Goal: Feedback & Contribution: Contribute content

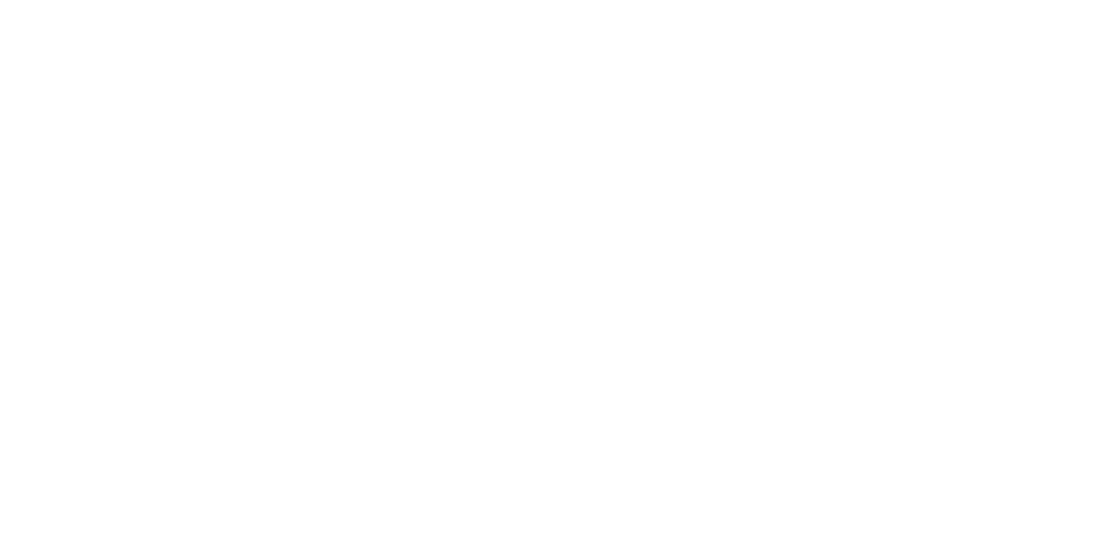
click at [70, 20] on body at bounding box center [549, 267] width 1098 height 534
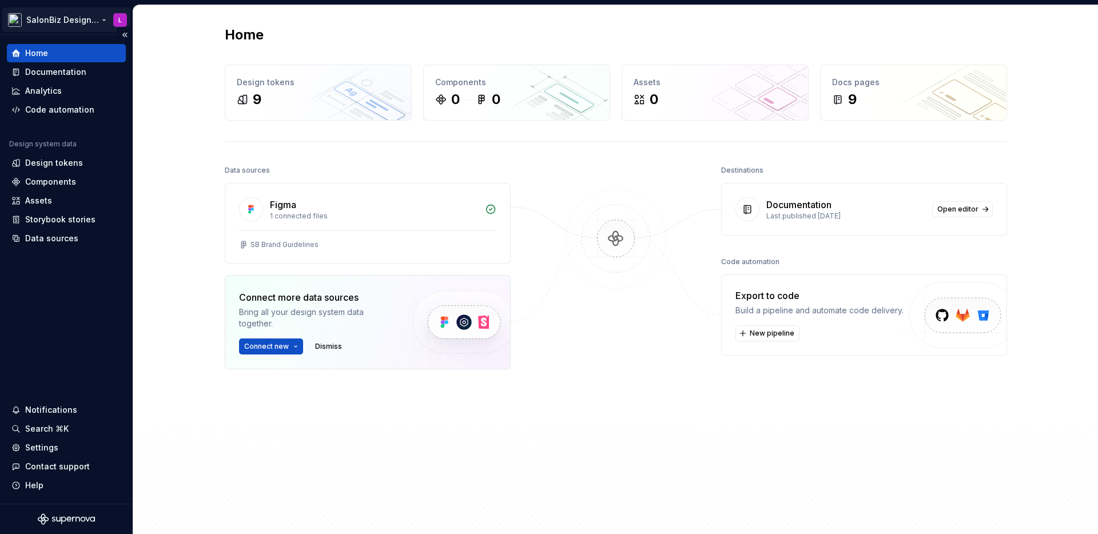
click at [69, 20] on html "SalonBiz Design System L Home Documentation Analytics Code automation Design sy…" at bounding box center [549, 267] width 1098 height 534
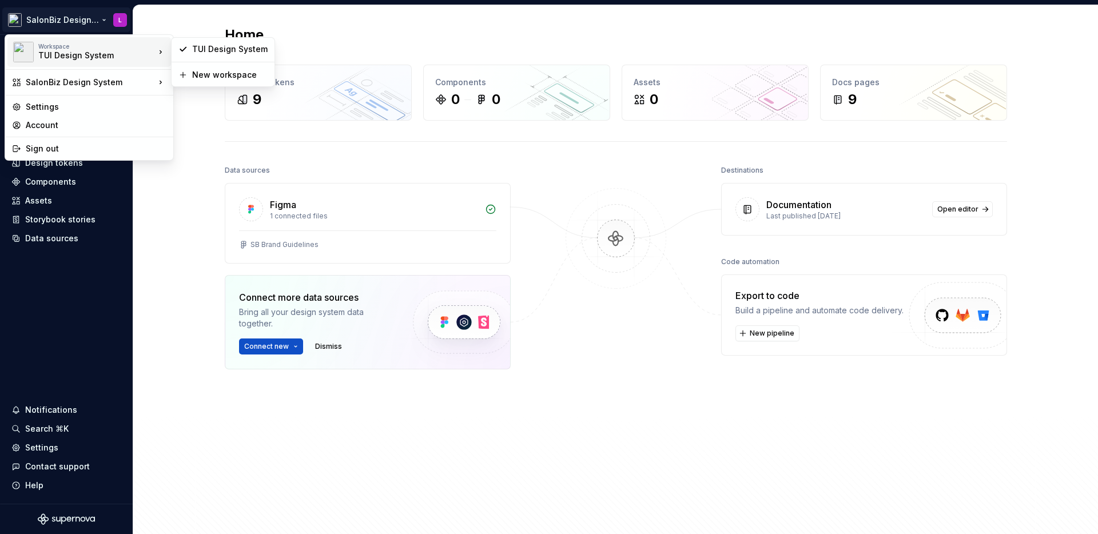
click at [76, 58] on div "TUI Design System" at bounding box center [86, 55] width 97 height 11
click at [121, 58] on div "TUI Design System" at bounding box center [86, 55] width 97 height 11
click at [103, 61] on div "Workspace TUI Design System" at bounding box center [83, 52] width 143 height 30
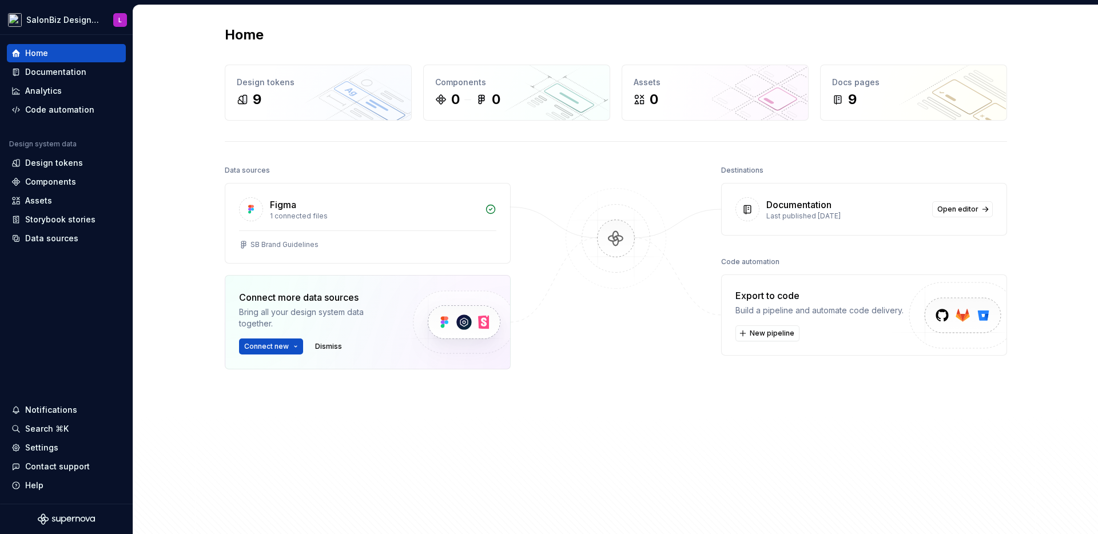
click at [152, 223] on html "SalonBiz Design System L Home Documentation Analytics Code automation Design sy…" at bounding box center [549, 267] width 1098 height 534
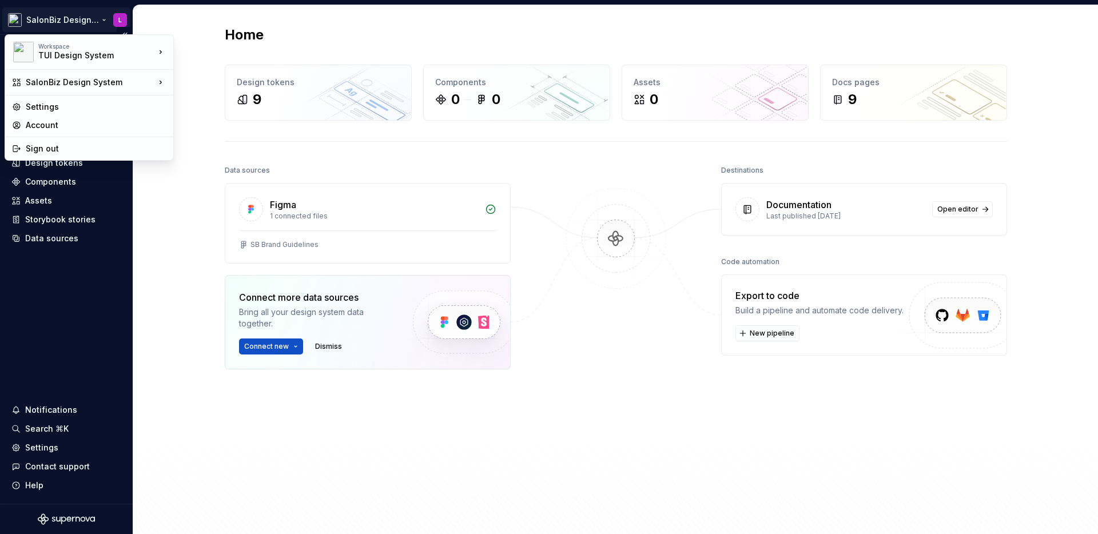
click at [17, 21] on html "SalonBiz Design System L Home Documentation Analytics Code automation Design sy…" at bounding box center [549, 267] width 1098 height 534
click at [221, 101] on div "TUI Design System" at bounding box center [240, 103] width 97 height 11
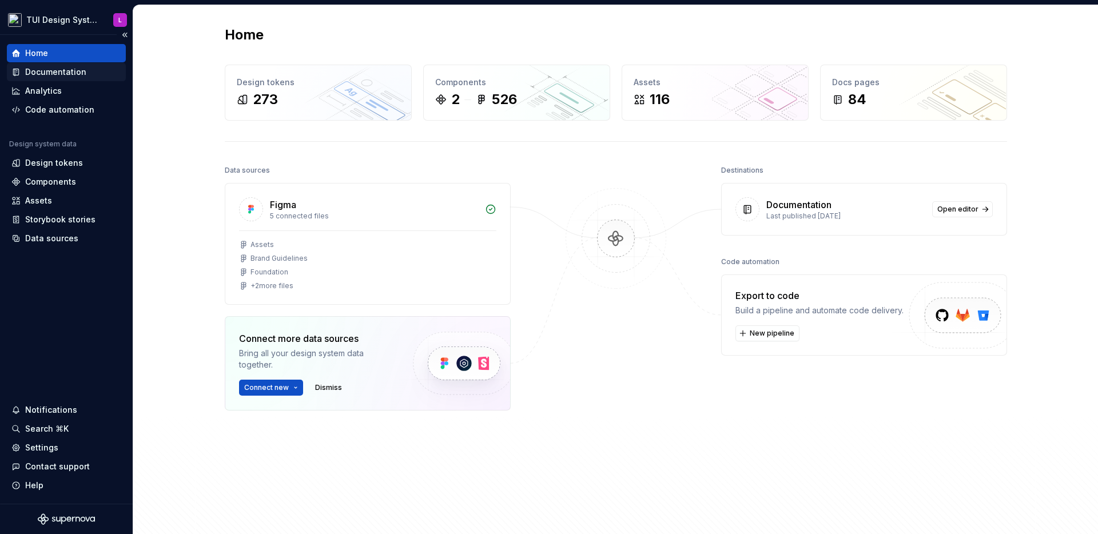
click at [69, 73] on div "Documentation" at bounding box center [55, 71] width 61 height 11
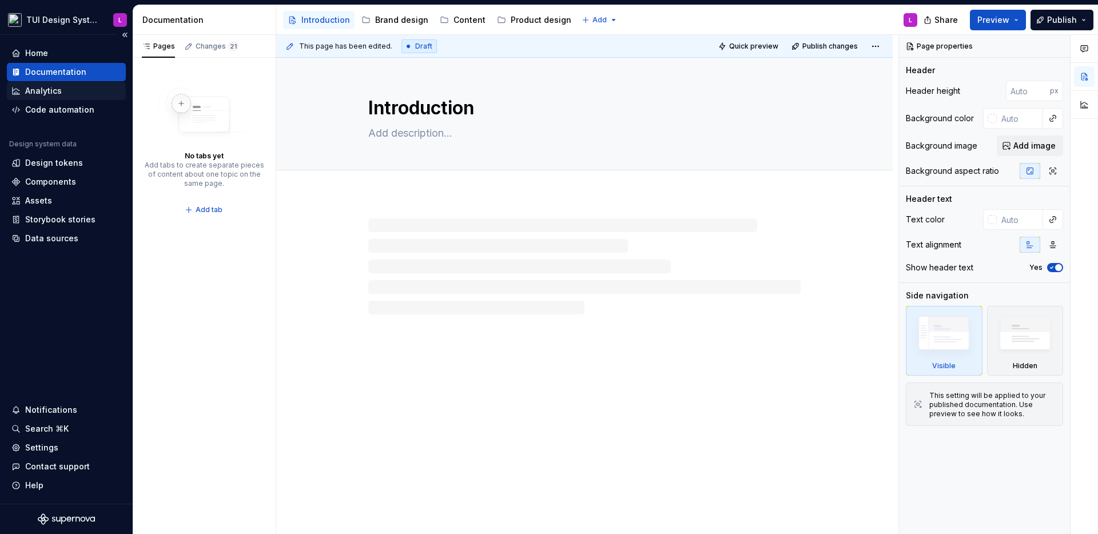
click at [63, 90] on div "Analytics" at bounding box center [66, 90] width 110 height 11
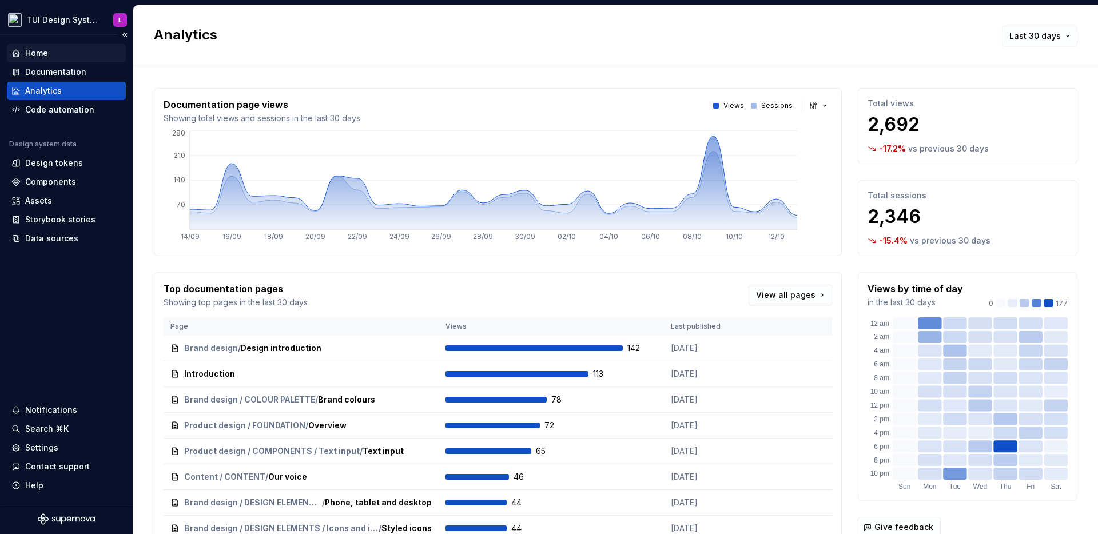
click at [50, 60] on div "Home" at bounding box center [66, 53] width 119 height 18
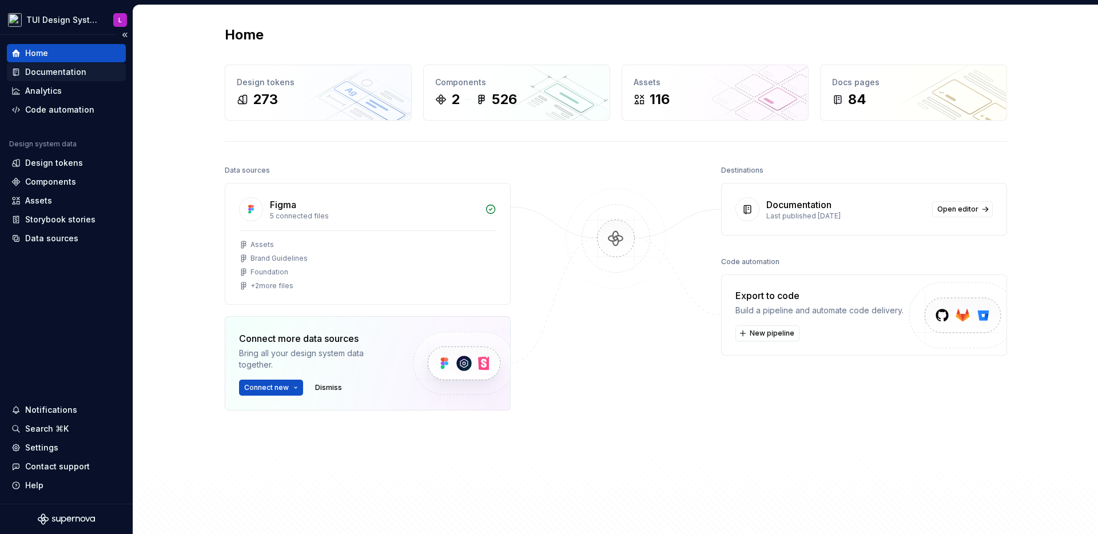
click at [61, 77] on div "Documentation" at bounding box center [55, 71] width 61 height 11
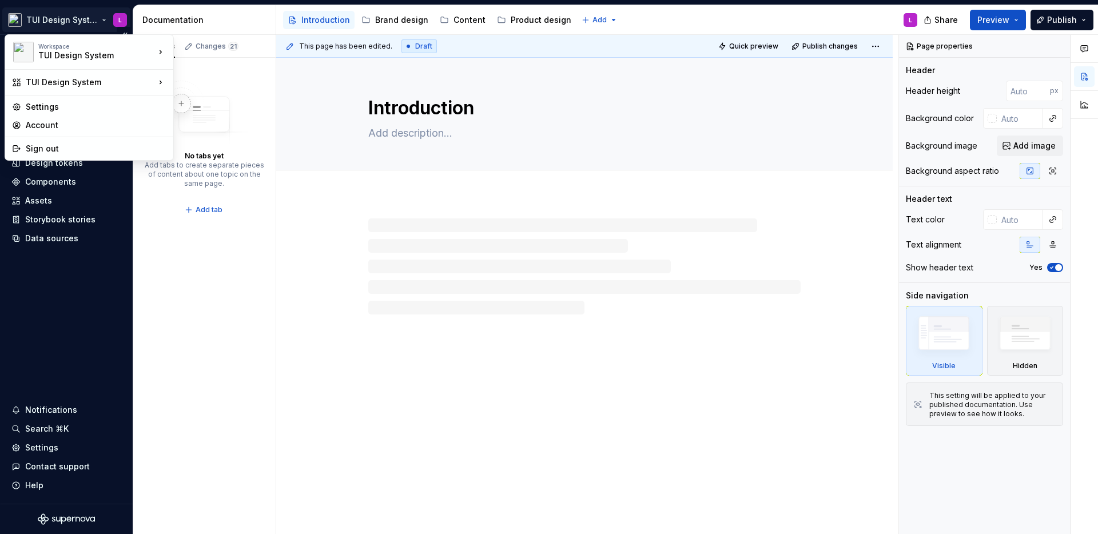
click at [55, 21] on html "TUI Design System L Home Documentation Analytics Code automation Design system …" at bounding box center [549, 267] width 1098 height 534
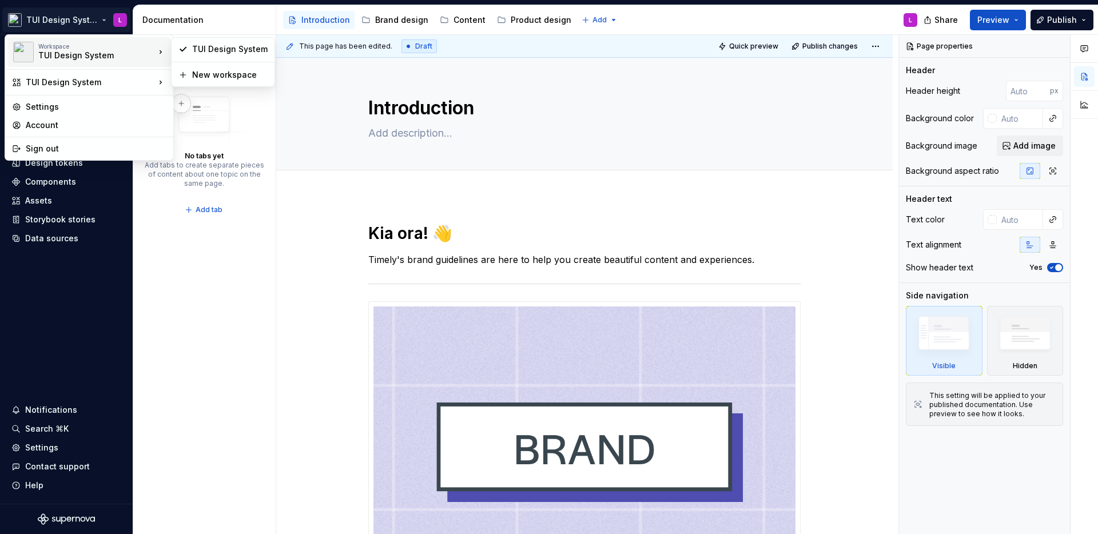
click at [63, 51] on div "TUI Design System" at bounding box center [86, 55] width 97 height 11
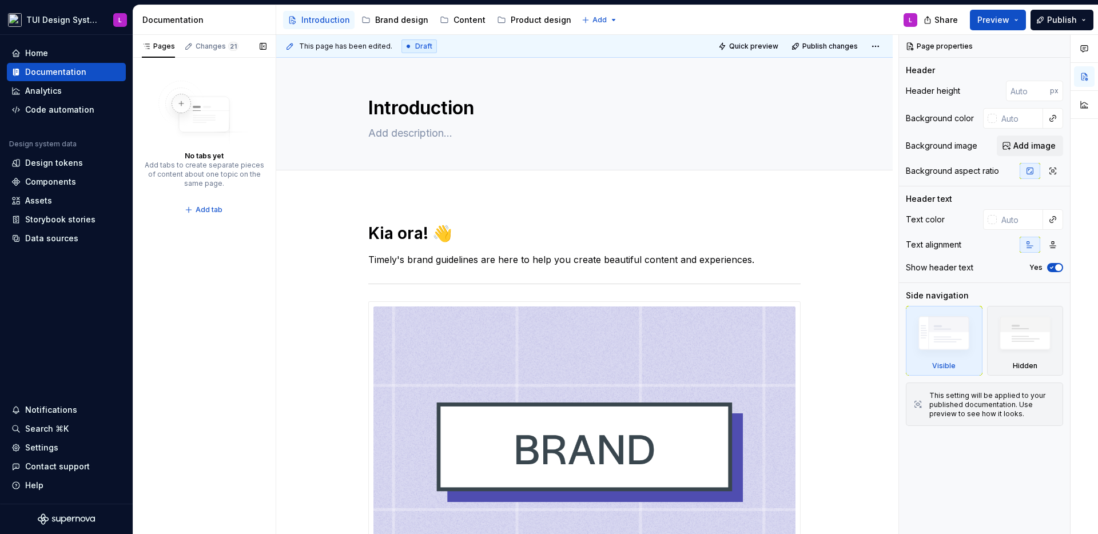
click at [260, 231] on div "Pages Changes 21 No tabs yet Add tabs to create separate pieces of content abou…" at bounding box center [204, 285] width 143 height 500
click at [412, 217] on div "**********" at bounding box center [587, 285] width 622 height 500
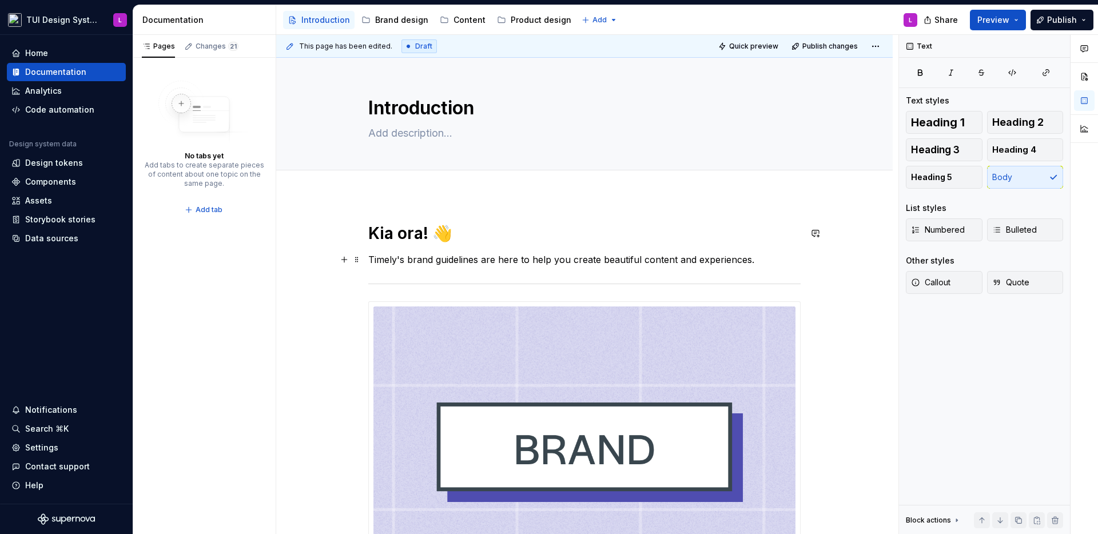
click at [570, 260] on p "Timely's brand guidelines are here to help you create beautiful content and exp…" at bounding box center [584, 260] width 432 height 14
click at [456, 19] on div "Content" at bounding box center [470, 19] width 32 height 11
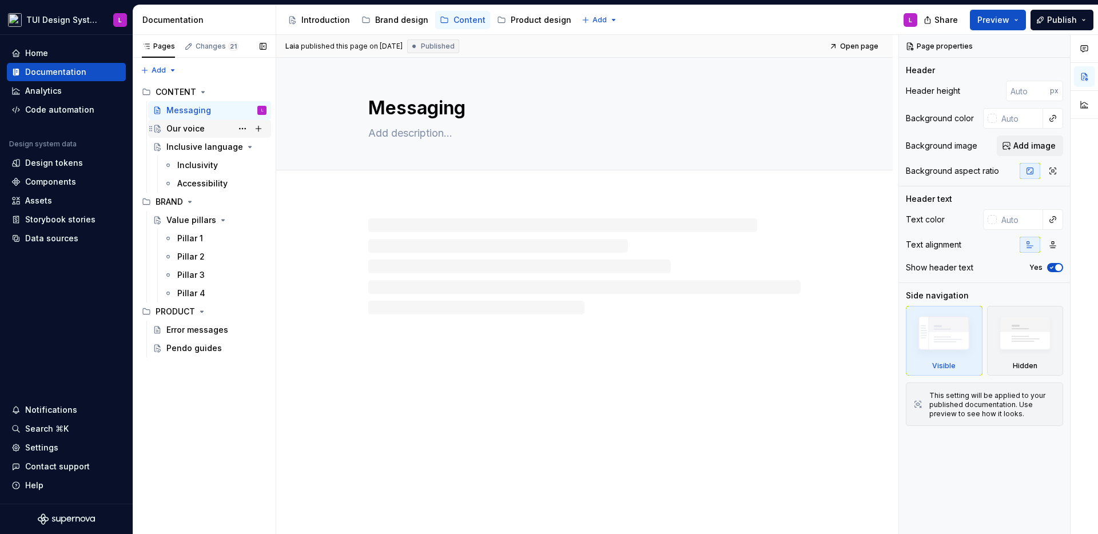
click at [191, 125] on div "Our voice" at bounding box center [185, 128] width 38 height 11
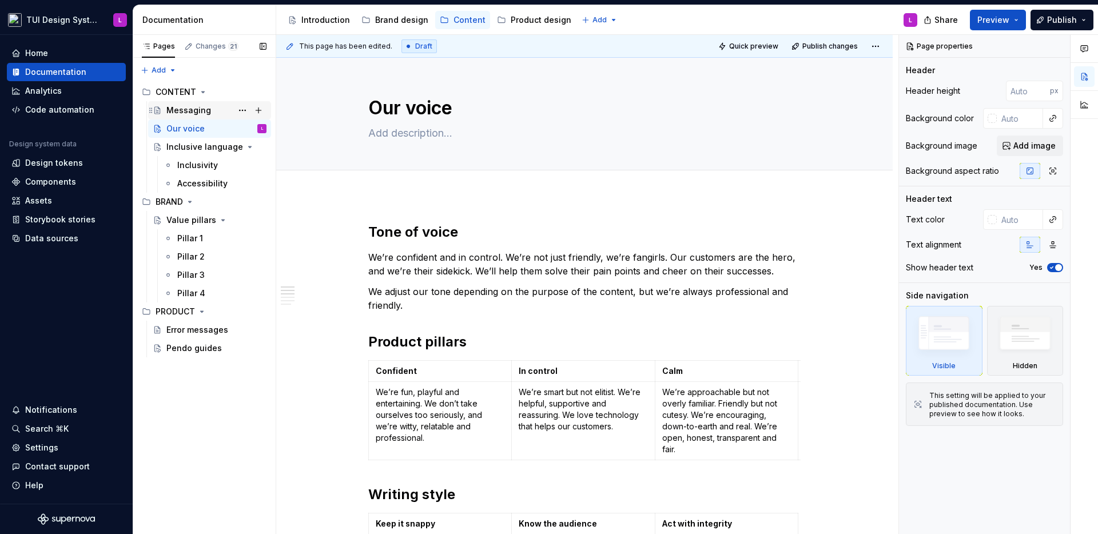
click at [191, 107] on div "Messaging" at bounding box center [188, 110] width 45 height 11
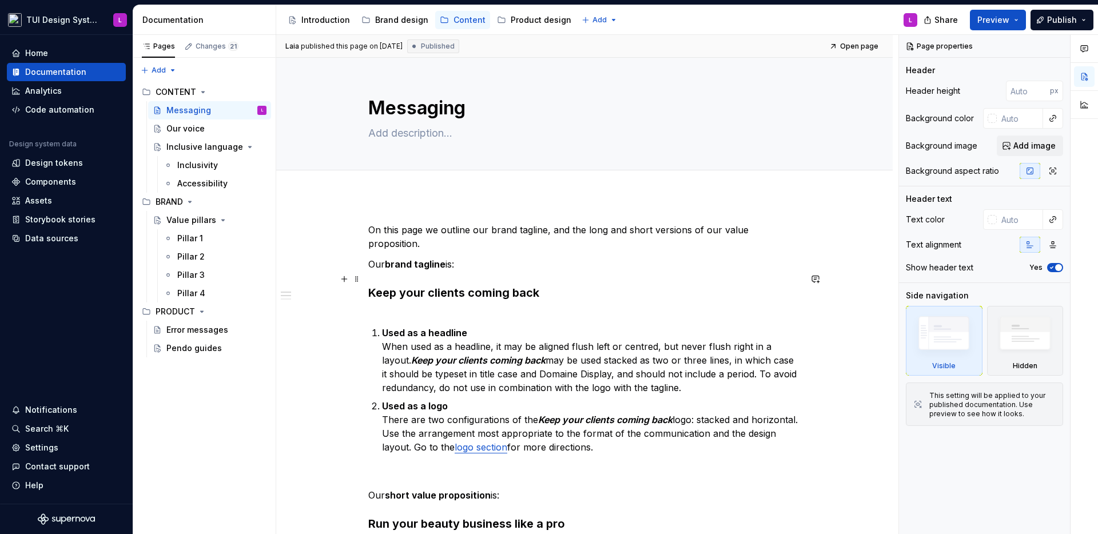
click at [454, 286] on strong "Keep your clients coming back" at bounding box center [453, 293] width 171 height 14
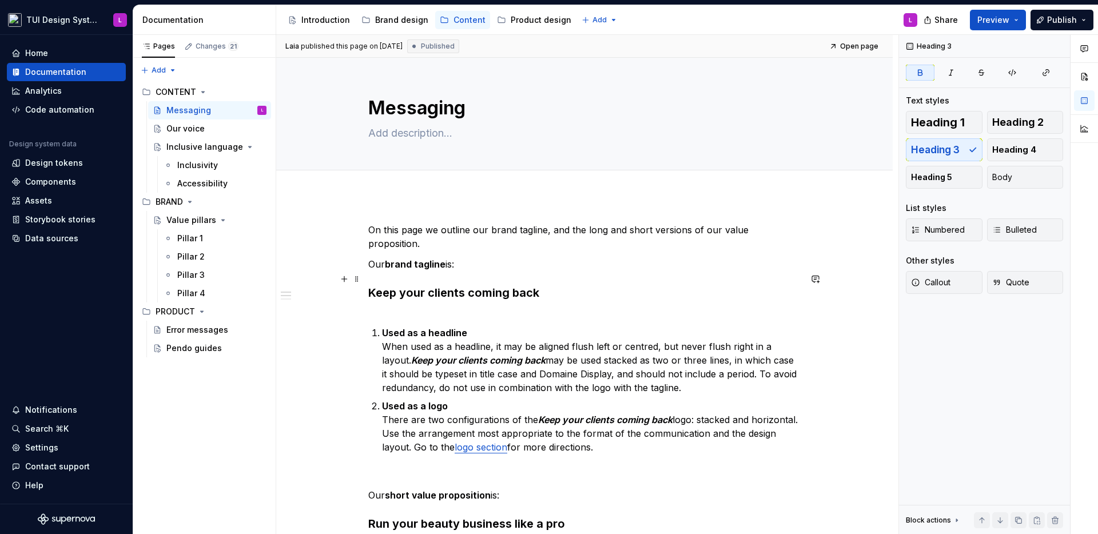
click at [459, 286] on strong "Keep your clients coming back" at bounding box center [453, 293] width 171 height 14
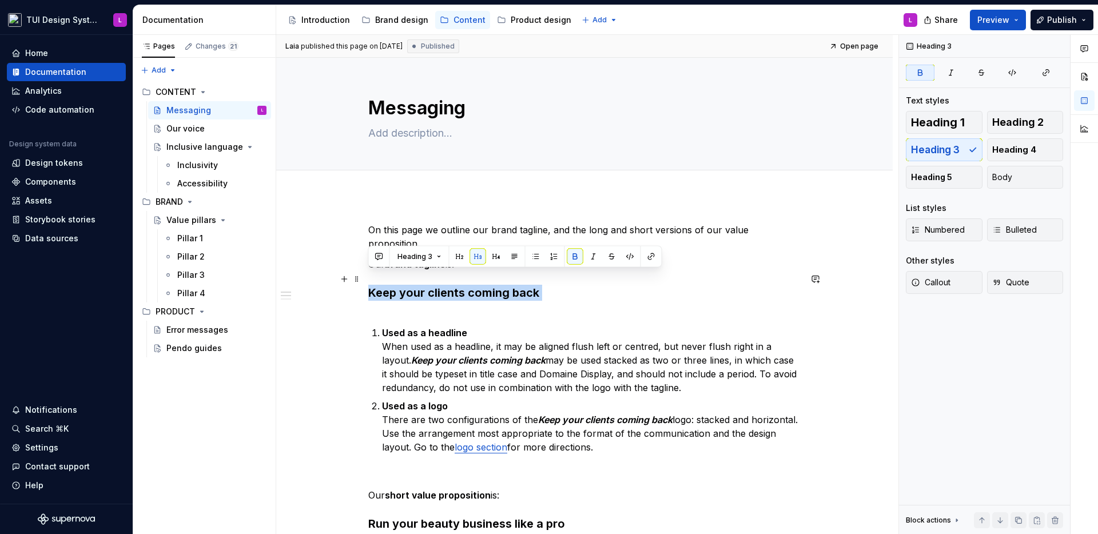
click at [459, 286] on strong "Keep your clients coming back" at bounding box center [453, 293] width 171 height 14
click at [484, 286] on strong "Keep your clients coming back" at bounding box center [453, 293] width 171 height 14
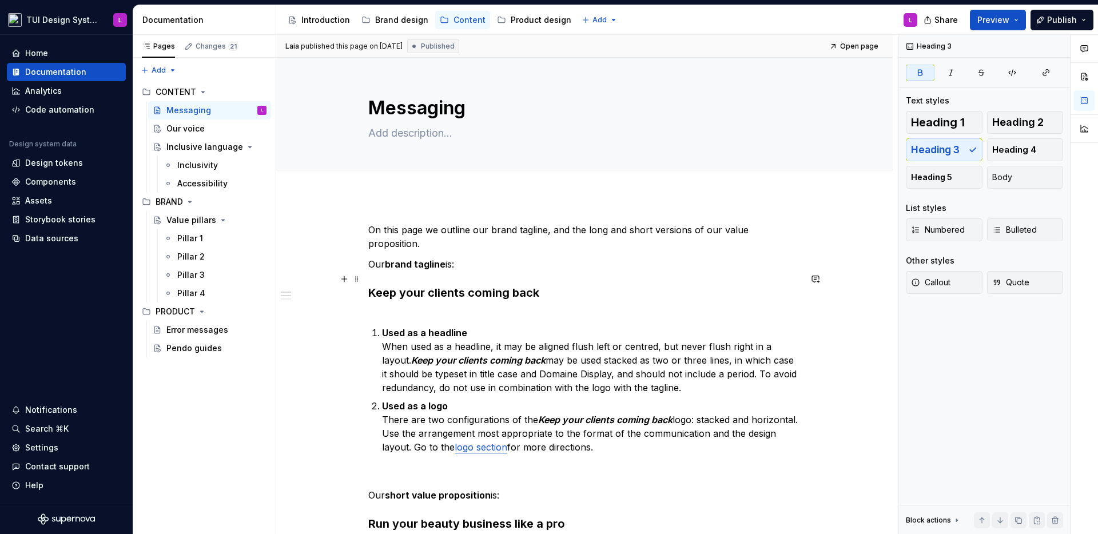
click at [570, 285] on h3 "Keep your clients coming back" at bounding box center [584, 301] width 432 height 32
click at [484, 286] on strong "Keep your clients coming back" at bounding box center [453, 293] width 171 height 14
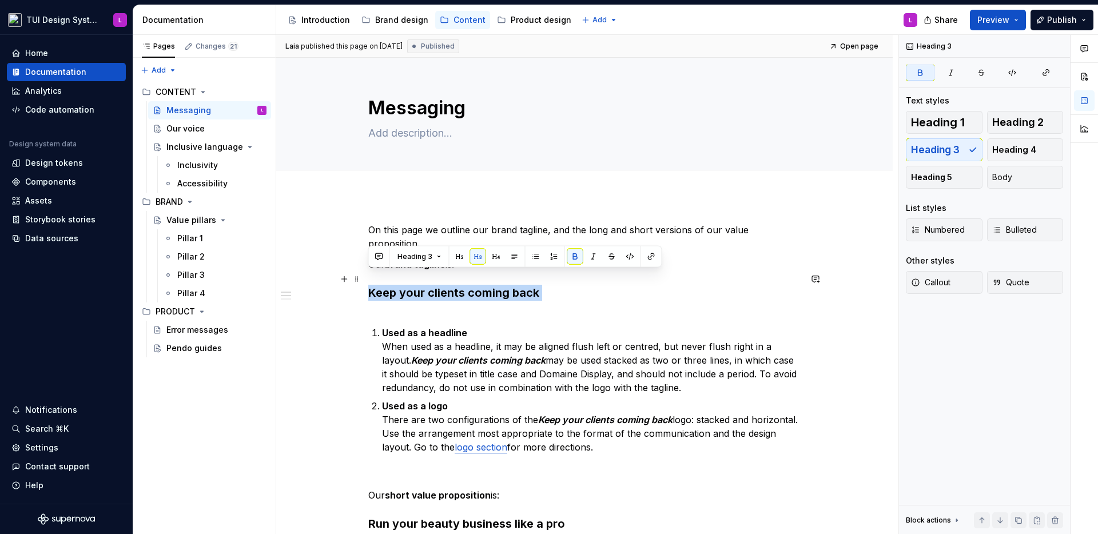
click at [800, 285] on h3 "Keep your clients coming back" at bounding box center [584, 301] width 432 height 32
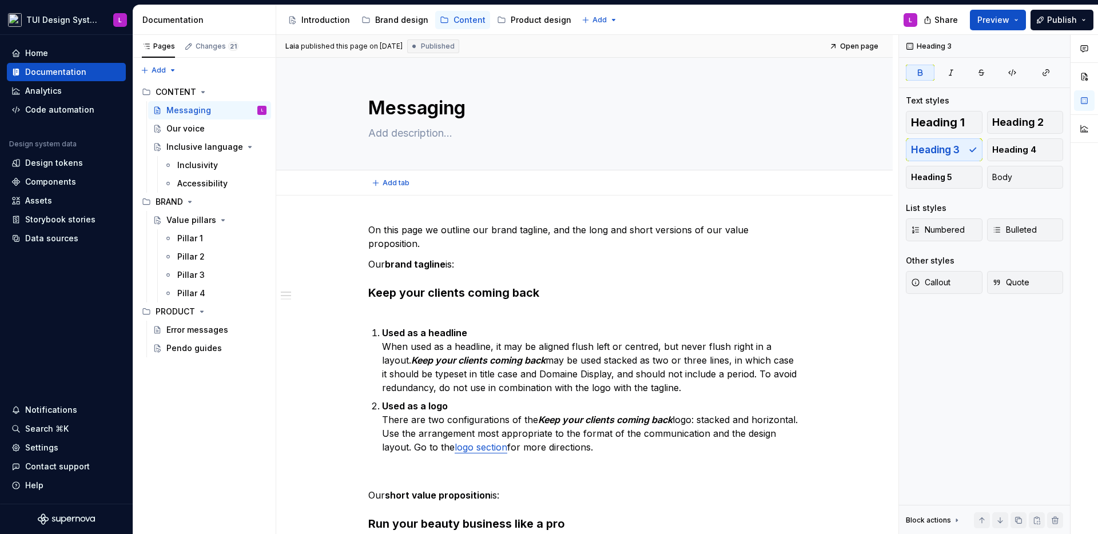
type textarea "*"
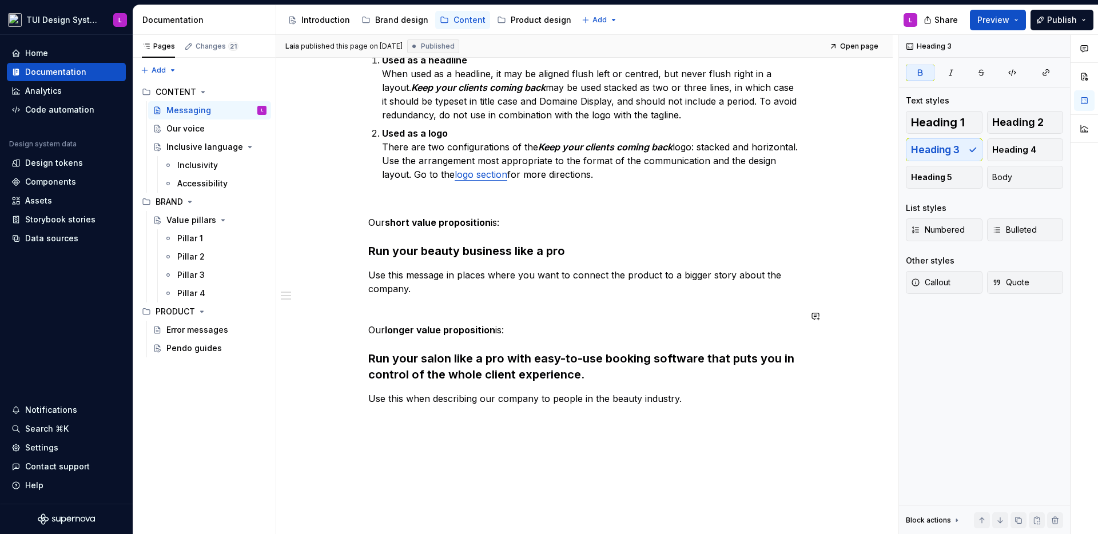
scroll to position [217, 0]
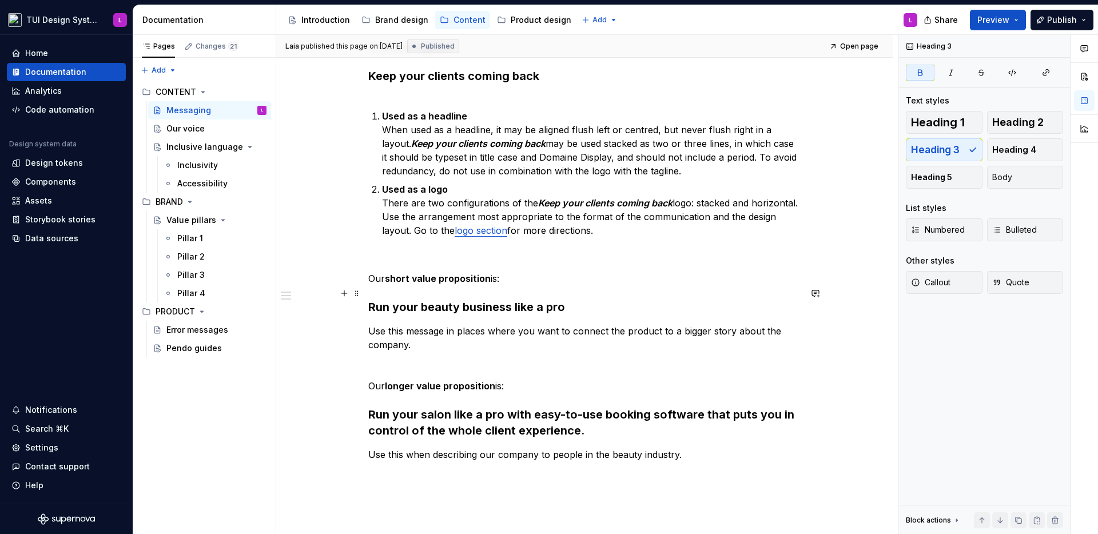
click at [462, 300] on strong "Run your beauty business like a pro" at bounding box center [466, 307] width 197 height 14
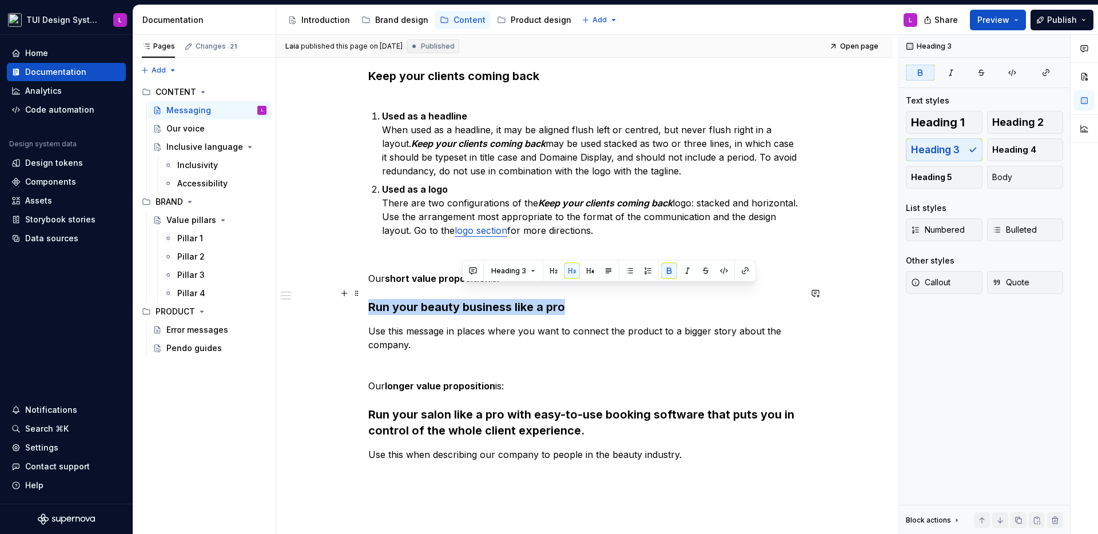
click at [462, 300] on strong "Run your beauty business like a pro" at bounding box center [466, 307] width 197 height 14
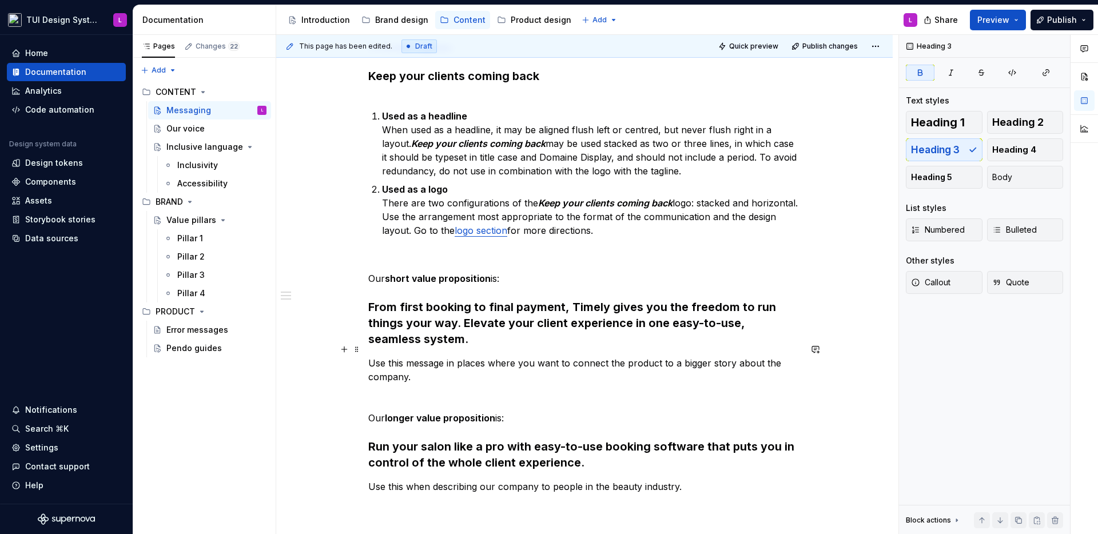
click at [549, 356] on p "Use this message in places where you want to connect the product to a bigger st…" at bounding box center [584, 369] width 432 height 27
click at [603, 363] on p "Use this message in places where you want to connect the product to a bigger st…" at bounding box center [584, 369] width 432 height 27
click at [507, 440] on strong "Run your salon like a pro with easy-to-use booking software that puts you in co…" at bounding box center [582, 455] width 429 height 30
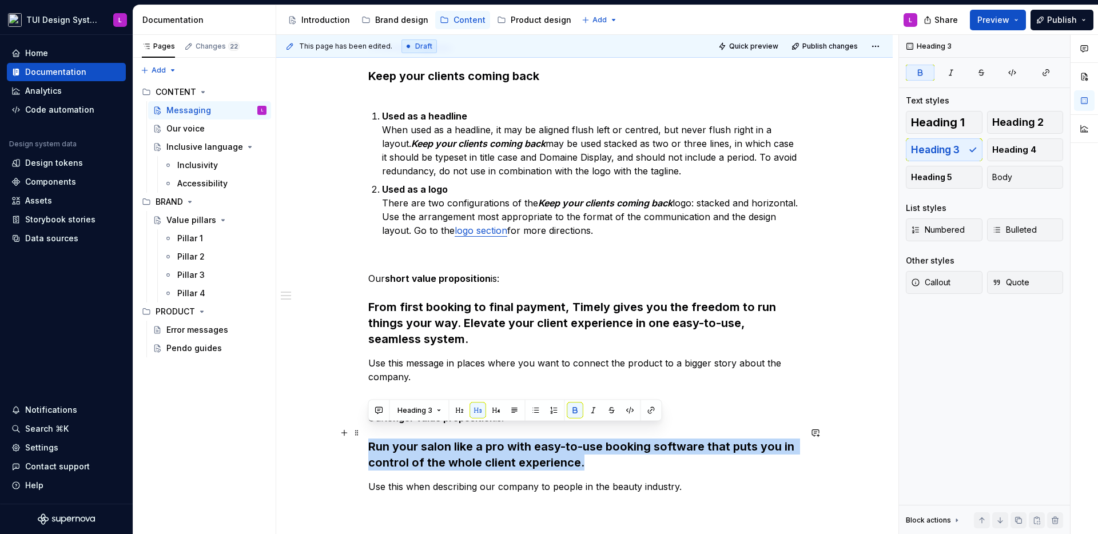
click at [507, 440] on strong "Run your salon like a pro with easy-to-use booking software that puts you in co…" at bounding box center [582, 455] width 429 height 30
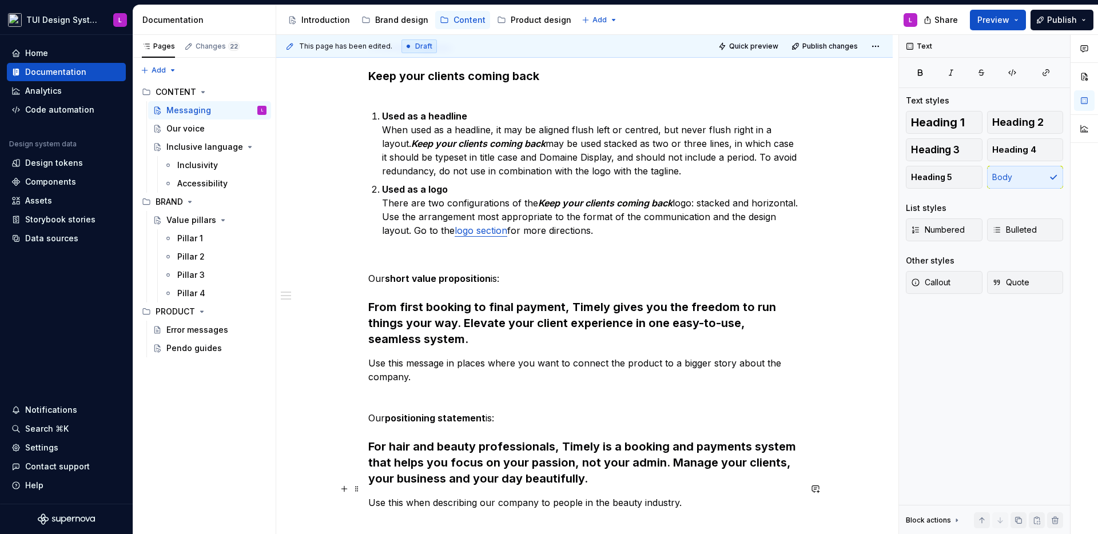
click at [510, 496] on p "Use this when describing our company to people in the beauty industry." at bounding box center [584, 503] width 432 height 14
click at [588, 496] on p "Use this when describing our company to people in the beauty industry." at bounding box center [584, 503] width 432 height 14
click at [651, 496] on p "Use this when describing our company to people in the beauty industry." at bounding box center [584, 503] width 432 height 14
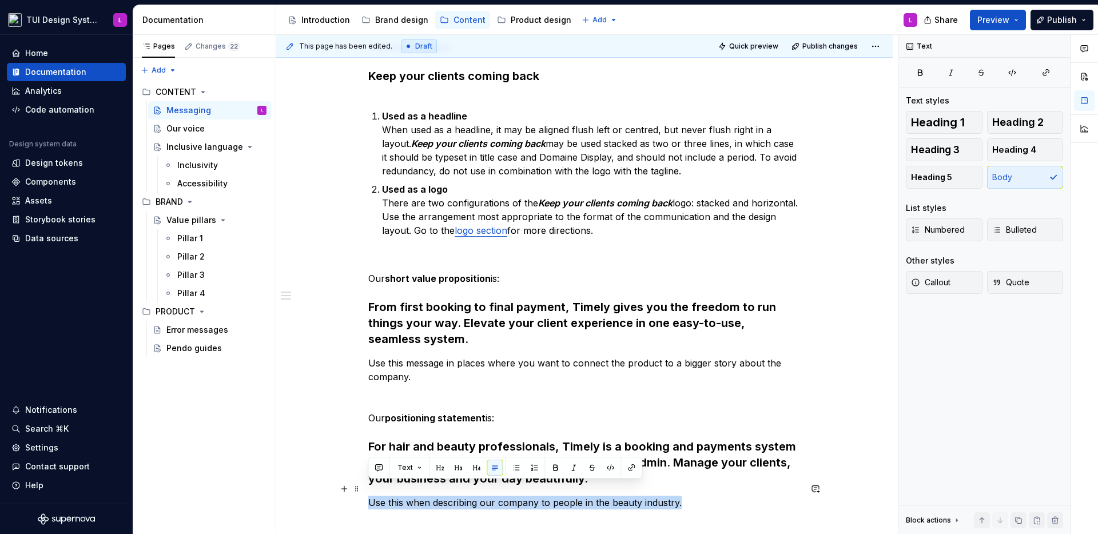
click at [651, 496] on p "Use this when describing our company to people in the beauty industry." at bounding box center [584, 503] width 432 height 14
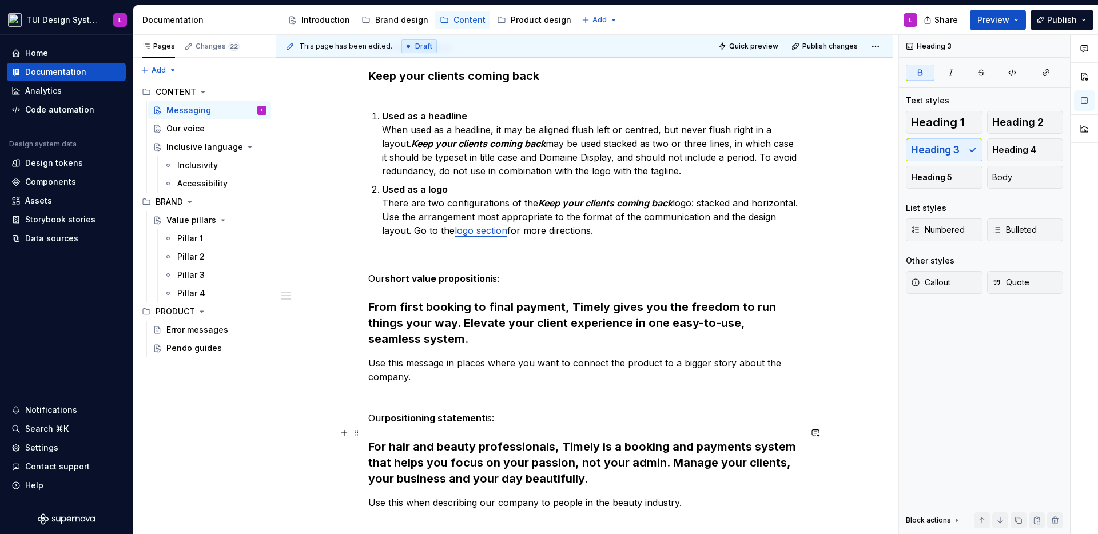
click at [581, 445] on strong "For hair and beauty professionals, Timely is a booking and payments system that…" at bounding box center [583, 463] width 431 height 46
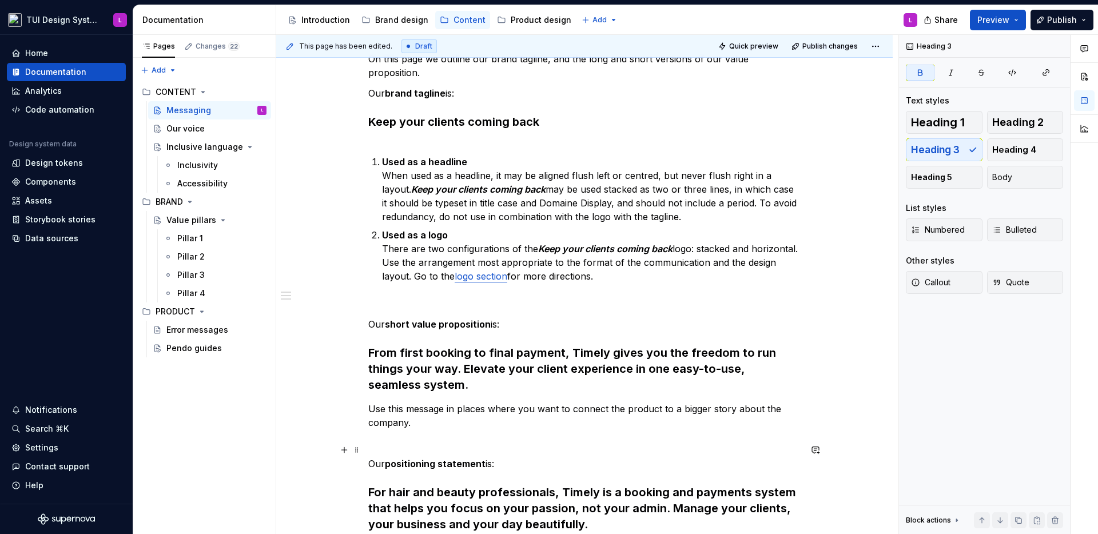
scroll to position [283, 0]
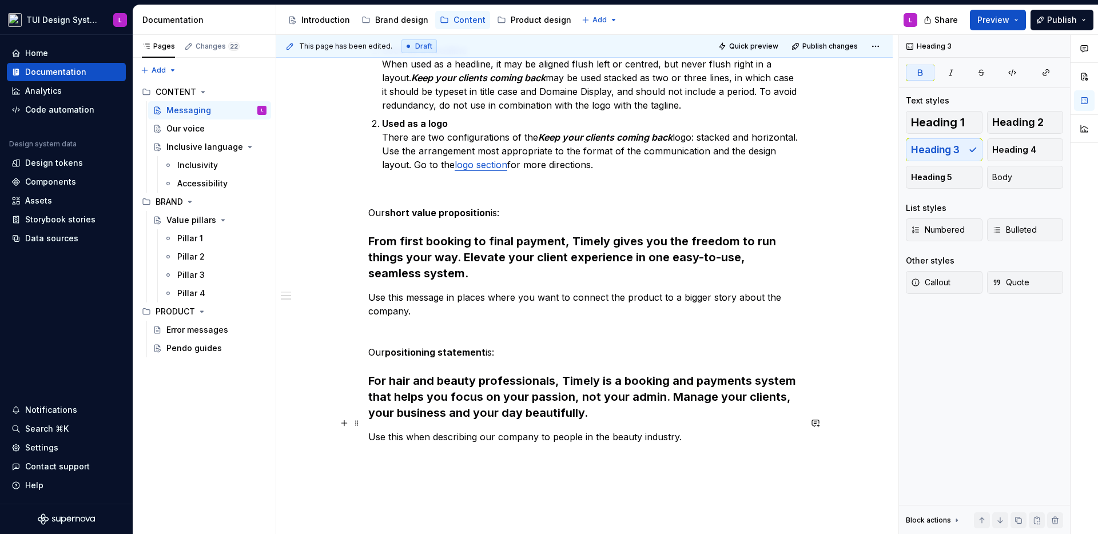
click at [609, 430] on p "Use this when describing our company to people in the beauty industry." at bounding box center [584, 437] width 432 height 14
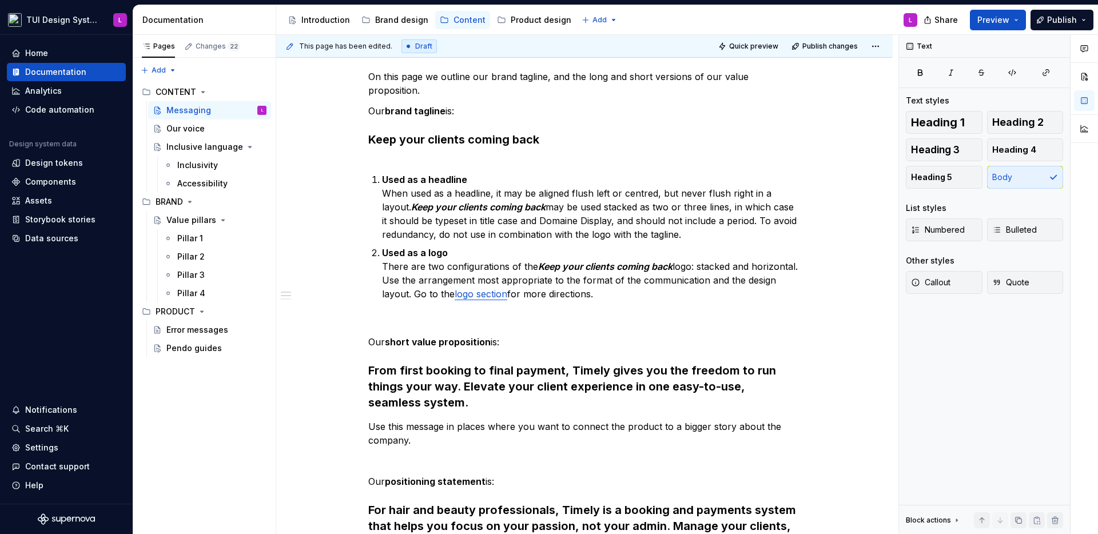
scroll to position [0, 0]
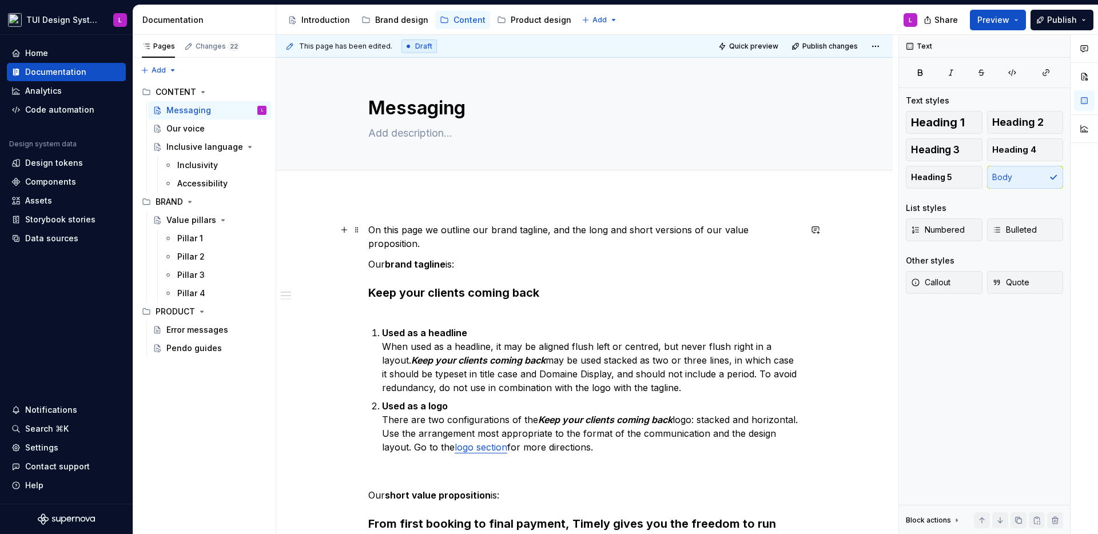
click at [597, 230] on p "On this page we outline our brand tagline, and the long and short versions of o…" at bounding box center [584, 236] width 432 height 27
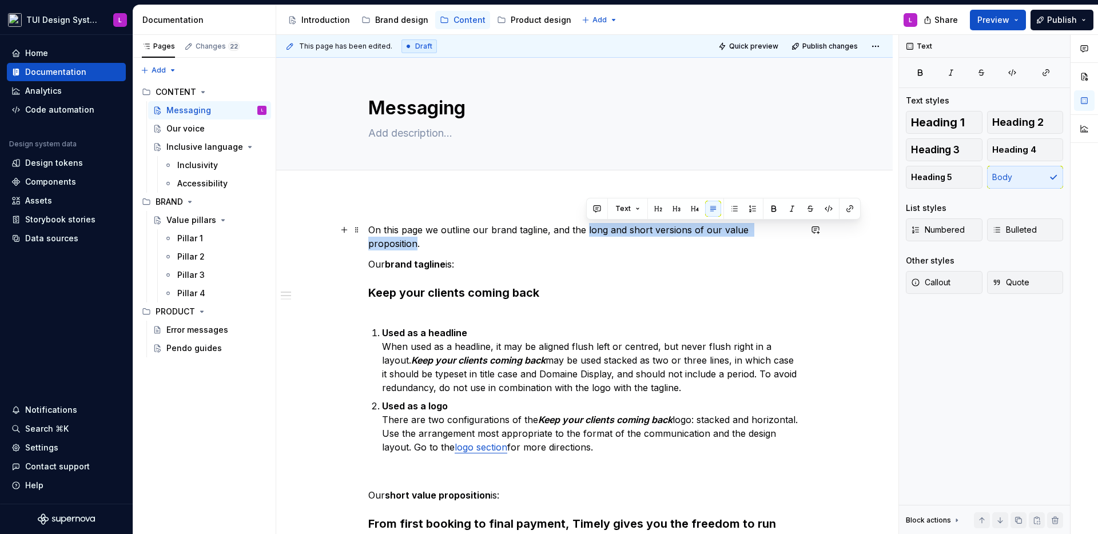
drag, startPoint x: 597, startPoint y: 230, endPoint x: 762, endPoint y: 231, distance: 165.9
click at [762, 231] on p "On this page we outline our brand tagline, and the long and short versions of o…" at bounding box center [584, 236] width 432 height 27
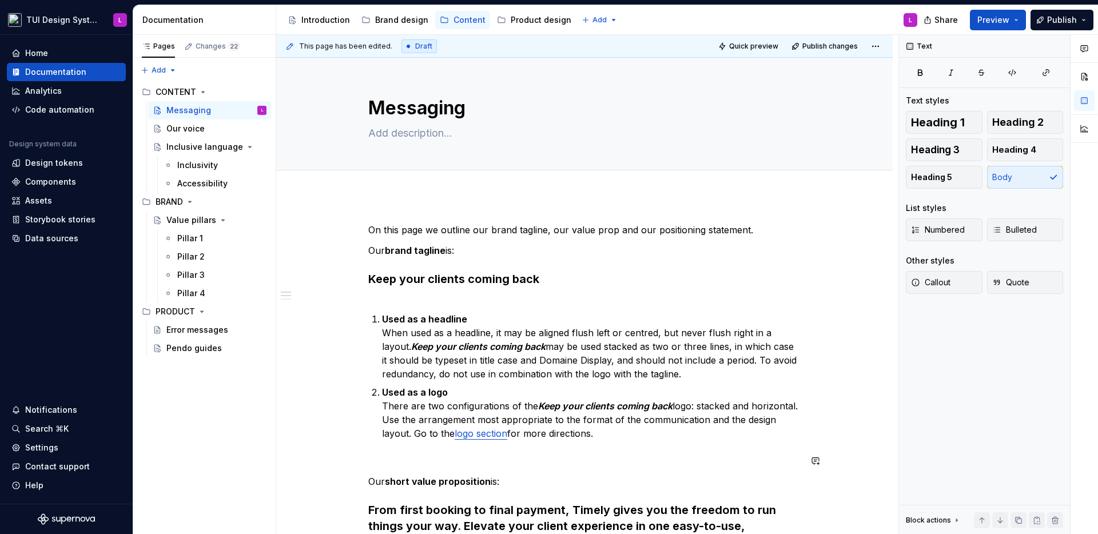
click at [397, 477] on strong "short value proposition" at bounding box center [438, 481] width 106 height 11
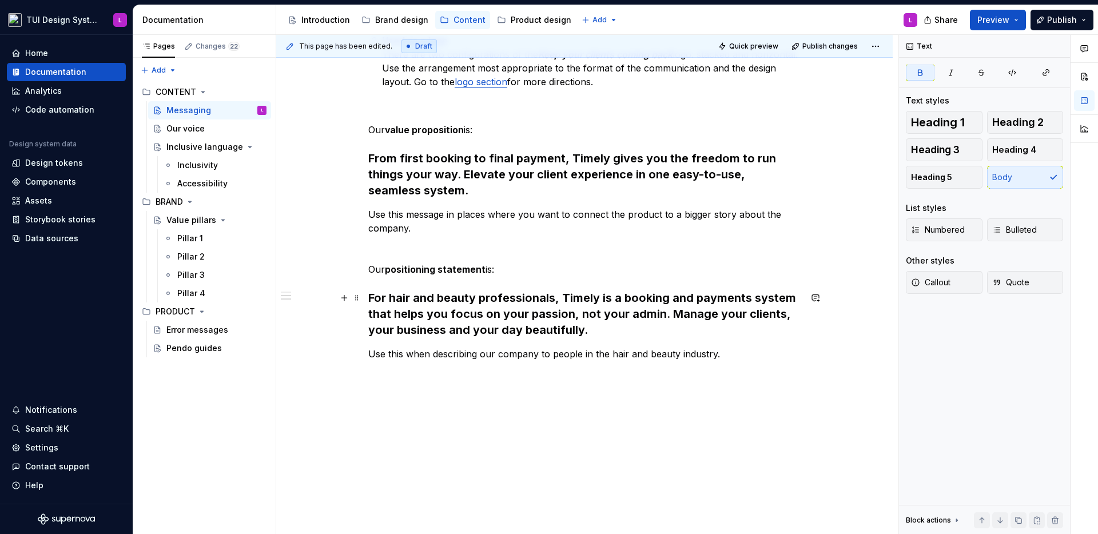
click at [511, 281] on div "On this page we outline our brand tagline, our value prop and our positioning s…" at bounding box center [584, 116] width 432 height 490
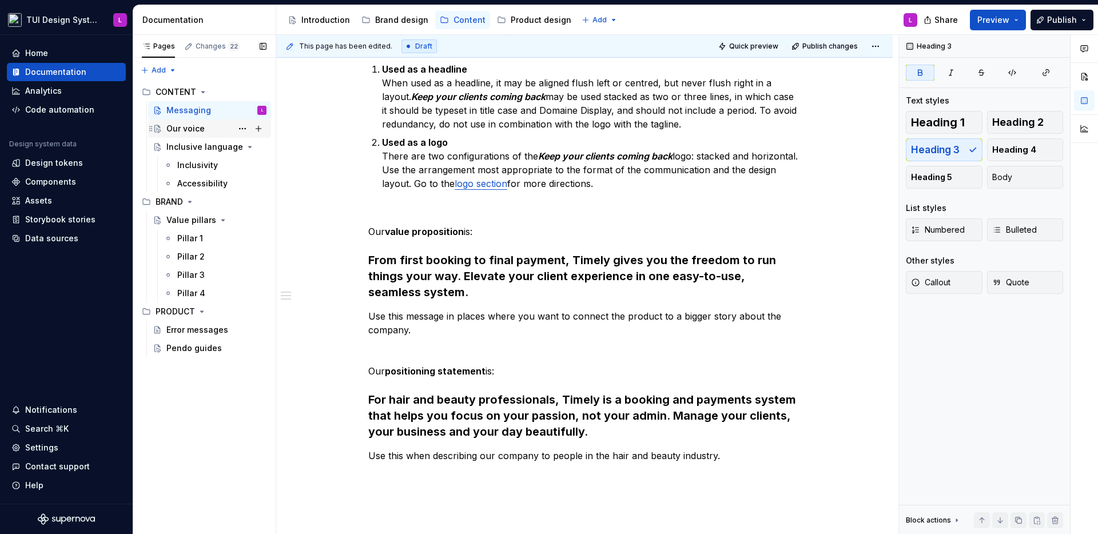
click at [206, 128] on div "Our voice" at bounding box center [216, 129] width 100 height 16
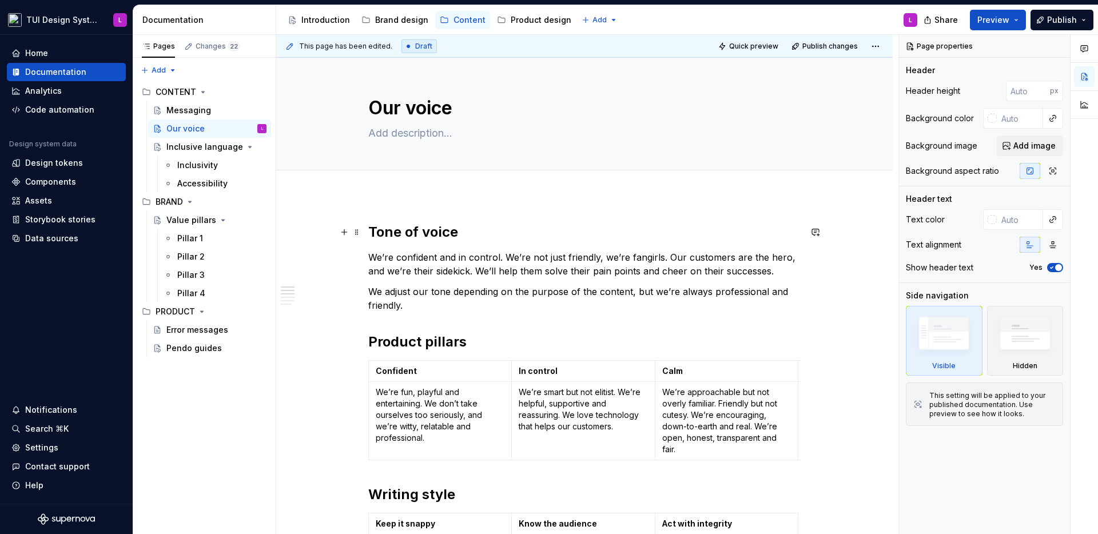
type textarea "*"
click at [442, 233] on strong "Tone of voice" at bounding box center [413, 232] width 90 height 17
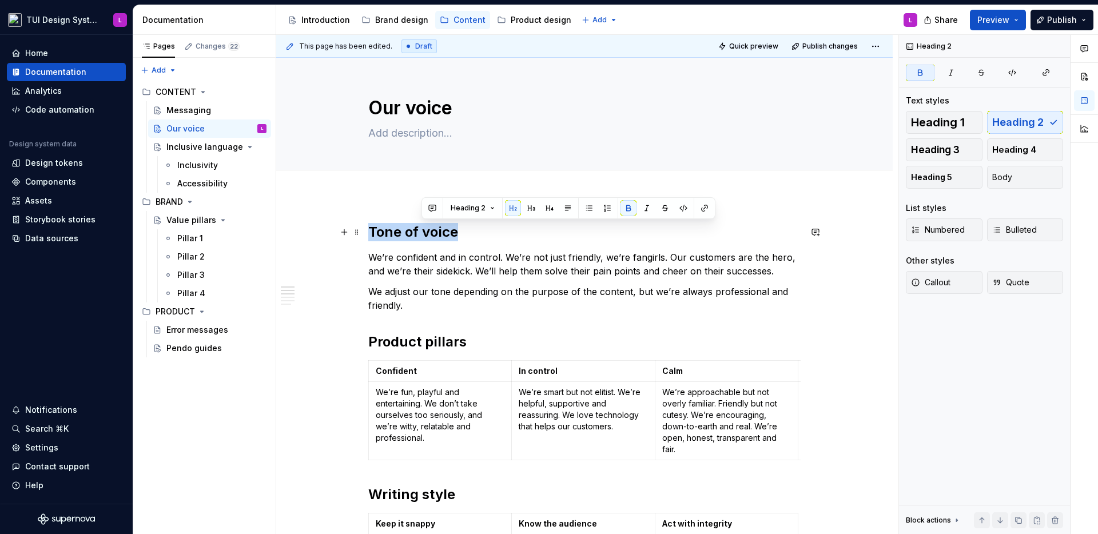
click at [442, 233] on strong "Tone of voice" at bounding box center [413, 232] width 90 height 17
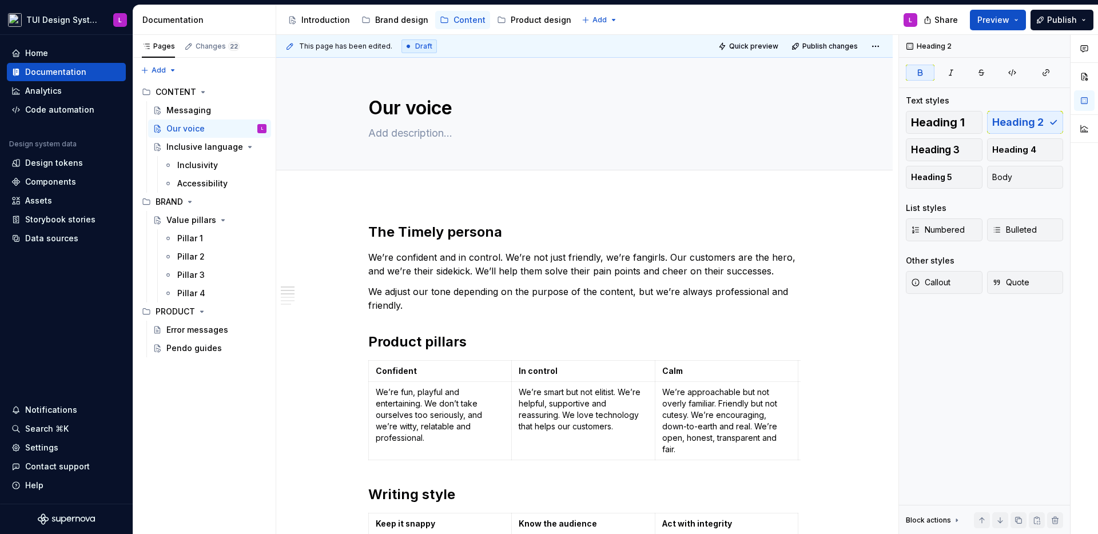
click at [435, 275] on p "We’re confident and in control. We’re not just friendly, we’re fangirls. Our cu…" at bounding box center [584, 264] width 432 height 27
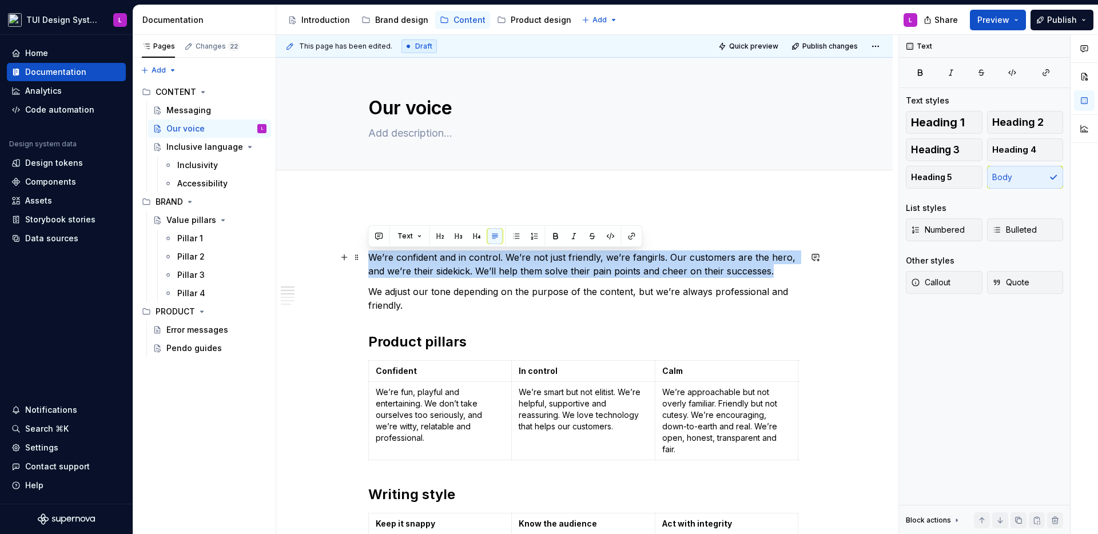
click at [435, 275] on p "We’re confident and in control. We’re not just friendly, we’re fangirls. Our cu…" at bounding box center [584, 264] width 432 height 27
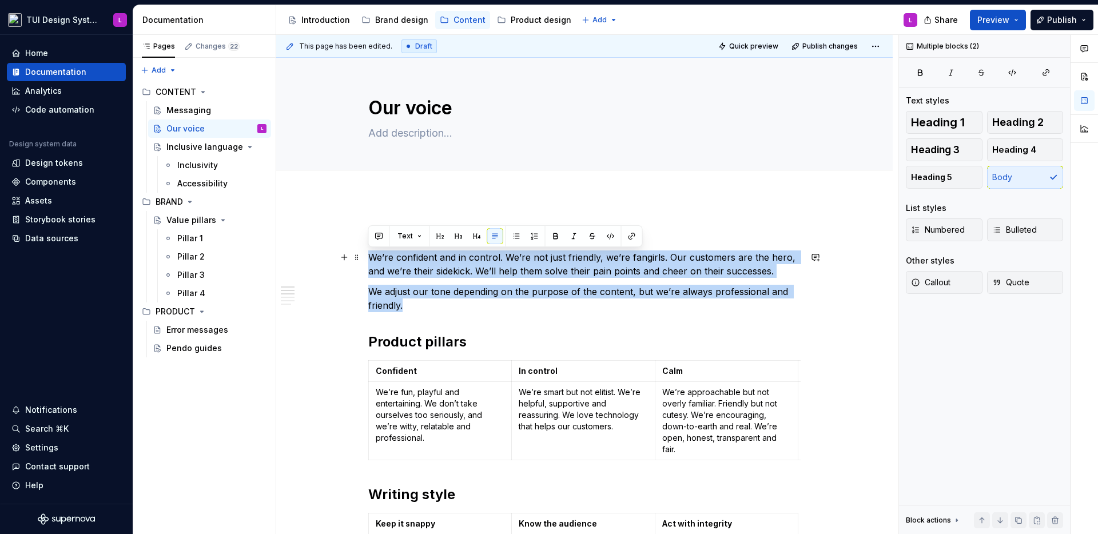
drag, startPoint x: 446, startPoint y: 306, endPoint x: 327, endPoint y: 261, distance: 127.8
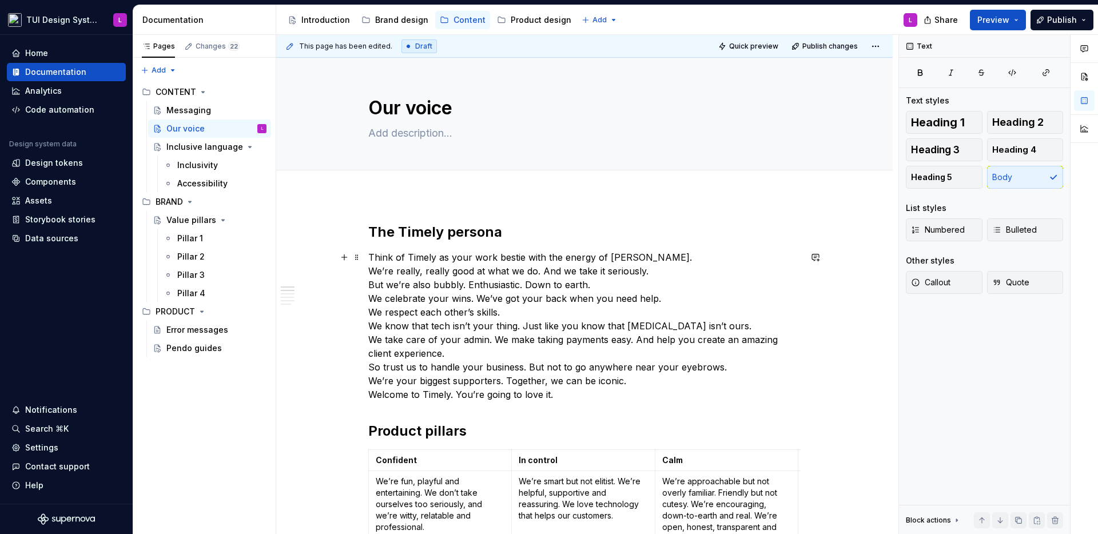
click at [686, 263] on p "Think of Timely as your work bestie with the energy of [PERSON_NAME]. We’re rea…" at bounding box center [584, 326] width 432 height 151
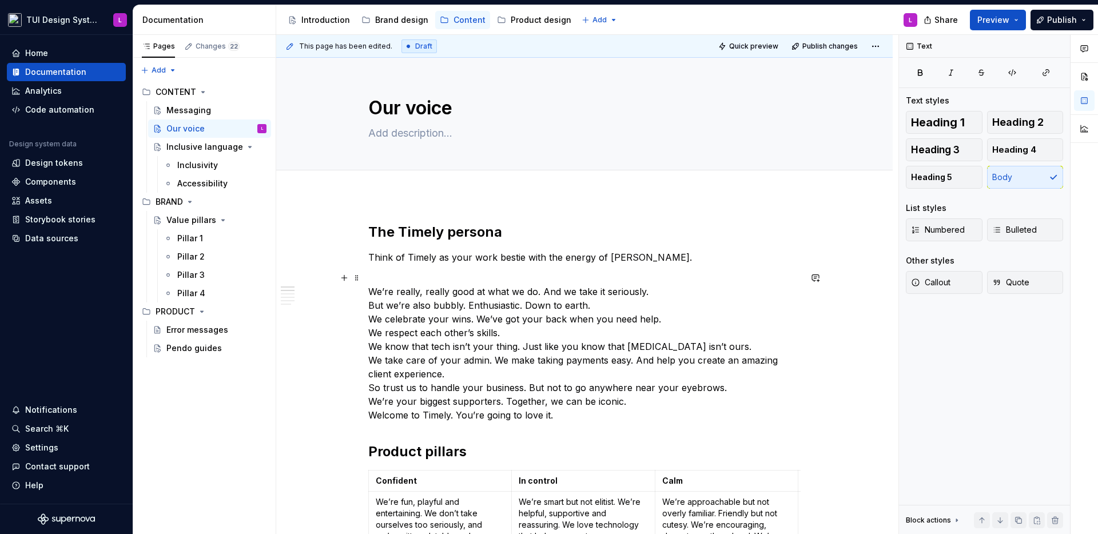
click at [678, 289] on p "We’re really, really good at what we do. And we take it seriously. But we’re al…" at bounding box center [584, 346] width 432 height 151
click at [665, 281] on p "We’re really, really good at what we do. And we take it seriously. But we’re al…" at bounding box center [584, 346] width 432 height 151
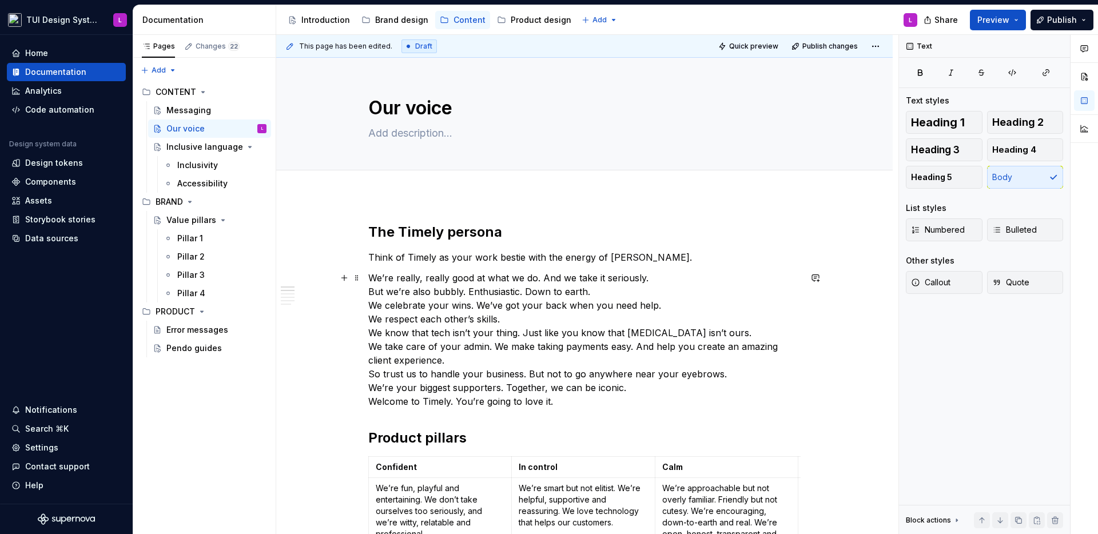
click at [675, 279] on p "We’re really, really good at what we do. And we take it seriously. But we’re al…" at bounding box center [584, 339] width 432 height 137
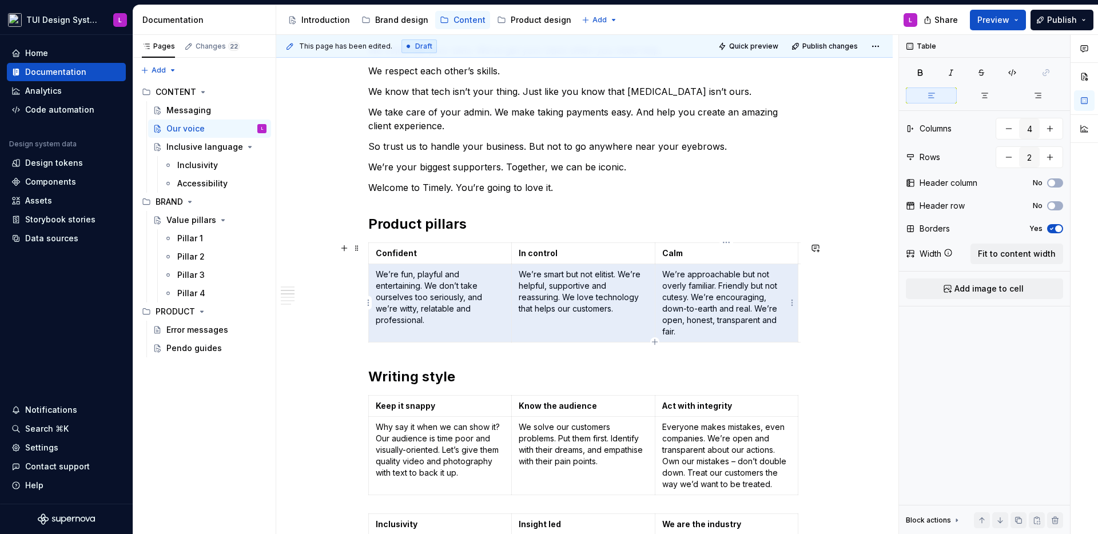
scroll to position [0, 141]
drag, startPoint x: 420, startPoint y: 293, endPoint x: 844, endPoint y: 288, distance: 423.3
click at [732, 300] on p "We don’t just know the beauty industry, we are the beauty industry. Their highs…" at bounding box center [729, 303] width 129 height 69
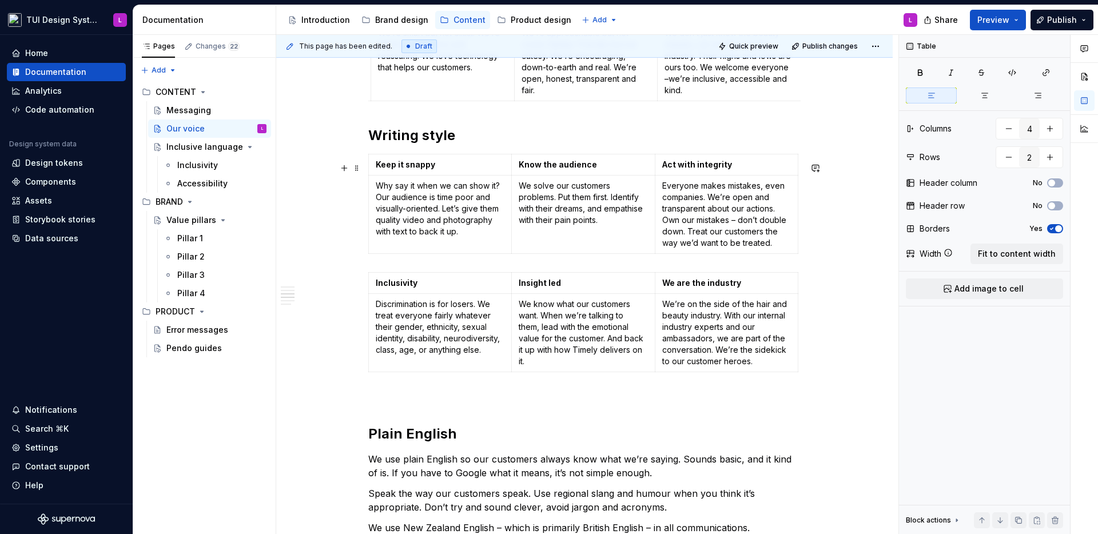
scroll to position [542, 0]
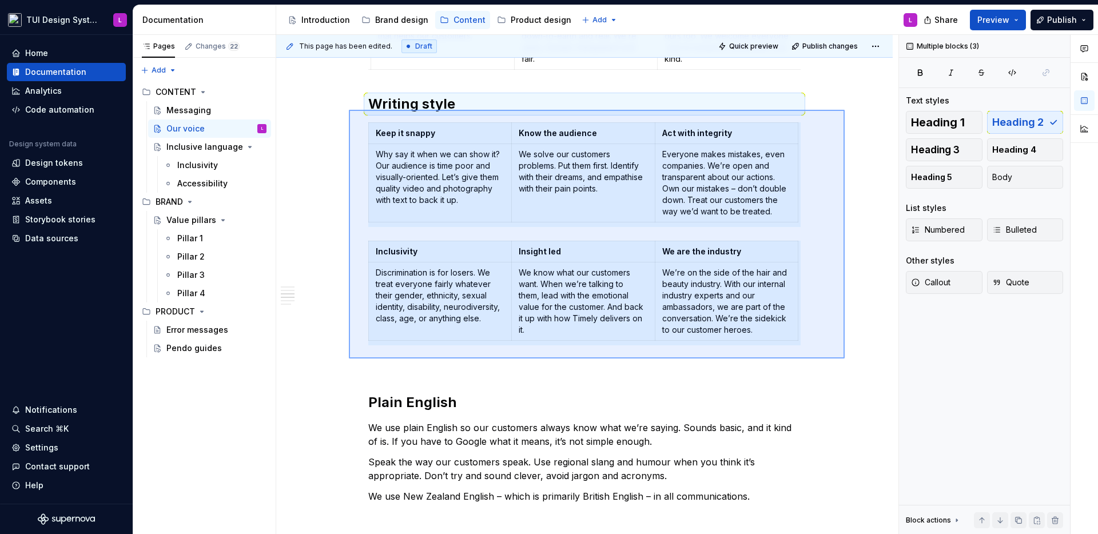
drag, startPoint x: 833, startPoint y: 356, endPoint x: 349, endPoint y: 110, distance: 543.1
click at [349, 110] on div "This page has been edited. Draft Quick preview Publish changes Our voice Edit h…" at bounding box center [587, 285] width 622 height 500
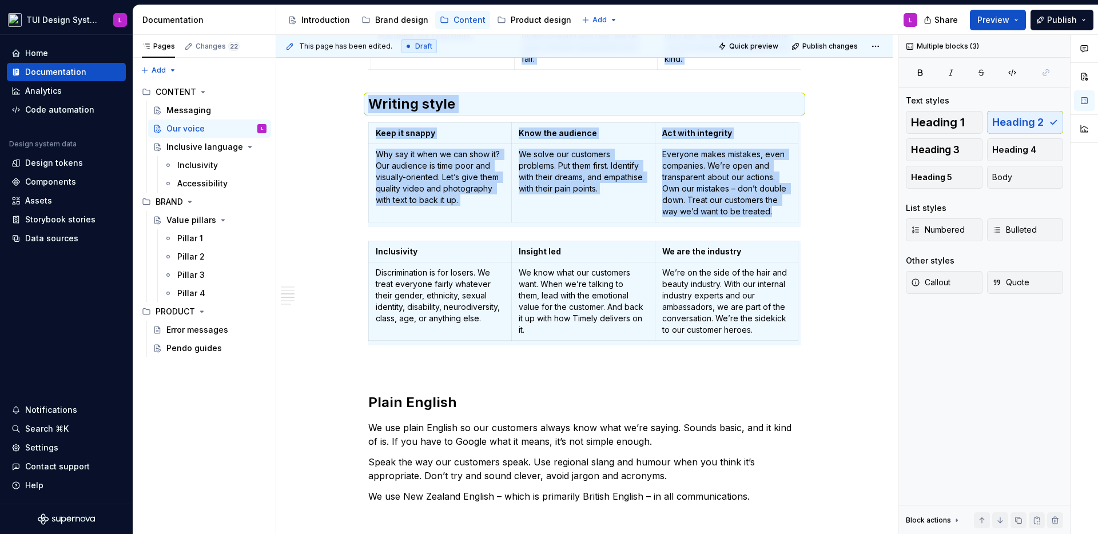
copy div "Loremipsu Do sitamet Cons Adipis elitsedd Ei’te inc, utlabor etd magnaaliquae. …"
click at [705, 381] on div "The Timely persona Think of Timely as your work bestie with the energy of [PERS…" at bounding box center [584, 451] width 432 height 1541
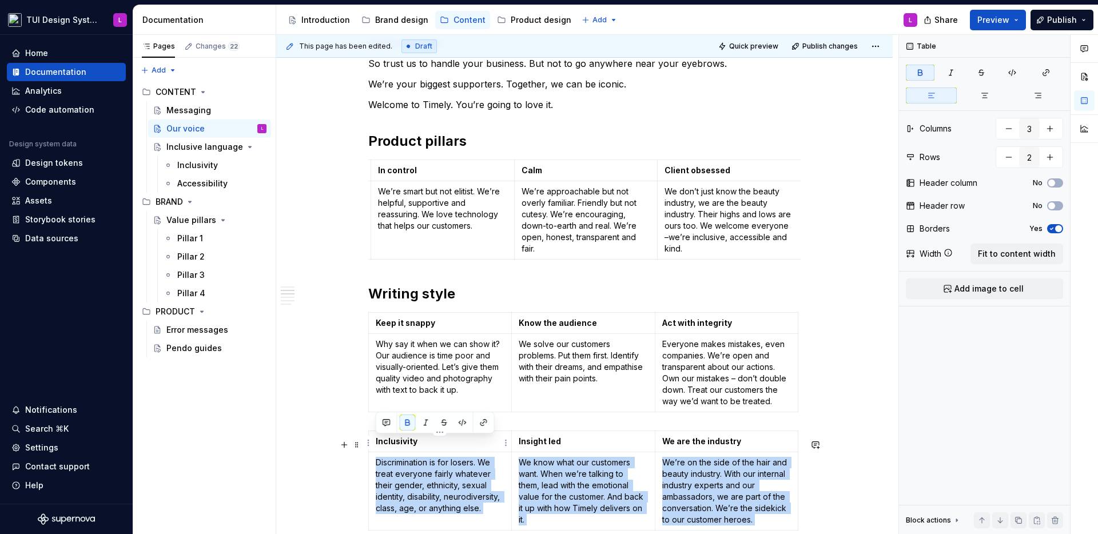
scroll to position [359, 0]
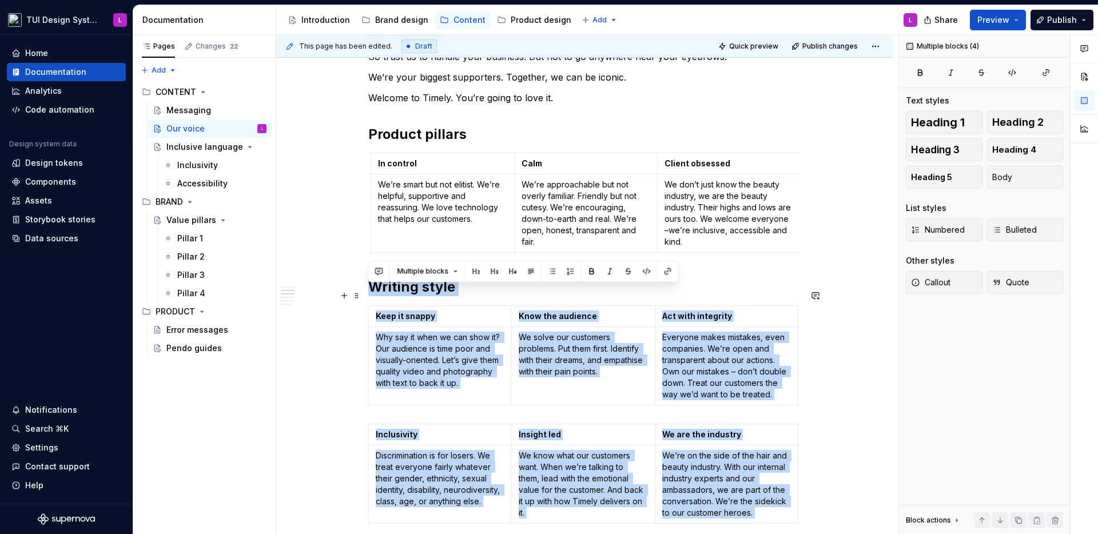
drag, startPoint x: 703, startPoint y: 377, endPoint x: 332, endPoint y: 295, distance: 380.2
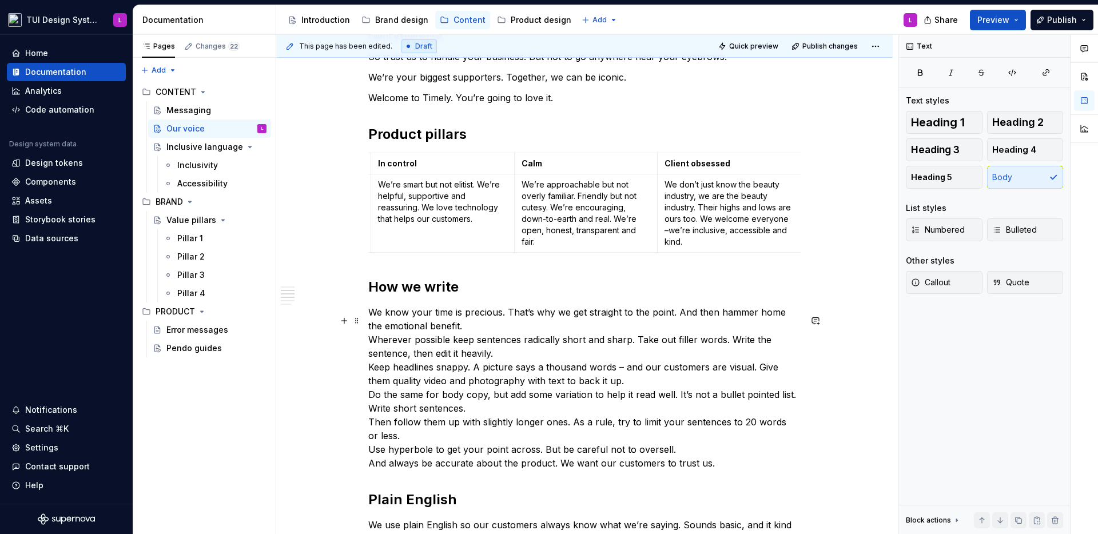
click at [547, 333] on p "We know your time is precious. That’s why we get straight to the point. And the…" at bounding box center [584, 387] width 432 height 165
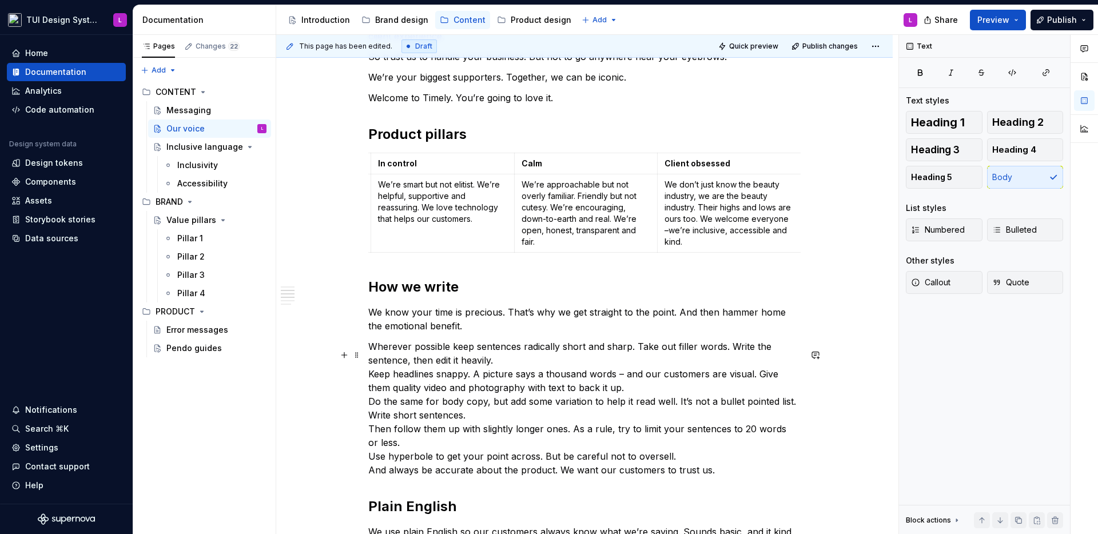
click at [573, 367] on p "Wherever possible keep sentences radically short and sharp. Take out filler wor…" at bounding box center [584, 408] width 432 height 137
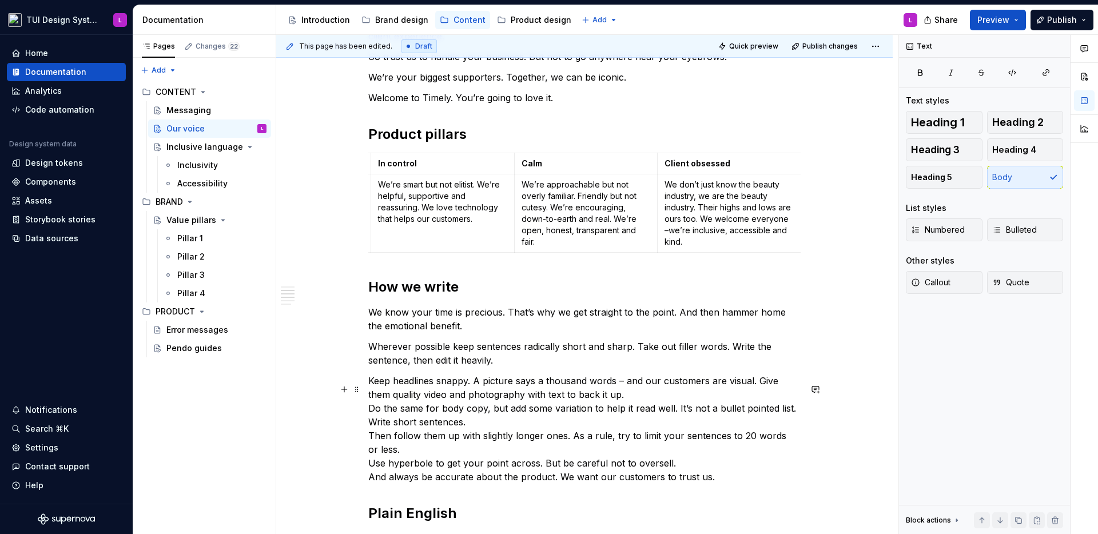
click at [669, 399] on p "Keep headlines snappy. A picture says a thousand words – and our customers are …" at bounding box center [584, 429] width 432 height 110
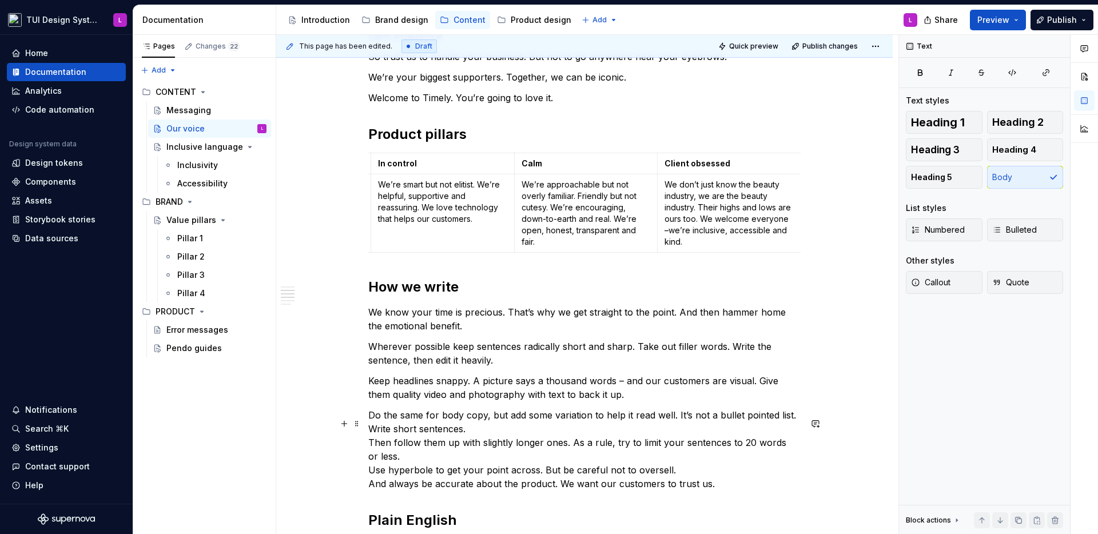
click at [659, 435] on p "Do the same for body copy, but add some variation to help it read well. It’s no…" at bounding box center [584, 449] width 432 height 82
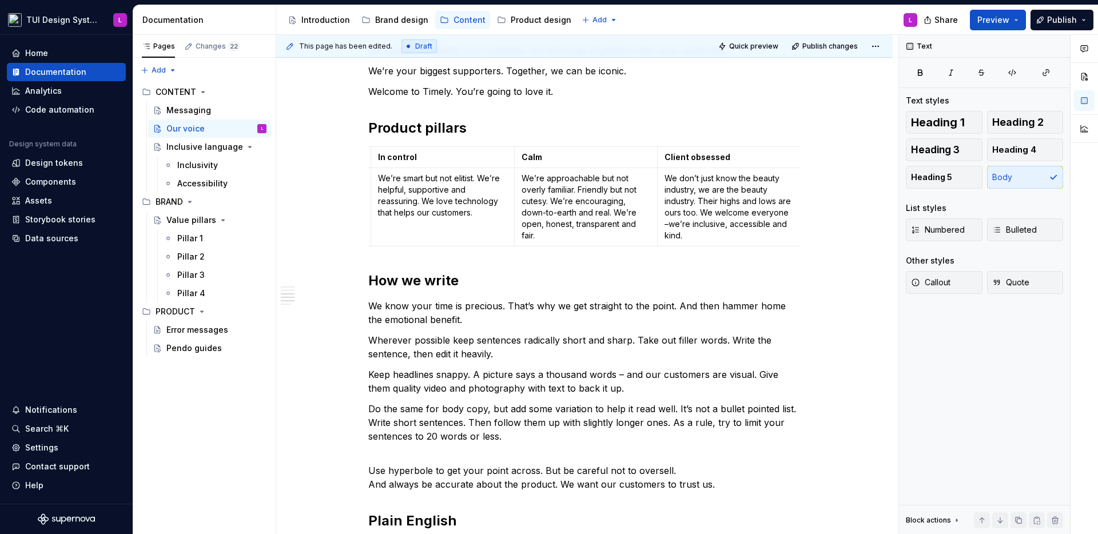
scroll to position [573, 0]
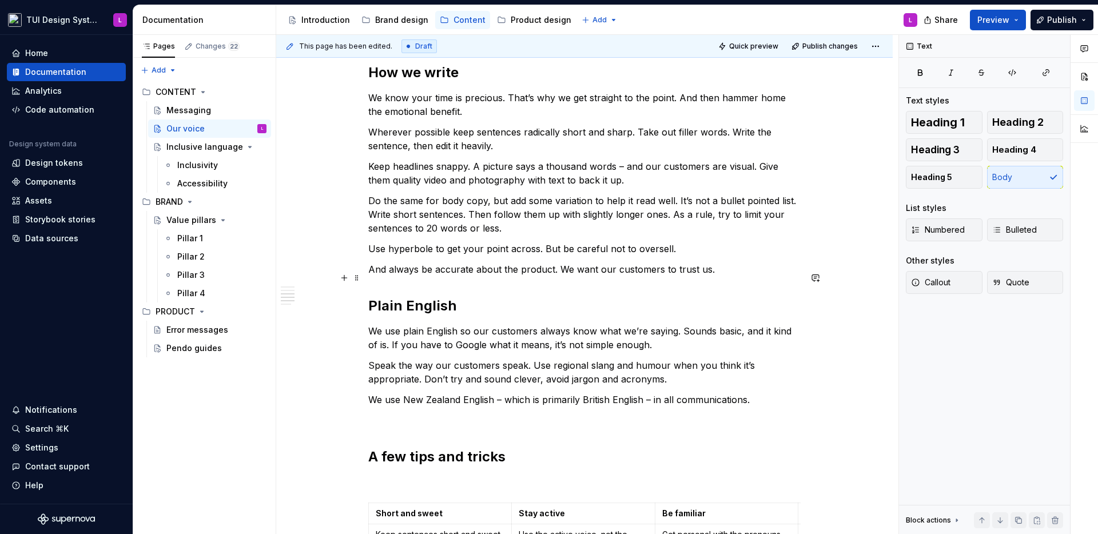
click at [668, 276] on p "And always be accurate about the product. We want our customers to trust us." at bounding box center [584, 270] width 432 height 14
click at [772, 276] on p "And always be accurate about the product. We want our customers to trust us." at bounding box center [584, 270] width 432 height 14
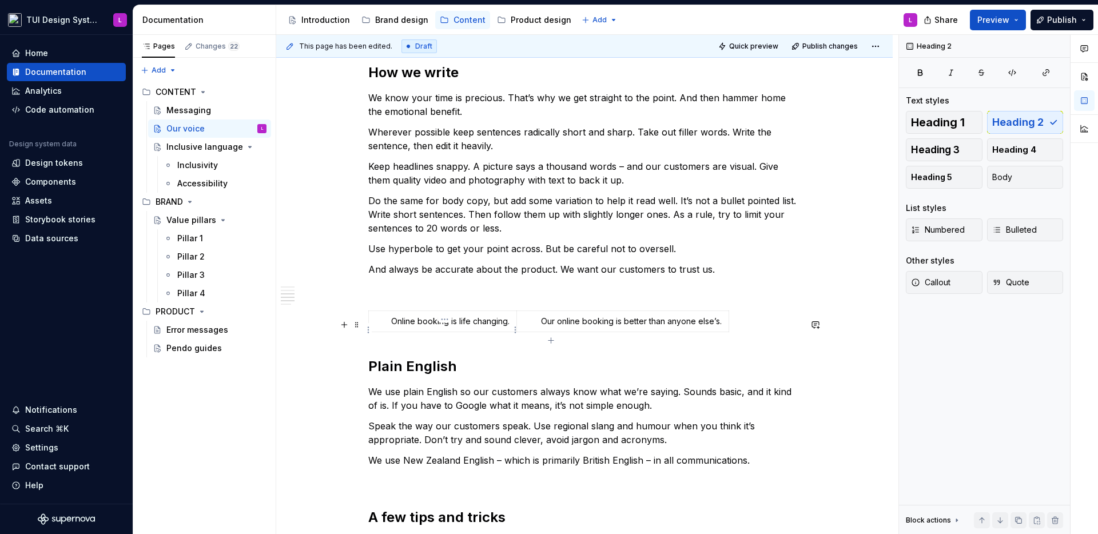
click at [467, 327] on p "Online booking is life changing." at bounding box center [443, 321] width 134 height 11
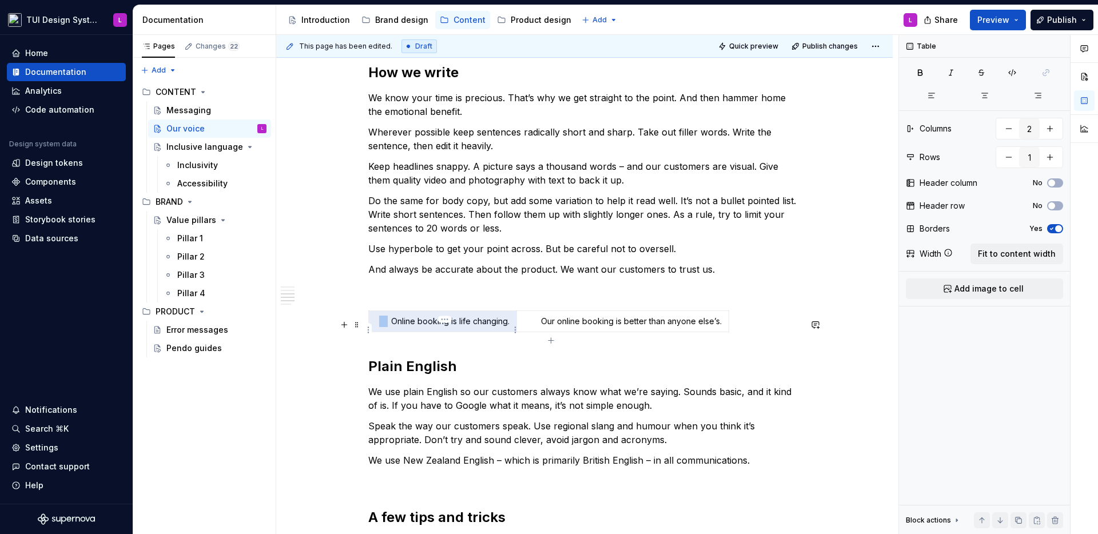
drag, startPoint x: 379, startPoint y: 331, endPoint x: 390, endPoint y: 329, distance: 10.4
click at [390, 326] on strong at bounding box center [383, 321] width 15 height 10
click at [404, 326] on p "Online booking is life changing." at bounding box center [443, 321] width 134 height 11
click at [378, 327] on p "Online booking is life changing." at bounding box center [443, 321] width 134 height 11
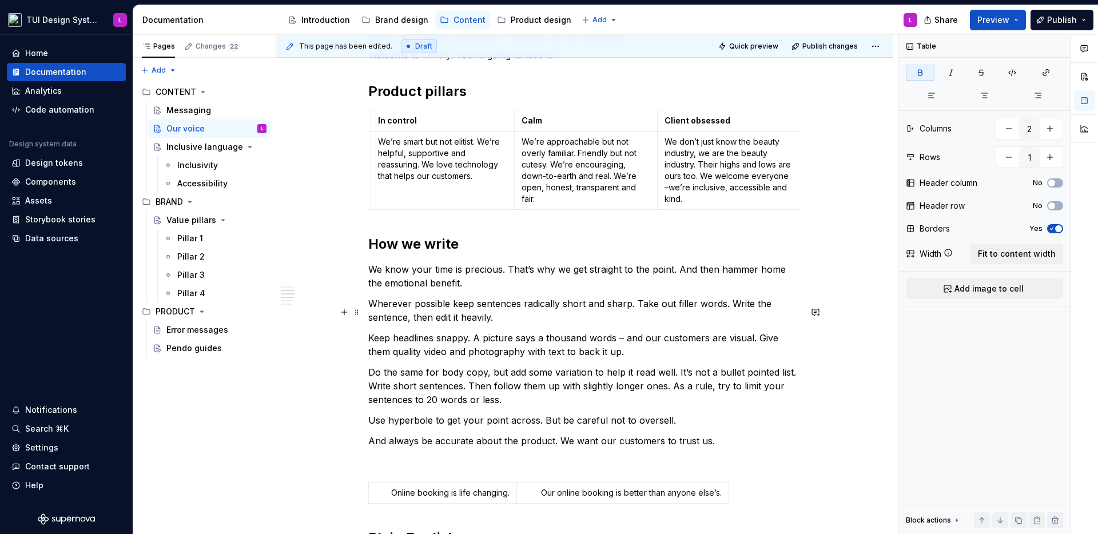
scroll to position [494, 0]
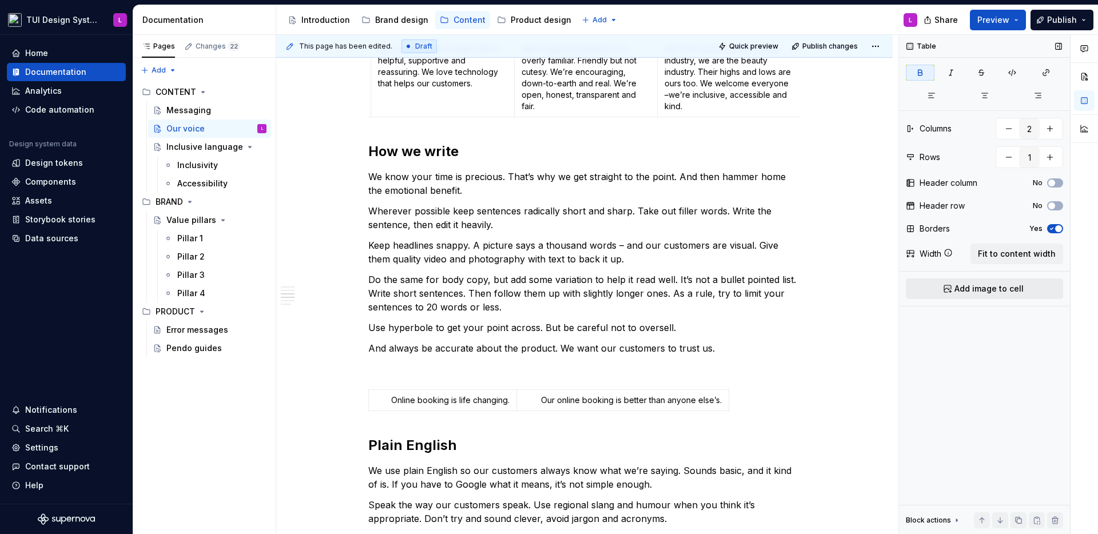
click at [994, 291] on span "Add image to cell" at bounding box center [989, 288] width 69 height 11
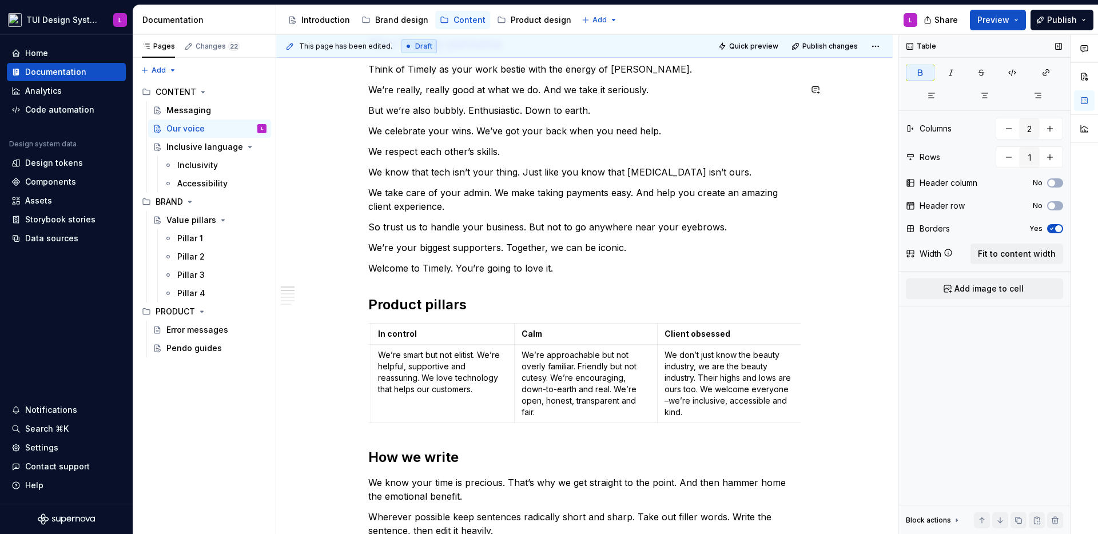
scroll to position [538, 0]
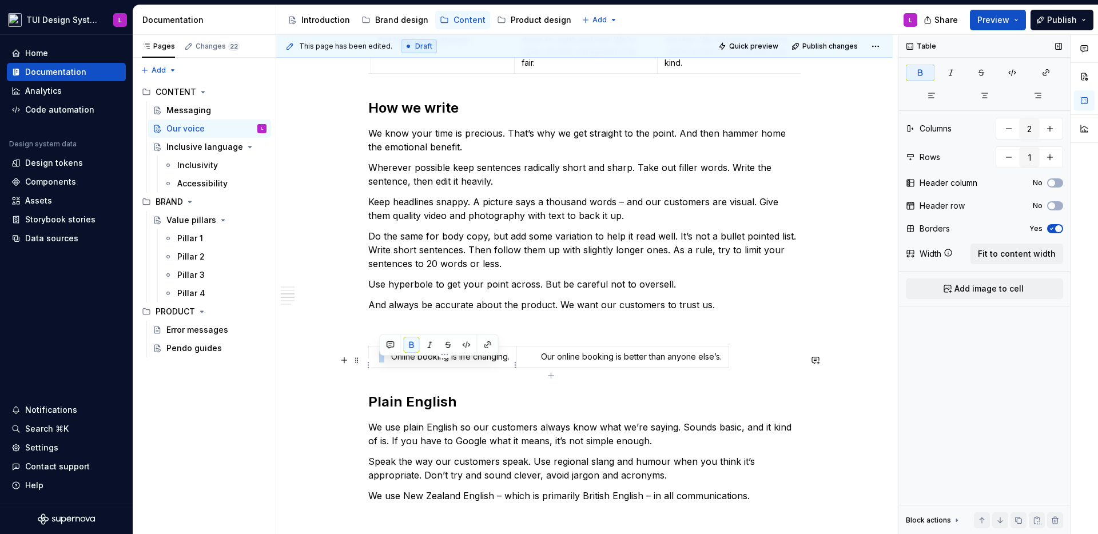
click at [379, 361] on strong at bounding box center [383, 357] width 15 height 10
click at [394, 363] on p "Online booking is life changing." at bounding box center [443, 356] width 134 height 11
click at [539, 361] on strong at bounding box center [530, 357] width 17 height 10
click at [682, 340] on div "The Timely persona Think of Timely as your work bestie with the energy of [PERS…" at bounding box center [584, 453] width 432 height 1536
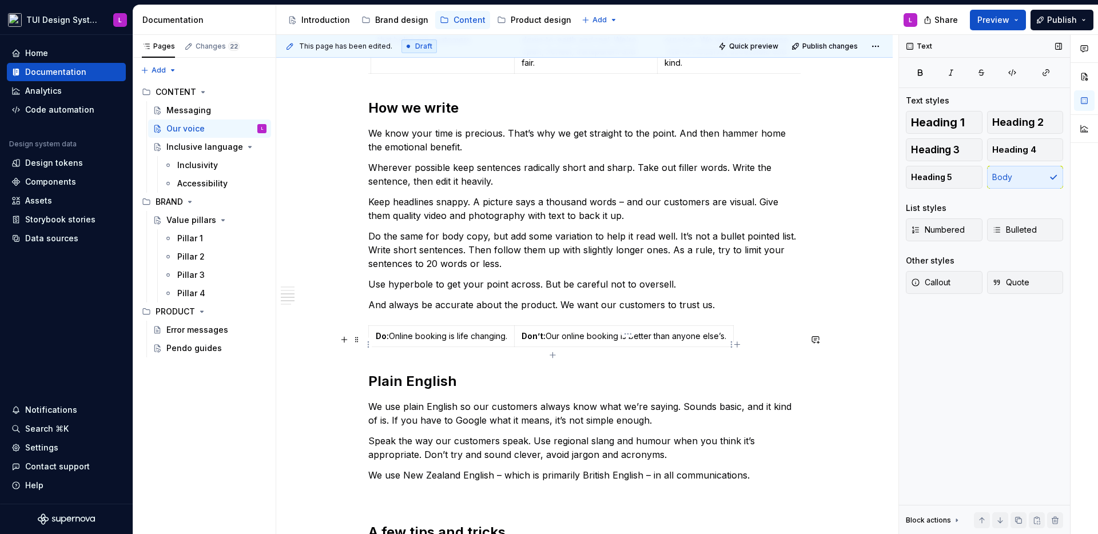
click at [702, 376] on div "The Timely persona Think of Timely as your work bestie with the energy of [PERS…" at bounding box center [584, 443] width 432 height 1516
click at [403, 361] on div "The Timely persona Think of Timely as your work bestie with the energy of [PERS…" at bounding box center [584, 443] width 432 height 1516
click at [414, 363] on div "The Timely persona Think of Timely as your work bestie with the energy of [PERS…" at bounding box center [584, 443] width 432 height 1516
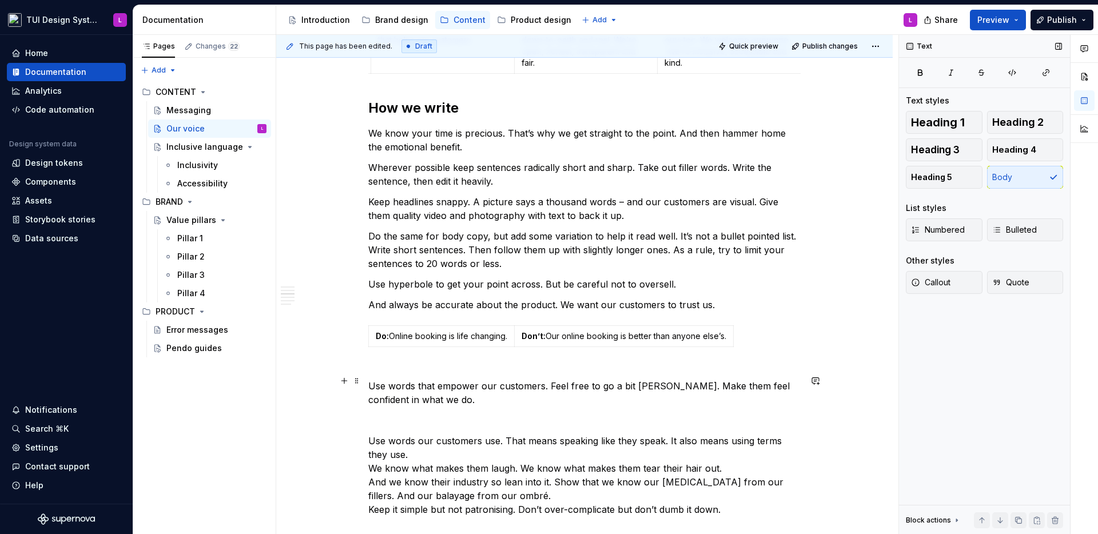
click at [374, 375] on p "Use words that empower our customers. Feel free to go a bit [PERSON_NAME]. Make…" at bounding box center [584, 454] width 432 height 178
click at [458, 426] on p "Use words that empower our customers. Feel free to go a bit [PERSON_NAME]. Make…" at bounding box center [584, 454] width 432 height 178
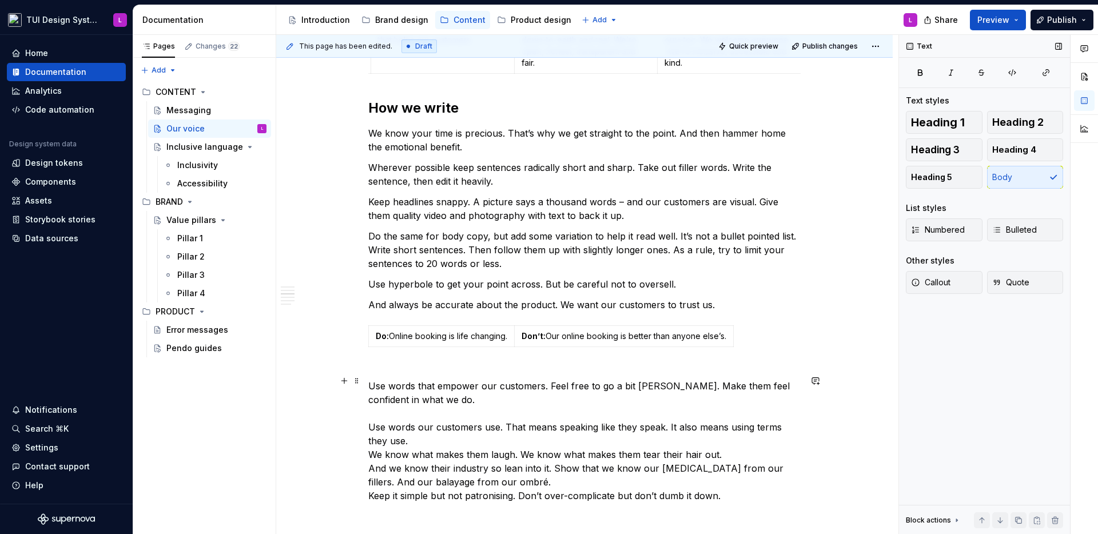
click at [468, 445] on p "Use words that empower our customers. Feel free to go a bit [PERSON_NAME]. Make…" at bounding box center [584, 447] width 432 height 165
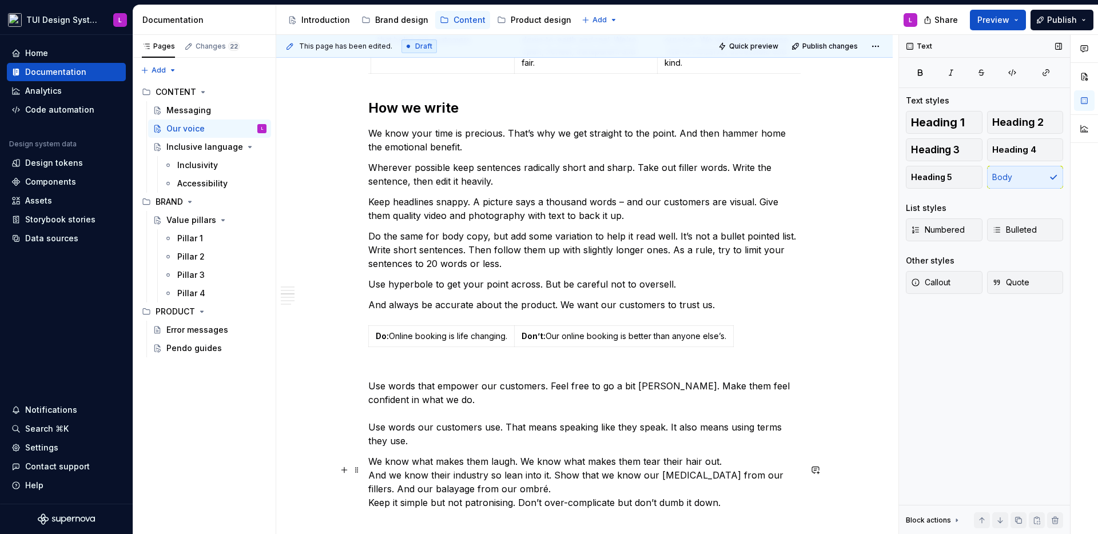
click at [734, 472] on p "We know what makes them laugh. We know what makes them tear their hair out. And…" at bounding box center [584, 496] width 432 height 82
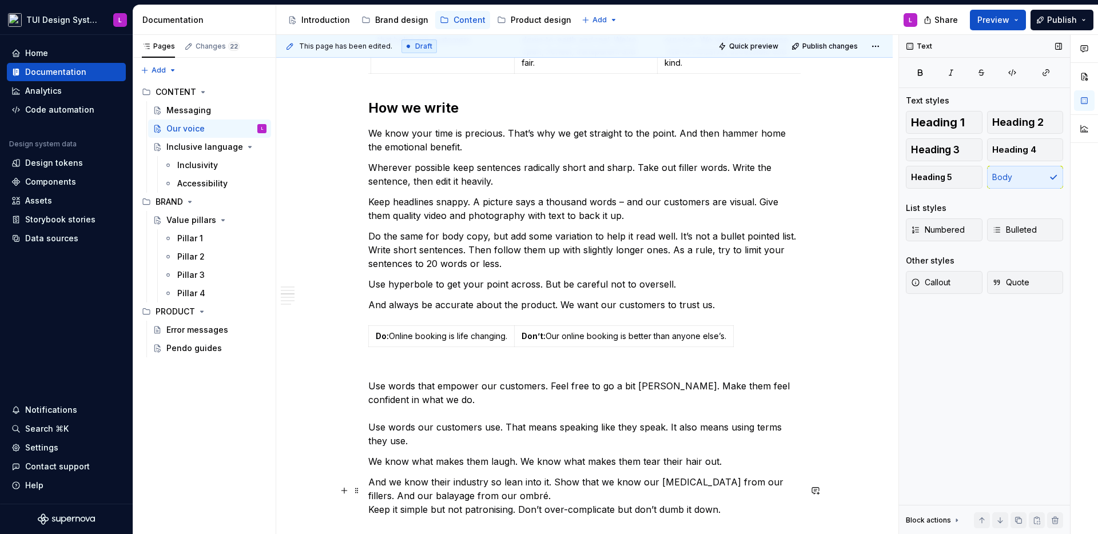
click at [605, 510] on p "And we know their industry so lean into it. Show that we know our [MEDICAL_DATA…" at bounding box center [584, 509] width 432 height 69
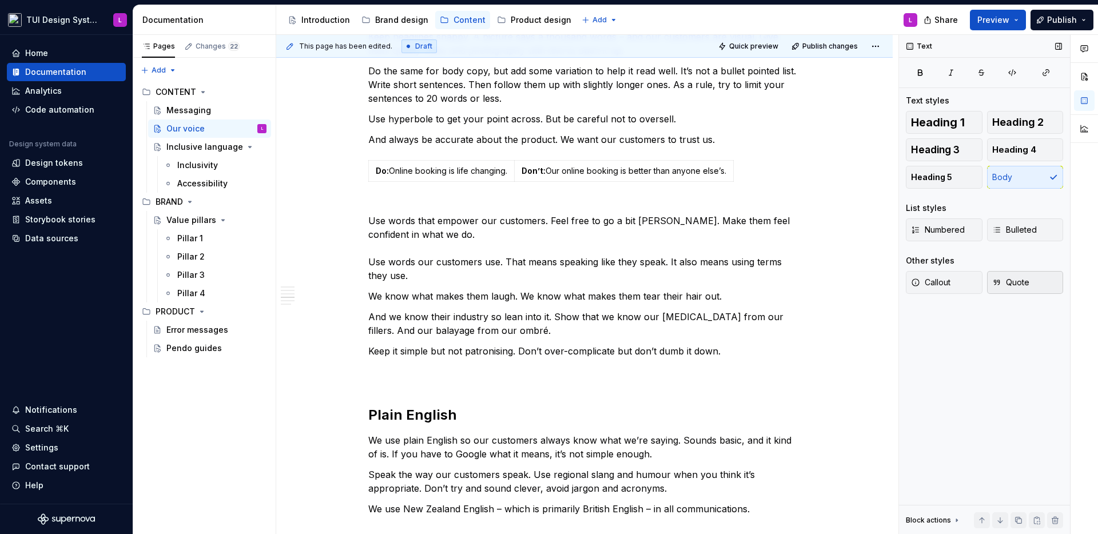
scroll to position [705, 0]
click at [416, 410] on div "The Timely persona Think of Timely as your work bestie with the energy of [PERS…" at bounding box center [584, 375] width 432 height 1715
click at [402, 399] on div "The Timely persona Think of Timely as your work bestie with the energy of [PERS…" at bounding box center [584, 375] width 432 height 1715
click at [410, 384] on p "Keep it simple but not patronising. Don’t over-complicate but don’t dumb it dow…" at bounding box center [584, 363] width 432 height 41
drag, startPoint x: 404, startPoint y: 393, endPoint x: 410, endPoint y: 404, distance: 12.8
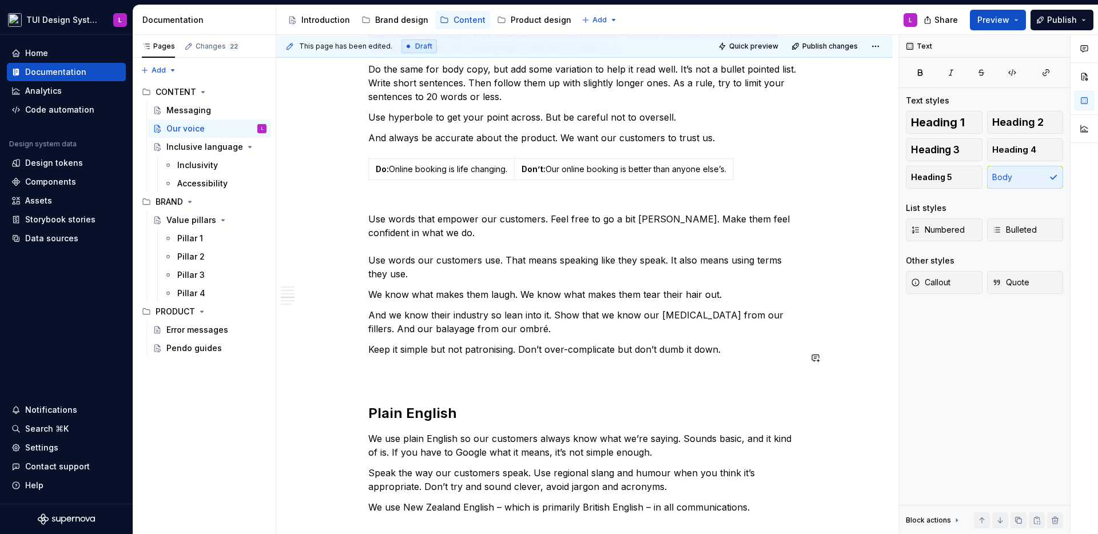
click at [404, 396] on div "The Timely persona Think of Timely as your work bestie with the energy of [PERS…" at bounding box center [584, 375] width 432 height 1715
click at [411, 395] on div "The Timely persona Think of Timely as your work bestie with the energy of [PERS…" at bounding box center [584, 375] width 432 height 1715
click at [411, 423] on h2 "Plain English" at bounding box center [584, 413] width 432 height 18
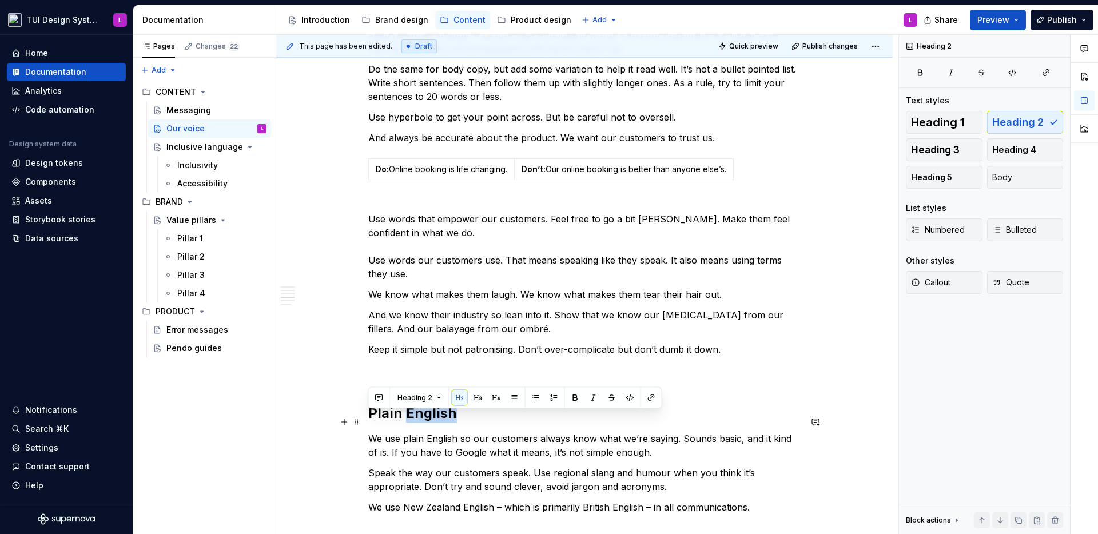
click at [411, 423] on h2 "Plain English" at bounding box center [584, 413] width 432 height 18
copy h2 "Plain English"
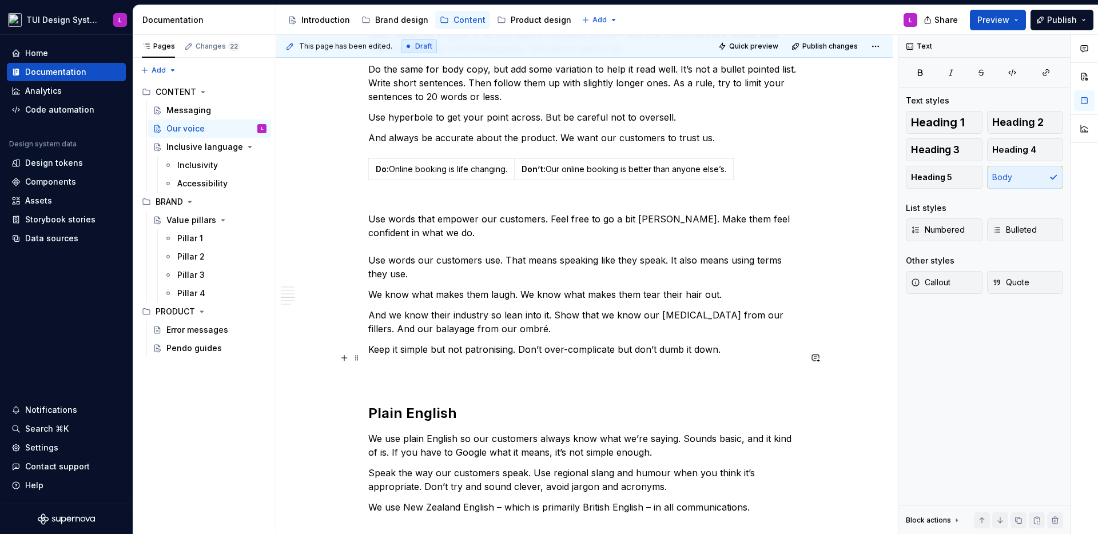
click at [415, 382] on p "Keep it simple but not patronising. Don’t over-complicate but don’t dumb it dow…" at bounding box center [584, 363] width 432 height 41
click at [407, 384] on p "Keep it simple but not patronising. Don’t over-complicate but don’t dumb it dow…" at bounding box center [584, 363] width 432 height 41
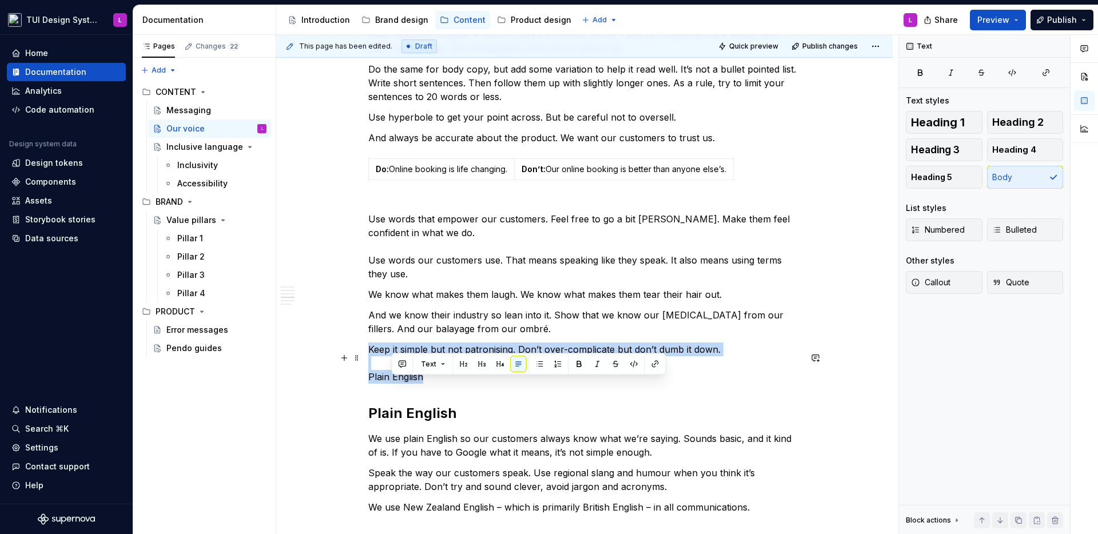
click at [407, 384] on p "Keep it simple but not patronising. Don’t over-complicate but don’t dumb it dow…" at bounding box center [584, 363] width 432 height 41
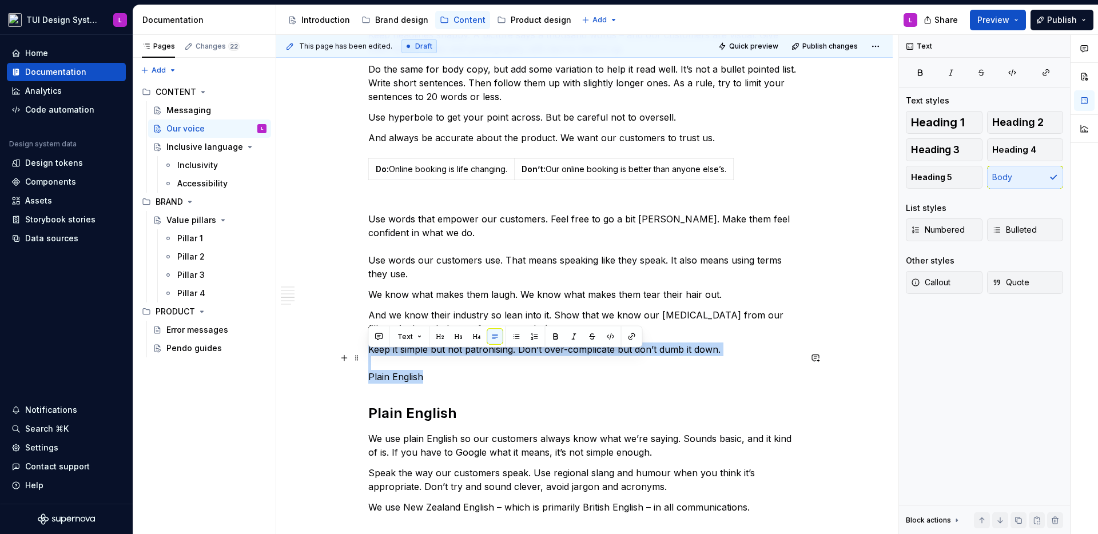
click at [431, 404] on div "The Timely persona Think of Timely as your work bestie with the energy of [PERS…" at bounding box center [584, 375] width 432 height 1715
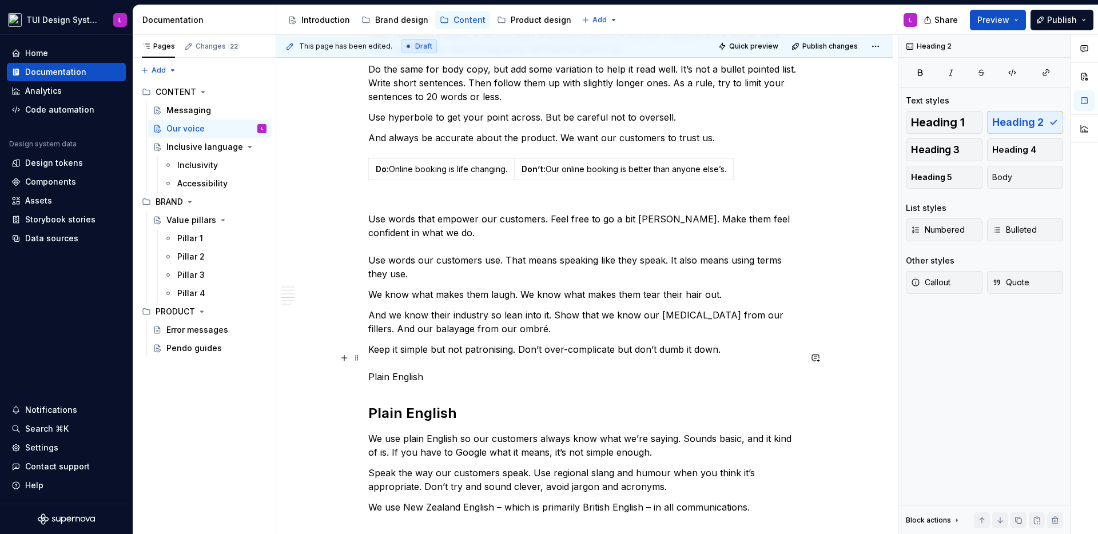
click at [415, 378] on p "Keep it simple but not patronising. Don’t over-complicate but don’t dumb it dow…" at bounding box center [584, 363] width 432 height 41
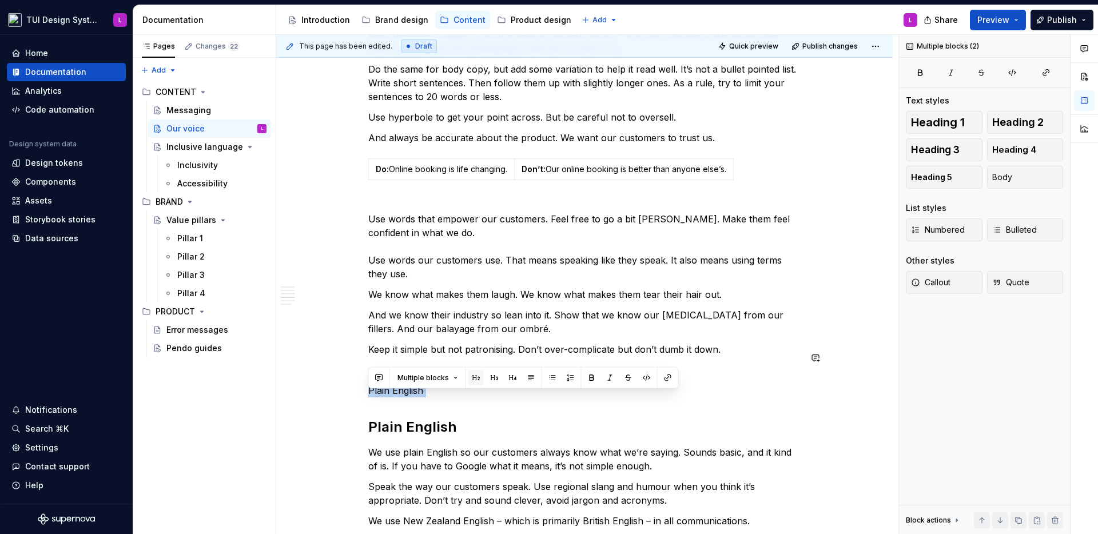
click at [479, 380] on button "button" at bounding box center [476, 378] width 16 height 16
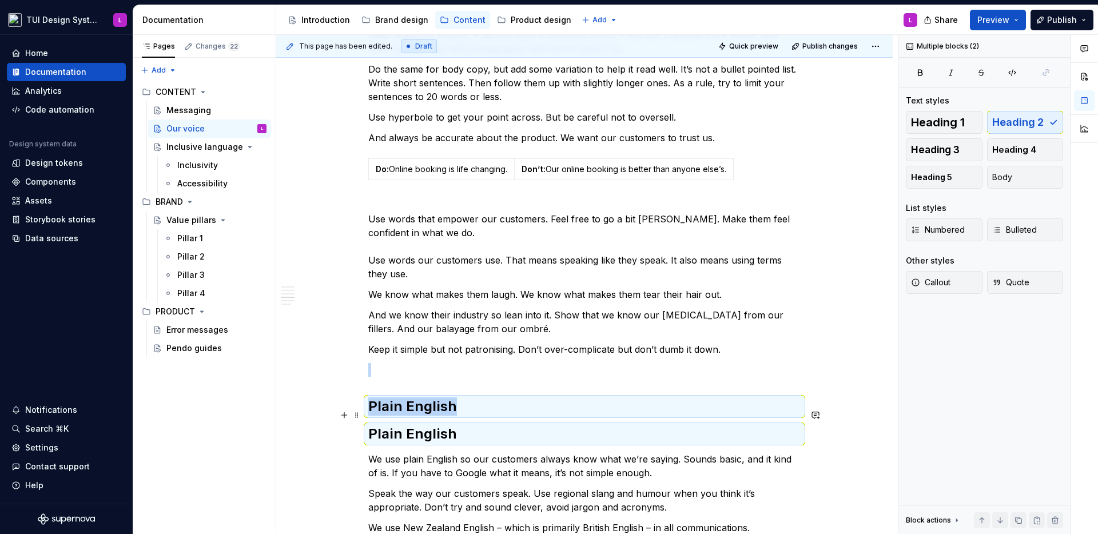
click at [453, 415] on h2 "Plain English" at bounding box center [584, 407] width 432 height 18
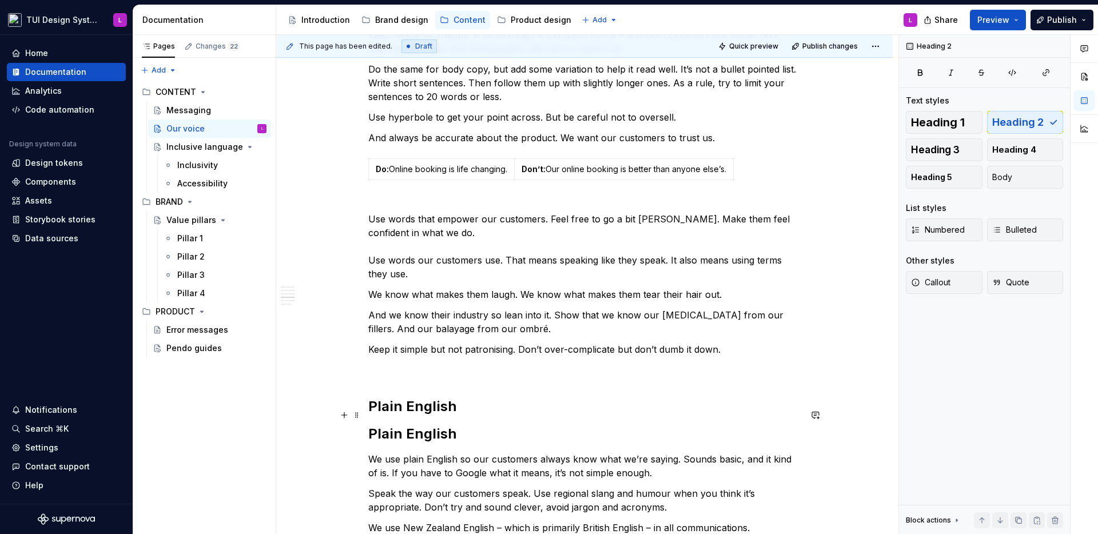
click at [420, 416] on h2 "Plain English" at bounding box center [584, 407] width 432 height 18
click at [610, 416] on h2 "When we need to say a bit more" at bounding box center [584, 407] width 432 height 18
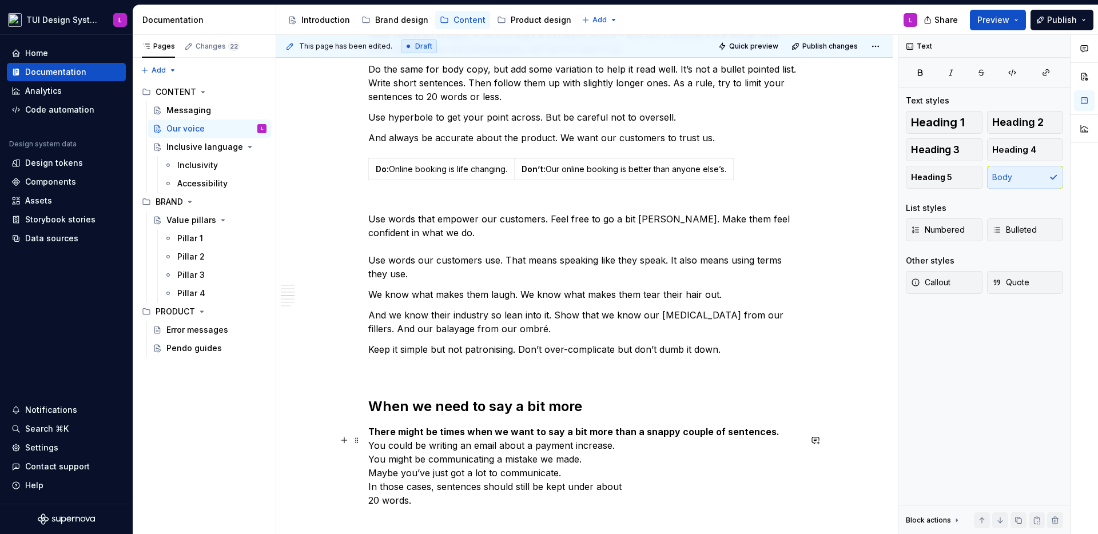
click at [642, 438] on strong "There might be times when we want to say a bit more than a snappy couple of sen…" at bounding box center [573, 431] width 411 height 11
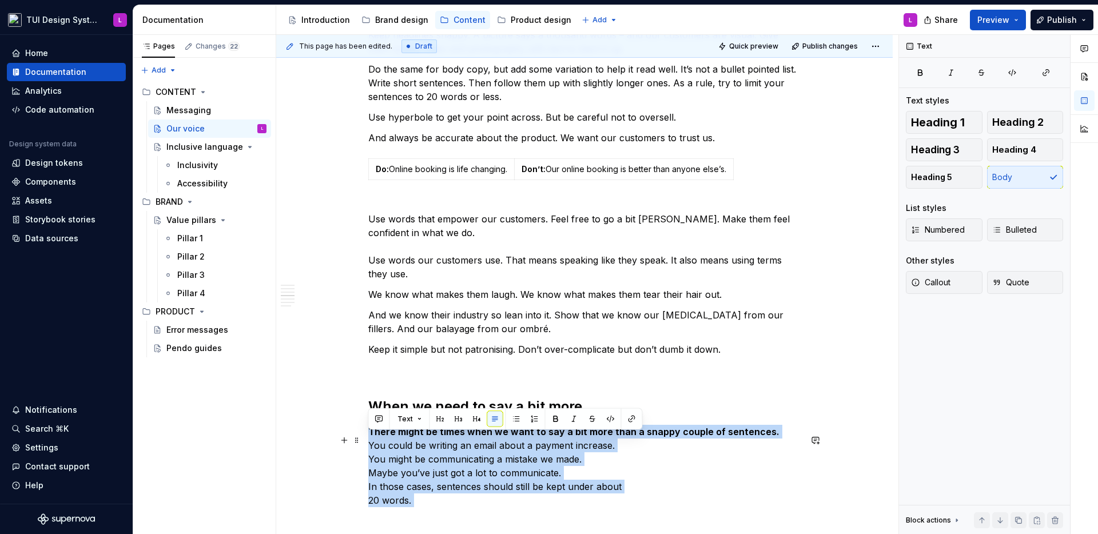
click at [642, 438] on strong "There might be times when we want to say a bit more than a snappy couple of sen…" at bounding box center [573, 431] width 411 height 11
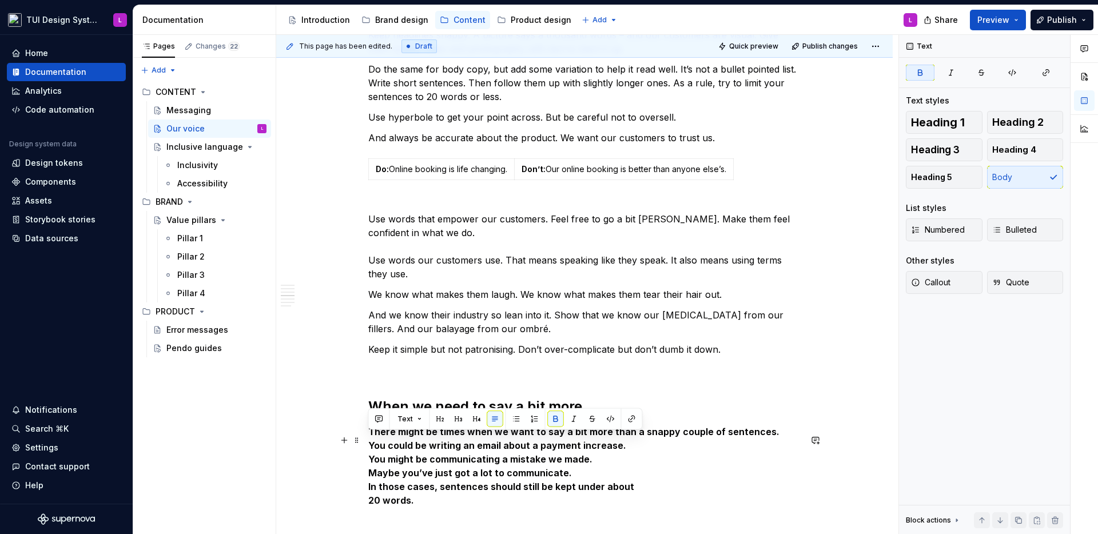
click at [643, 461] on p "There might be times when we want to say a bit more than a snappy couple of sen…" at bounding box center [584, 473] width 432 height 96
click at [580, 444] on strong "There might be times when we want to say a bit more than a snappy couple of sen…" at bounding box center [573, 466] width 411 height 80
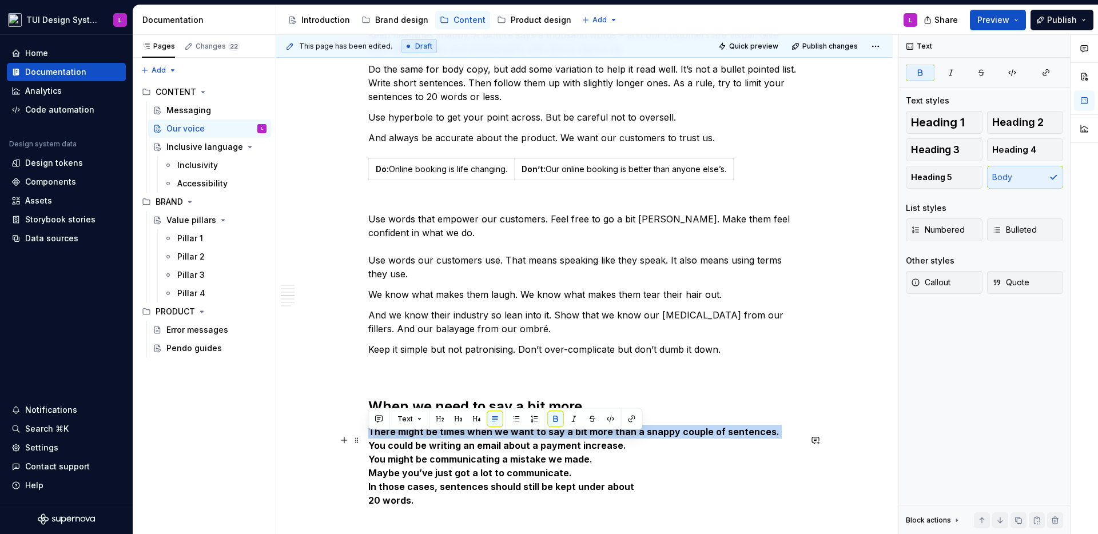
click at [580, 444] on strong "There might be times when we want to say a bit more than a snappy couple of sen…" at bounding box center [573, 466] width 411 height 80
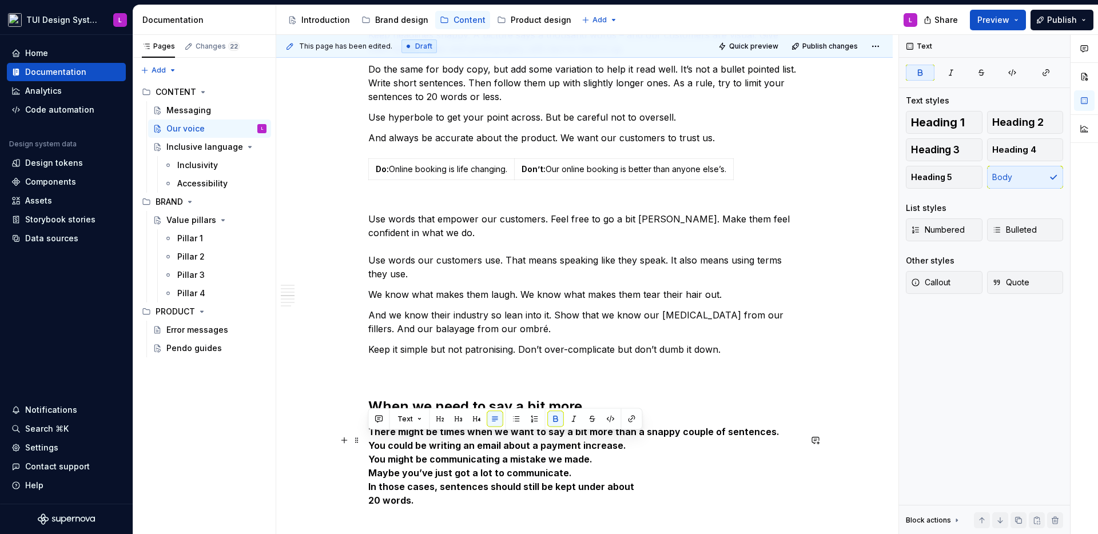
click at [580, 485] on p "There might be times when we want to say a bit more than a snappy couple of sen…" at bounding box center [584, 473] width 432 height 96
click at [580, 486] on p "There might be times when we want to say a bit more than a snappy couple of sen…" at bounding box center [584, 473] width 432 height 96
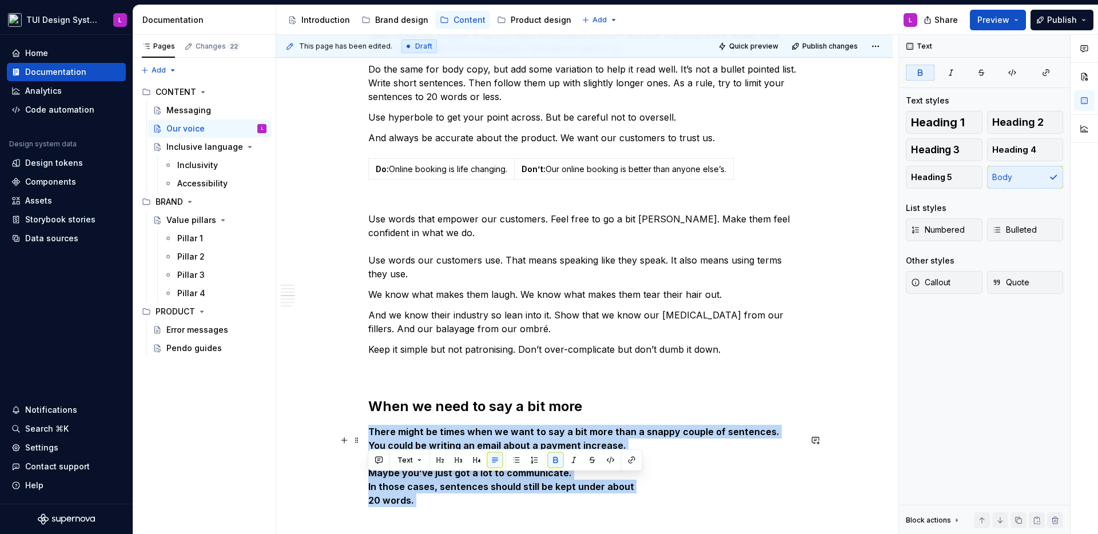
click at [580, 486] on p "There might be times when we want to say a bit more than a snappy couple of sen…" at bounding box center [584, 473] width 432 height 96
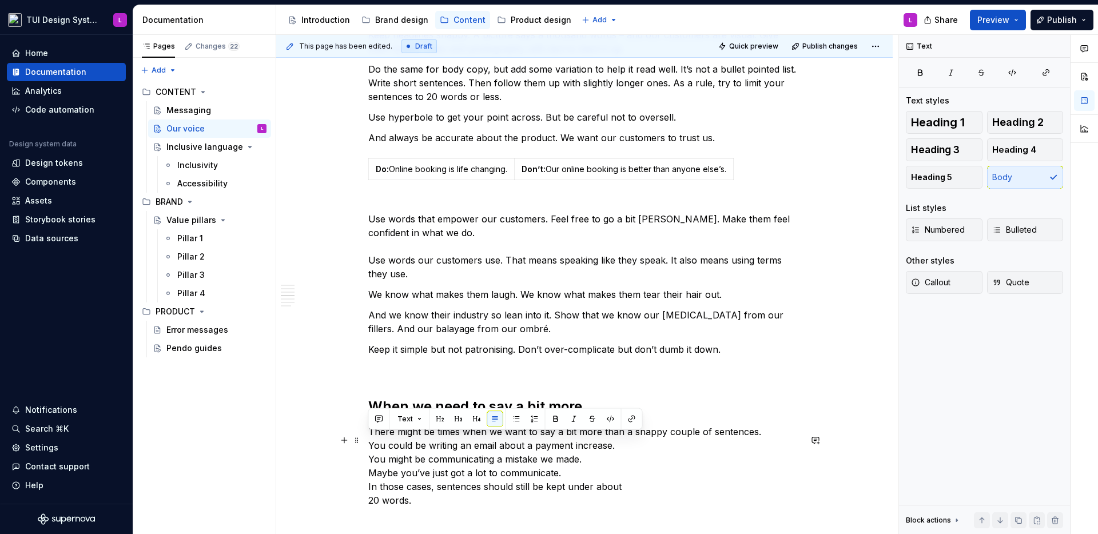
click at [594, 475] on p "There might be times when we want to say a bit more than a snappy couple of sen…" at bounding box center [584, 473] width 432 height 96
click at [778, 440] on p "There might be times when we want to say a bit more than a snappy couple of sen…" at bounding box center [584, 473] width 432 height 96
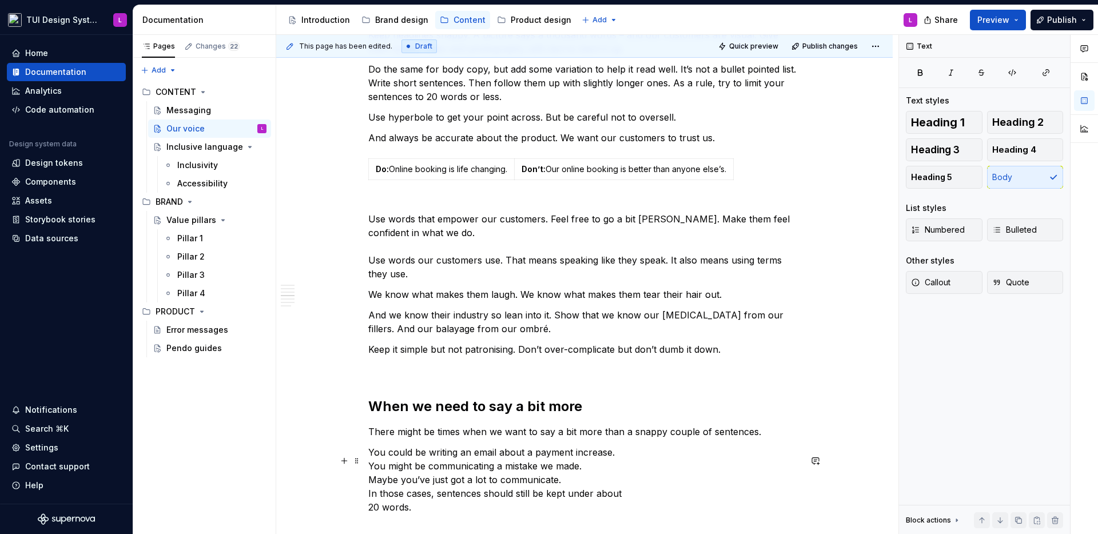
click at [620, 460] on p "You could be writing an email about a payment increase. You might be communicat…" at bounding box center [584, 487] width 432 height 82
click at [606, 483] on p "You might be communicating a mistake we made. Maybe you’ve just got a lot to co…" at bounding box center [584, 500] width 432 height 69
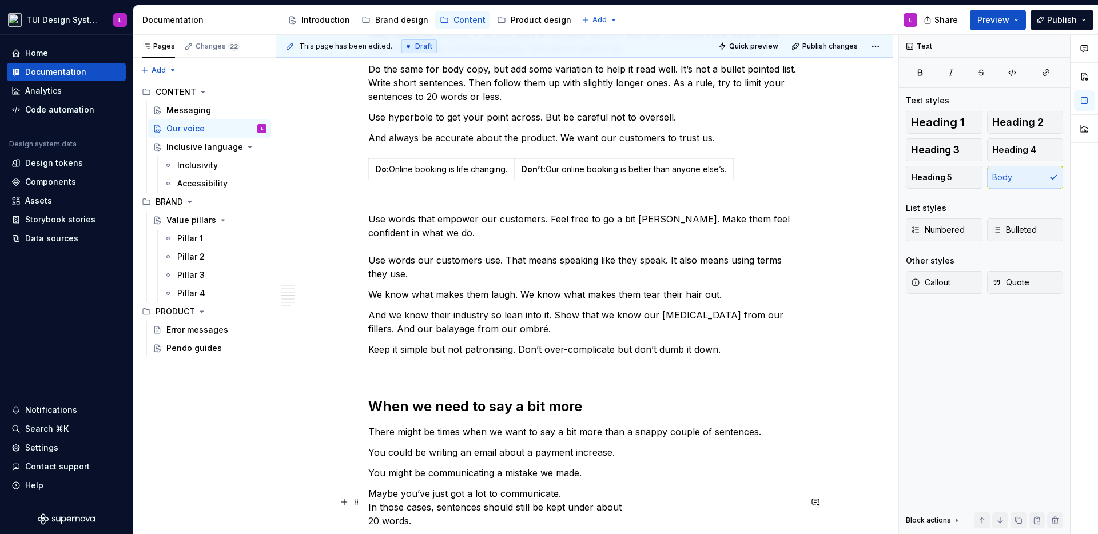
click at [543, 498] on p "Maybe you’ve just got a lot to communicate. In those cases, sentences should st…" at bounding box center [584, 514] width 432 height 55
click at [542, 500] on p "Maybe you’ve just got a lot to communicate. In those cases, sentences should st…" at bounding box center [584, 514] width 432 height 55
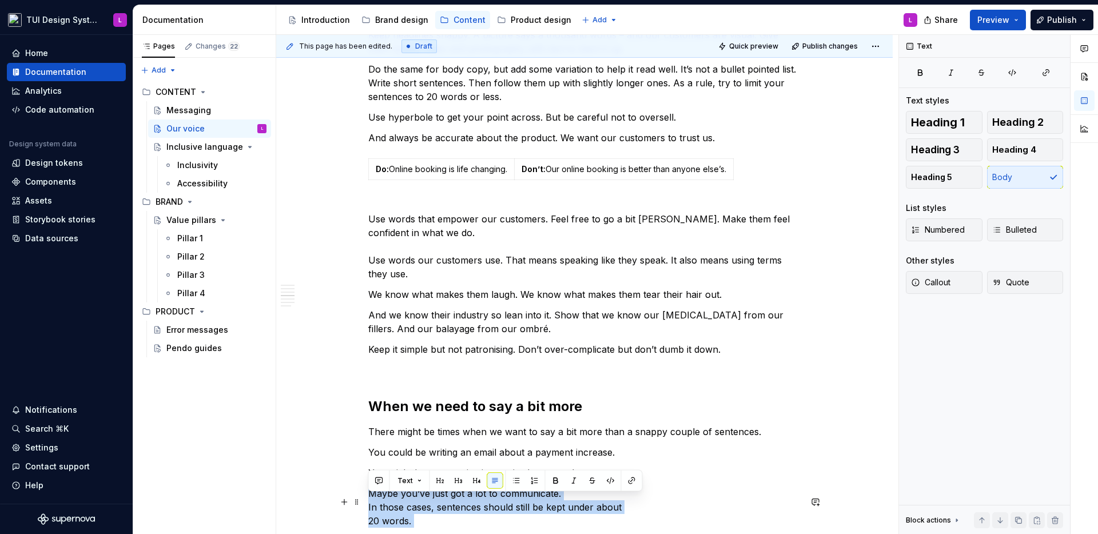
click at [573, 502] on p "Maybe you’ve just got a lot to communicate. In those cases, sentences should st…" at bounding box center [584, 514] width 432 height 55
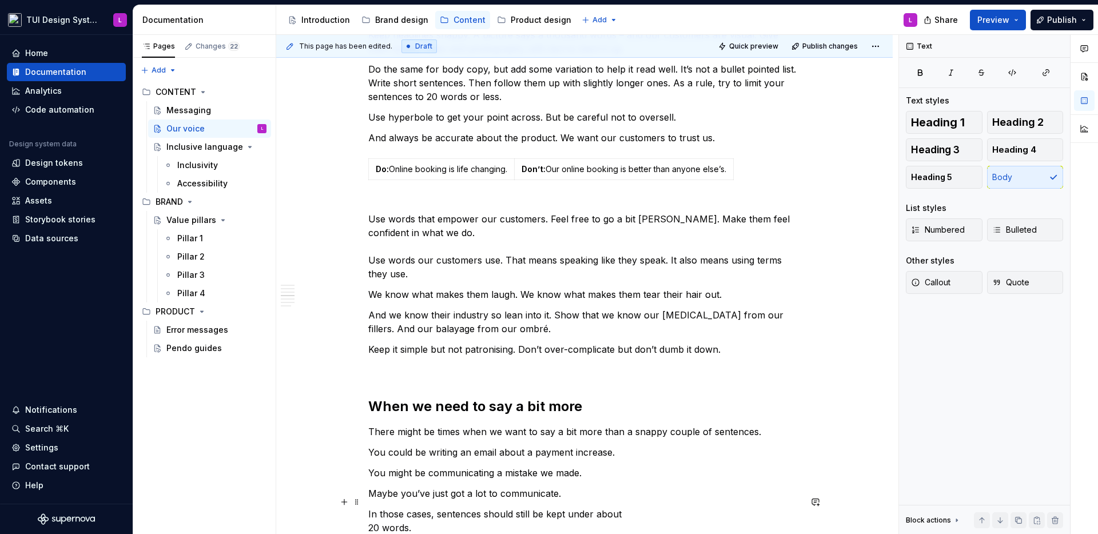
scroll to position [728, 0]
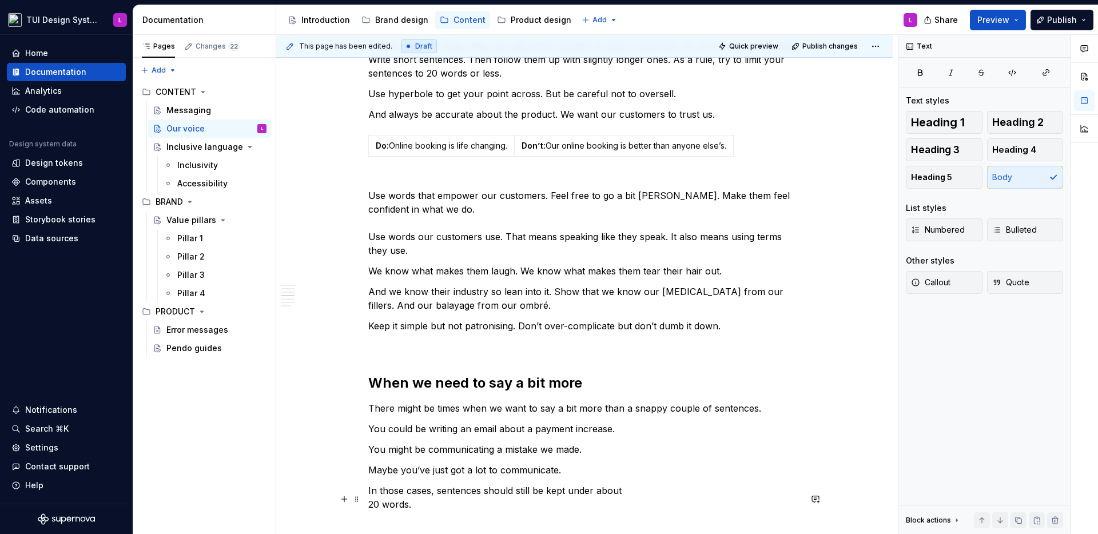
click at [618, 499] on p "In those cases, sentences should still be kept under about 20 words." at bounding box center [584, 504] width 432 height 41
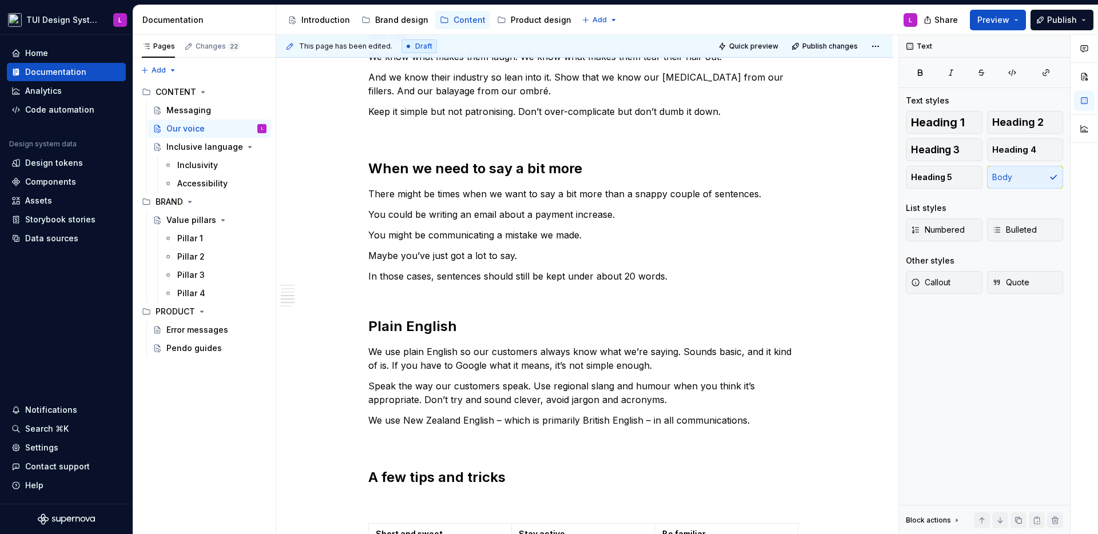
click at [423, 312] on div "The Timely persona Think of Timely as your work bestie with the energy of [PERS…" at bounding box center [584, 213] width 432 height 1866
click at [383, 178] on h2 "When we need to say a bit more" at bounding box center [584, 169] width 432 height 18
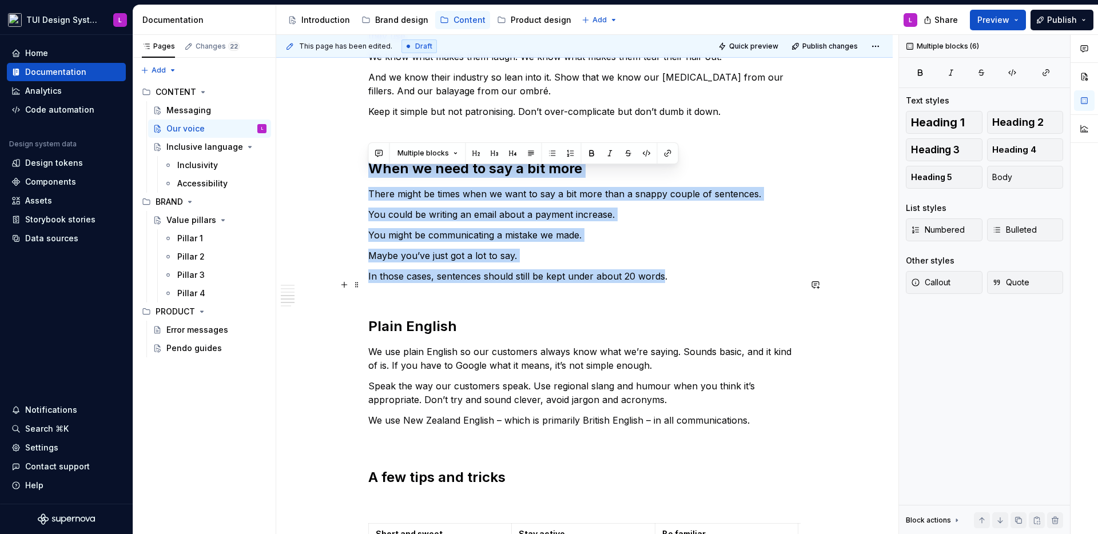
drag, startPoint x: 383, startPoint y: 184, endPoint x: 652, endPoint y: 286, distance: 288.0
click at [652, 286] on div "The Timely persona Think of Timely as your work bestie with the energy of [PERS…" at bounding box center [584, 213] width 432 height 1866
copy div "When we need to say a bit more There might be times when we want to say a bit m…"
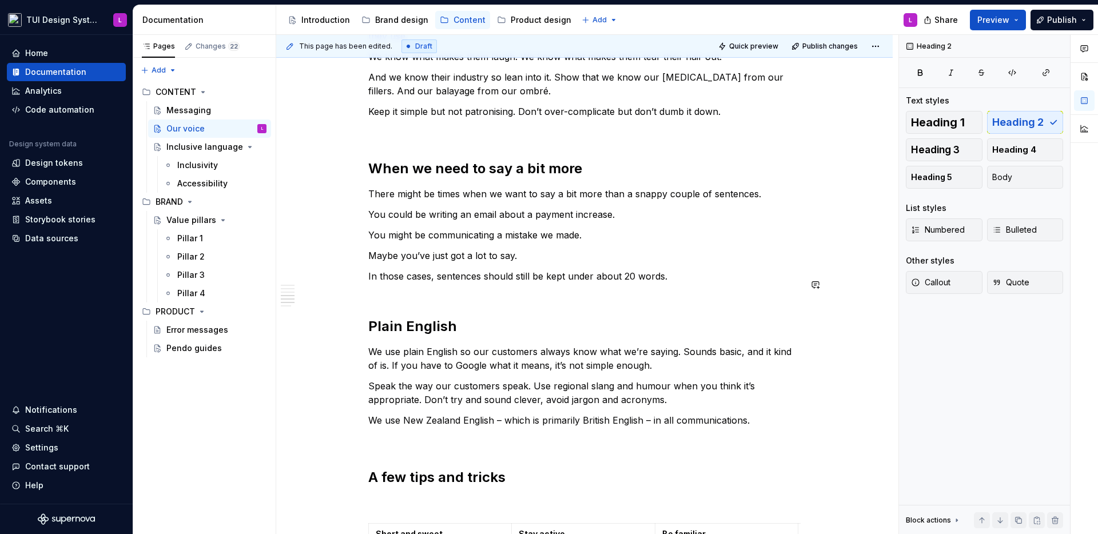
click at [603, 307] on div "The Timely persona Think of Timely as your work bestie with the energy of [PERS…" at bounding box center [584, 213] width 432 height 1866
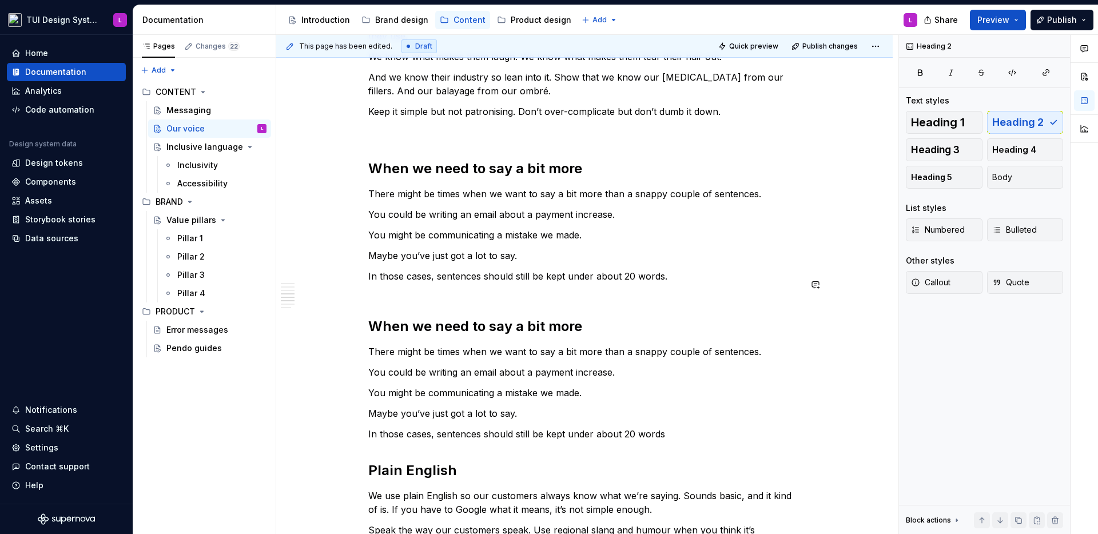
click at [445, 325] on div "The Timely persona Think of Timely as your work bestie with the energy of [PERS…" at bounding box center [584, 285] width 432 height 2010
click at [445, 325] on h2 "When we need to say a bit more" at bounding box center [584, 326] width 432 height 18
click at [476, 331] on h2 "When we need to say a bit more" at bounding box center [584, 326] width 432 height 18
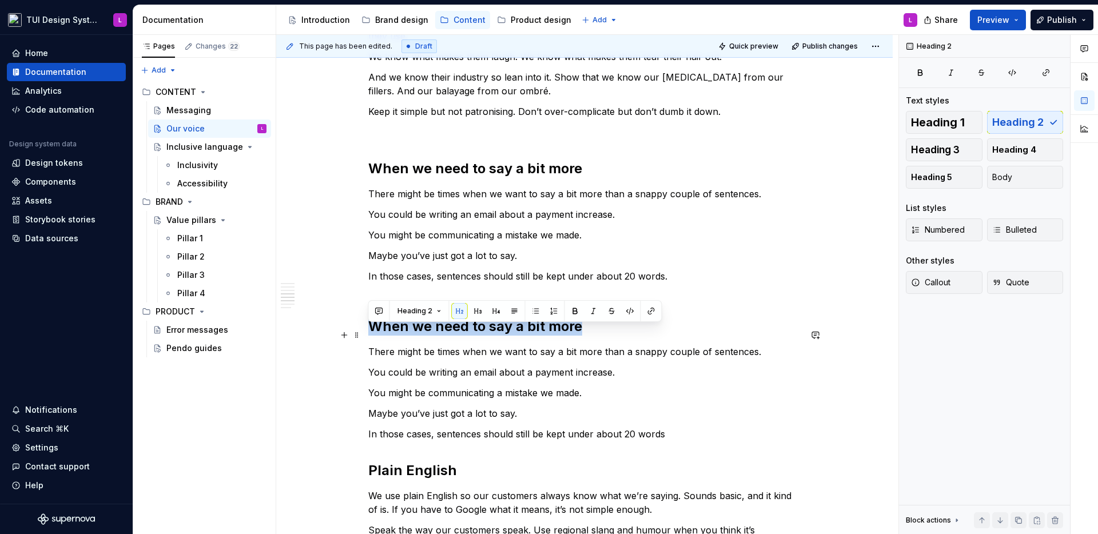
click at [476, 331] on h2 "When we need to say a bit more" at bounding box center [584, 326] width 432 height 18
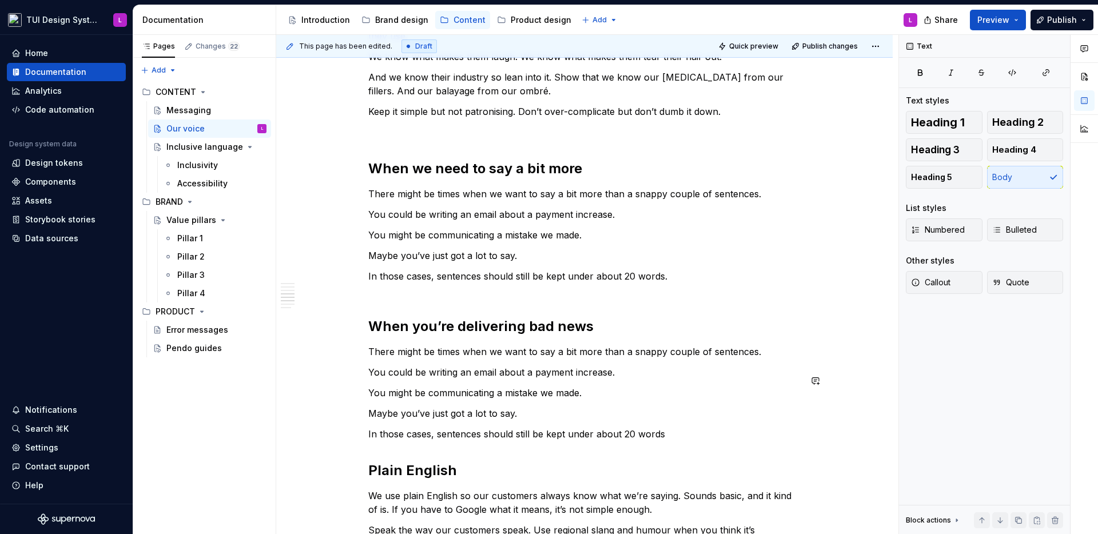
click at [476, 373] on div "The Timely persona Think of Timely as your work bestie with the energy of [PERS…" at bounding box center [584, 285] width 432 height 2010
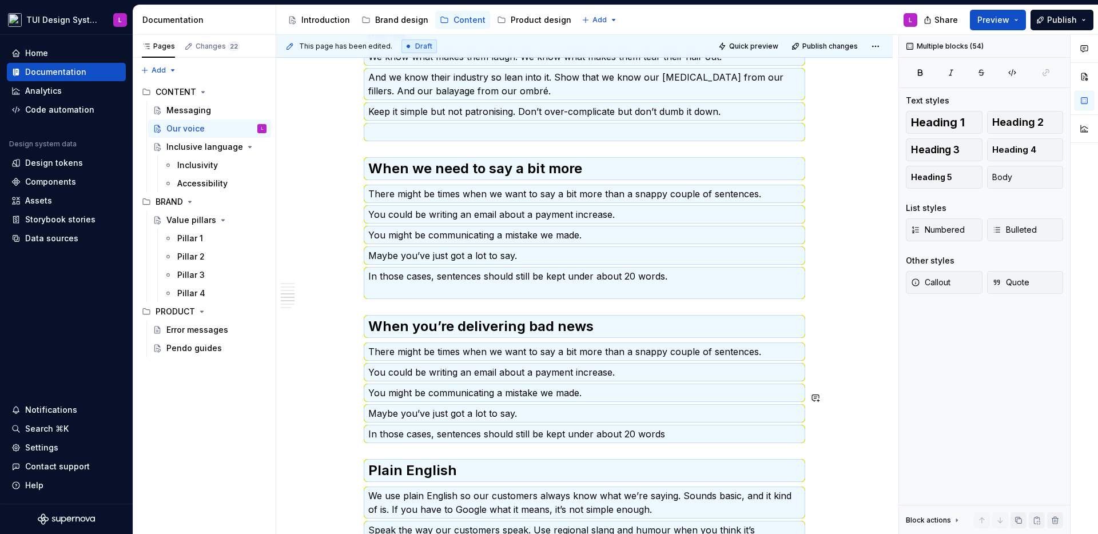
click at [478, 375] on div "The Timely persona Think of Timely as your work bestie with the energy of [PERS…" at bounding box center [584, 285] width 432 height 2010
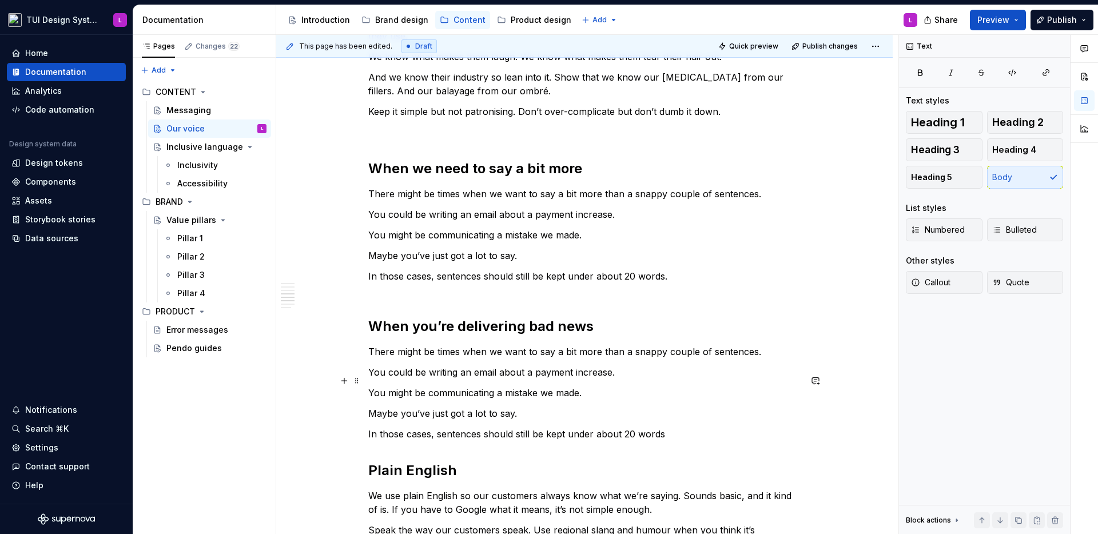
click at [484, 379] on p "You could be writing an email about a payment increase." at bounding box center [584, 372] width 432 height 14
click at [466, 359] on p "There might be times when we want to say a bit more than a snappy couple of sen…" at bounding box center [584, 352] width 432 height 14
drag, startPoint x: 466, startPoint y: 360, endPoint x: 665, endPoint y: 443, distance: 216.4
click at [637, 448] on div "The Timely persona Think of Timely as your work bestie with the energy of [PERS…" at bounding box center [584, 285] width 432 height 2010
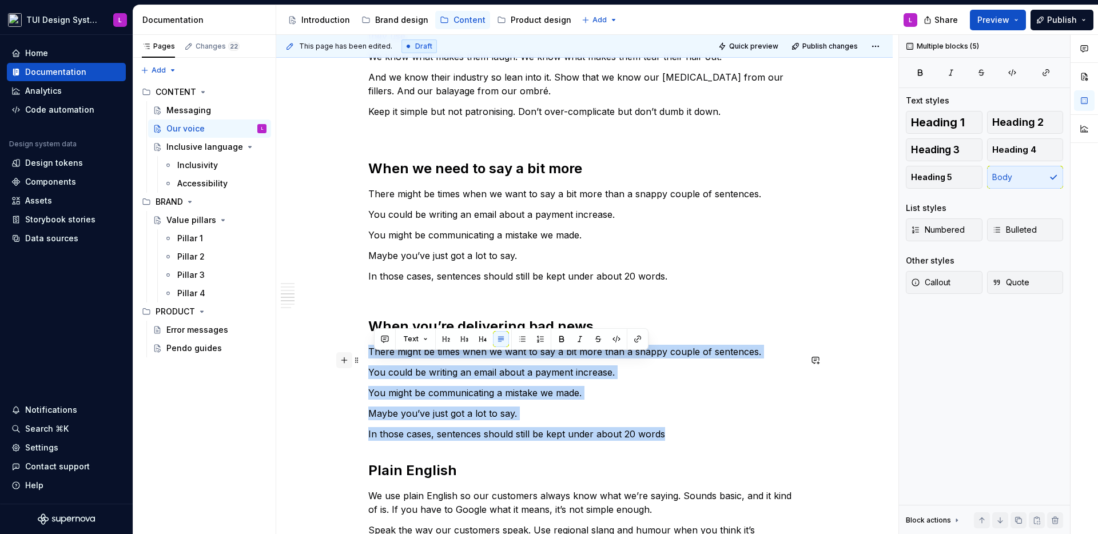
drag, startPoint x: 670, startPoint y: 444, endPoint x: 345, endPoint y: 363, distance: 335.6
click at [368, 363] on div "The Timely persona Think of Timely as your work bestie with the energy of [PERS…" at bounding box center [584, 292] width 432 height 2024
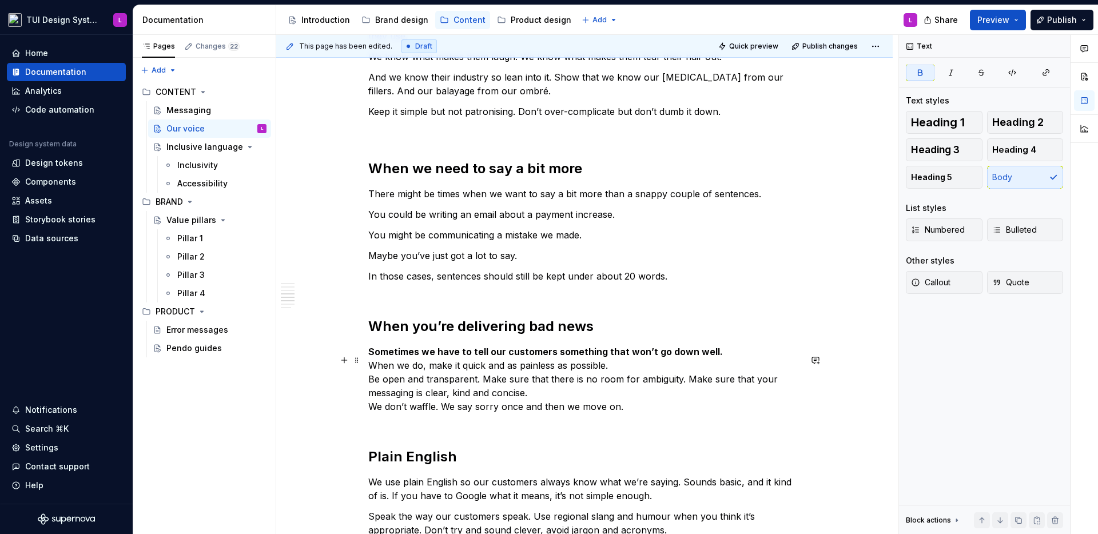
click at [755, 359] on p "Sometimes we have to tell our customers something that won’t go down well. When…" at bounding box center [584, 386] width 432 height 82
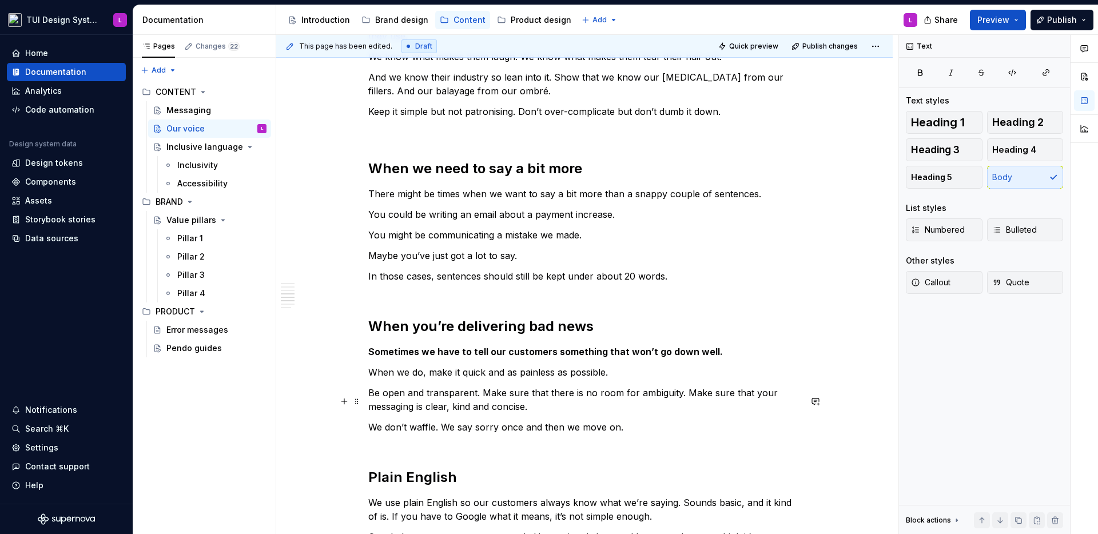
scroll to position [1169, 0]
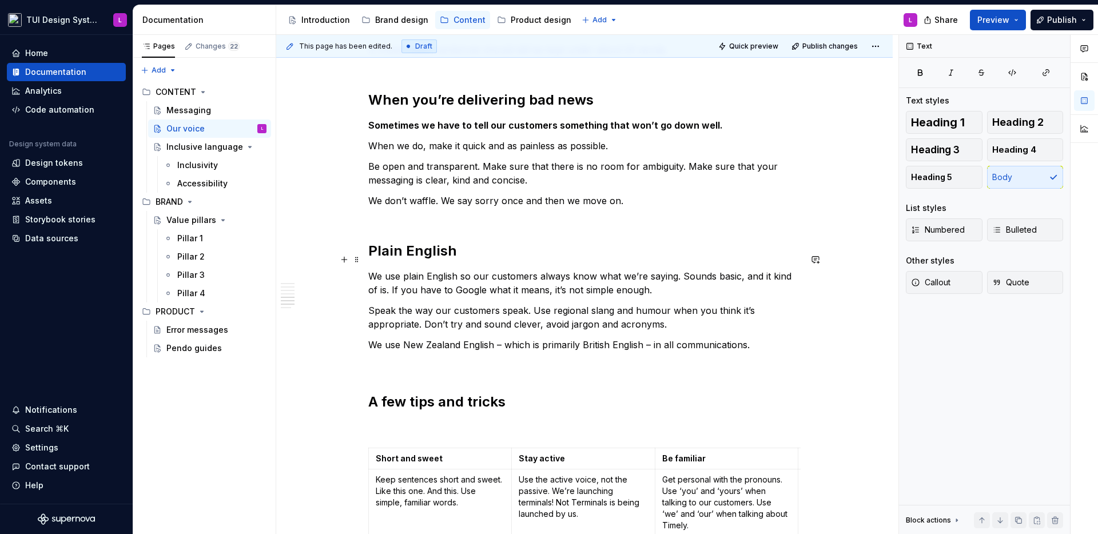
click at [431, 260] on h2 "Plain English" at bounding box center [584, 251] width 432 height 18
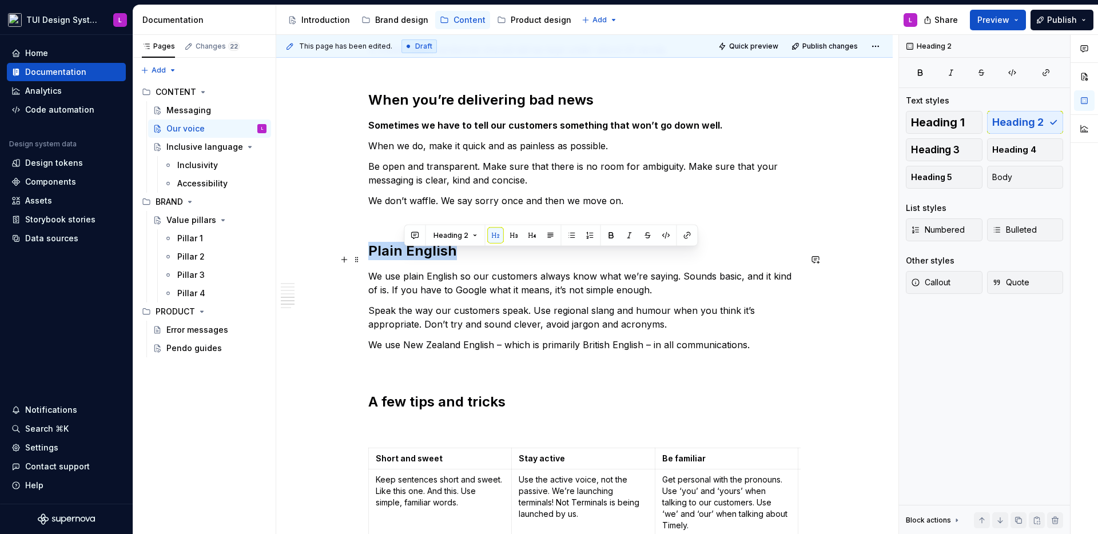
click at [431, 260] on h2 "Plain English" at bounding box center [584, 251] width 432 height 18
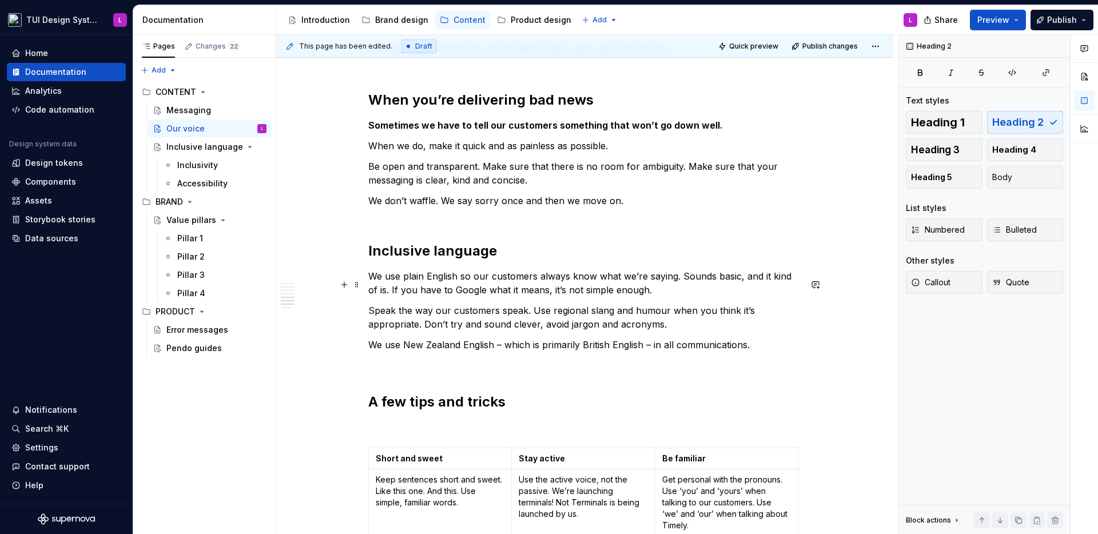
click at [417, 288] on p "We use plain English so our customers always know what we’re saying. Sounds bas…" at bounding box center [584, 282] width 432 height 27
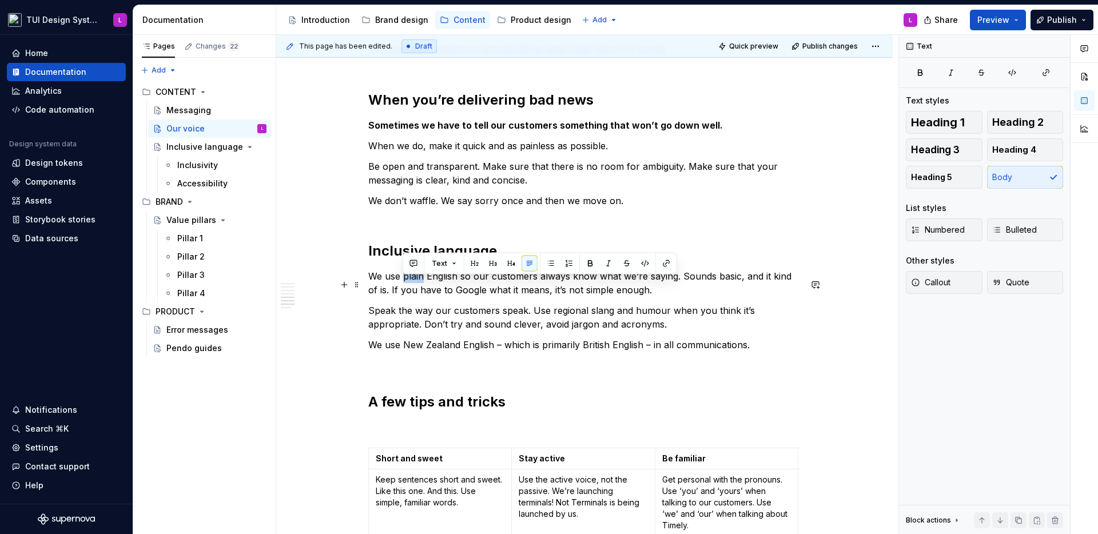
click at [417, 288] on p "We use plain English so our customers always know what we’re saying. Sounds bas…" at bounding box center [584, 282] width 432 height 27
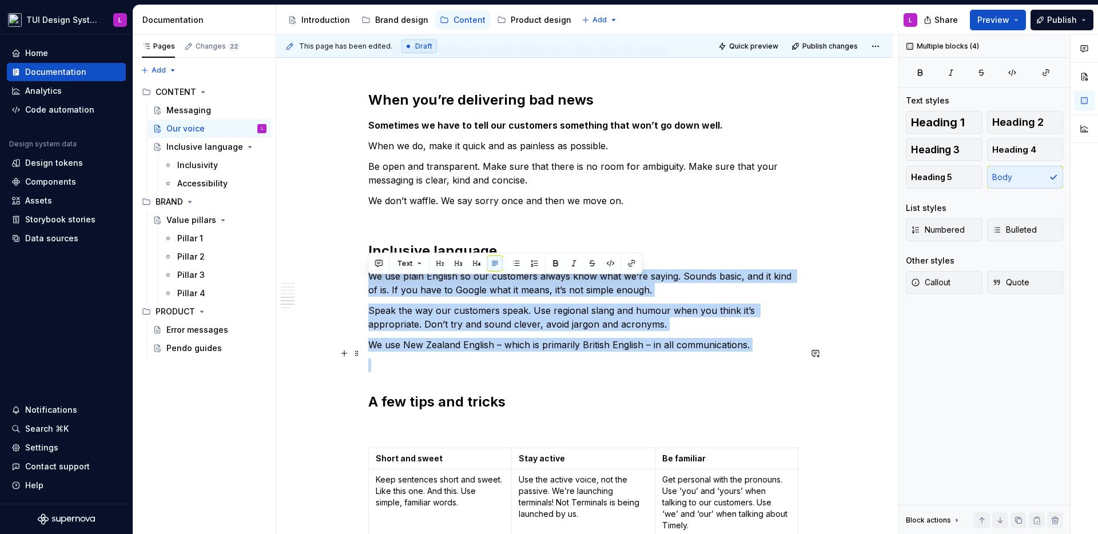
drag, startPoint x: 417, startPoint y: 288, endPoint x: 733, endPoint y: 349, distance: 322.2
click at [733, 349] on div "The Timely persona Think of Timely as your work bestie with the energy of [PERS…" at bounding box center [584, 62] width 432 height 2017
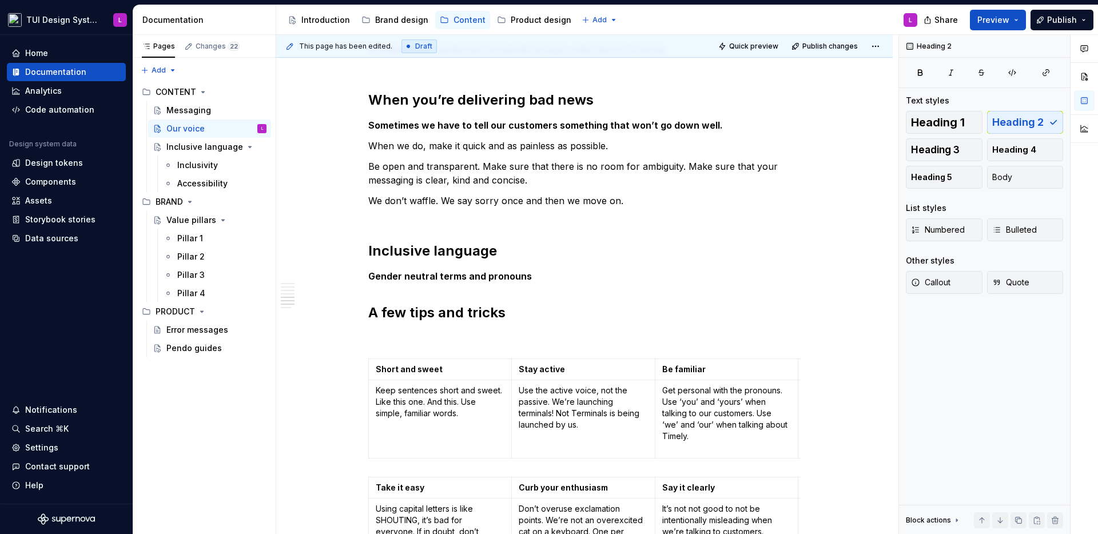
click at [466, 294] on div "The Timely persona Think of Timely as your work bestie with the energy of [PERS…" at bounding box center [584, 18] width 432 height 1928
click at [590, 283] on p "Gender neutral terms and pronouns" at bounding box center [584, 276] width 432 height 14
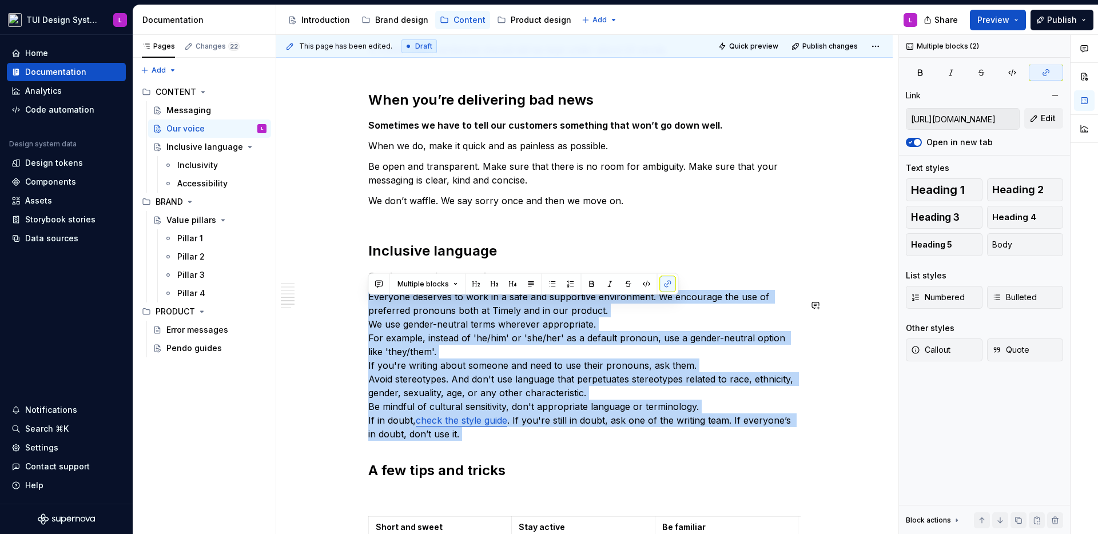
drag, startPoint x: 368, startPoint y: 305, endPoint x: 445, endPoint y: 452, distance: 165.3
click at [445, 452] on div "The Timely persona Think of Timely as your work bestie with the energy of [PERS…" at bounding box center [584, 96] width 432 height 2085
click at [553, 285] on button "button" at bounding box center [553, 284] width 16 height 16
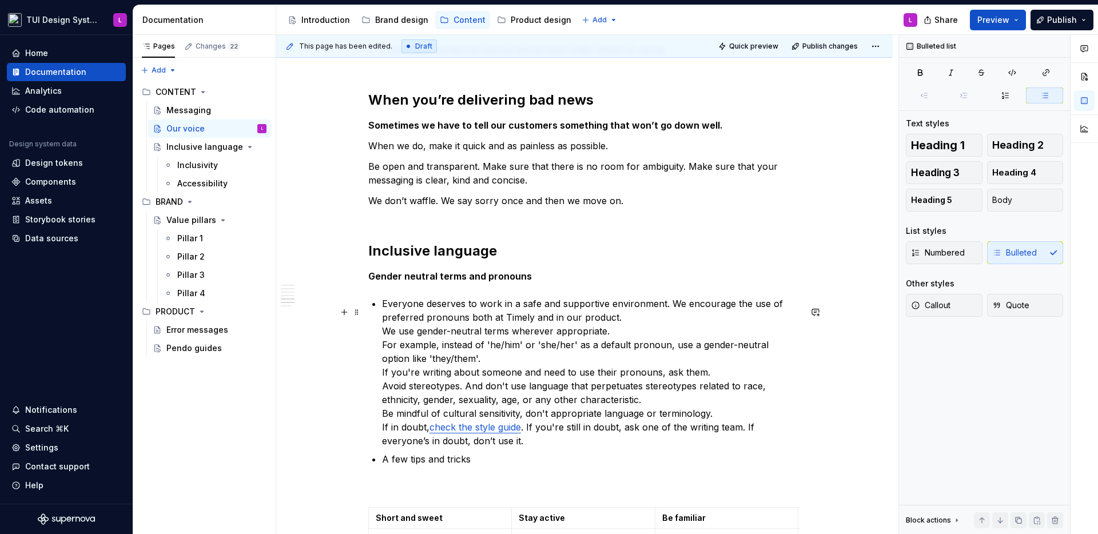
click at [635, 329] on p "Everyone deserves to work in a safe and supportive environment. We encourage th…" at bounding box center [591, 372] width 419 height 151
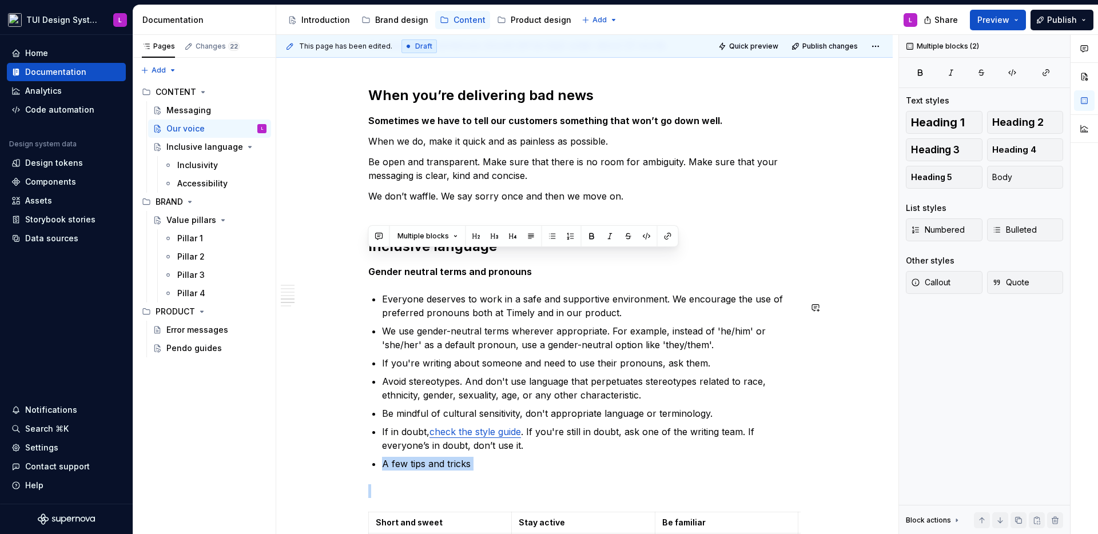
scroll to position [1389, 0]
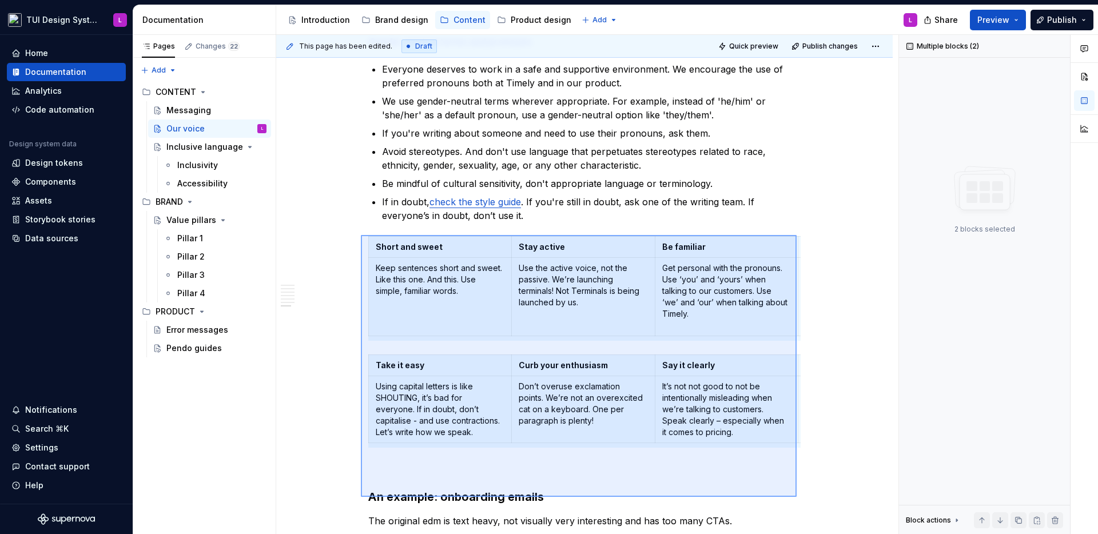
drag, startPoint x: 363, startPoint y: 251, endPoint x: 797, endPoint y: 497, distance: 499.2
click at [797, 497] on div "This page has been edited. Draft Quick preview Publish changes Our voice Edit h…" at bounding box center [587, 285] width 622 height 500
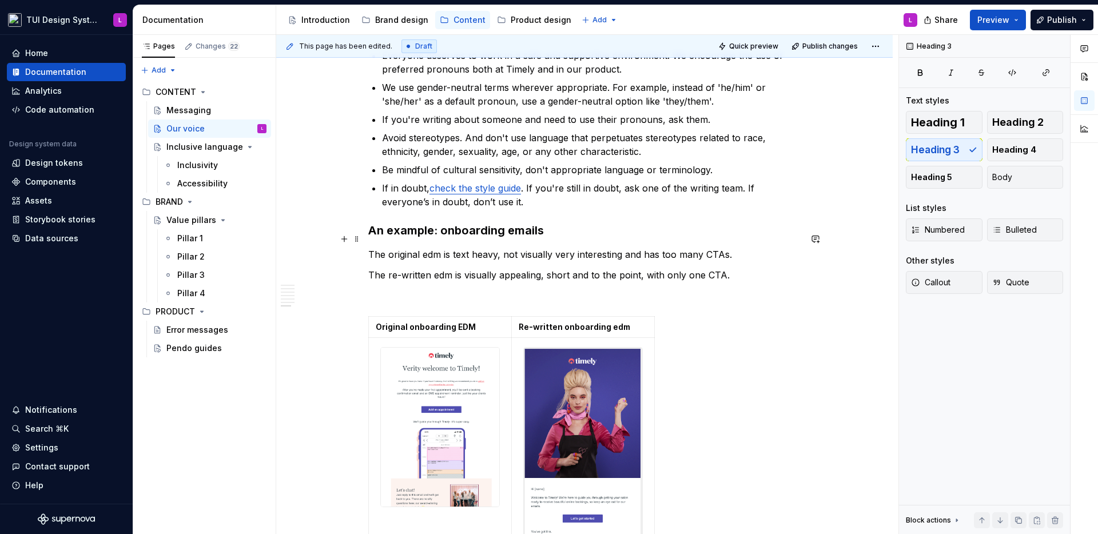
click at [489, 237] on h3 "An example: onboarding emails" at bounding box center [584, 230] width 432 height 16
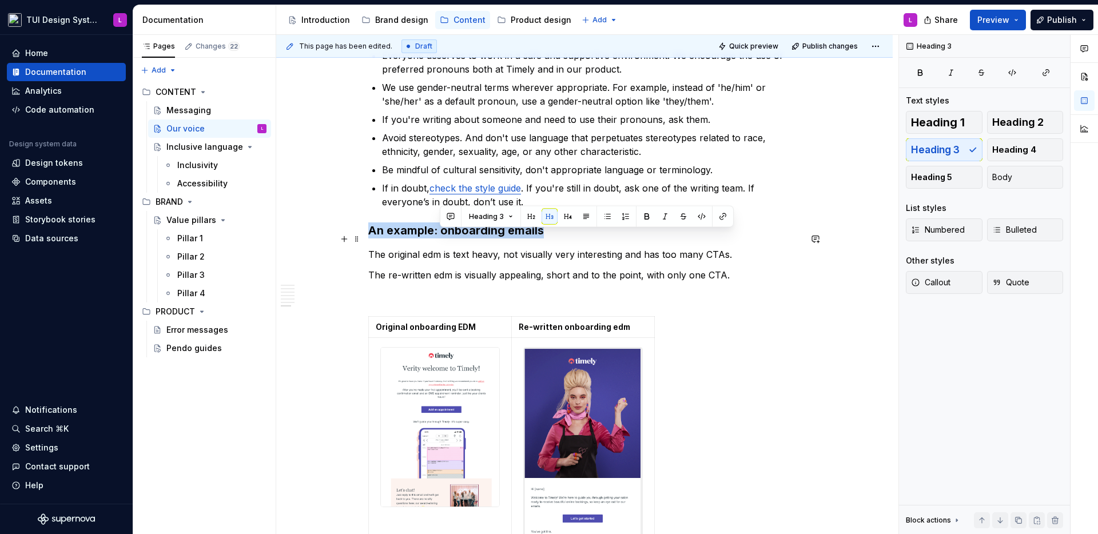
click at [489, 237] on h3 "An example: onboarding emails" at bounding box center [584, 230] width 432 height 16
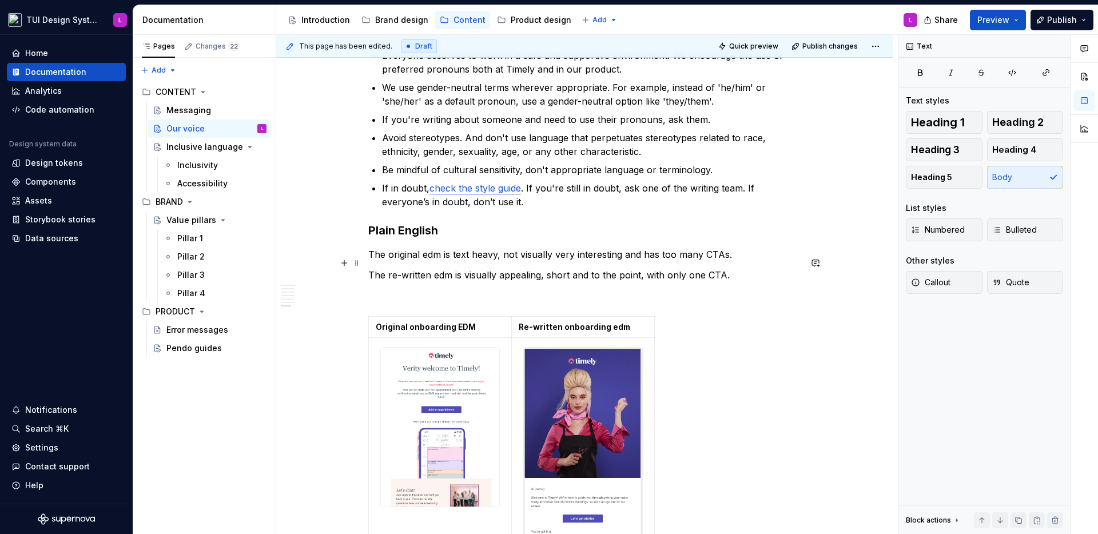
click at [483, 259] on p "The original edm is text heavy, not visually very interesting and has too many …" at bounding box center [584, 255] width 432 height 14
drag, startPoint x: 483, startPoint y: 259, endPoint x: 623, endPoint y: 288, distance: 143.3
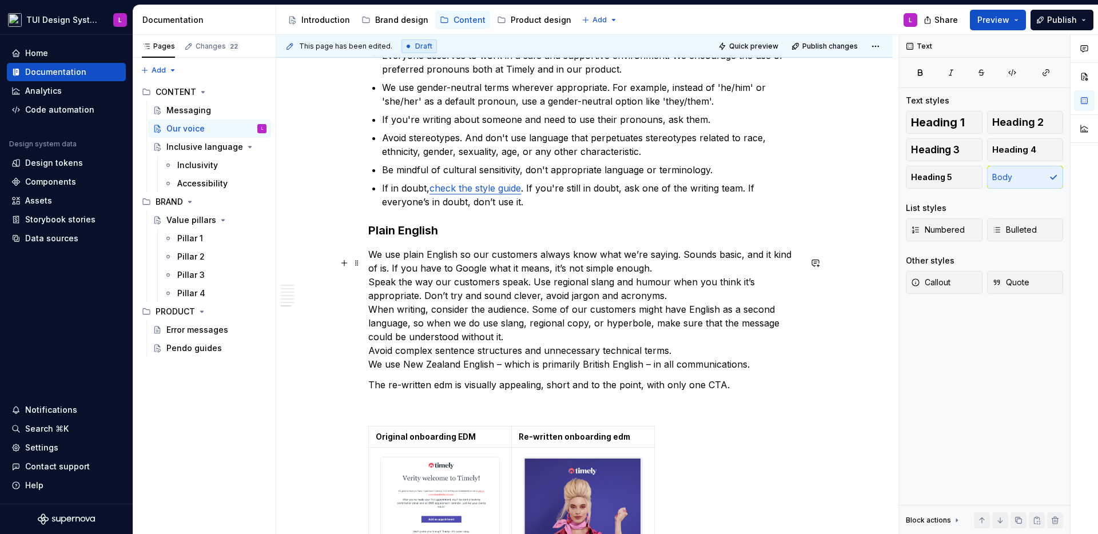
click at [408, 262] on p "We use plain English so our customers always know what we’re saying. Sounds bas…" at bounding box center [584, 310] width 432 height 124
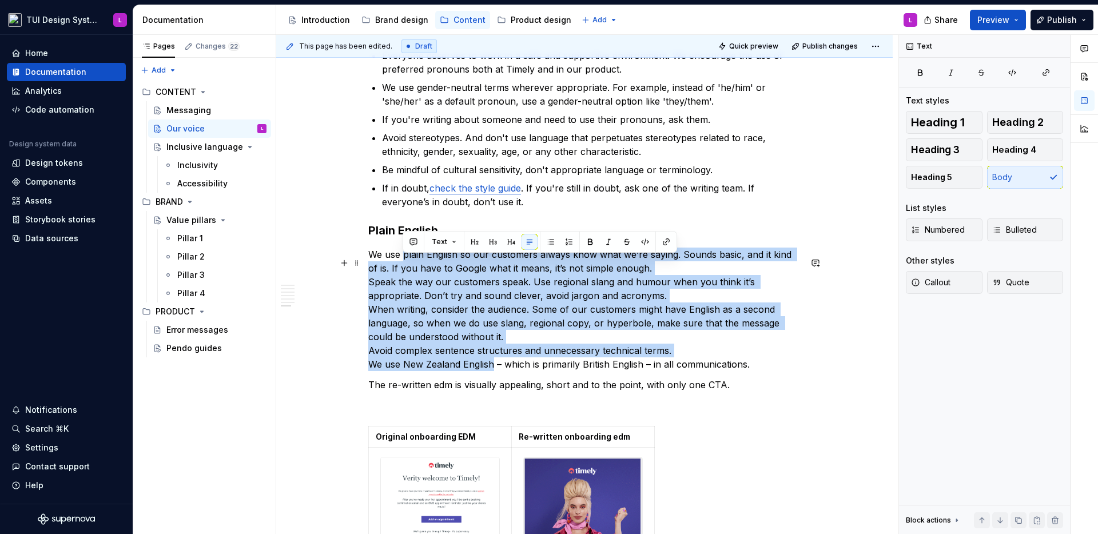
drag, startPoint x: 408, startPoint y: 262, endPoint x: 482, endPoint y: 372, distance: 132.6
click at [482, 371] on p "We use plain English so our customers always know what we’re saying. Sounds bas…" at bounding box center [584, 310] width 432 height 124
click at [555, 243] on button "button" at bounding box center [551, 242] width 16 height 16
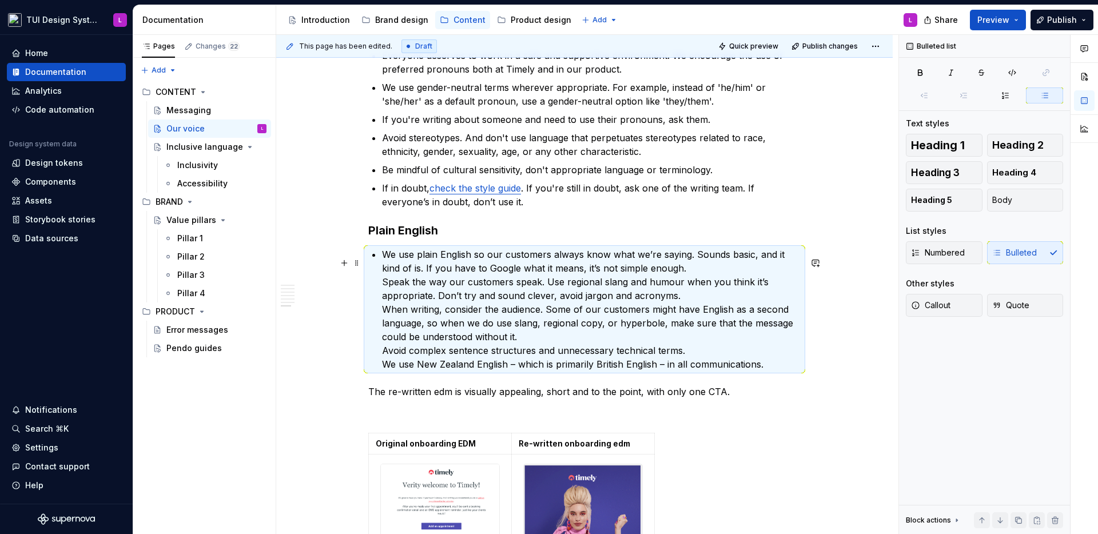
click at [687, 270] on p "We use plain English so our customers always know what we’re saying. Sounds bas…" at bounding box center [591, 310] width 419 height 124
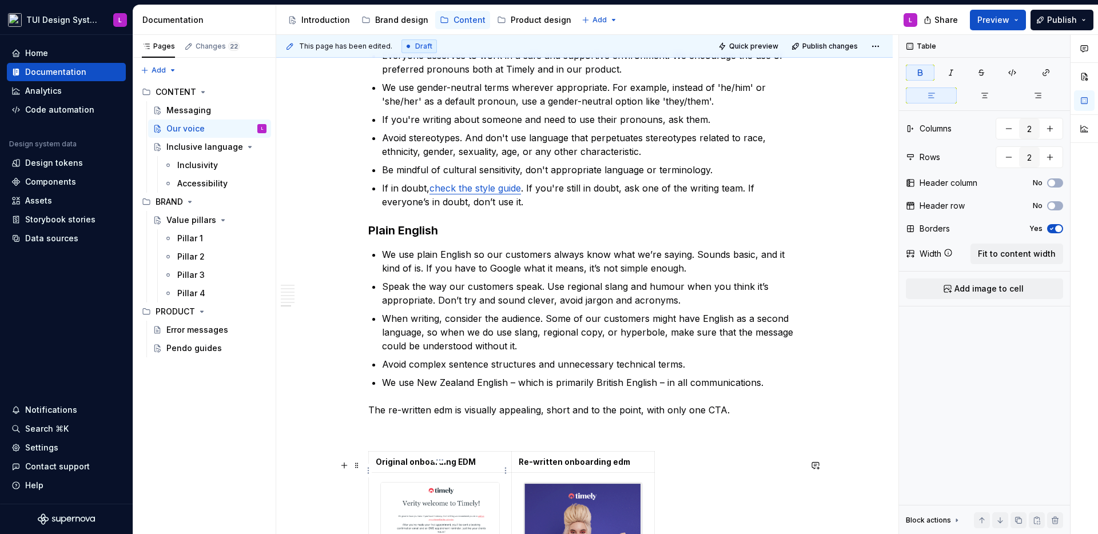
drag, startPoint x: 692, startPoint y: 466, endPoint x: 423, endPoint y: 471, distance: 268.9
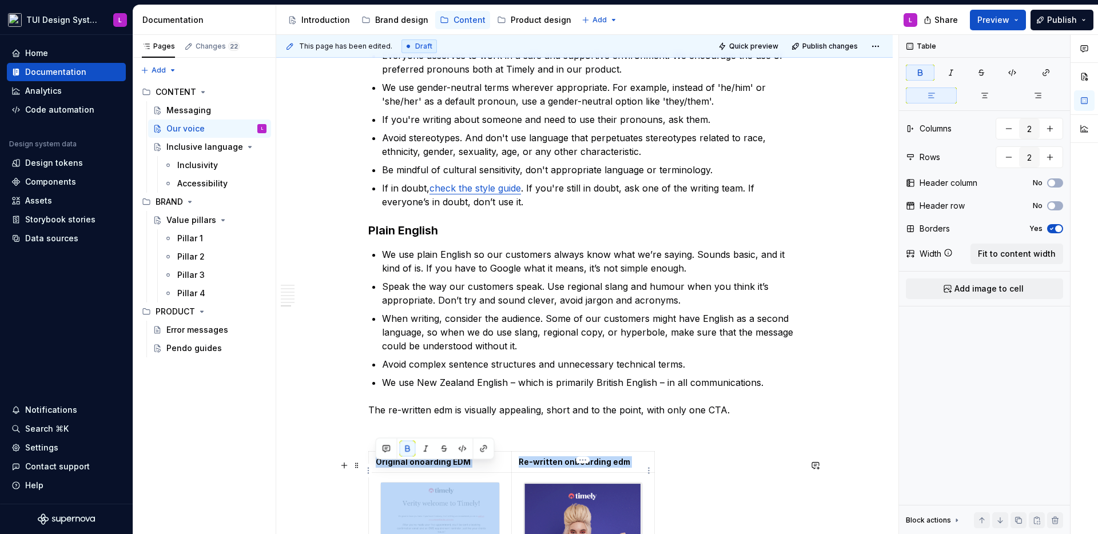
scroll to position [1499, 0]
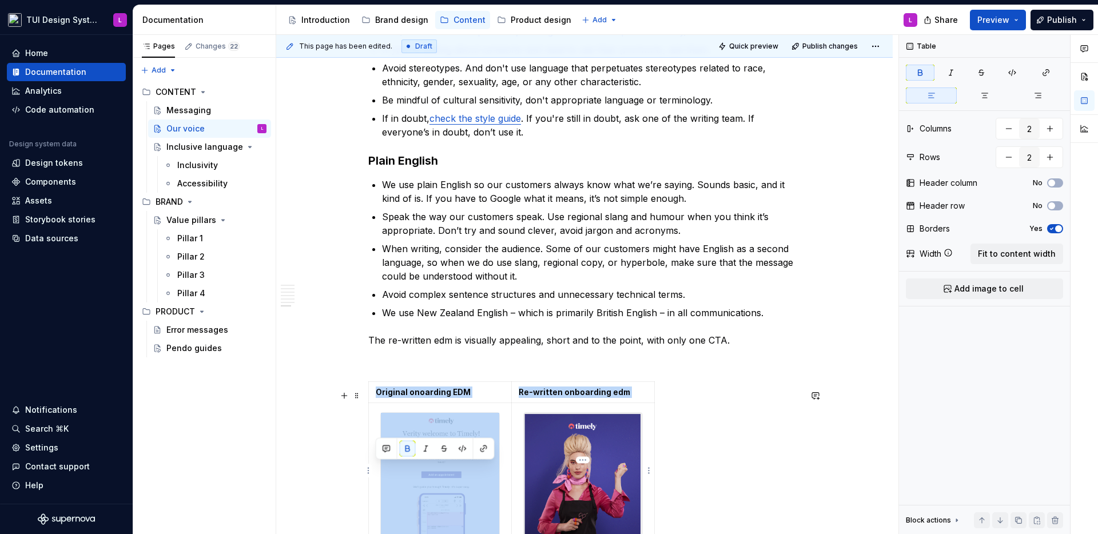
drag, startPoint x: 473, startPoint y: 450, endPoint x: 570, endPoint y: 488, distance: 104.0
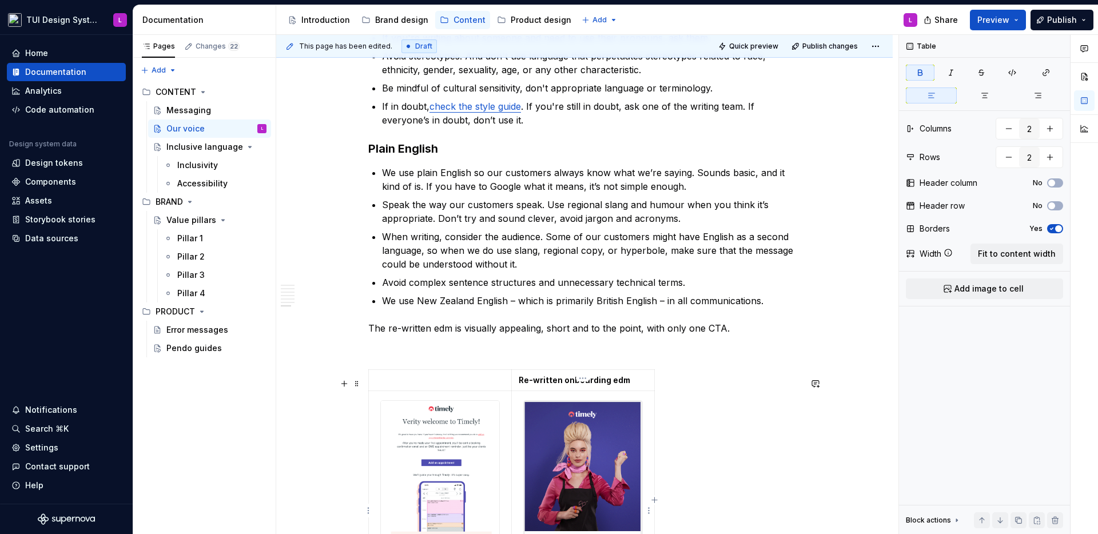
click at [604, 440] on img at bounding box center [583, 502] width 118 height 202
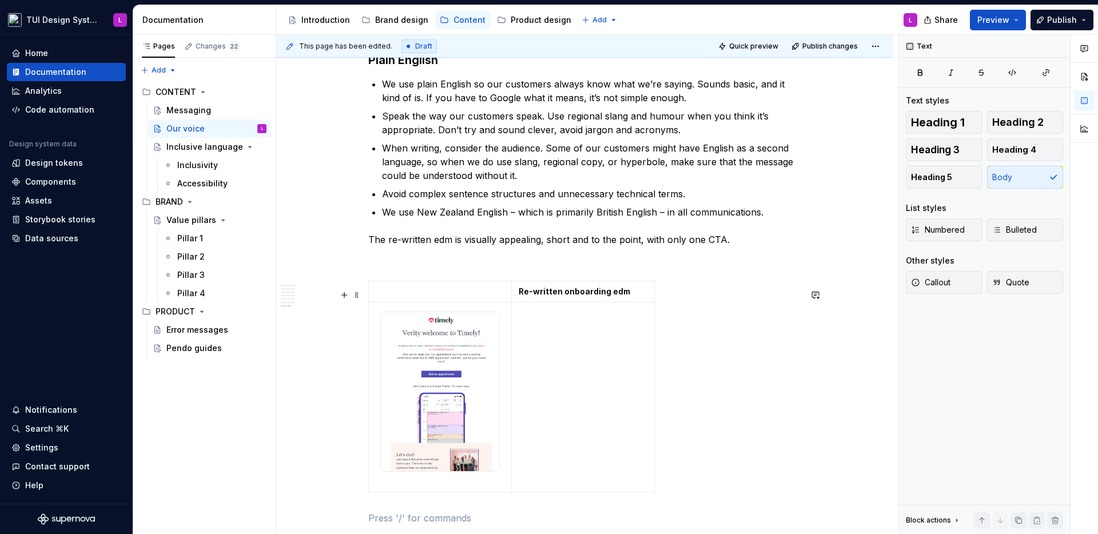
scroll to position [1677, 0]
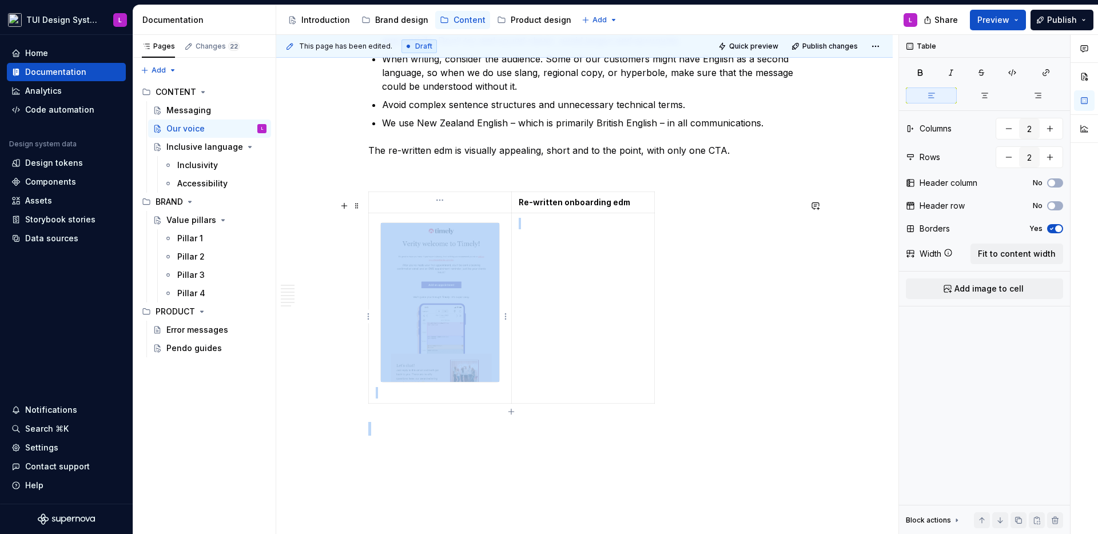
drag, startPoint x: 680, startPoint y: 426, endPoint x: 414, endPoint y: 287, distance: 300.6
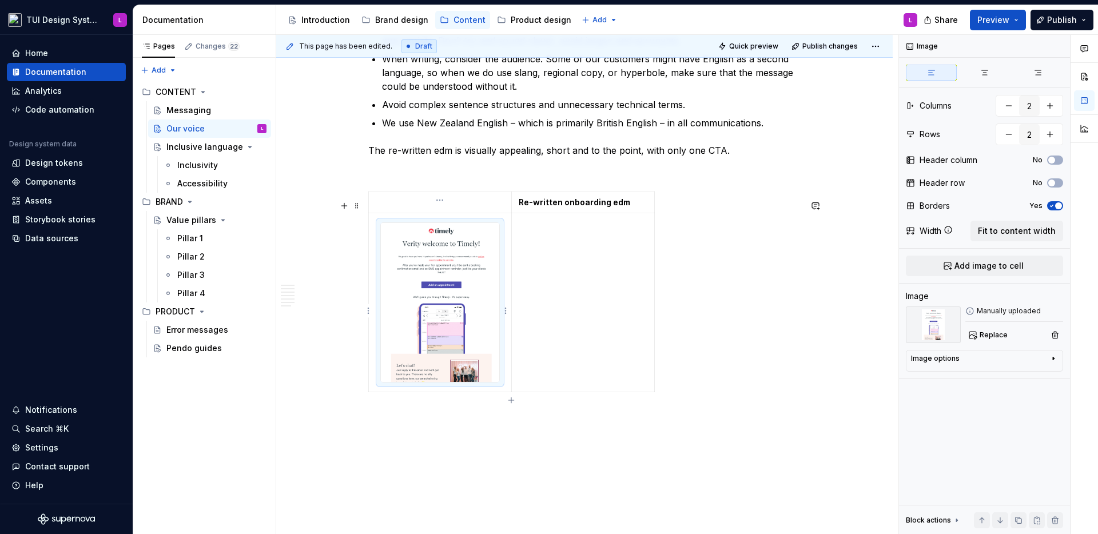
scroll to position [1591, 0]
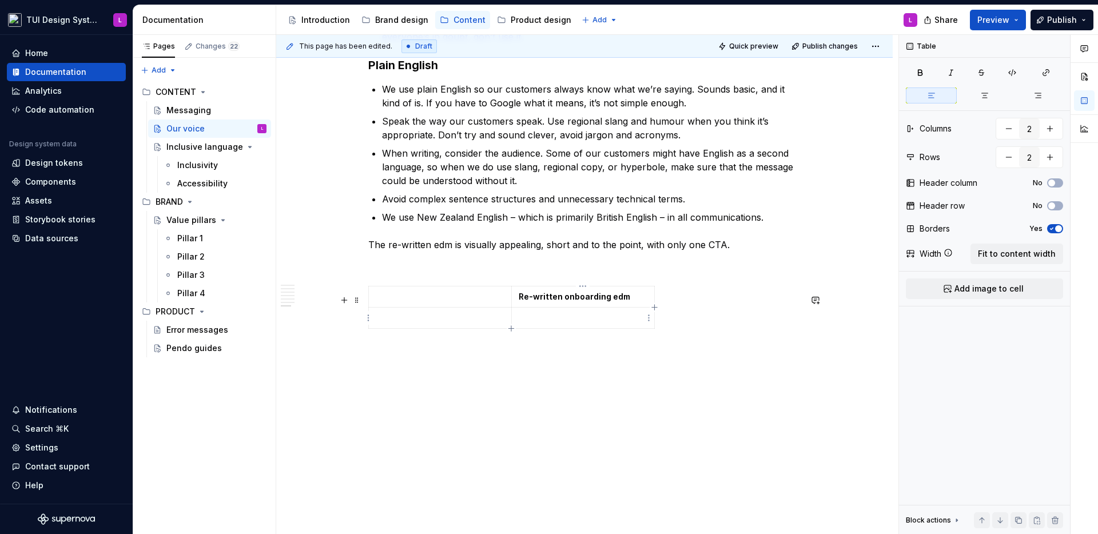
drag, startPoint x: 563, startPoint y: 326, endPoint x: 448, endPoint y: 288, distance: 121.0
click at [448, 288] on tbody "Re-written onboarding edm" at bounding box center [512, 308] width 286 height 42
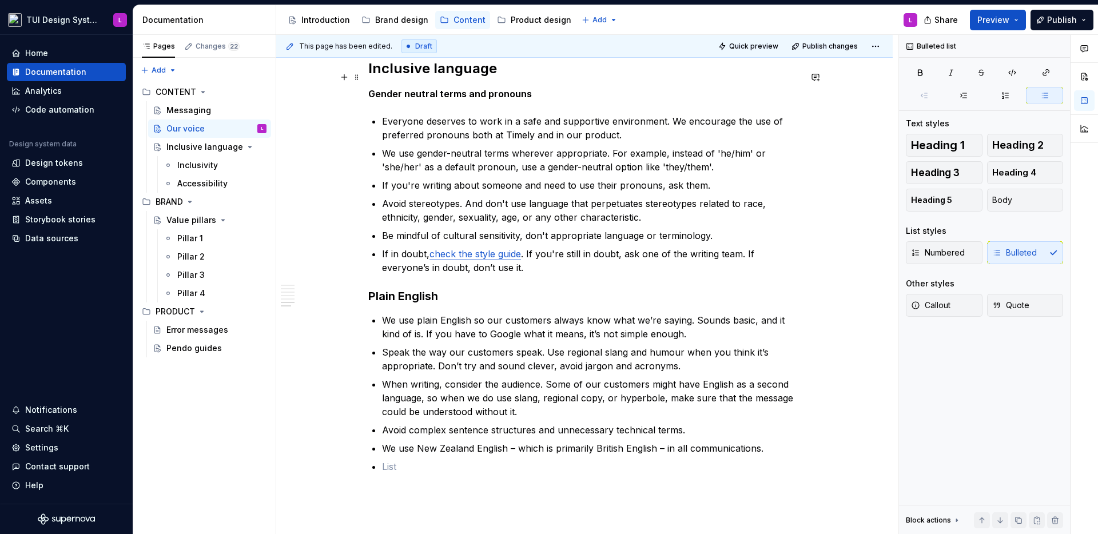
scroll to position [1341, 0]
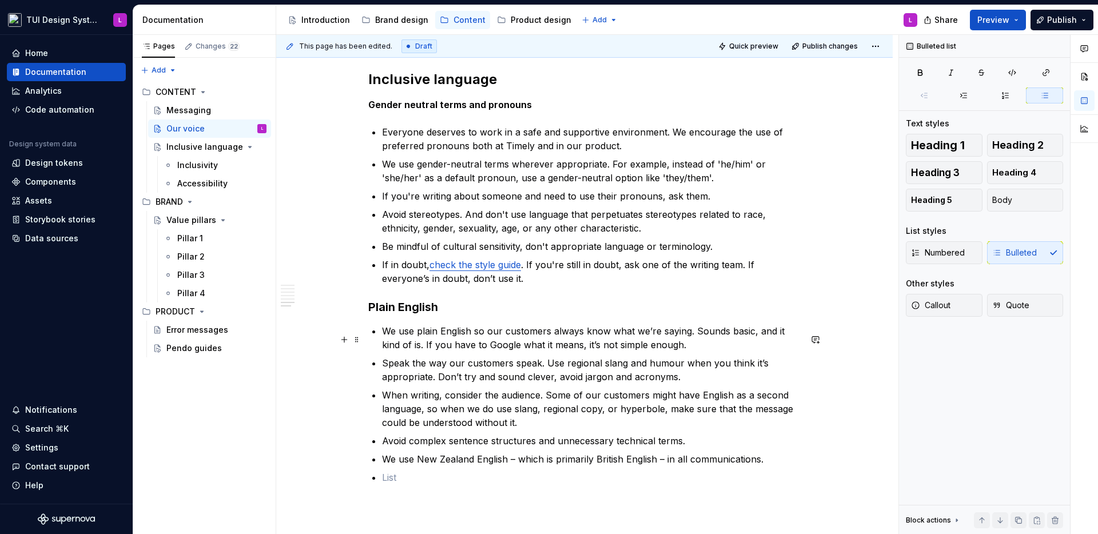
click at [418, 315] on h3 "Plain English" at bounding box center [584, 307] width 432 height 16
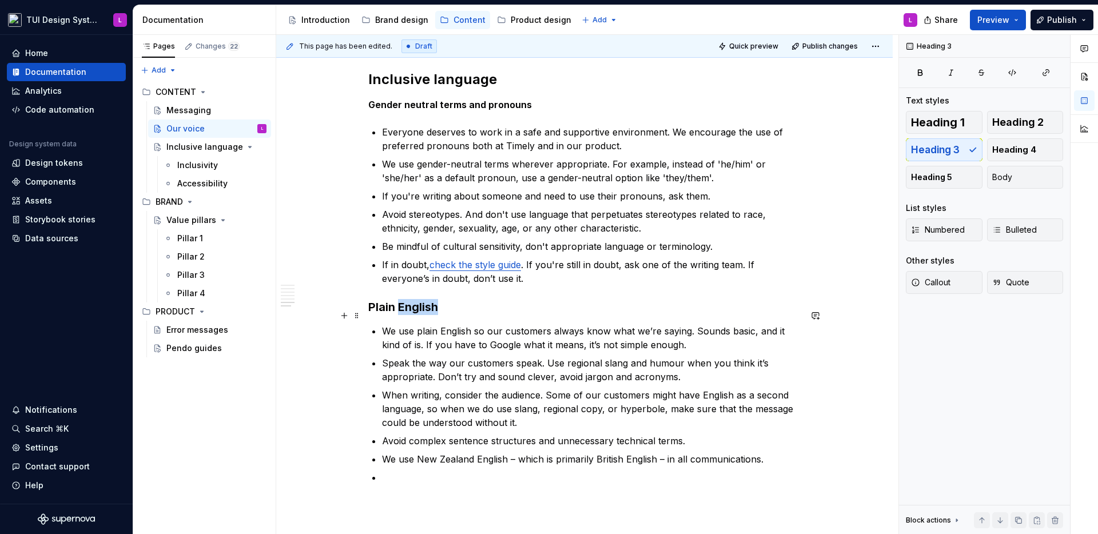
click at [418, 315] on h3 "Plain English" at bounding box center [584, 307] width 432 height 16
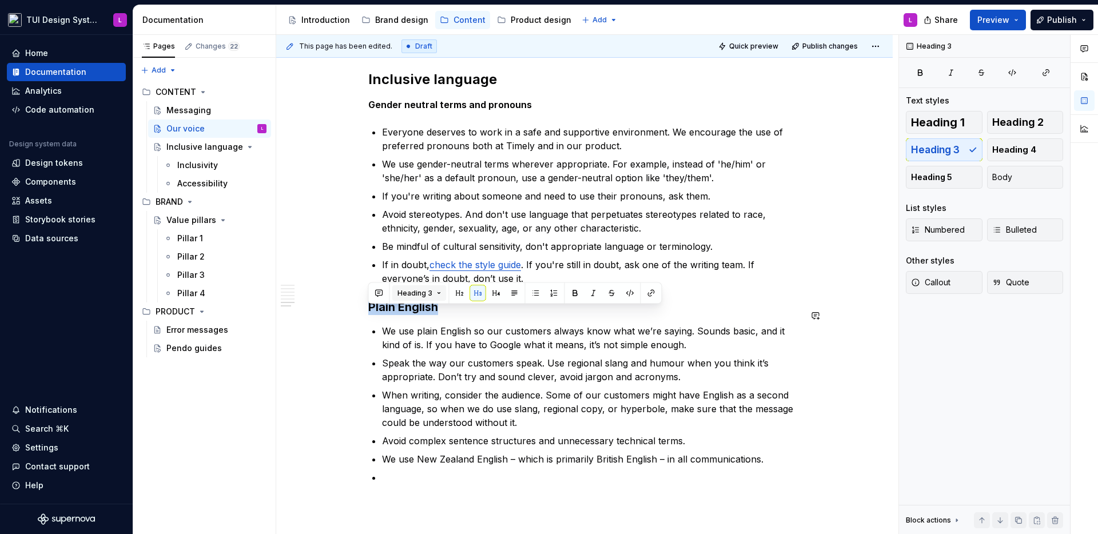
click at [425, 293] on span "Heading 3" at bounding box center [415, 293] width 35 height 9
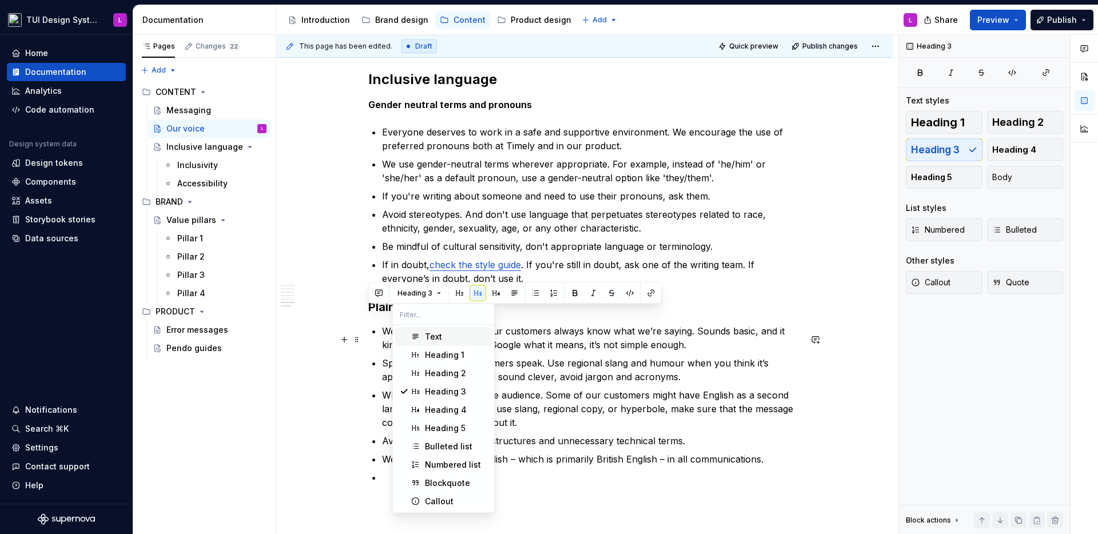
click at [448, 333] on div "Text" at bounding box center [456, 336] width 63 height 11
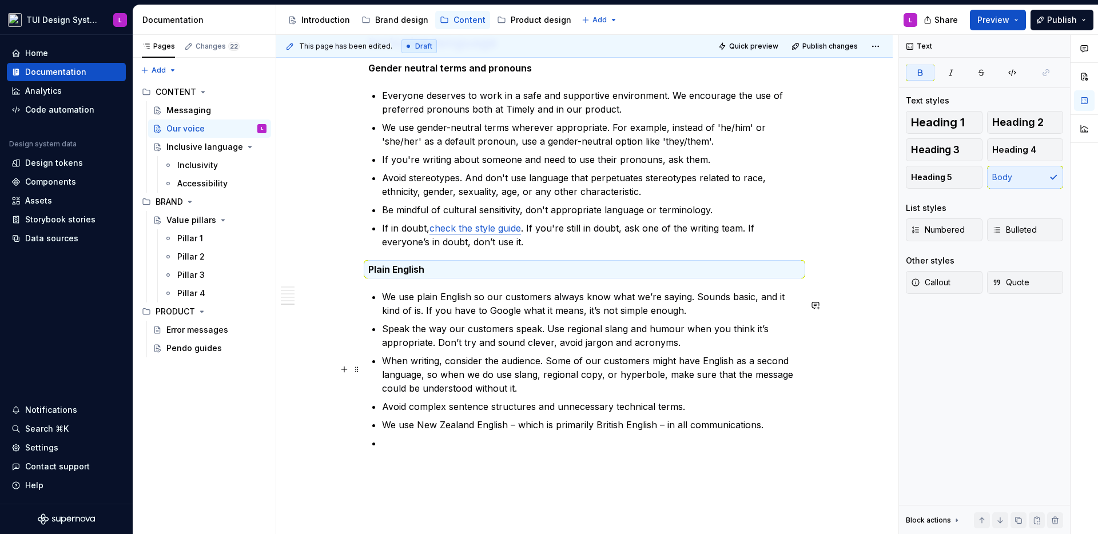
scroll to position [1421, 0]
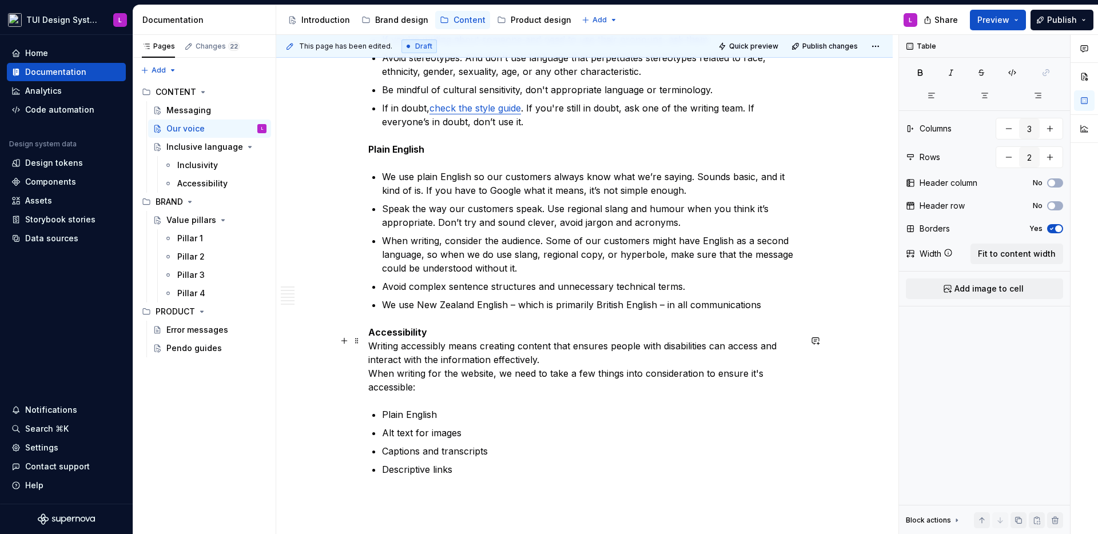
scroll to position [1504, 0]
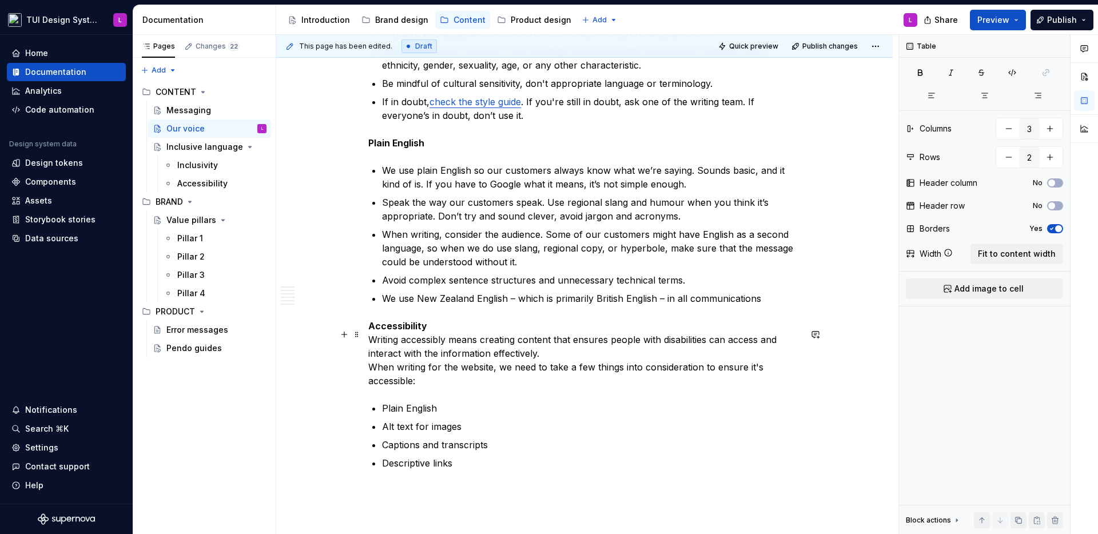
click at [589, 356] on p "Accessibility Writing accessibly means creating content that ensures people wit…" at bounding box center [584, 353] width 432 height 69
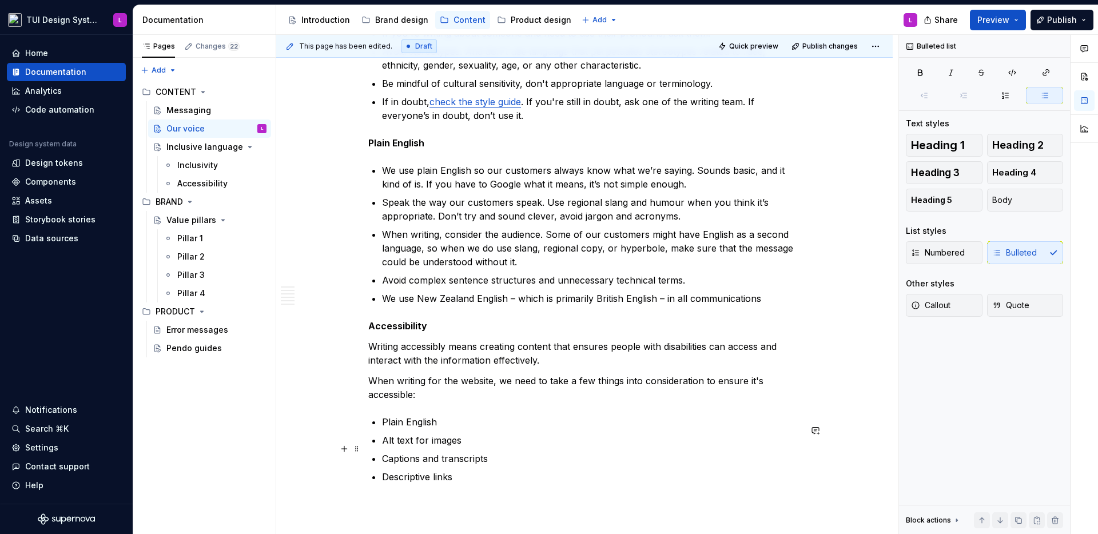
click at [430, 447] on p "Alt text for images" at bounding box center [591, 441] width 419 height 14
click at [531, 484] on p "Descriptive links" at bounding box center [591, 477] width 419 height 14
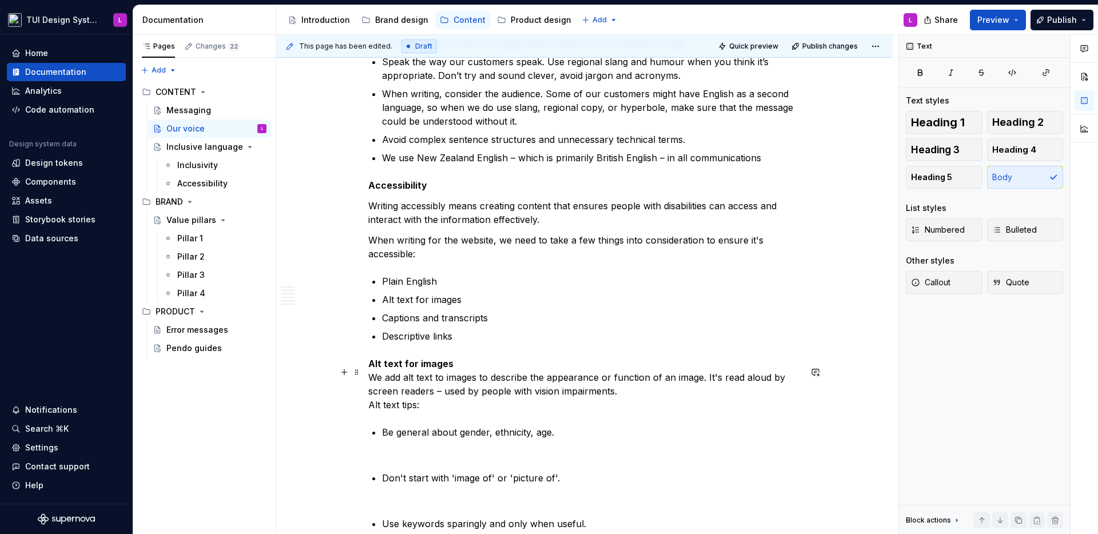
scroll to position [1703, 0]
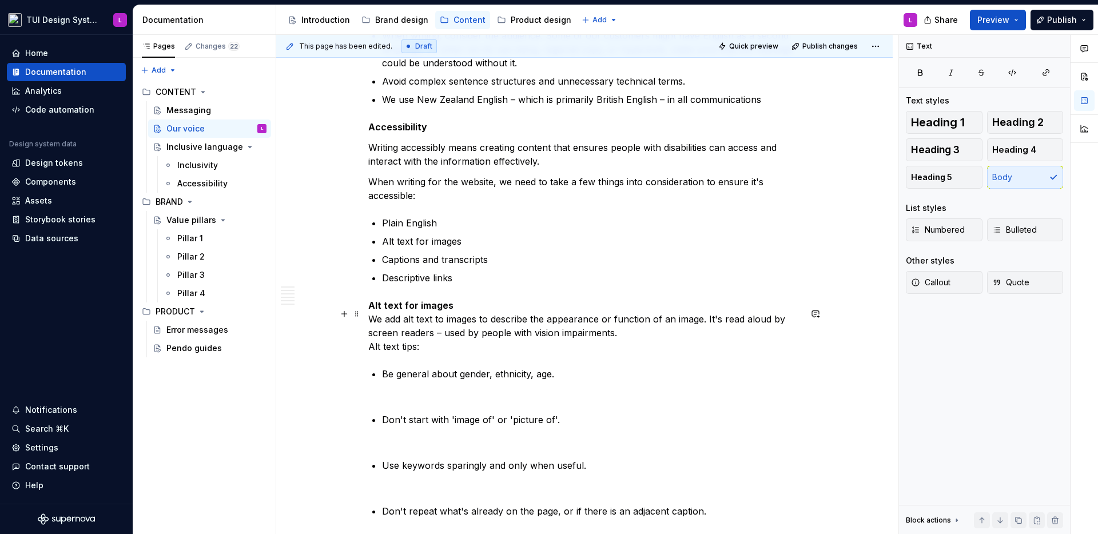
click at [637, 337] on p "Alt text for images We add alt text to images to describe the appearance or fun…" at bounding box center [584, 326] width 432 height 55
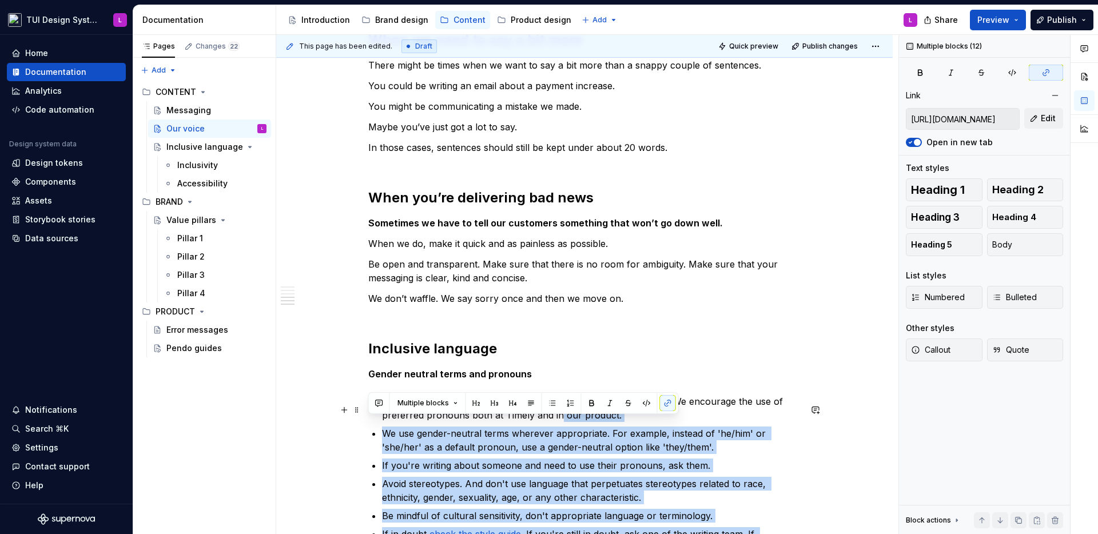
scroll to position [1069, 0]
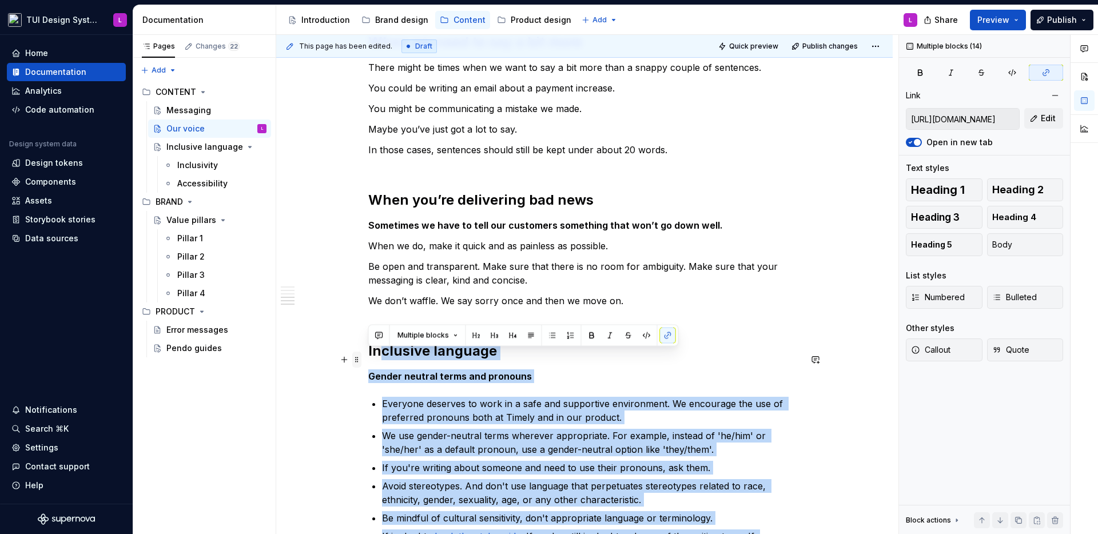
drag, startPoint x: 628, startPoint y: 474, endPoint x: 353, endPoint y: 359, distance: 298.2
click at [368, 359] on div "The Timely persona Think of Timely as your work bestie with the energy of [PERS…" at bounding box center [584, 212] width 432 height 2117
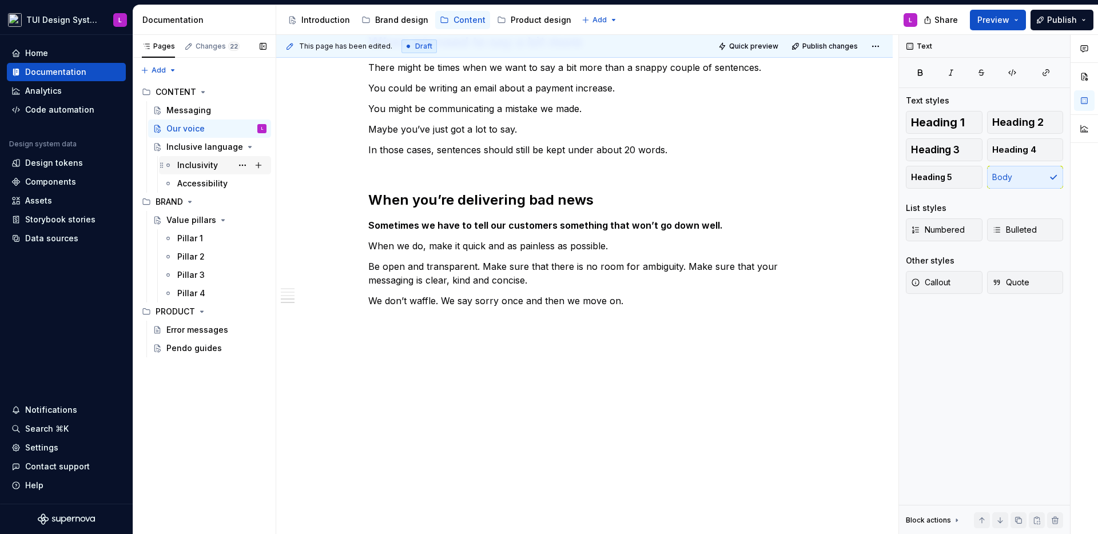
click at [203, 168] on div "Inclusivity" at bounding box center [197, 165] width 41 height 11
click at [221, 169] on div "Inclusivity" at bounding box center [221, 165] width 89 height 16
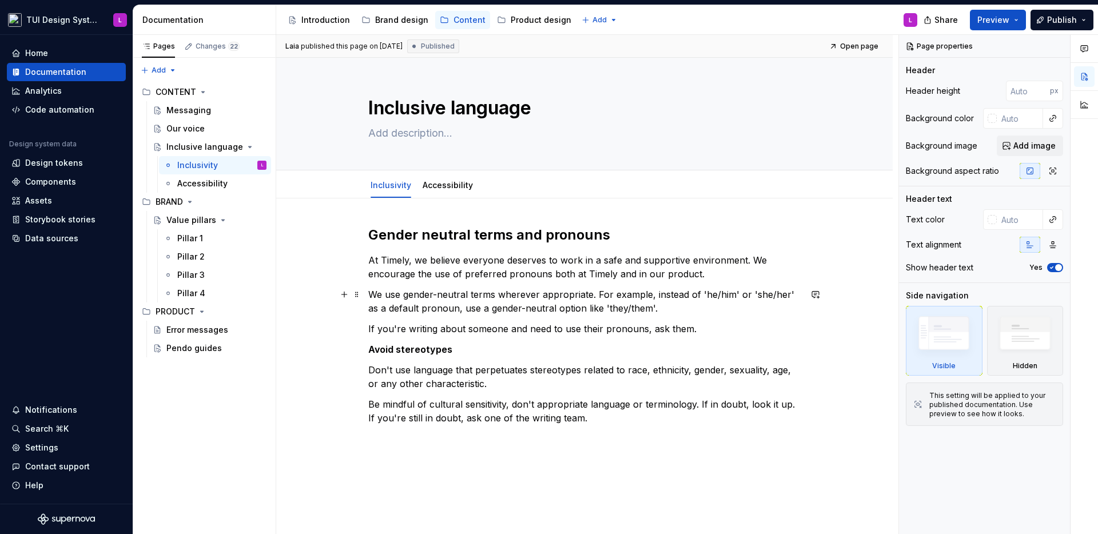
click at [566, 303] on p "We use gender-neutral terms wherever appropriate. For example, instead of 'he/h…" at bounding box center [584, 301] width 432 height 27
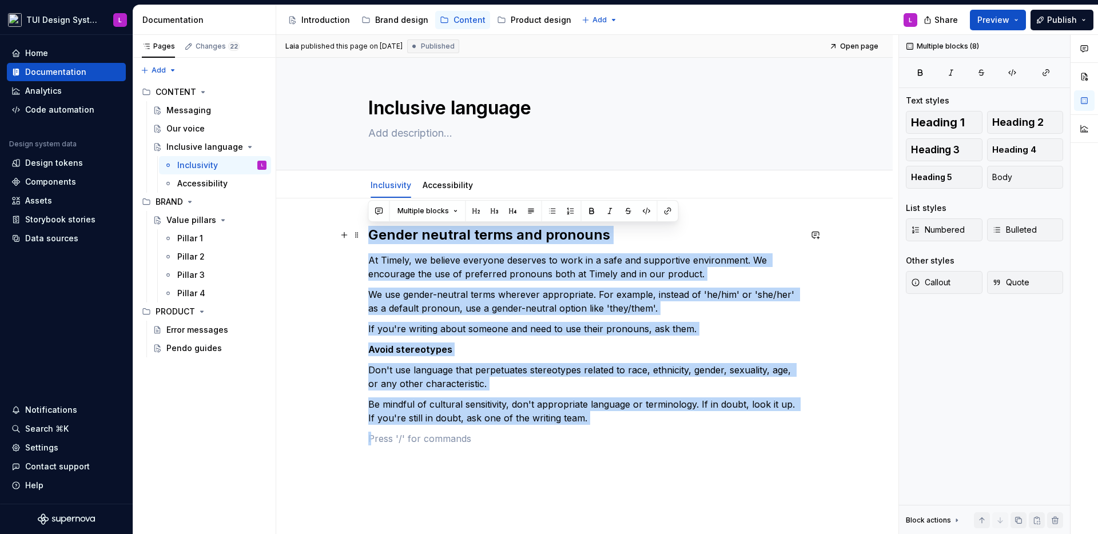
drag, startPoint x: 642, startPoint y: 429, endPoint x: 332, endPoint y: 240, distance: 363.2
click at [332, 240] on div "Gender neutral terms and pronouns At Timely, we believe everyone deserves to wo…" at bounding box center [584, 408] width 617 height 421
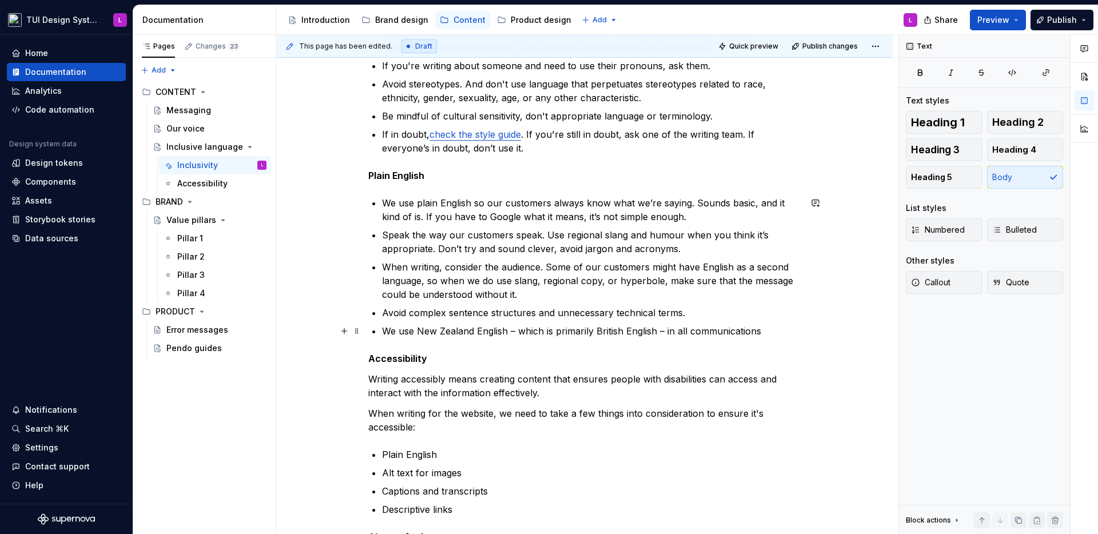
scroll to position [447, 0]
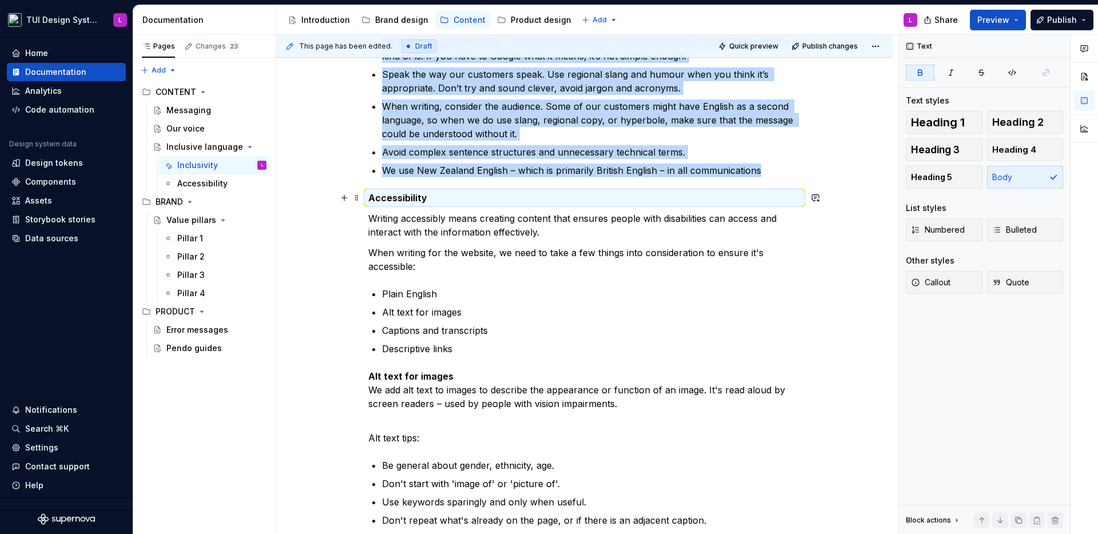
click at [380, 201] on strong "Accessibility" at bounding box center [397, 197] width 59 height 11
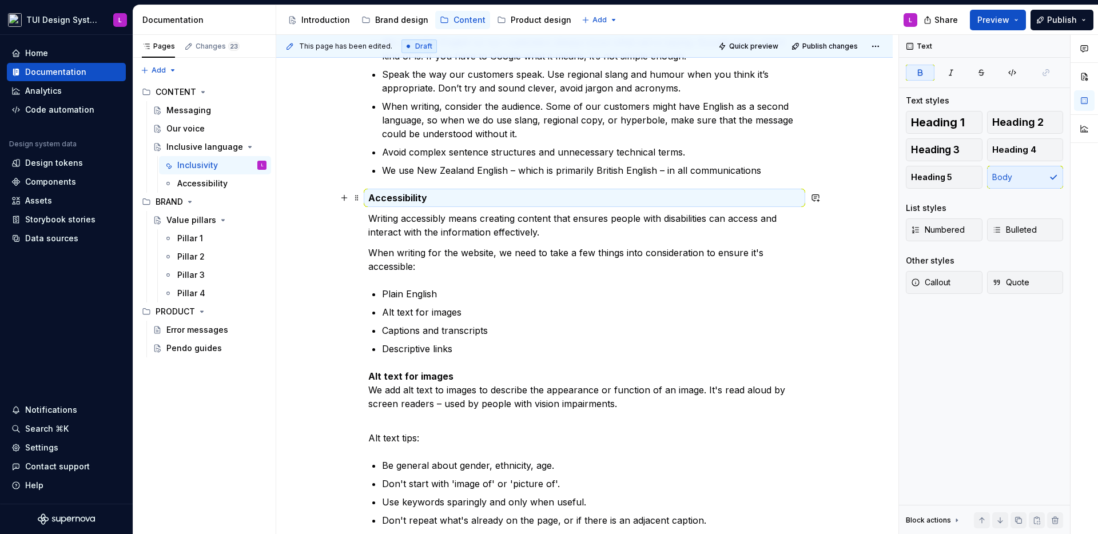
click at [380, 201] on strong "Accessibility" at bounding box center [397, 197] width 59 height 11
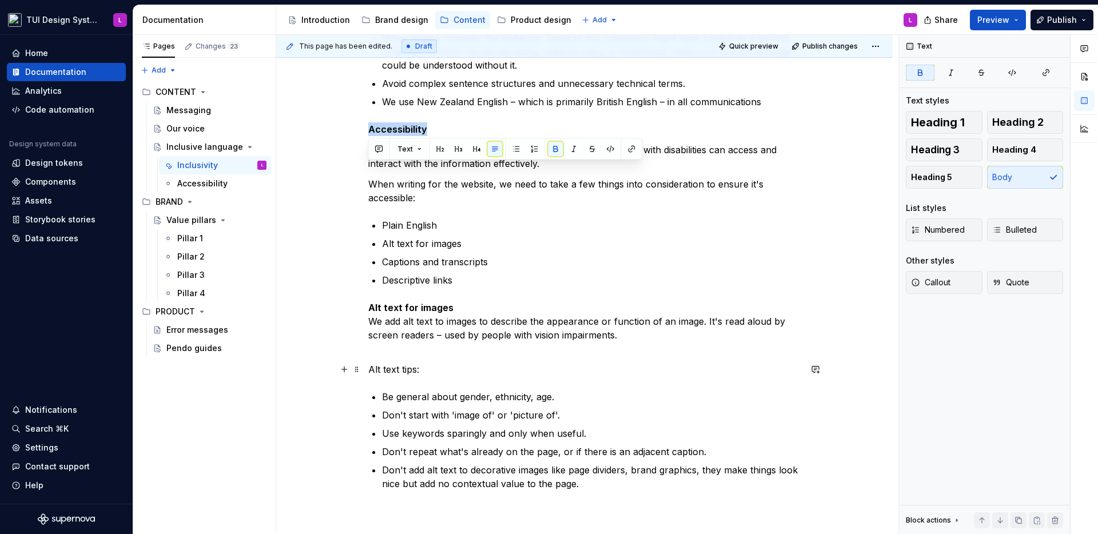
scroll to position [641, 0]
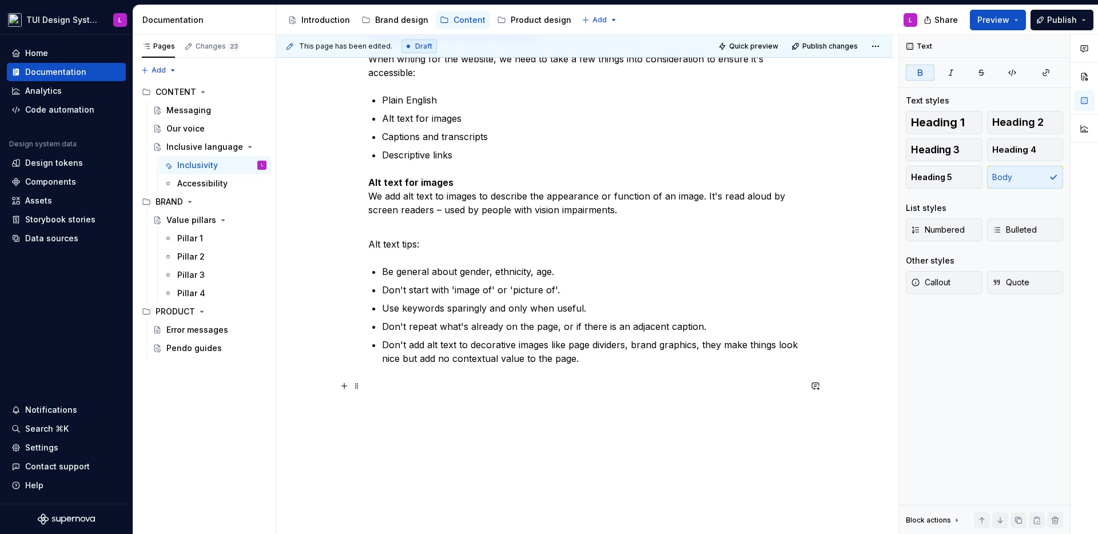
drag, startPoint x: 380, startPoint y: 201, endPoint x: 533, endPoint y: 402, distance: 251.8
click at [526, 411] on div "Inclusive language Gender neutral terms and pronouns Everyone deserves to work …" at bounding box center [584, 19] width 432 height 869
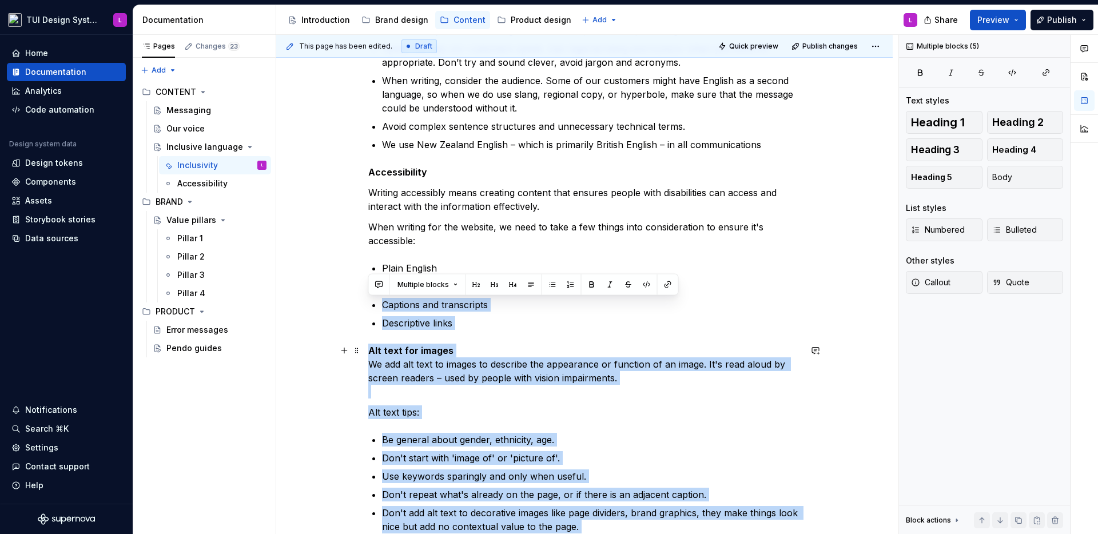
scroll to position [435, 0]
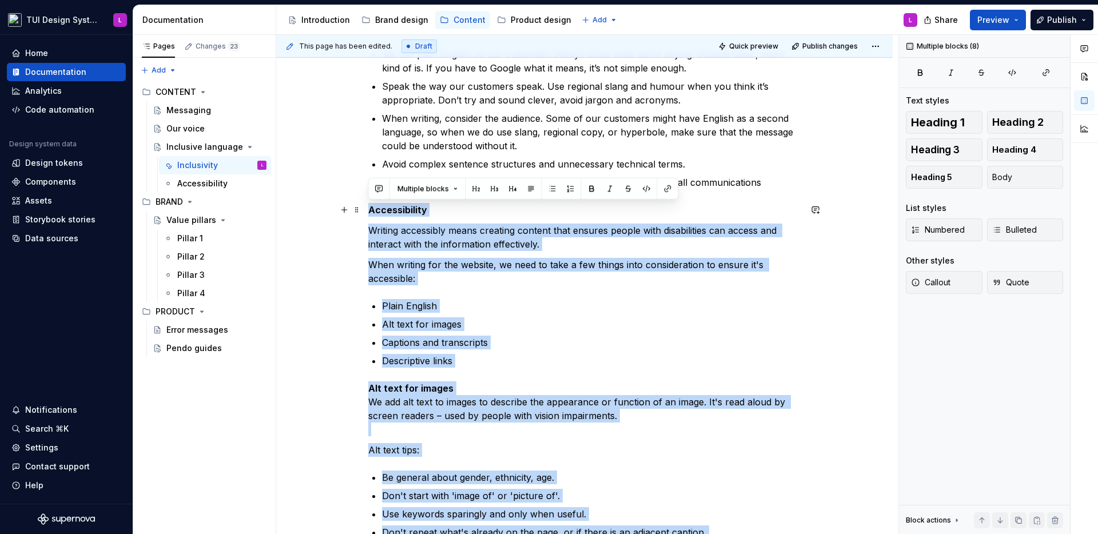
drag, startPoint x: 589, startPoint y: 368, endPoint x: 363, endPoint y: 208, distance: 277.3
click at [363, 208] on div "Inclusive language Gender neutral terms and pronouns Everyone deserves to work …" at bounding box center [584, 299] width 617 height 1071
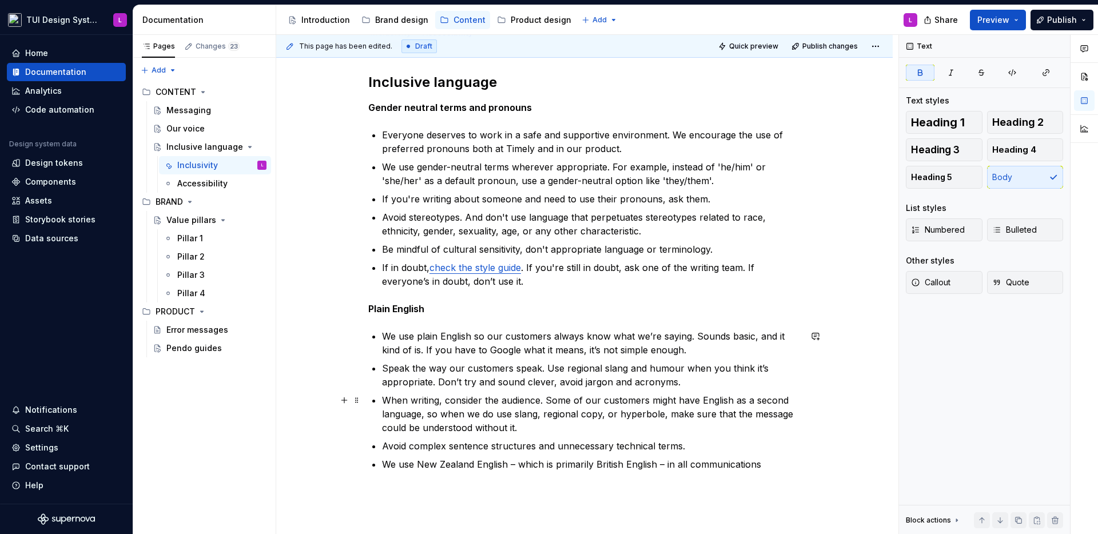
scroll to position [110, 0]
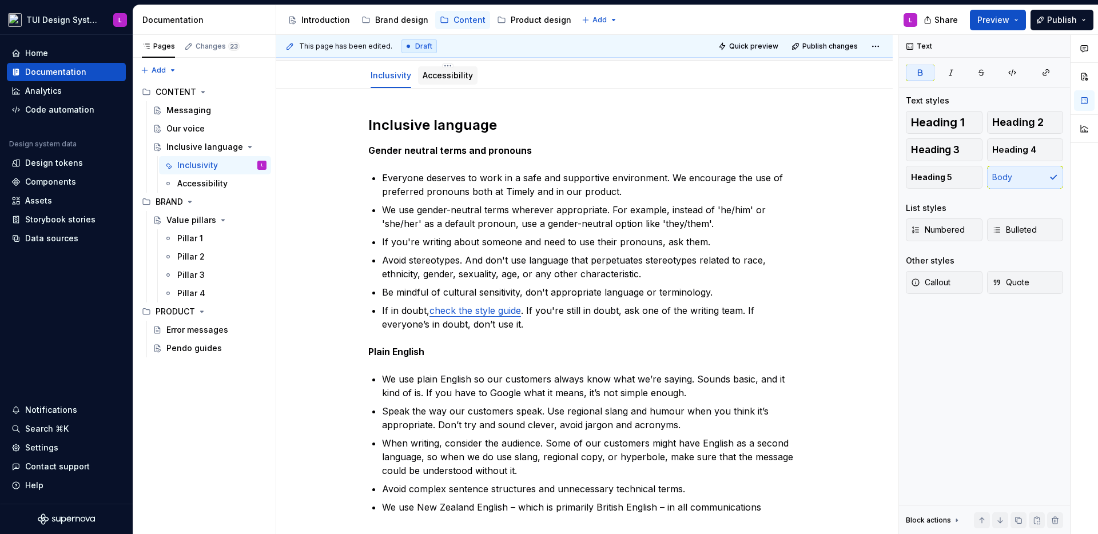
click at [455, 72] on link "Accessibility" at bounding box center [448, 75] width 50 height 10
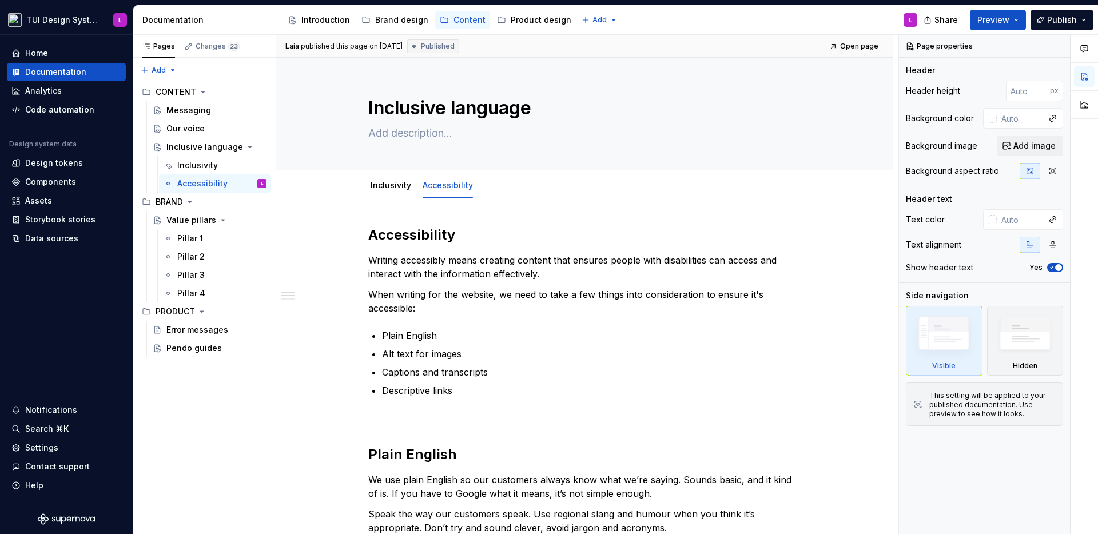
click at [518, 261] on p "Writing accessibly means creating content that ensures people with disabilities…" at bounding box center [584, 266] width 432 height 27
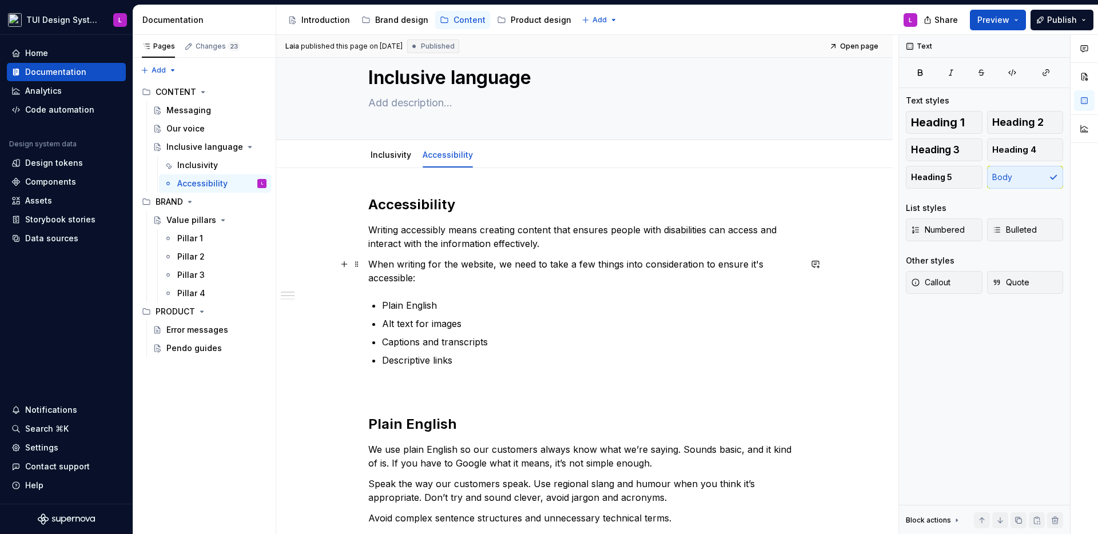
scroll to position [182, 0]
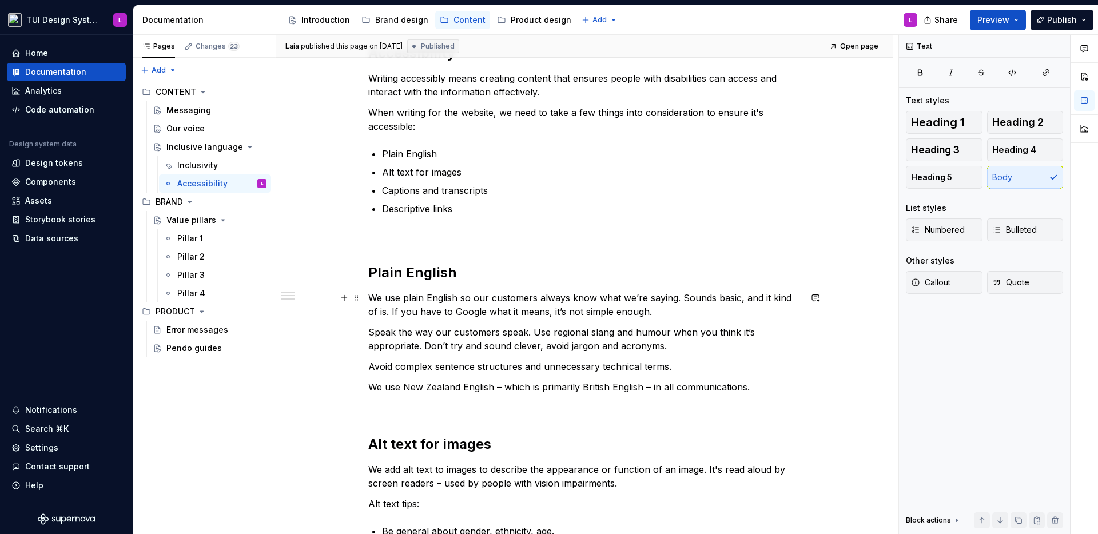
click at [541, 317] on p "We use plain English so our customers always know what we’re saying. Sounds bas…" at bounding box center [584, 304] width 432 height 27
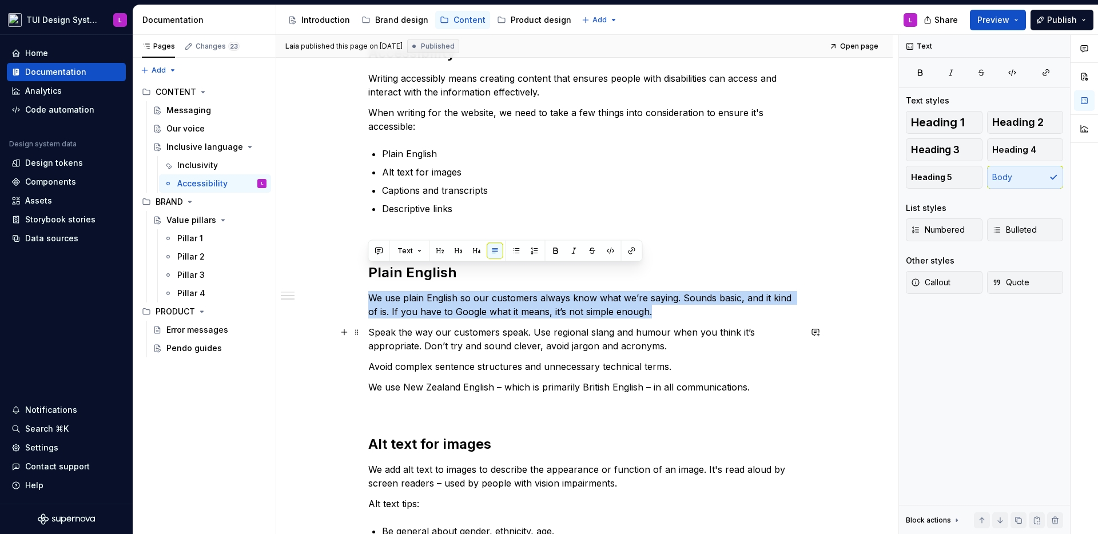
scroll to position [581, 0]
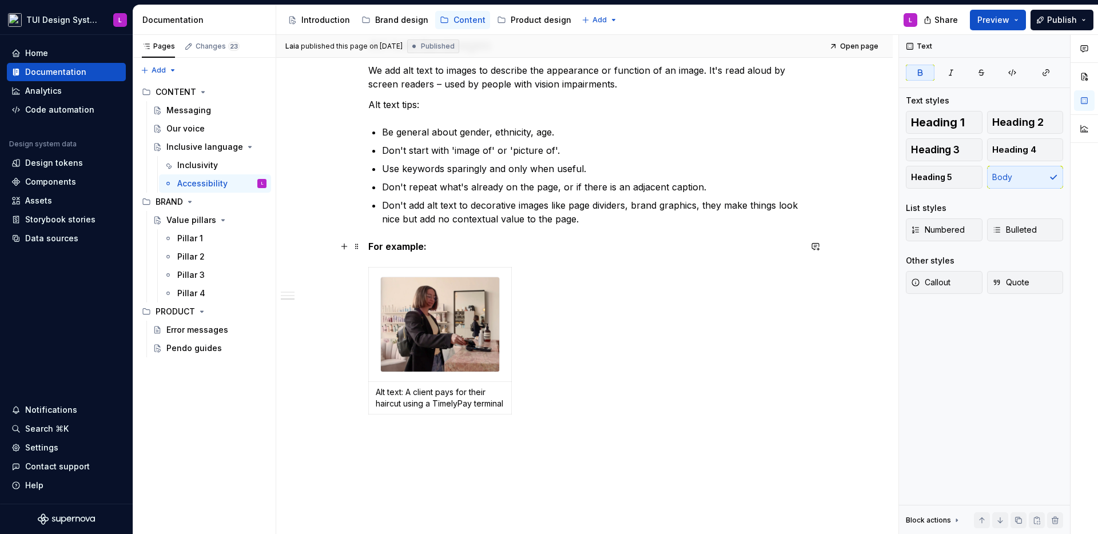
drag, startPoint x: 590, startPoint y: 410, endPoint x: 582, endPoint y: 235, distance: 175.8
click at [582, 235] on div "Accessibility Writing accessibly means creating content that ensures people wit…" at bounding box center [584, 32] width 432 height 774
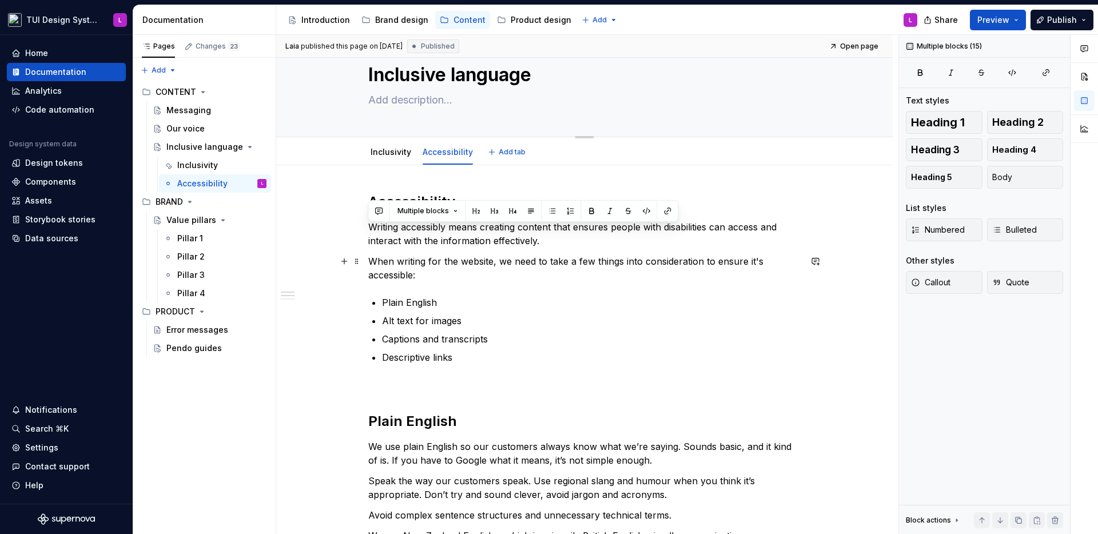
scroll to position [0, 0]
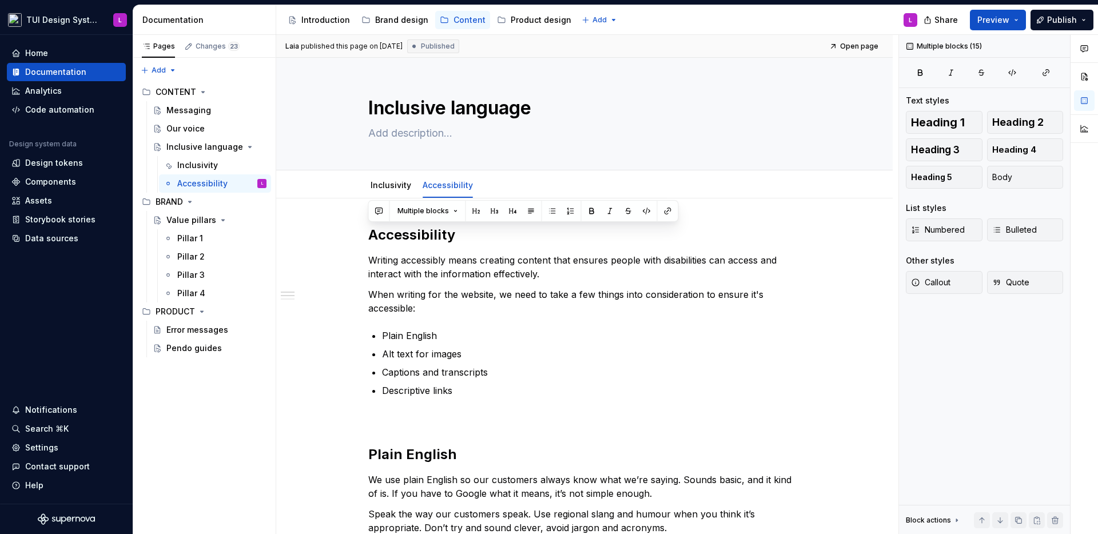
drag, startPoint x: 607, startPoint y: 217, endPoint x: 333, endPoint y: 231, distance: 274.3
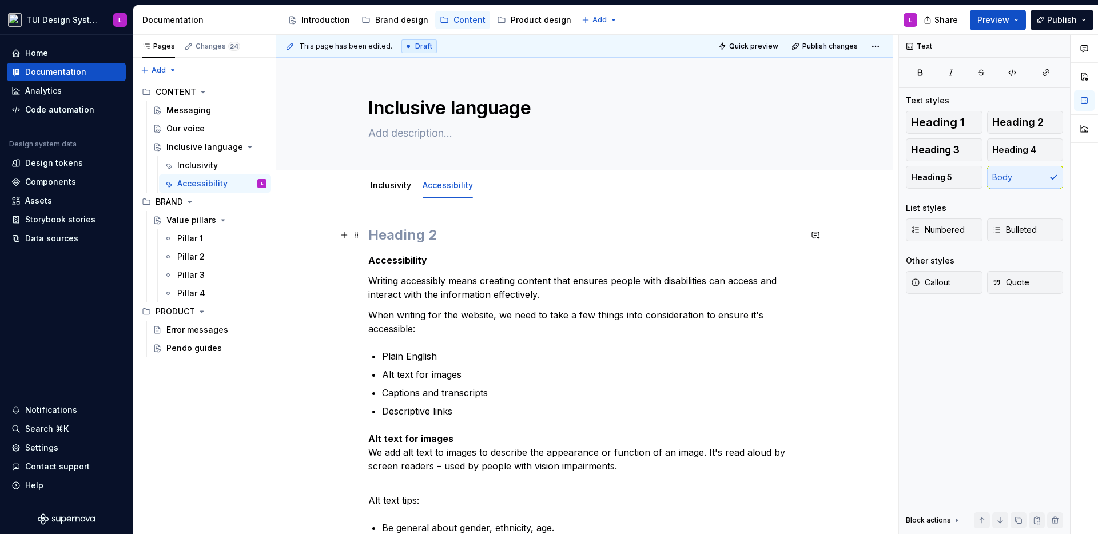
click at [404, 242] on h2 at bounding box center [584, 235] width 432 height 18
click at [397, 258] on strong "Accessibility" at bounding box center [397, 260] width 59 height 11
click at [397, 236] on h2 at bounding box center [584, 235] width 432 height 18
click at [463, 273] on div "Accessibility Writing accessibly means creating content that ensures people wit…" at bounding box center [584, 531] width 432 height 610
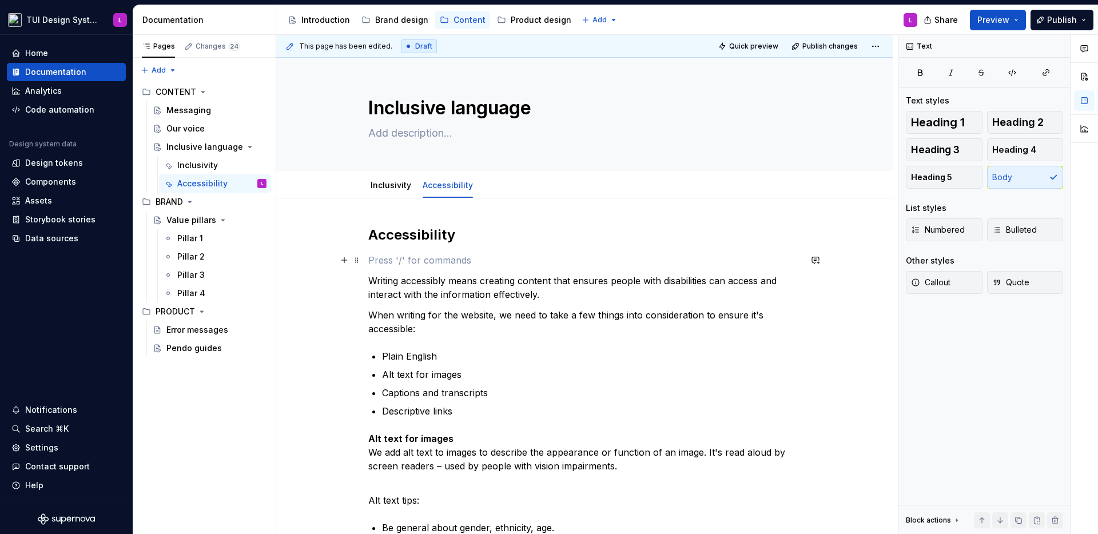
click at [464, 265] on p at bounding box center [584, 260] width 432 height 14
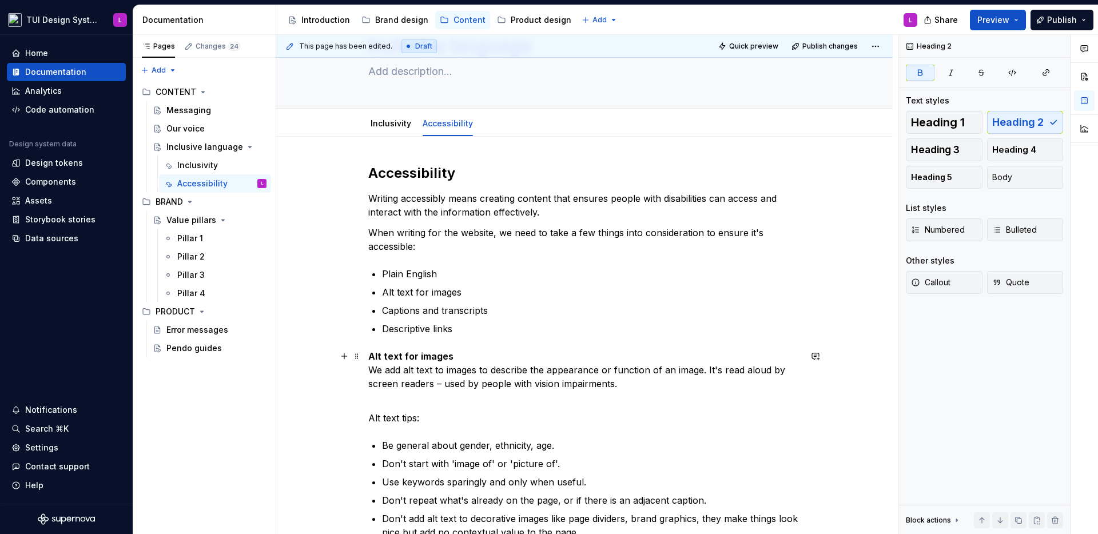
scroll to position [356, 0]
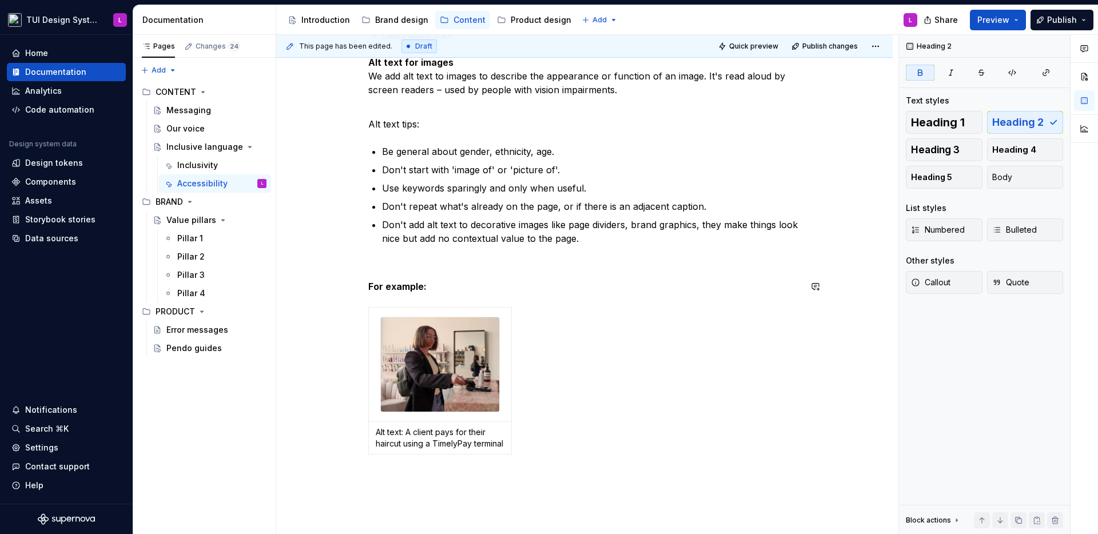
click at [533, 263] on p at bounding box center [584, 266] width 432 height 14
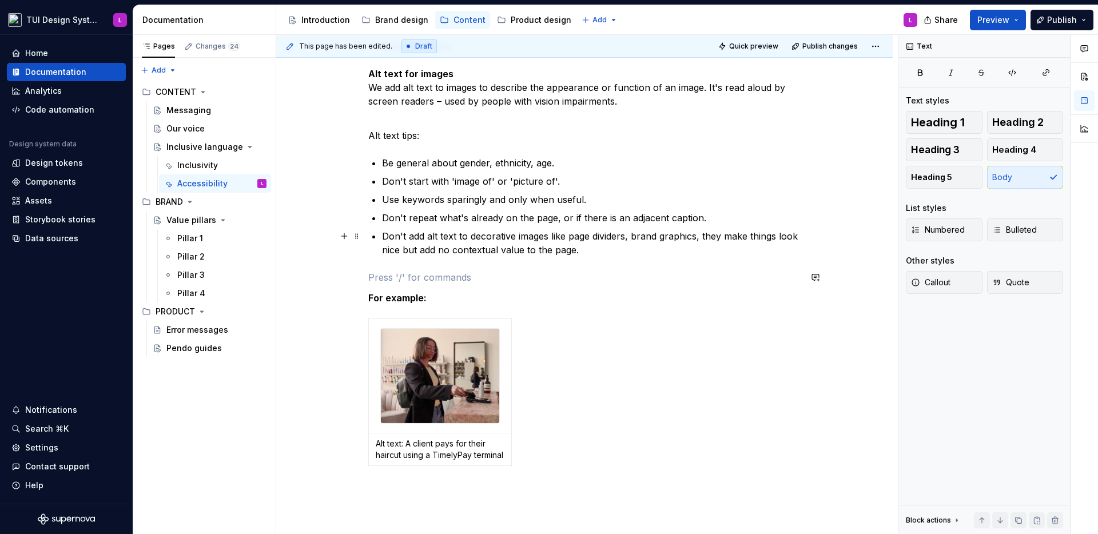
scroll to position [333, 0]
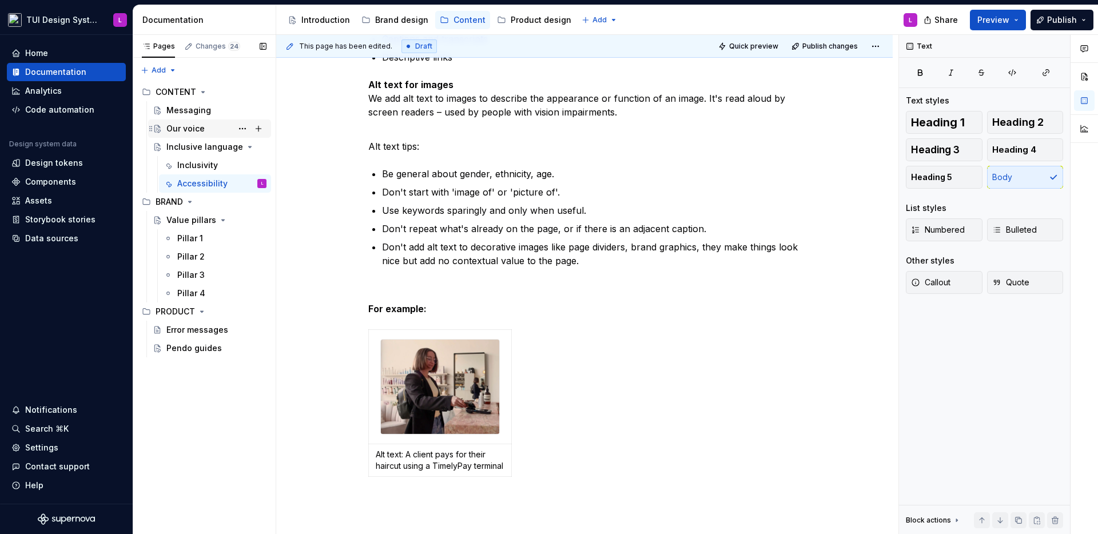
click at [185, 126] on div "Our voice" at bounding box center [185, 128] width 38 height 11
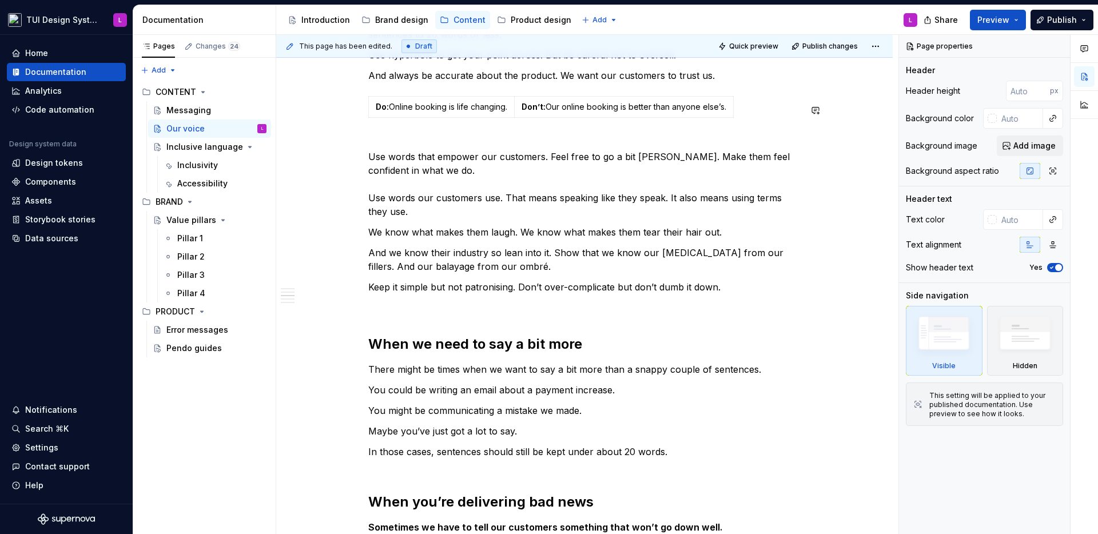
scroll to position [1104, 0]
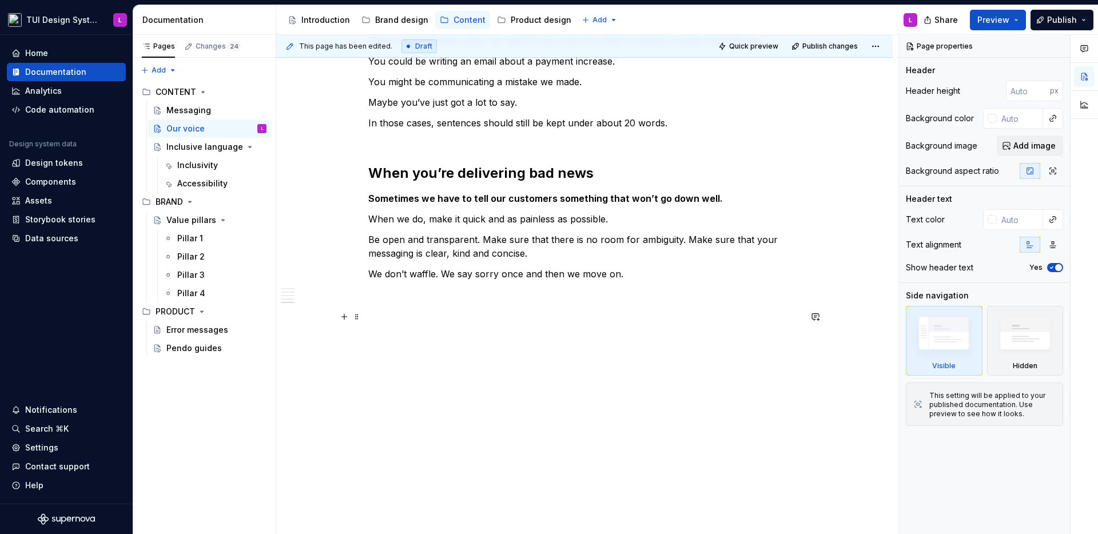
click at [653, 328] on p at bounding box center [584, 321] width 432 height 41
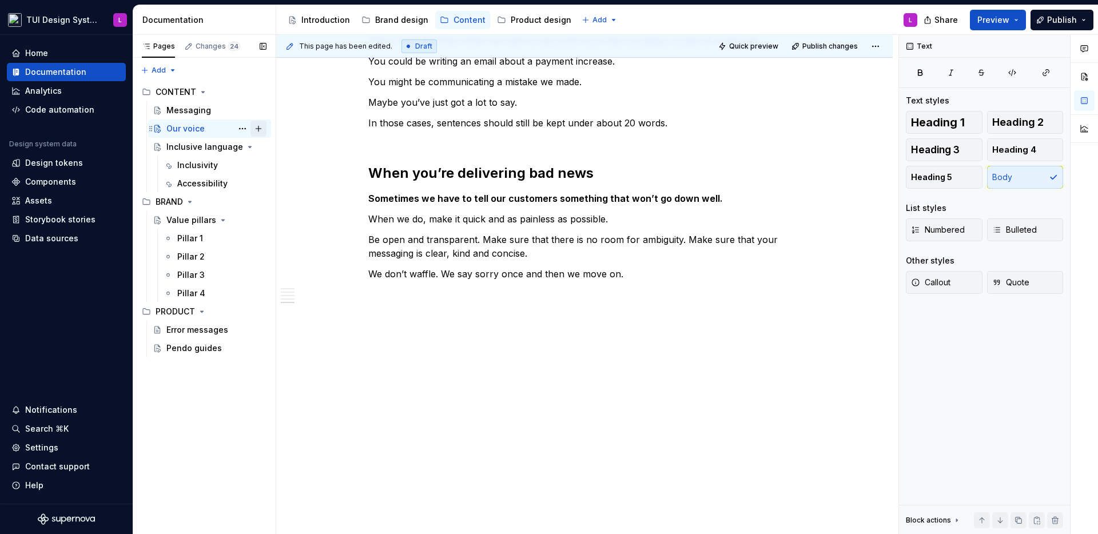
click at [256, 129] on button "Page tree" at bounding box center [259, 129] width 16 height 16
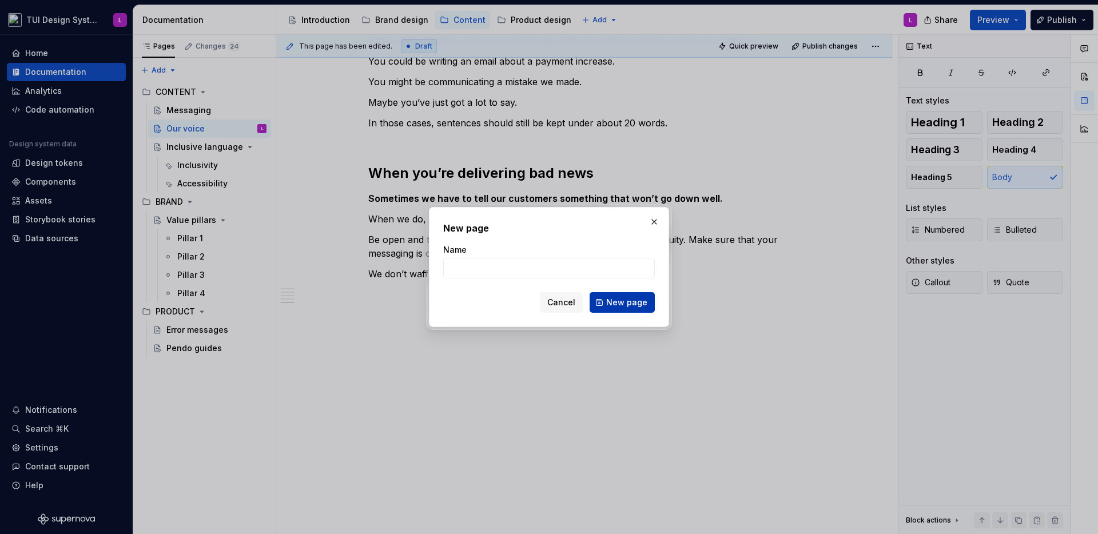
type textarea "*"
type input "How we talk in different channels"
click at [618, 312] on button "New page" at bounding box center [622, 302] width 65 height 21
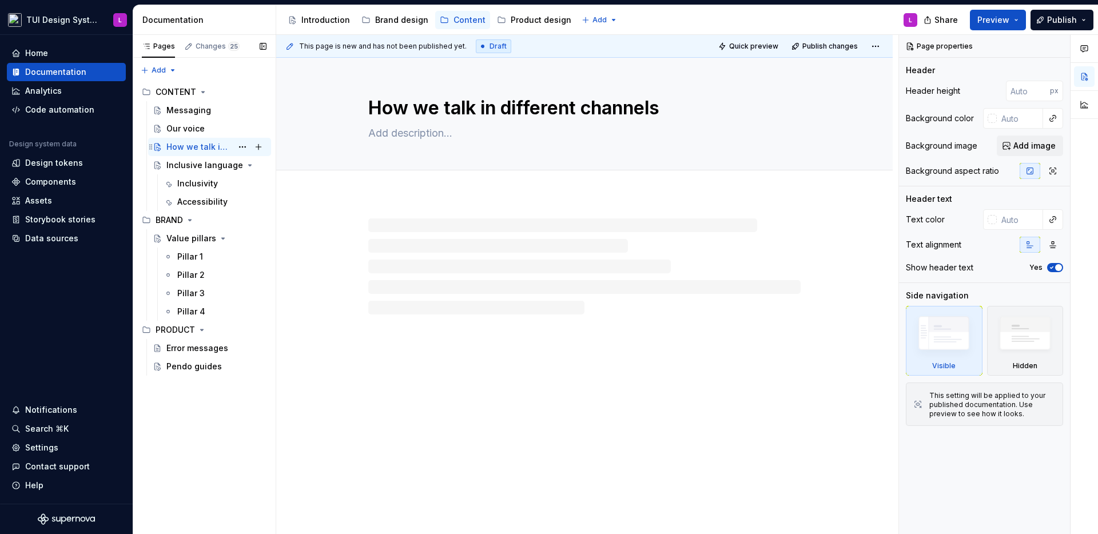
click at [204, 143] on div "How we talk in different channels" at bounding box center [199, 146] width 66 height 11
click at [408, 145] on div "How we talk in different channels" at bounding box center [584, 114] width 432 height 112
click at [410, 136] on textarea at bounding box center [582, 133] width 432 height 18
click at [439, 137] on textarea at bounding box center [582, 133] width 432 height 18
click at [415, 127] on textarea at bounding box center [582, 133] width 432 height 18
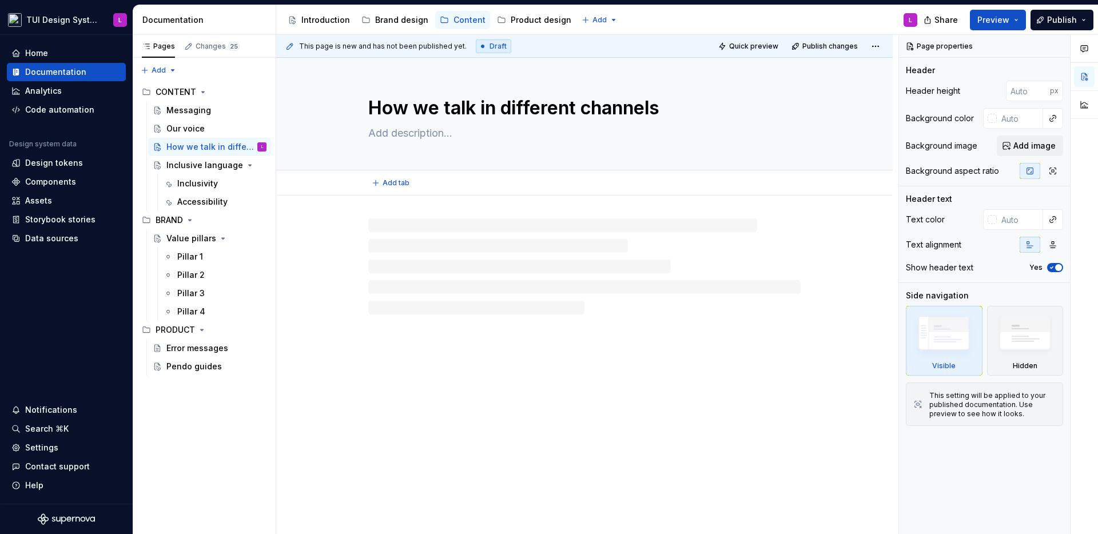
click at [411, 130] on textarea at bounding box center [582, 133] width 432 height 18
click at [400, 136] on textarea at bounding box center [582, 133] width 432 height 18
paste textarea "How we talk changes depending on what we’re writing."
type textarea "*"
type textarea "How we talk changes depending on what we’re writing."
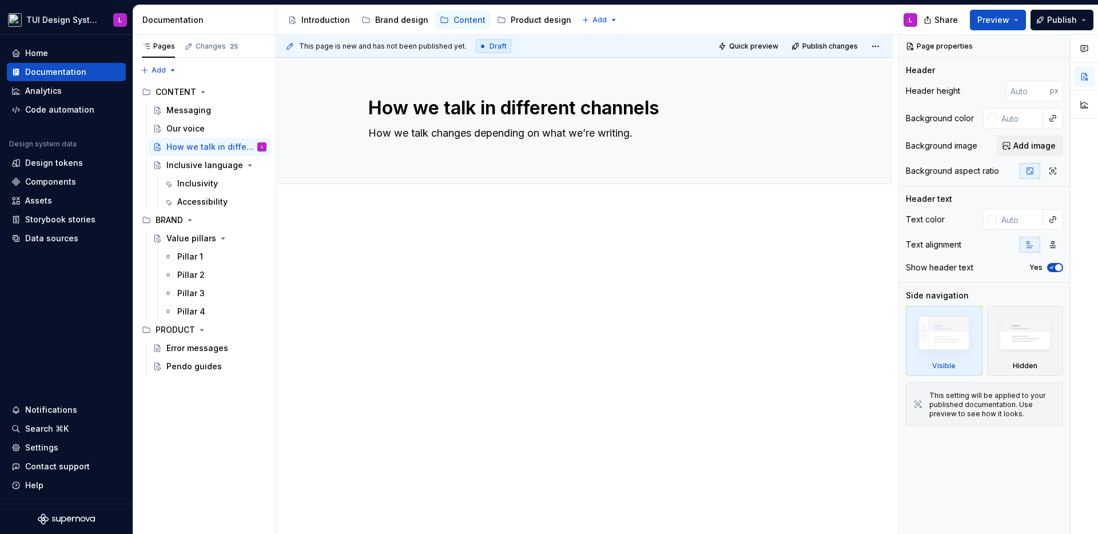
type textarea "*"
type textarea "How we talk changes depending on what we’re writing."
click at [401, 192] on span "Add tab" at bounding box center [396, 196] width 27 height 9
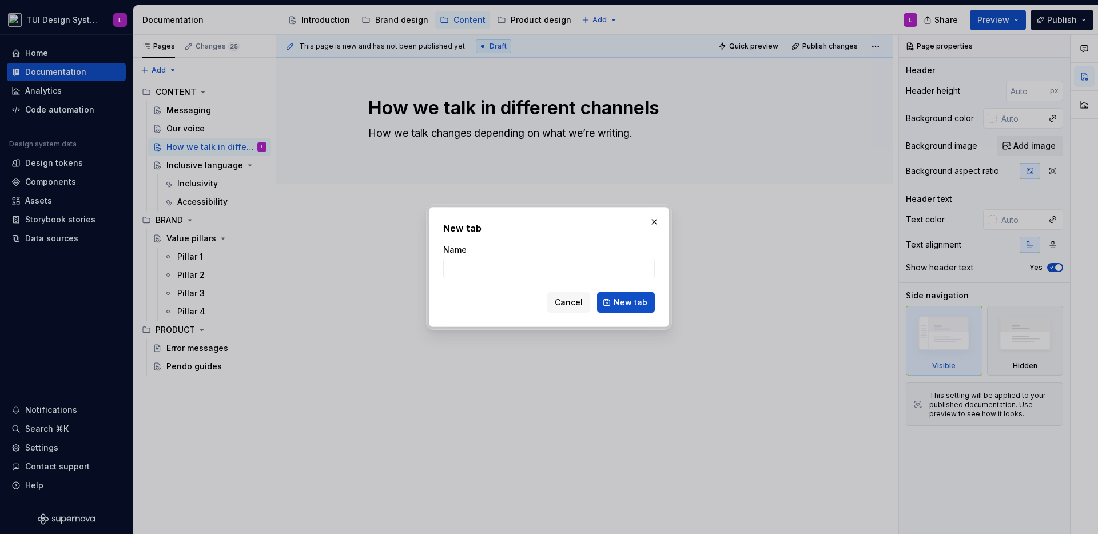
type textarea "*"
type input "Marketing comms"
click button "New tab" at bounding box center [626, 302] width 58 height 21
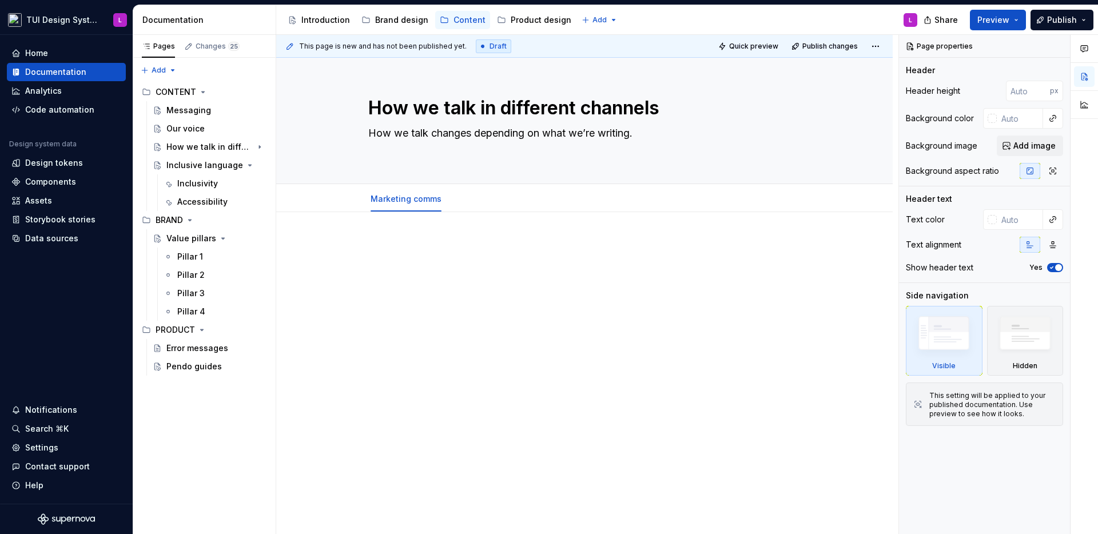
type textarea "*"
click at [432, 250] on p at bounding box center [584, 247] width 432 height 14
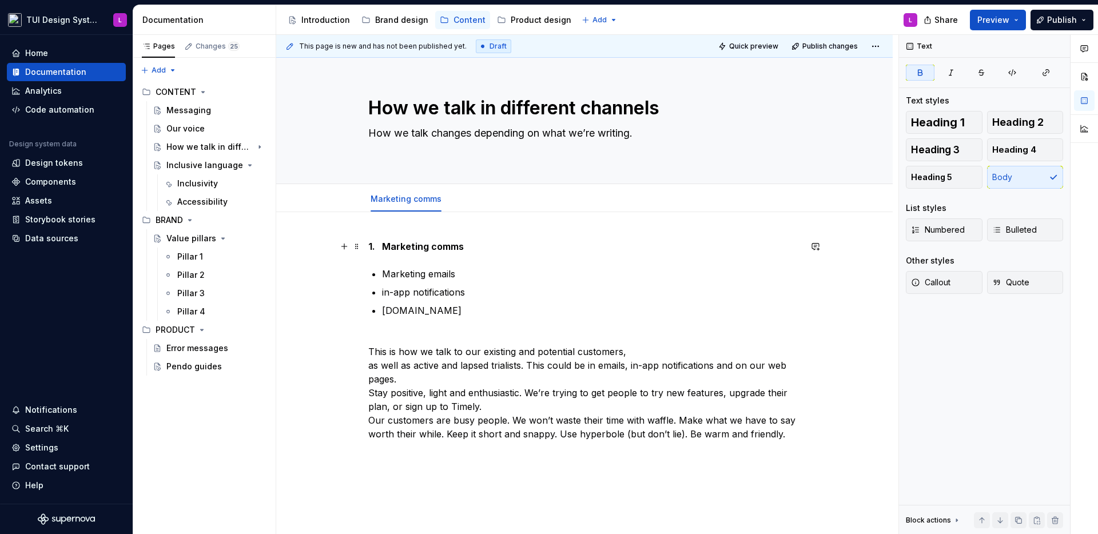
click at [424, 247] on strong "1. Marketing comms" at bounding box center [416, 246] width 96 height 11
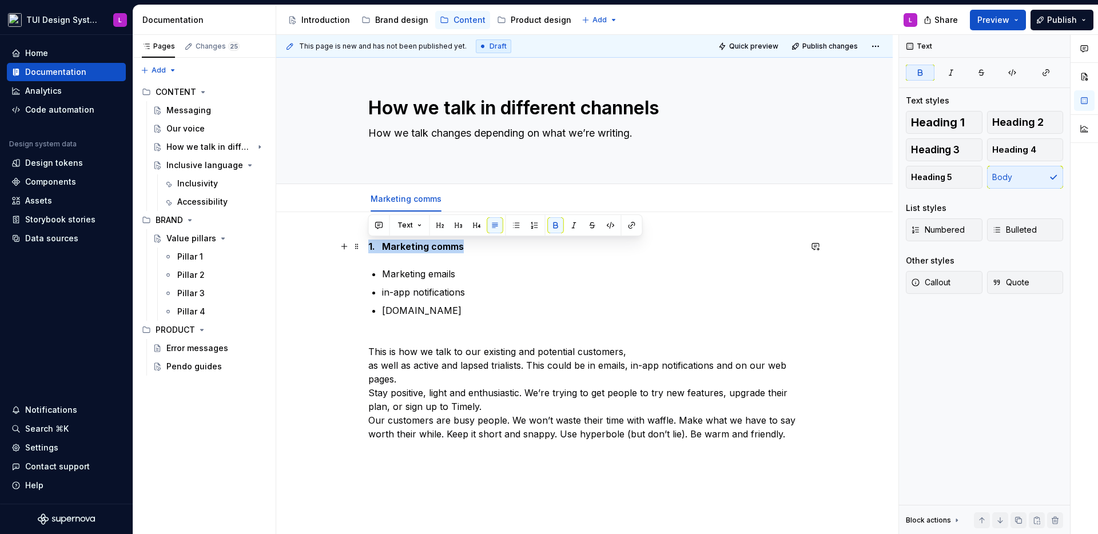
click at [424, 247] on strong "1. Marketing comms" at bounding box center [416, 246] width 96 height 11
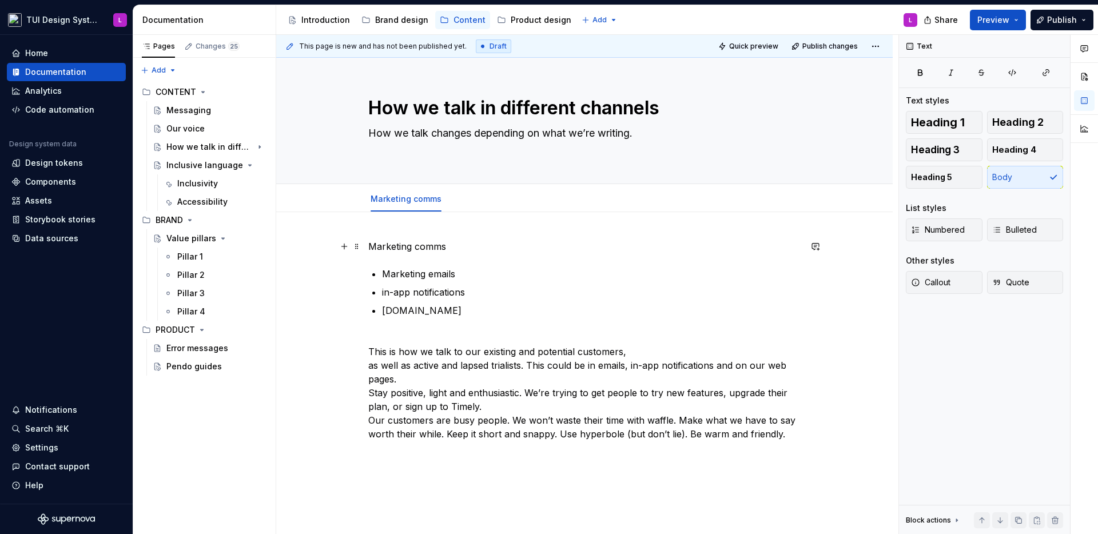
click at [432, 248] on p "Marketing comms" at bounding box center [584, 247] width 432 height 14
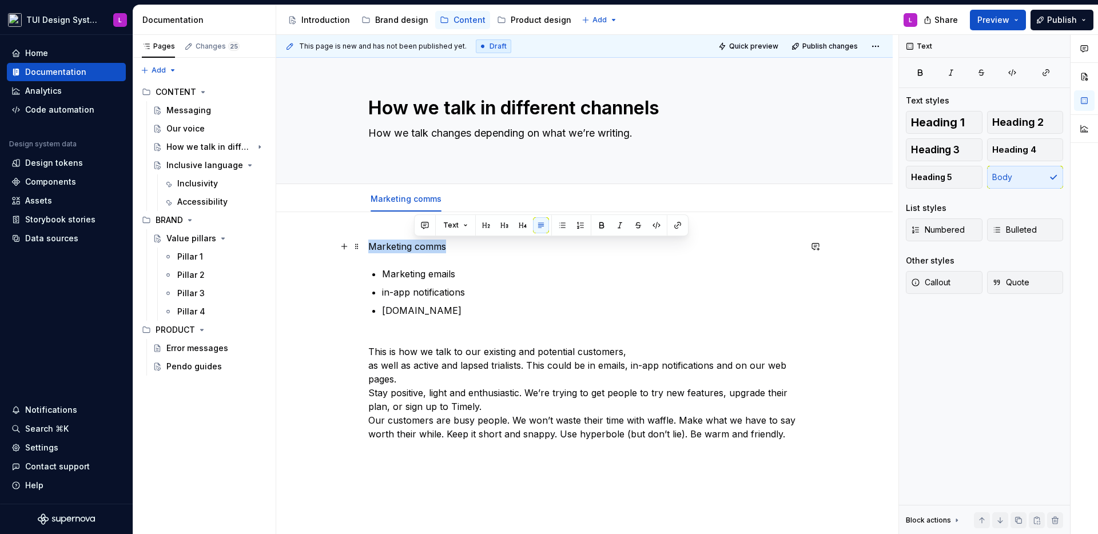
click at [432, 248] on p "Marketing comms" at bounding box center [584, 247] width 432 height 14
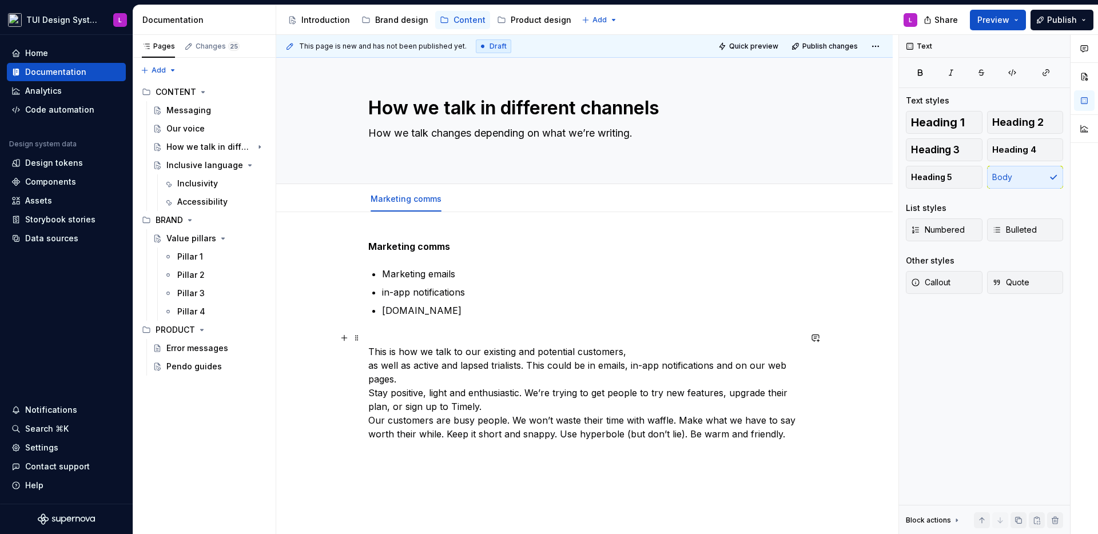
click at [630, 357] on p "This is how we talk to our existing and potential customers, as well as active …" at bounding box center [584, 393] width 432 height 124
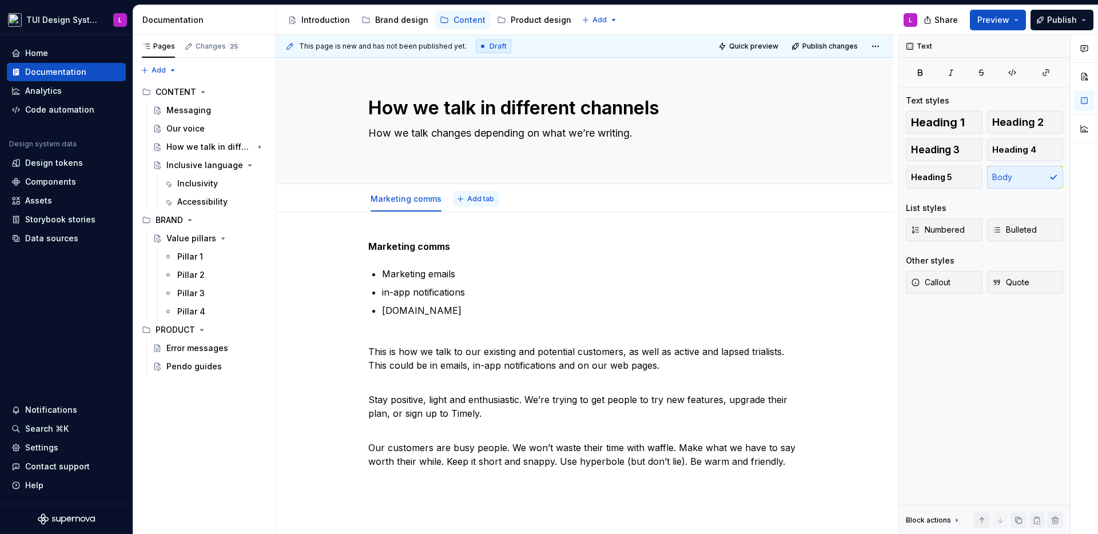
click at [473, 201] on span "Add tab" at bounding box center [480, 198] width 27 height 9
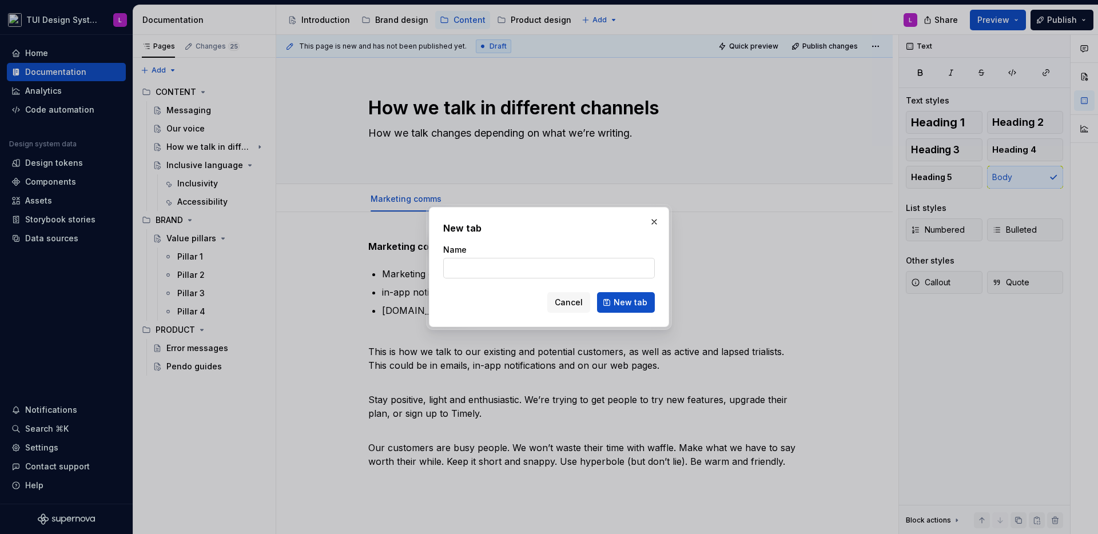
type textarea "*"
click at [515, 269] on input "Name" at bounding box center [549, 268] width 212 height 21
type input "Campaigns and"
click at [595, 297] on div "Cancel New tab" at bounding box center [549, 302] width 212 height 21
click at [581, 303] on span "Cancel" at bounding box center [569, 302] width 28 height 11
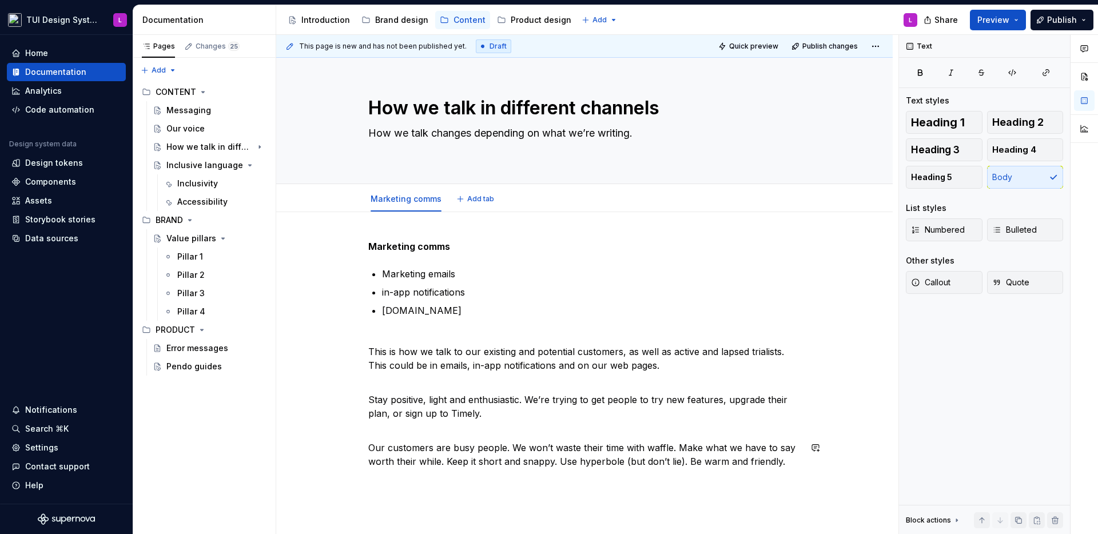
click at [455, 484] on div "Marketing comms Marketing emails in-app notifications [DOMAIN_NAME] This is how…" at bounding box center [584, 368] width 432 height 256
click at [378, 249] on strong "Marketing comms" at bounding box center [409, 246] width 82 height 11
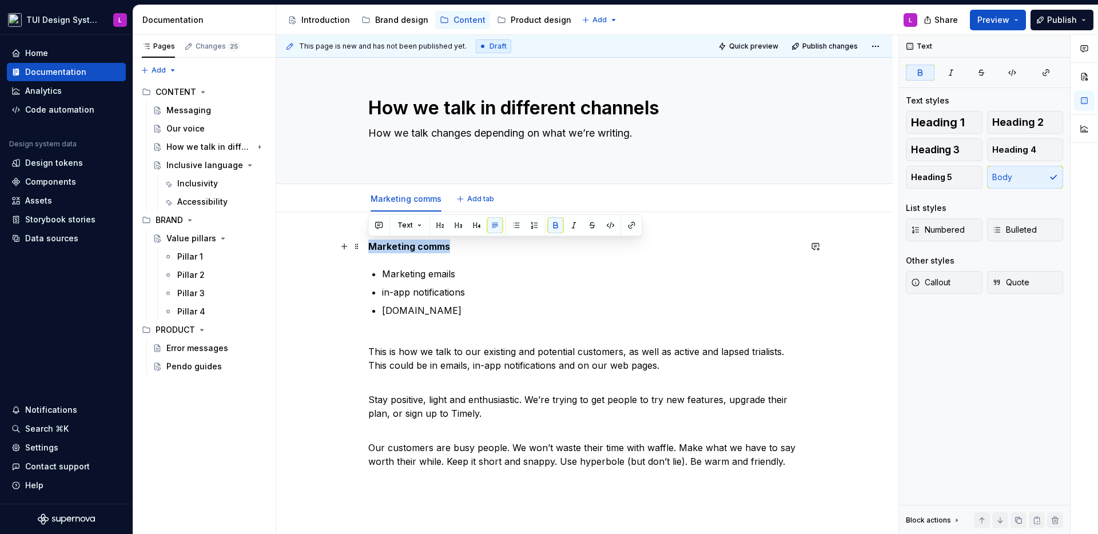
copy strong "Marketing comms"
click at [446, 504] on div "Marketing comms Marketing emails in-app notifications [DOMAIN_NAME] This is how…" at bounding box center [584, 434] width 617 height 444
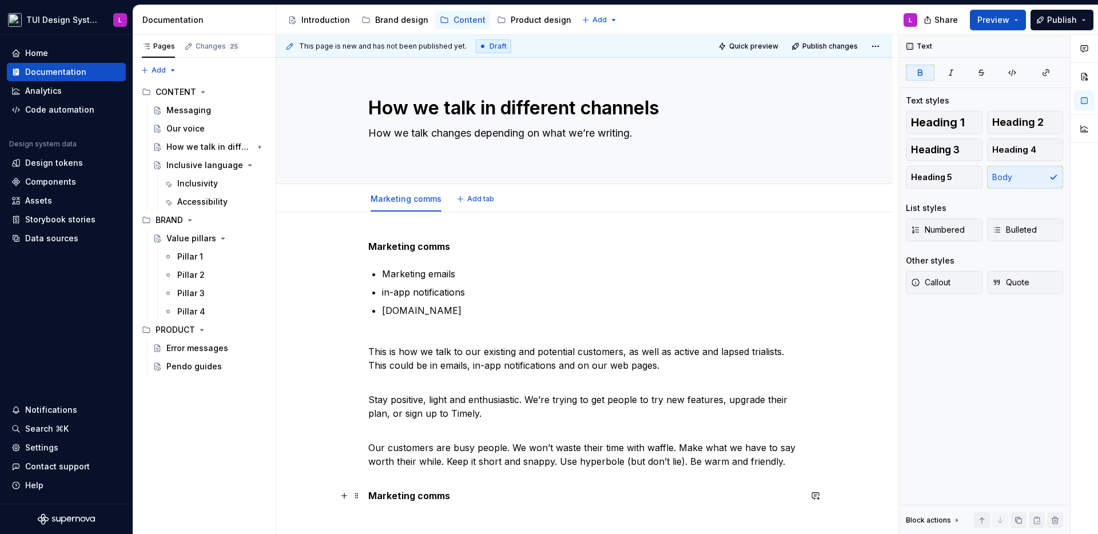
click at [427, 494] on strong "Marketing comms" at bounding box center [409, 495] width 82 height 11
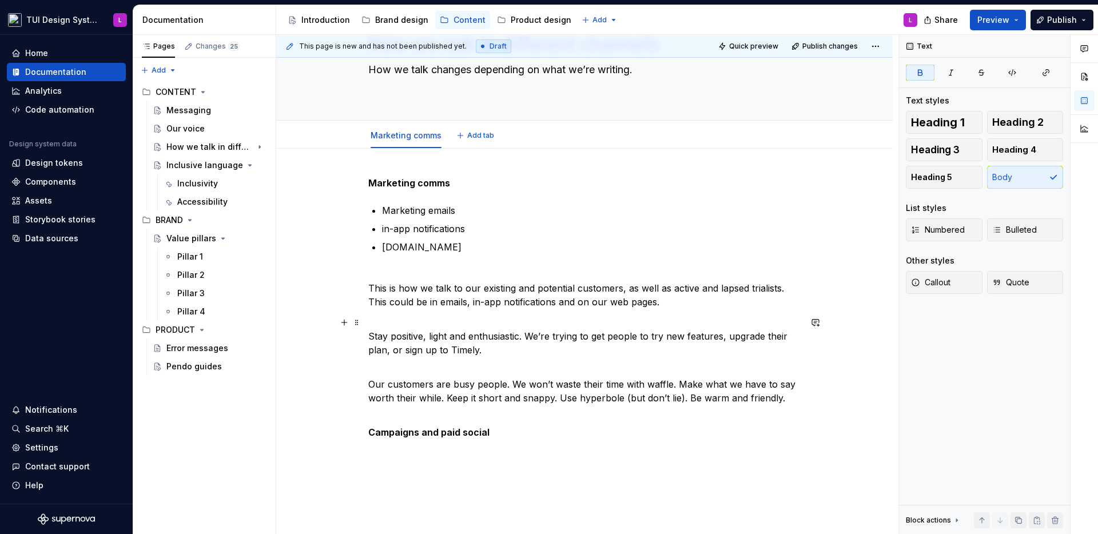
scroll to position [121, 0]
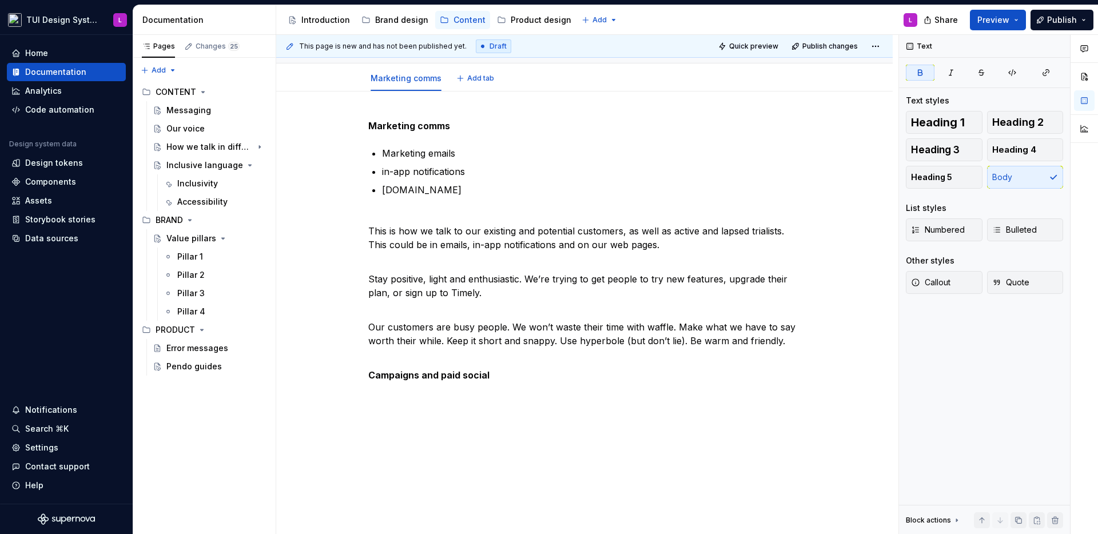
click at [479, 422] on div "Marketing comms Marketing emails in-app notifications [DOMAIN_NAME] This is how…" at bounding box center [584, 324] width 617 height 464
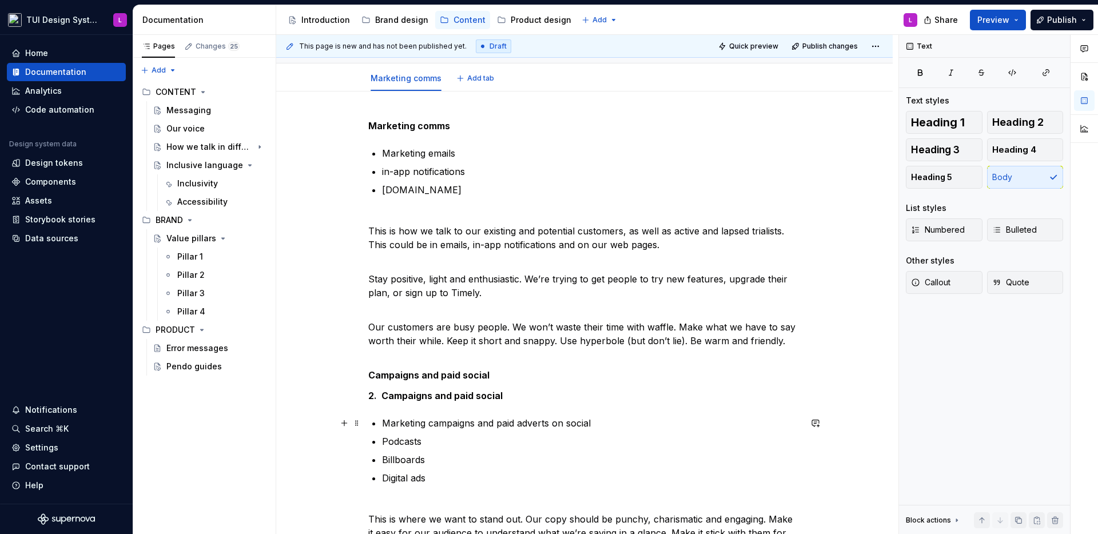
click at [422, 400] on strong "2. Campaigns and paid social" at bounding box center [435, 395] width 134 height 11
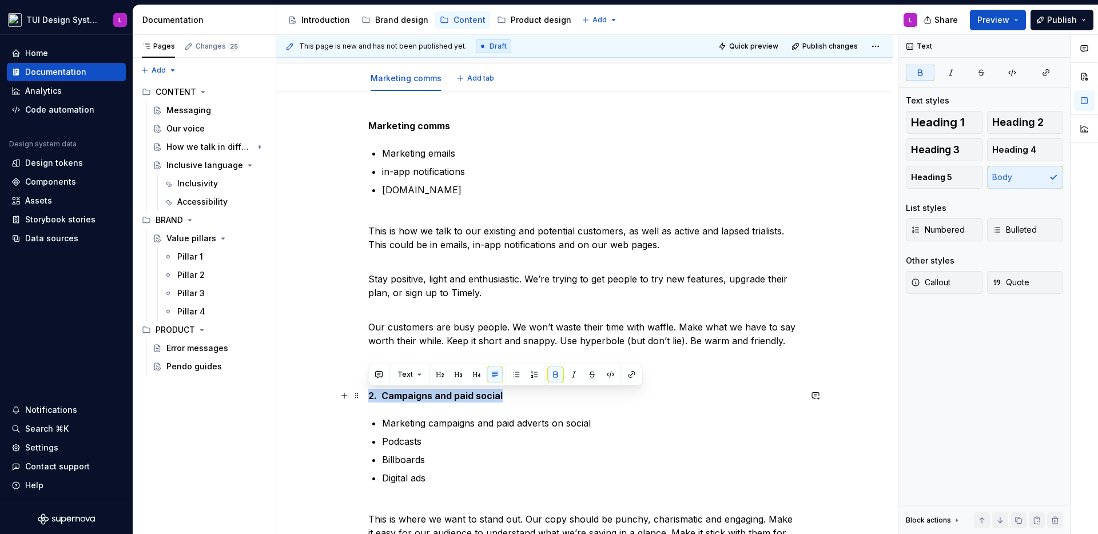
click at [422, 400] on strong "2. Campaigns and paid social" at bounding box center [435, 395] width 134 height 11
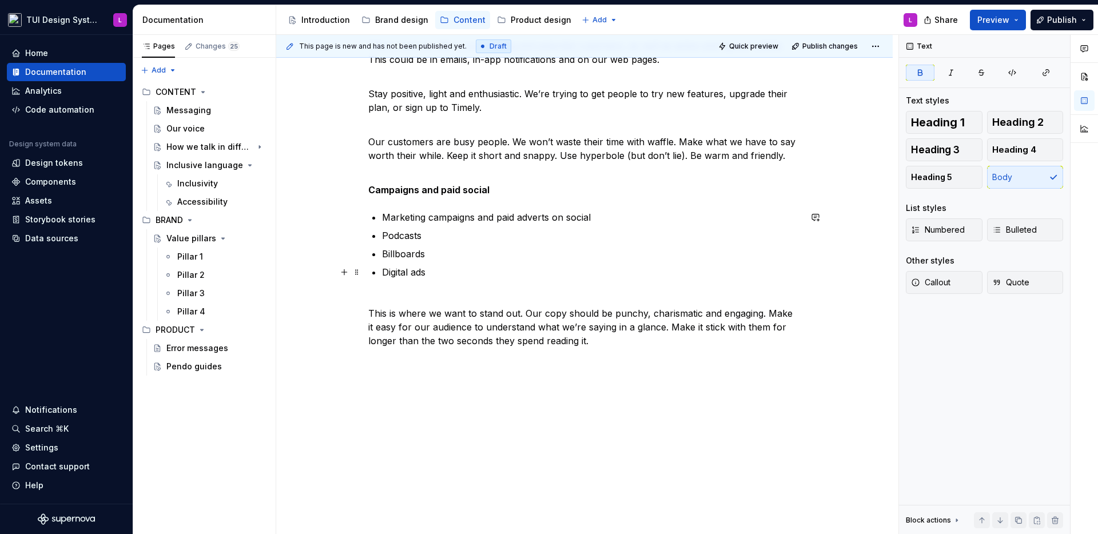
scroll to position [307, 0]
click at [645, 372] on div "Marketing comms Marketing emails in-app notifications [DOMAIN_NAME] This is how…" at bounding box center [584, 154] width 432 height 442
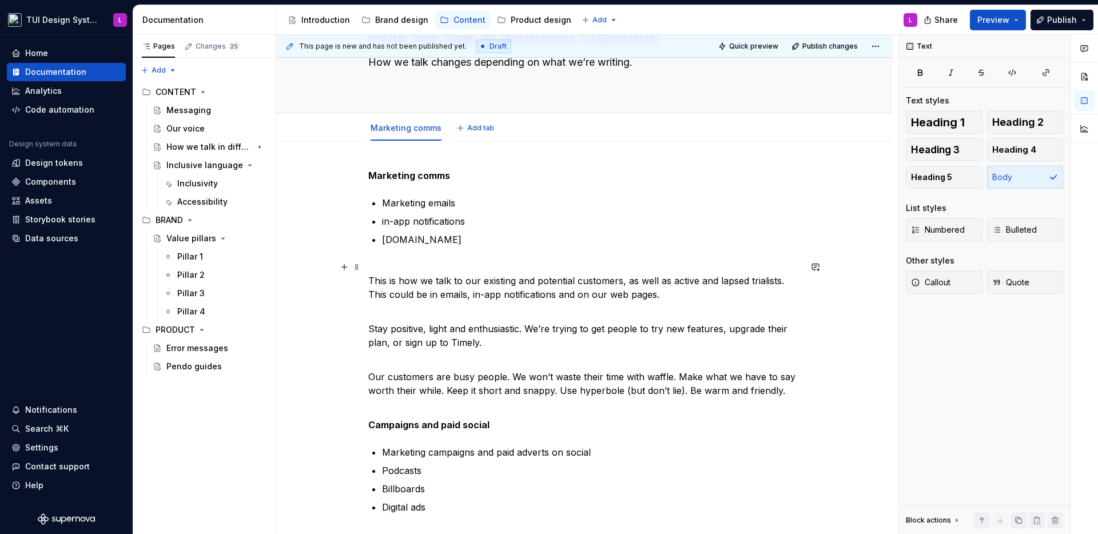
type textarea "*"
click at [473, 126] on span "Add tab" at bounding box center [480, 128] width 27 height 9
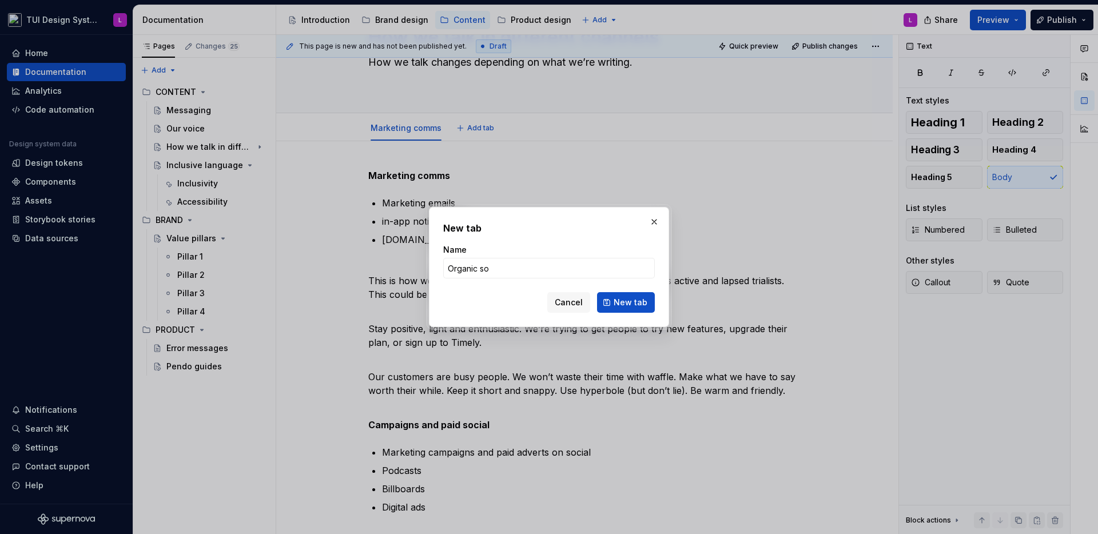
type input "Organic soc"
type textarea "*"
type input "Organic soci"
type textarea "*"
type input "Organic social and the blog"
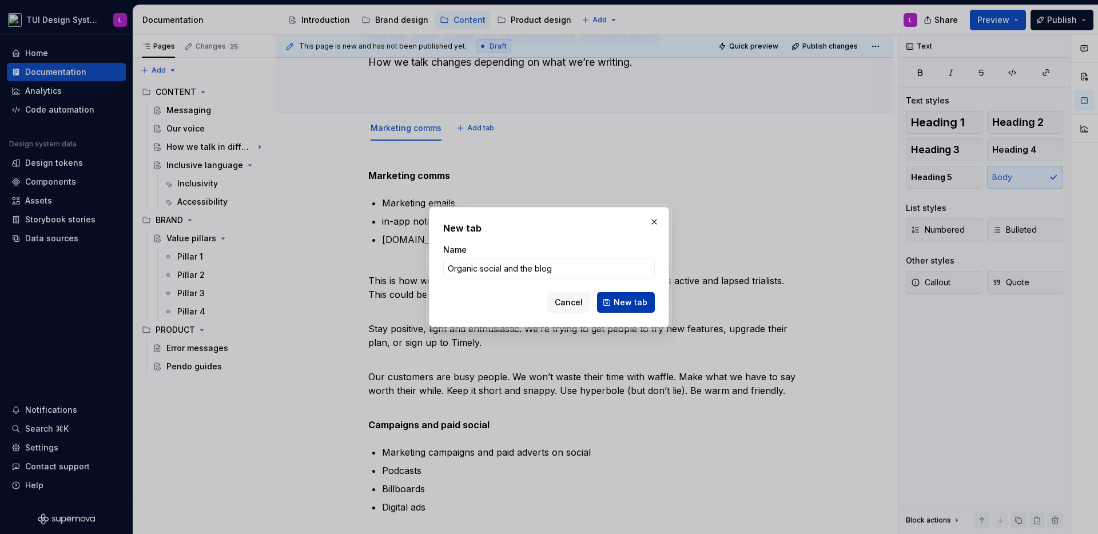
click at [626, 299] on span "New tab" at bounding box center [631, 302] width 34 height 11
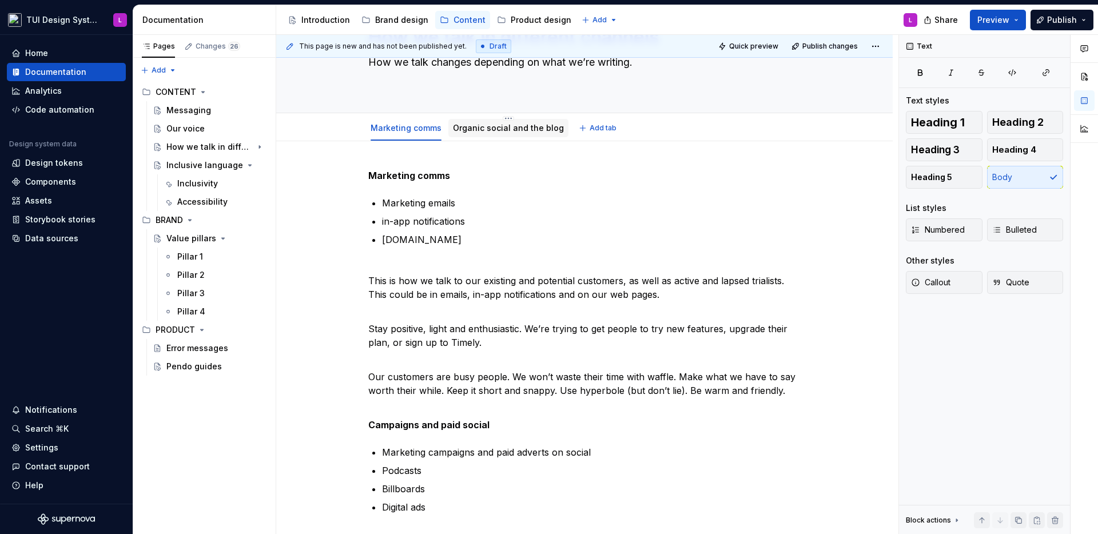
click at [519, 129] on link "Organic social and the blog" at bounding box center [508, 128] width 111 height 10
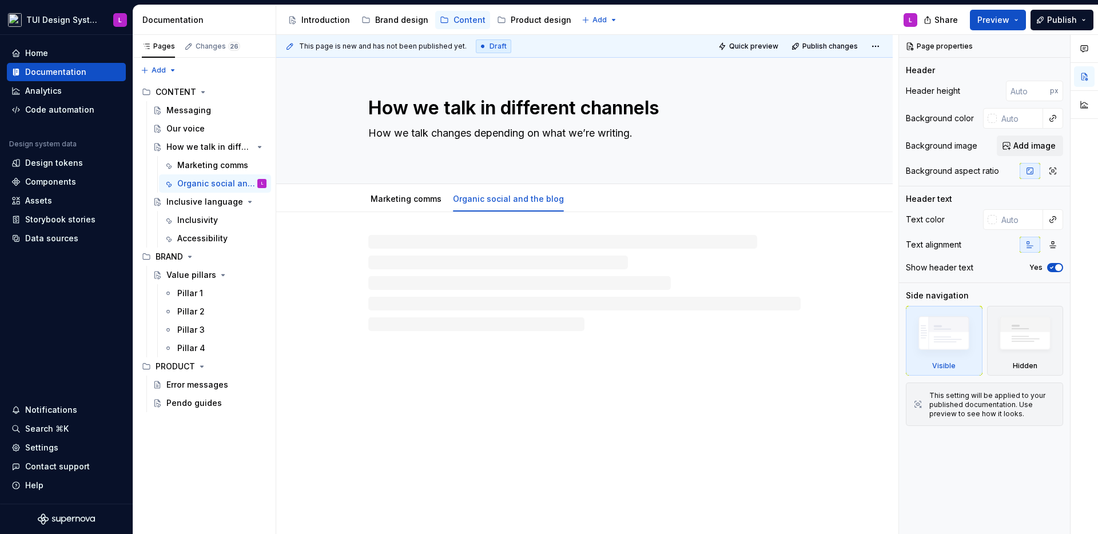
click at [496, 249] on div at bounding box center [584, 283] width 432 height 96
click at [533, 200] on link "Organic social and the blog" at bounding box center [508, 199] width 111 height 10
click at [485, 296] on div at bounding box center [584, 268] width 432 height 57
type textarea "*"
paste div
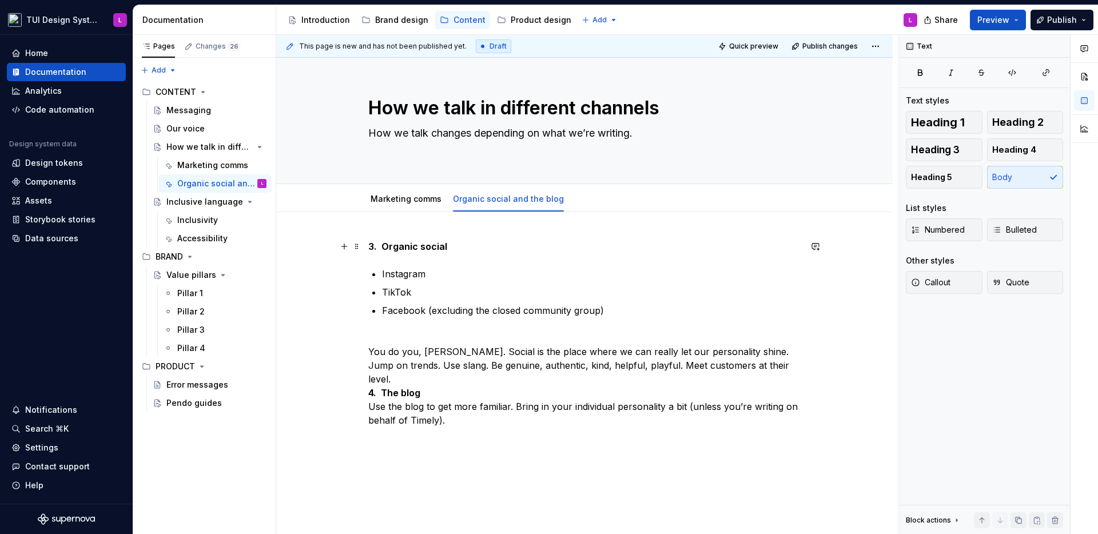
click at [382, 244] on strong "3. Organic social" at bounding box center [407, 246] width 79 height 11
click at [397, 335] on p "You do you, [PERSON_NAME]. Social is the place where we can really let our pers…" at bounding box center [584, 386] width 432 height 110
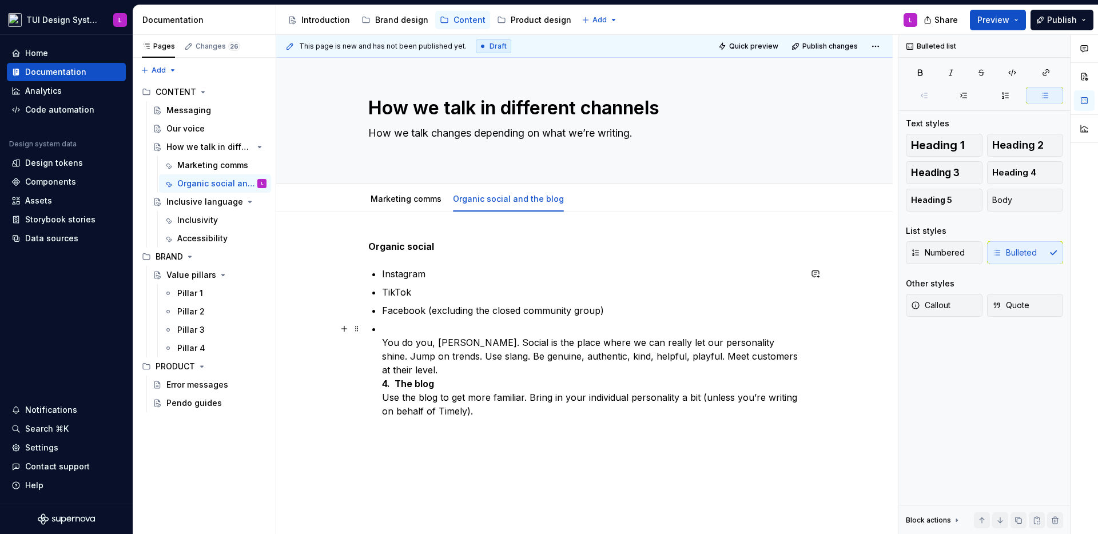
click at [388, 378] on strong "4. The blog" at bounding box center [408, 383] width 52 height 11
click at [396, 378] on strong "4. The blog" at bounding box center [408, 383] width 52 height 11
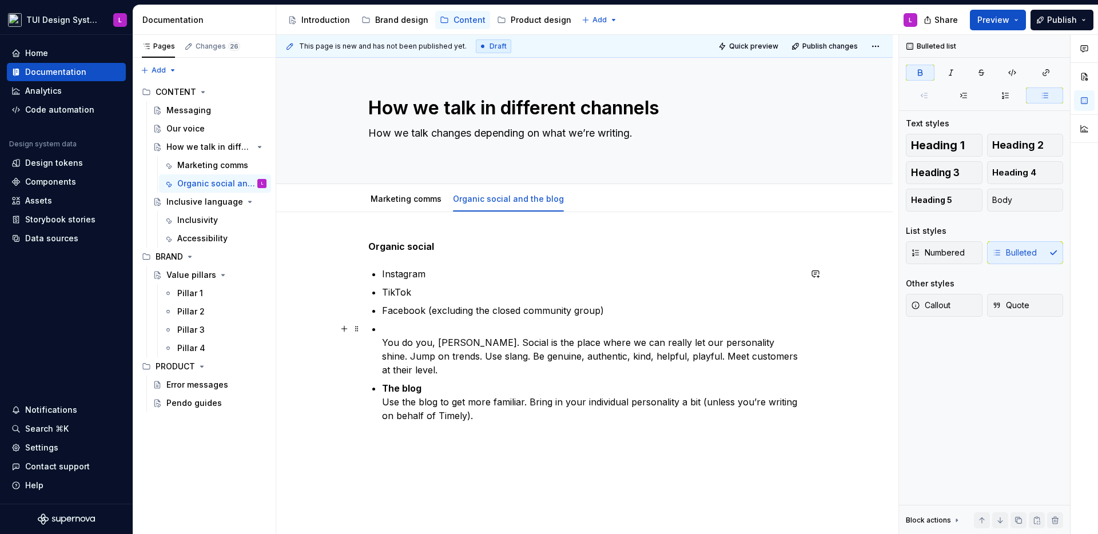
click at [380, 333] on div "Organic social Instagram TikTok Facebook (excluding the closed community group)…" at bounding box center [584, 338] width 432 height 197
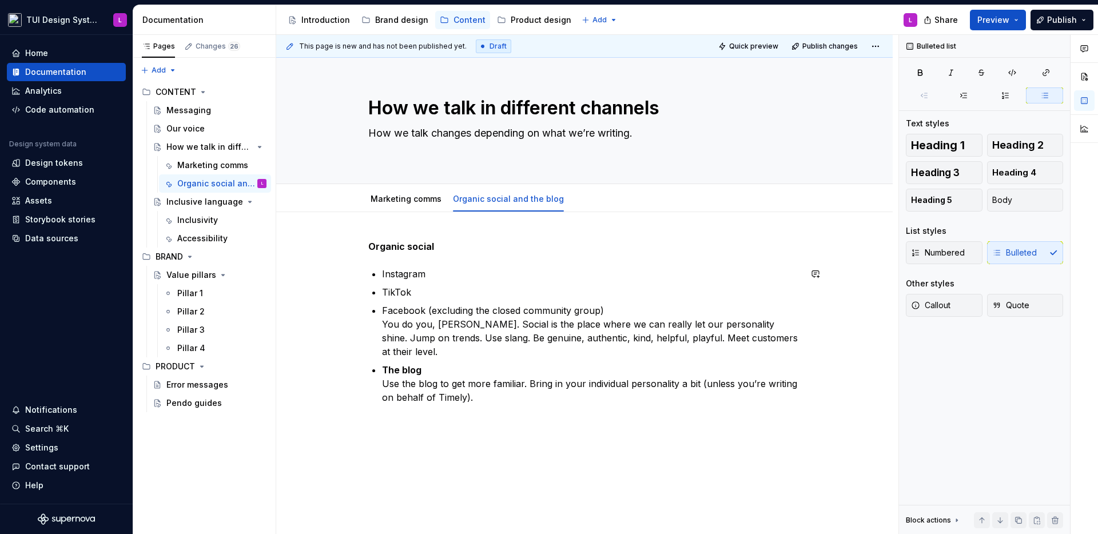
click at [390, 340] on p "Facebook (excluding the closed community group) You do you, hun. Social is the …" at bounding box center [591, 331] width 419 height 55
click at [376, 327] on div "Organic social Instagram TikTok Facebook (excluding the closed community group)…" at bounding box center [584, 329] width 432 height 178
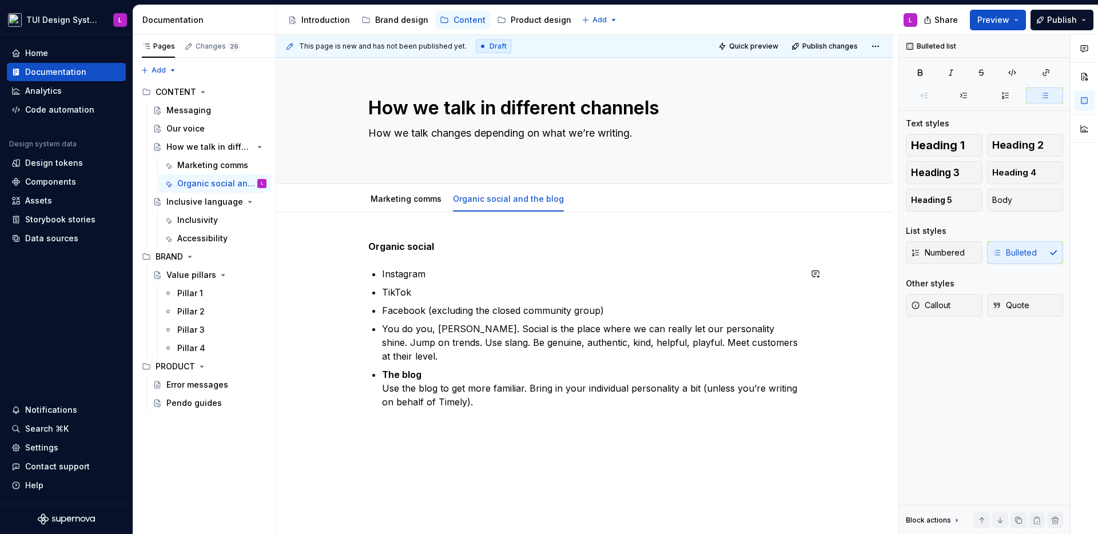
click at [393, 329] on p "You do you, [PERSON_NAME]. Social is the place where we can really let our pers…" at bounding box center [591, 342] width 419 height 41
click at [547, 312] on p "Facebook (excluding the closed community group)" at bounding box center [591, 311] width 419 height 14
click at [534, 331] on p "You do you, [PERSON_NAME]. Social is the place where we can really let our pers…" at bounding box center [591, 342] width 419 height 41
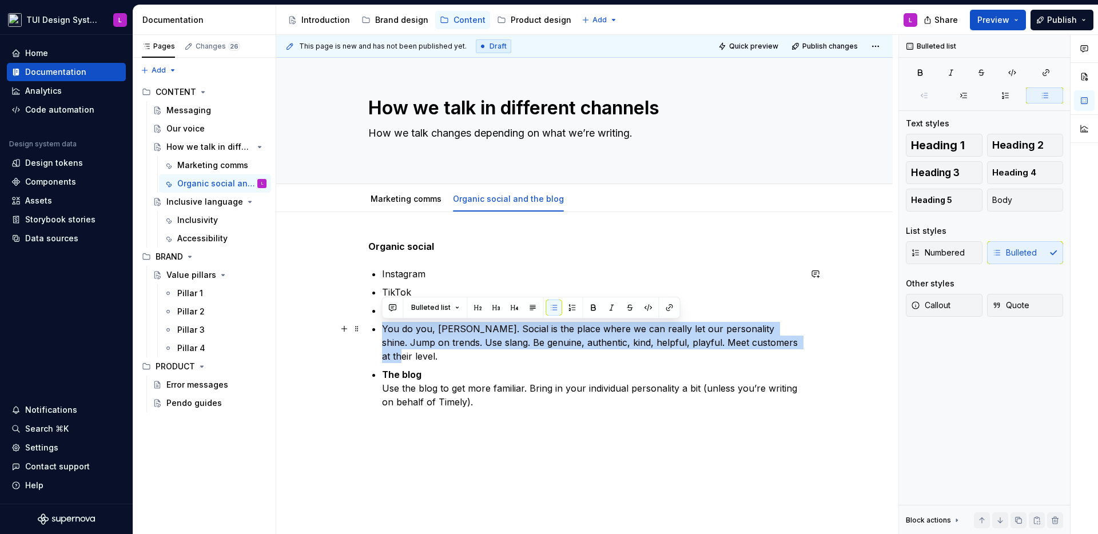
click at [534, 331] on p "You do you, [PERSON_NAME]. Social is the place where we can really let our pers…" at bounding box center [591, 342] width 419 height 41
click at [546, 308] on button "button" at bounding box center [554, 308] width 16 height 16
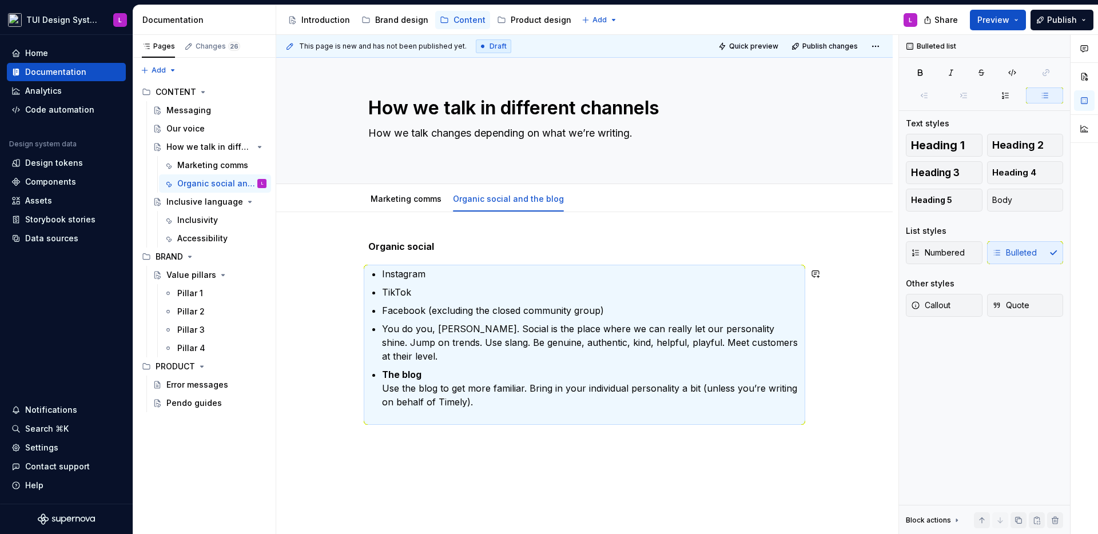
click at [520, 337] on p "You do you, [PERSON_NAME]. Social is the place where we can really let our pers…" at bounding box center [591, 342] width 419 height 41
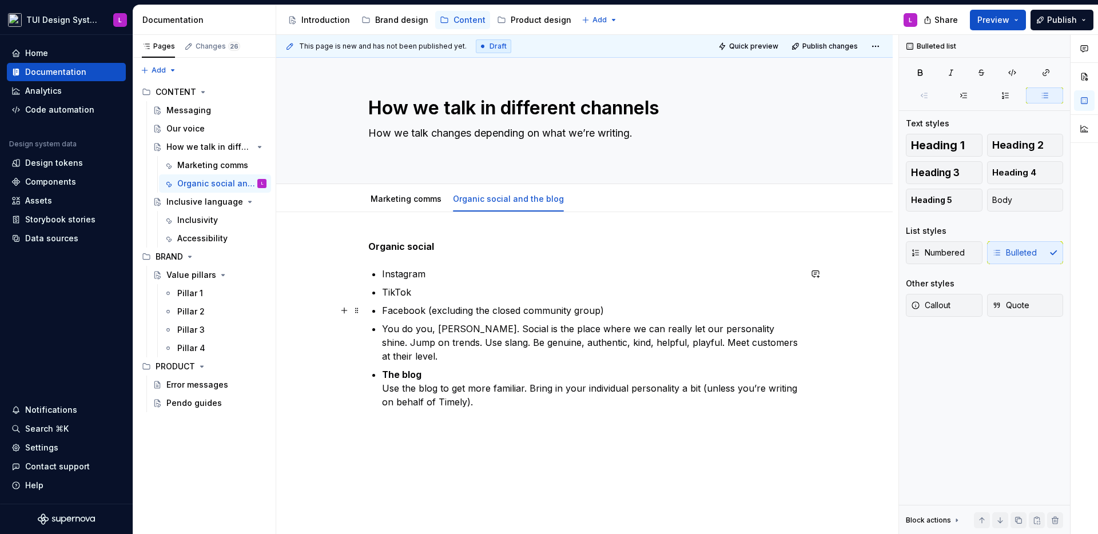
click at [663, 312] on p "Facebook (excluding the closed community group)" at bounding box center [591, 311] width 419 height 14
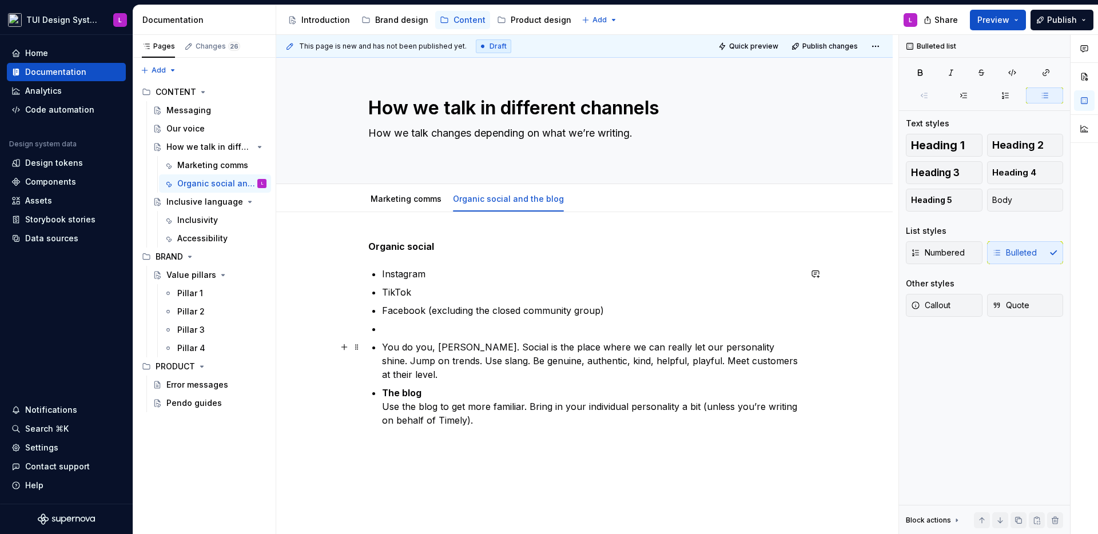
click at [513, 351] on p "You do you, [PERSON_NAME]. Social is the place where we can really let our pers…" at bounding box center [591, 360] width 419 height 41
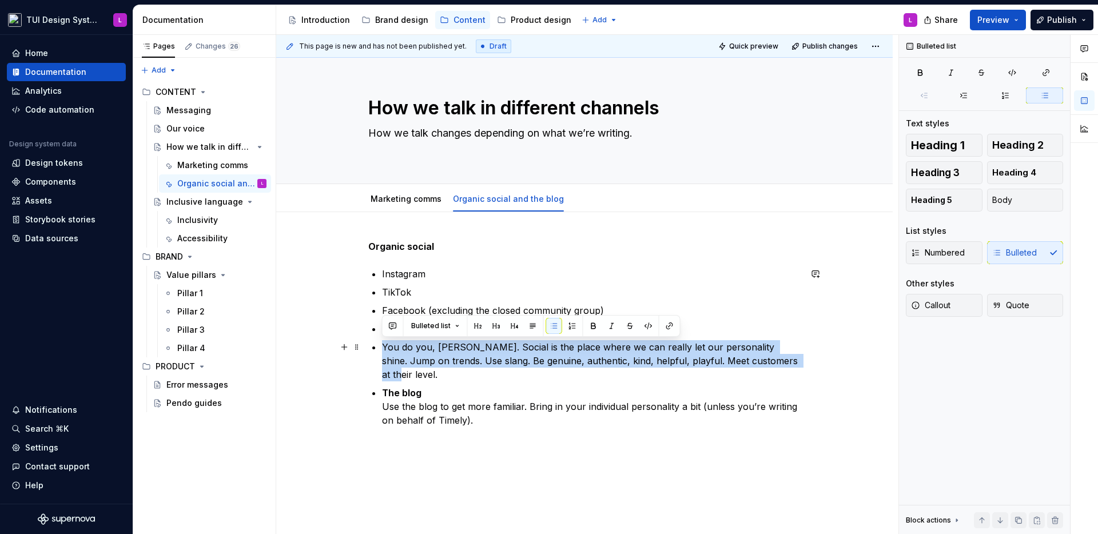
click at [513, 351] on p "You do you, [PERSON_NAME]. Social is the place where we can really let our pers…" at bounding box center [591, 360] width 419 height 41
click at [546, 323] on button "button" at bounding box center [554, 326] width 16 height 16
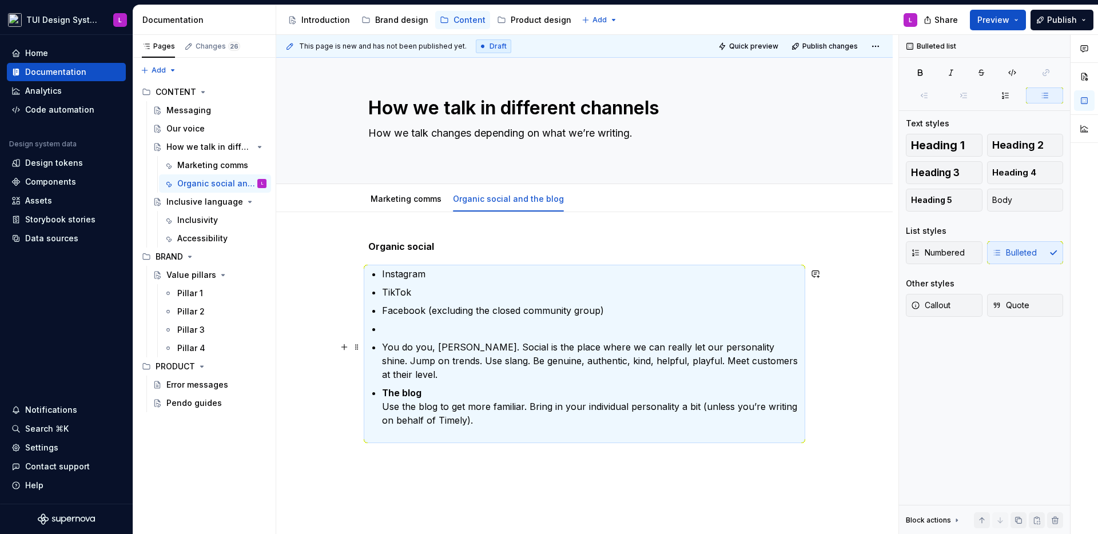
click at [514, 343] on p "You do you, [PERSON_NAME]. Social is the place where we can really let our pers…" at bounding box center [591, 360] width 419 height 41
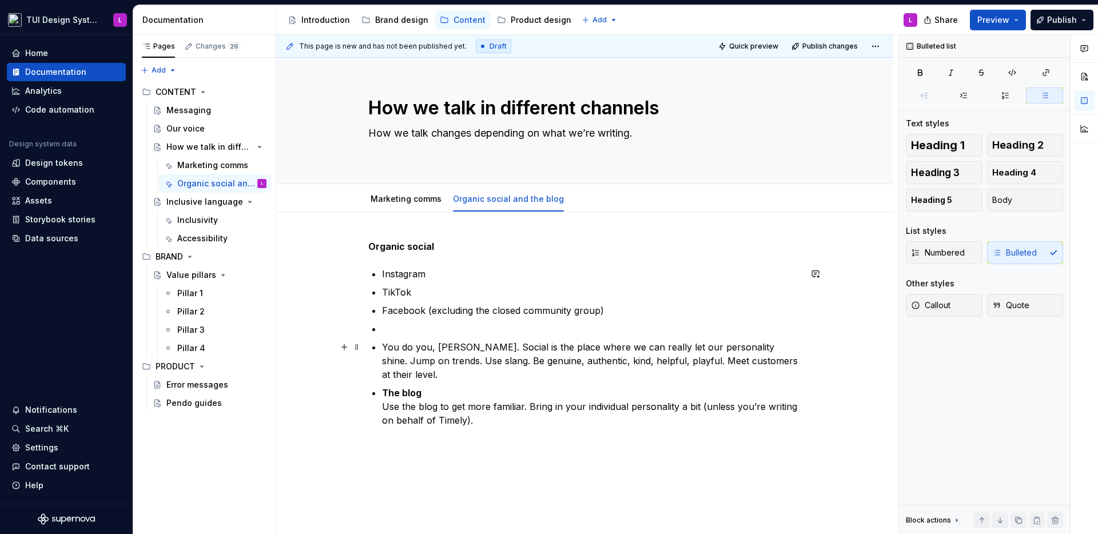
click at [364, 344] on div "Organic social Instagram TikTok Facebook (excluding the closed community group)…" at bounding box center [584, 413] width 617 height 403
click at [380, 345] on div "Organic social Instagram TikTok Facebook (excluding the closed community group)…" at bounding box center [584, 340] width 432 height 201
click at [383, 349] on p "You do you, [PERSON_NAME]. Social is the place where we can really let our pers…" at bounding box center [591, 360] width 419 height 41
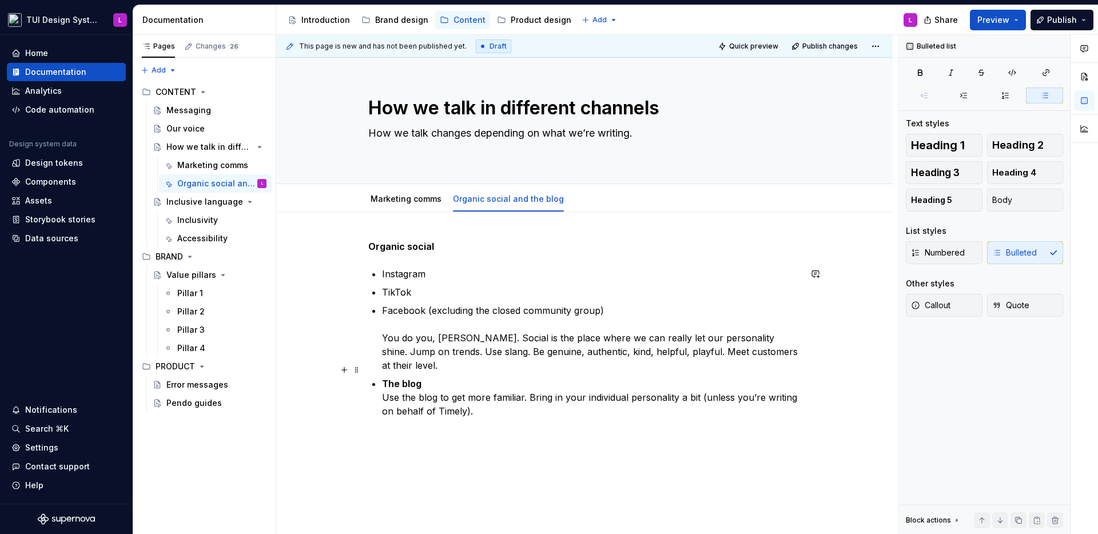
click at [381, 372] on div "Organic social Instagram TikTok Facebook (excluding the closed community group)…" at bounding box center [584, 336] width 432 height 192
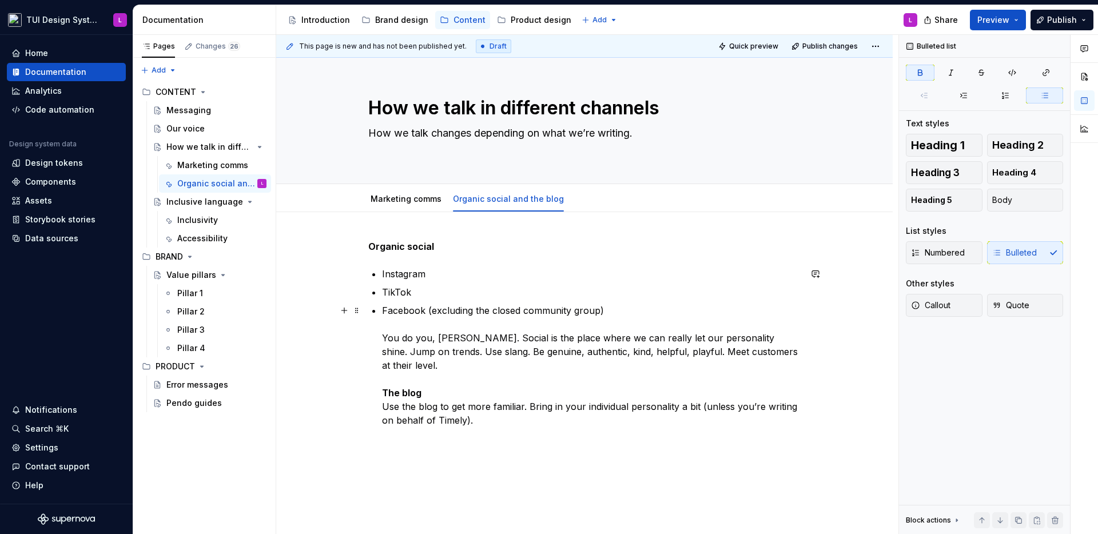
click at [525, 375] on p "Facebook (excluding the closed community group) You do you, hun. Social is the …" at bounding box center [591, 372] width 419 height 137
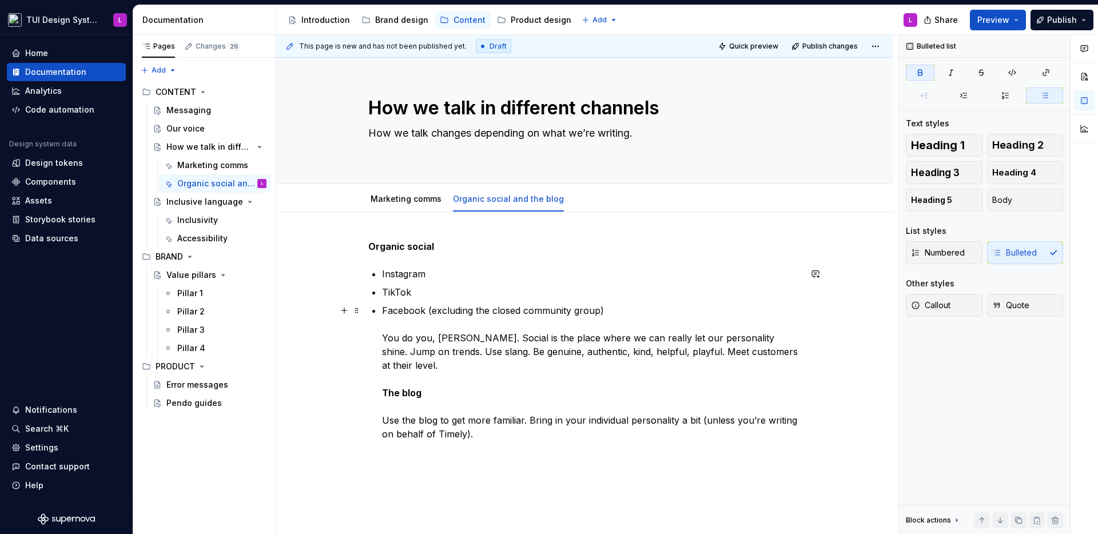
click at [604, 422] on p "Facebook (excluding the closed community group) You do you, hun. Social is the …" at bounding box center [591, 379] width 419 height 151
click at [590, 201] on span "Add tab" at bounding box center [603, 198] width 27 height 9
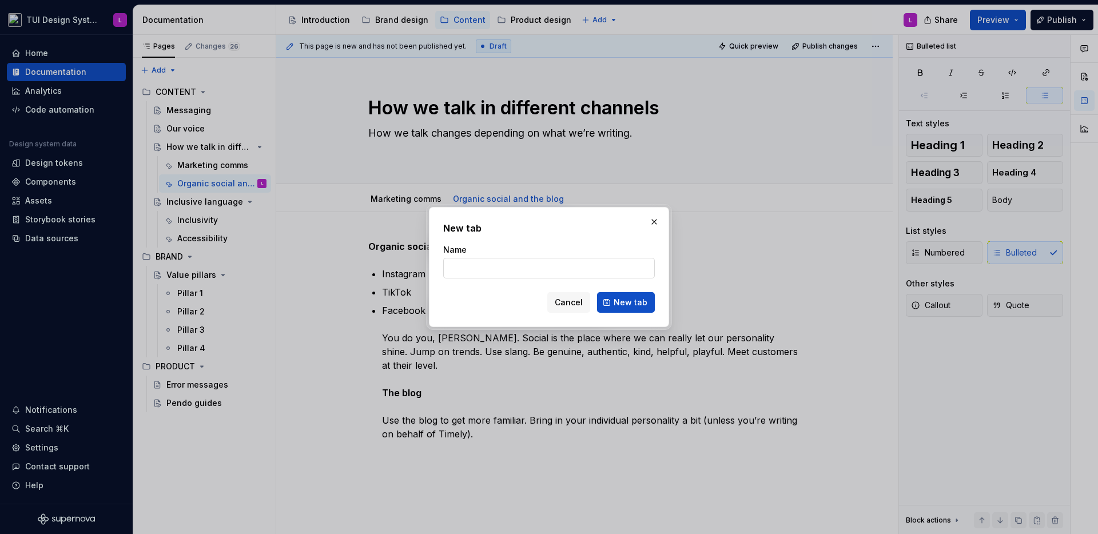
type textarea "*"
click at [574, 268] on input "Name" at bounding box center [549, 268] width 212 height 21
type input "Help centre and Facebook community com"
type textarea "*"
type input "Help centre and Facebook community"
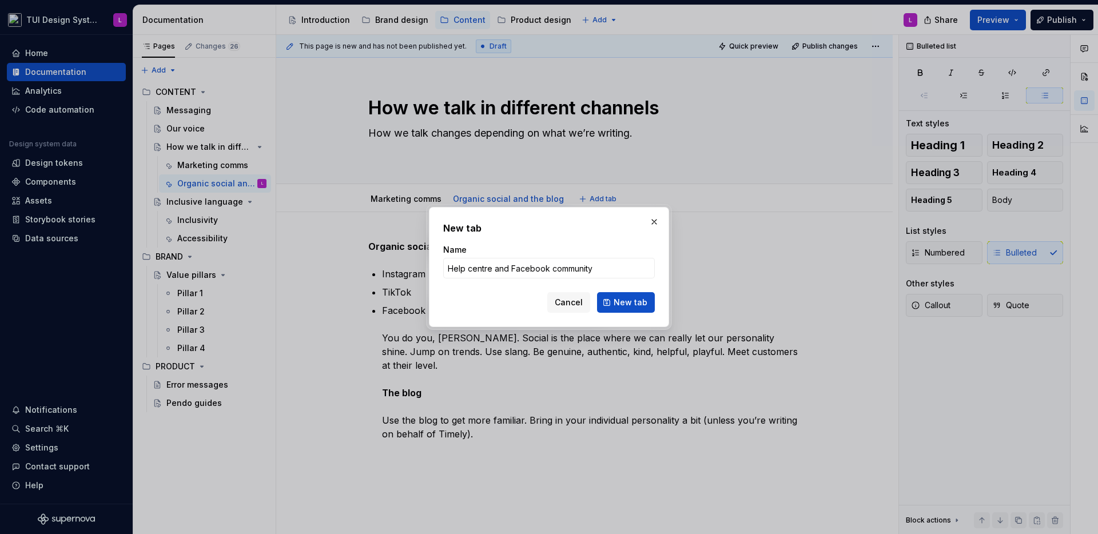
click at [615, 288] on form "Name Help centre and Facebook community Cancel New tab" at bounding box center [549, 278] width 212 height 69
click at [626, 299] on span "New tab" at bounding box center [631, 302] width 34 height 11
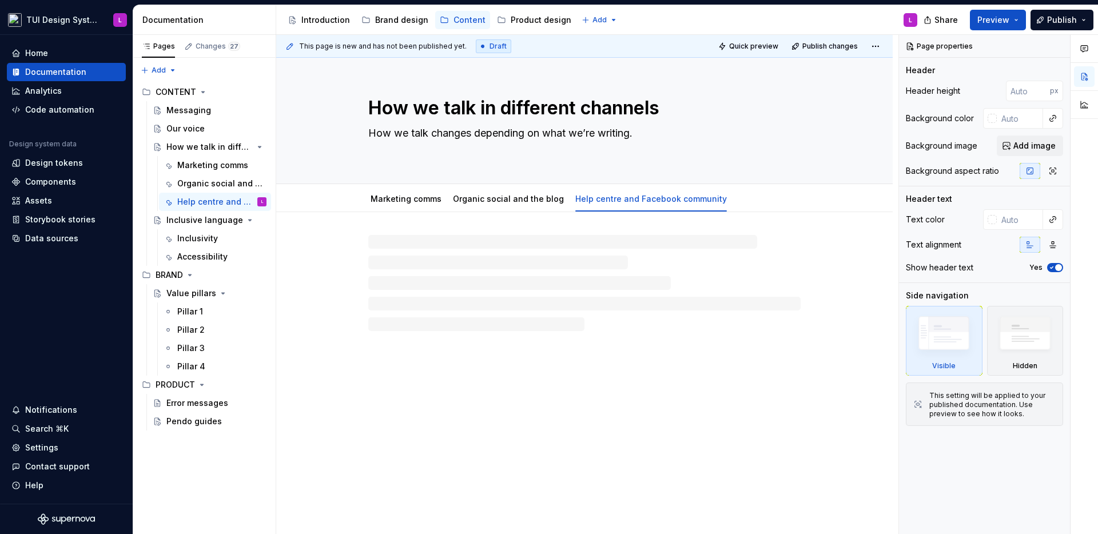
click at [455, 254] on div at bounding box center [584, 283] width 432 height 96
type textarea "*"
click at [466, 257] on div at bounding box center [584, 261] width 432 height 43
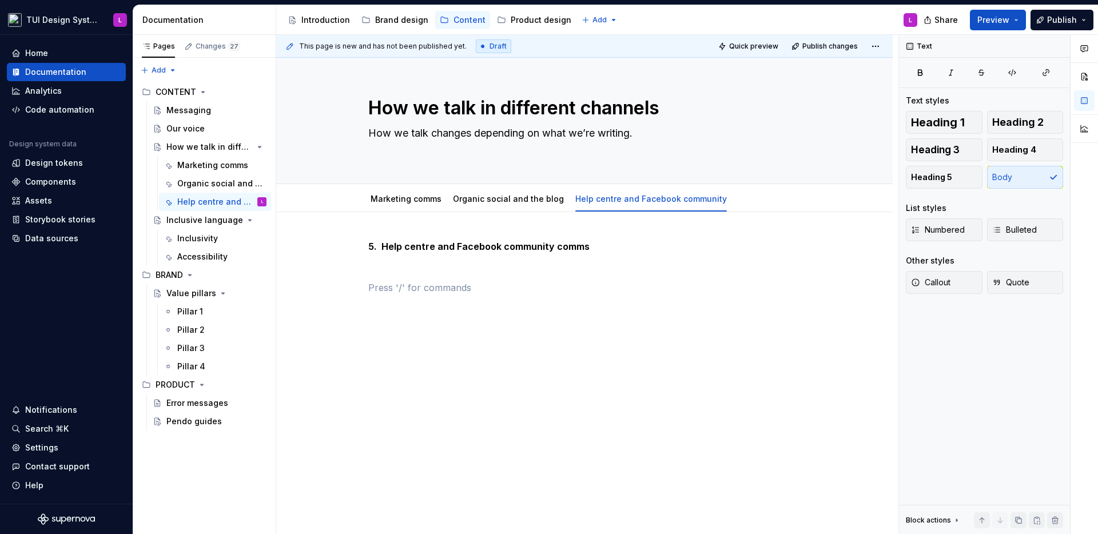
paste div
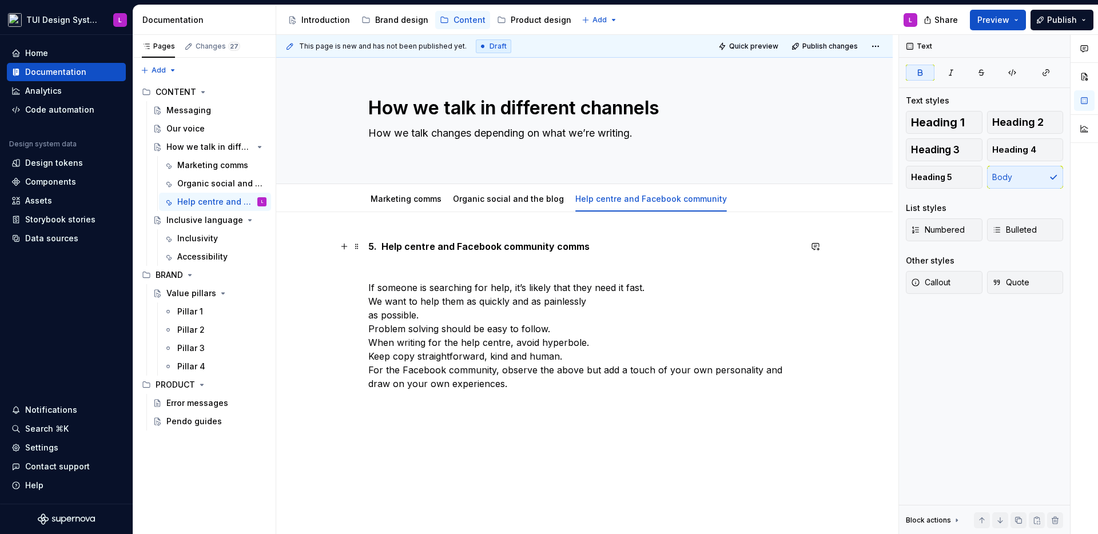
click at [380, 249] on strong "5. Help centre and Facebook community comms" at bounding box center [478, 246] width 221 height 11
click at [380, 271] on p at bounding box center [584, 267] width 432 height 14
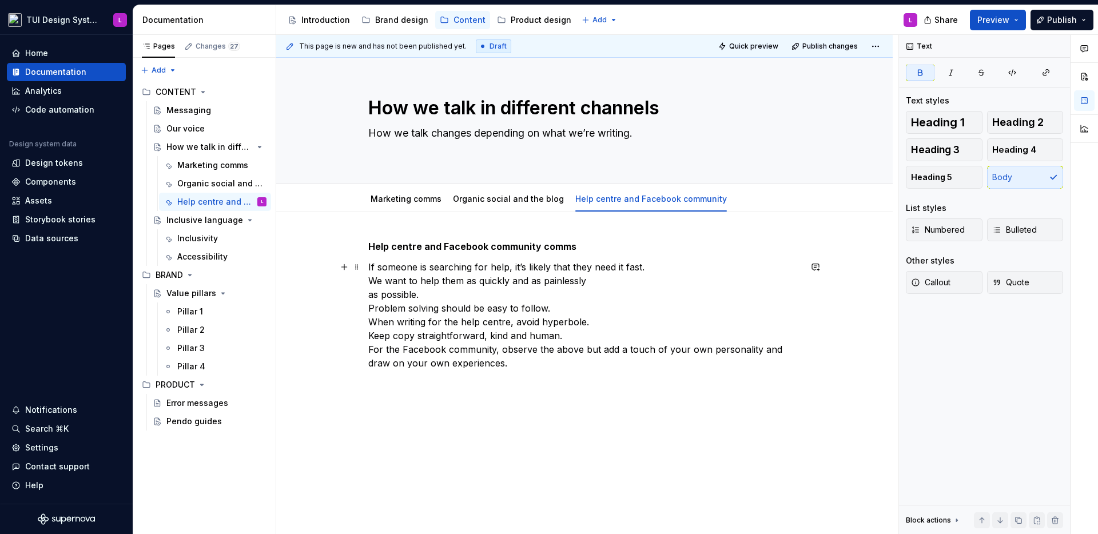
click at [678, 264] on p "If someone is searching for help, it’s likely that they need it fast. We want t…" at bounding box center [584, 315] width 432 height 110
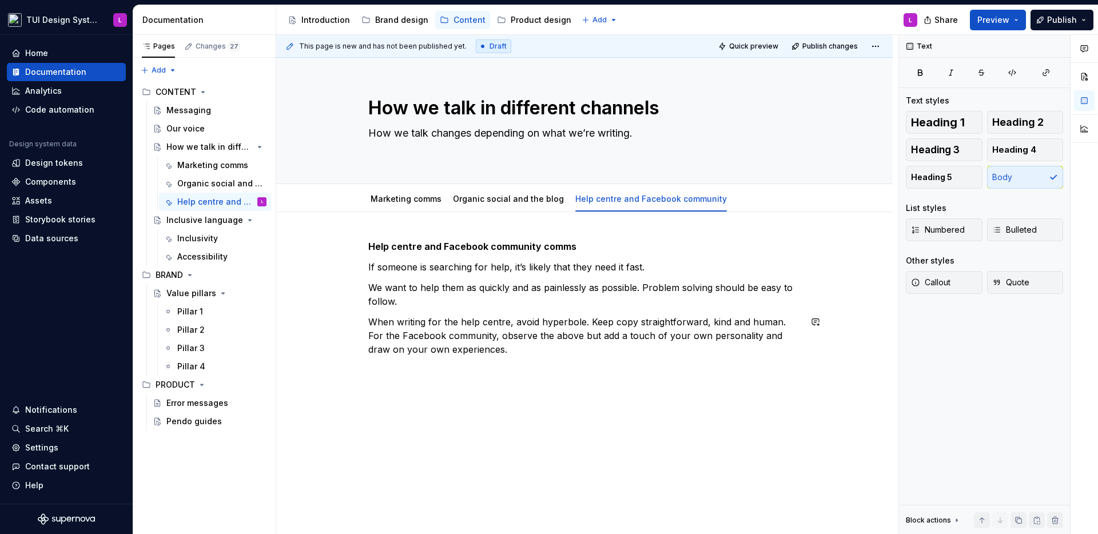
click at [800, 318] on div "Help centre and Facebook community comms If someone is searching for help, it’s…" at bounding box center [584, 371] width 617 height 318
click at [786, 332] on p "When writing for the help centre, avoid hyperbole. Keep copy straightforward, k…" at bounding box center [584, 335] width 432 height 41
click at [786, 323] on p "When writing for the help centre, avoid hyperbole. Keep copy straightforward, k…" at bounding box center [584, 335] width 432 height 41
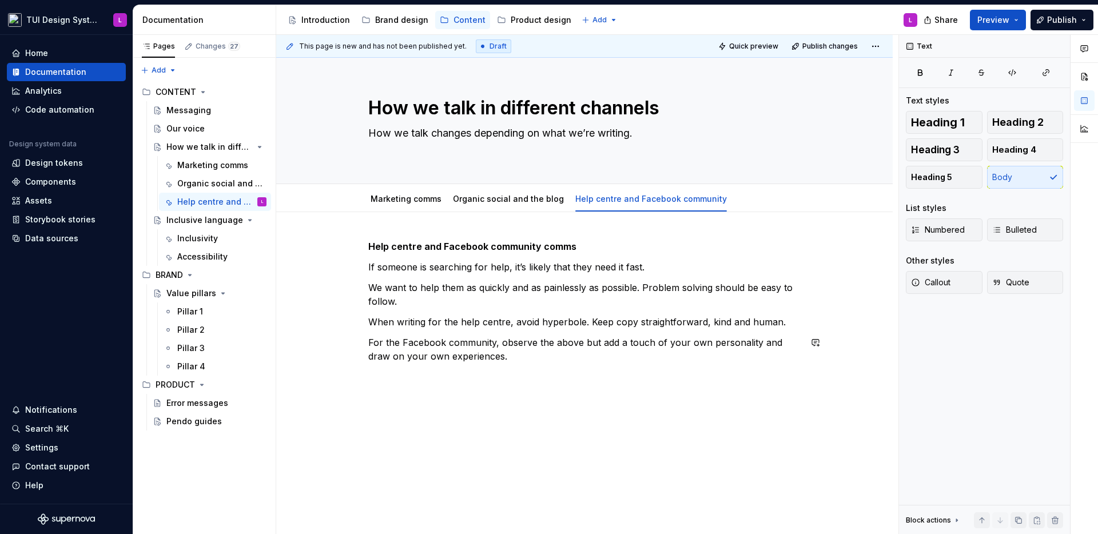
click at [735, 373] on div "Help centre and Facebook community comms If someone is searching for help, it’s…" at bounding box center [584, 308] width 432 height 137
type textarea "*"
click at [753, 201] on span "Add tab" at bounding box center [766, 198] width 27 height 9
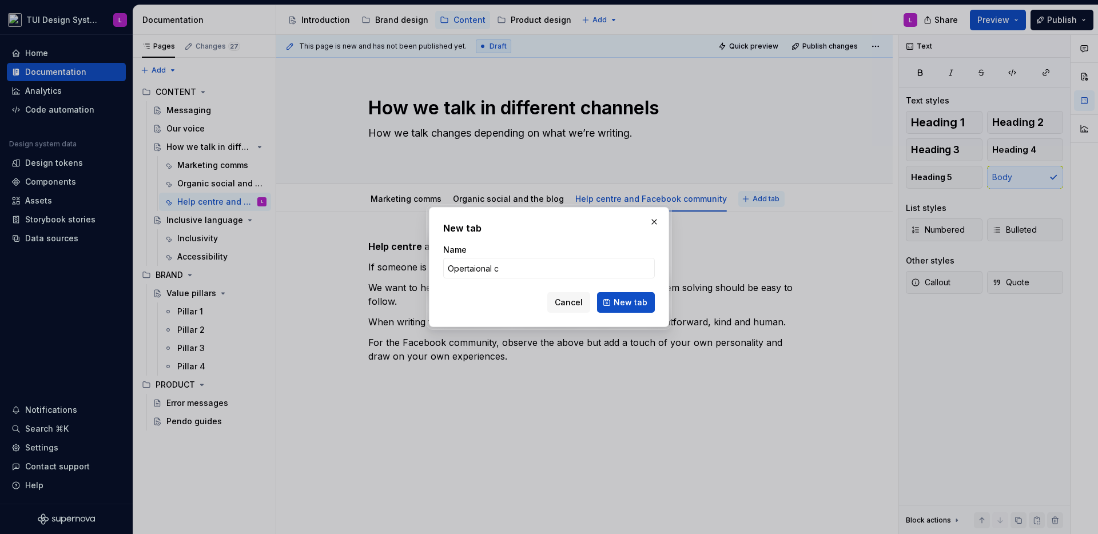
type input "Opertaional"
type input "Operational comms"
click at [617, 308] on button "New tab" at bounding box center [626, 302] width 58 height 21
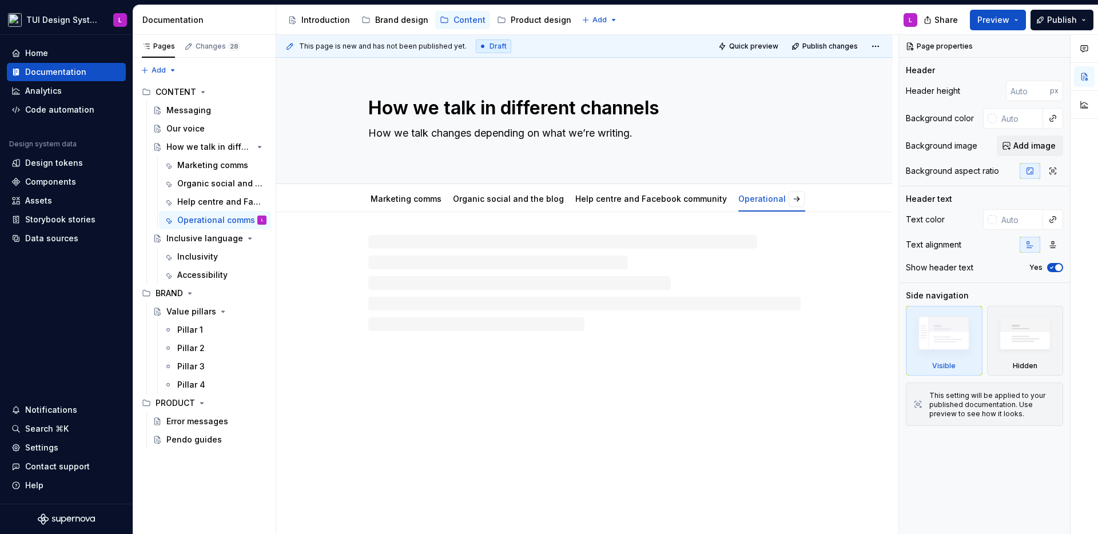
click at [451, 242] on div at bounding box center [584, 283] width 432 height 96
type textarea "*"
click at [451, 242] on p at bounding box center [584, 247] width 432 height 14
paste div
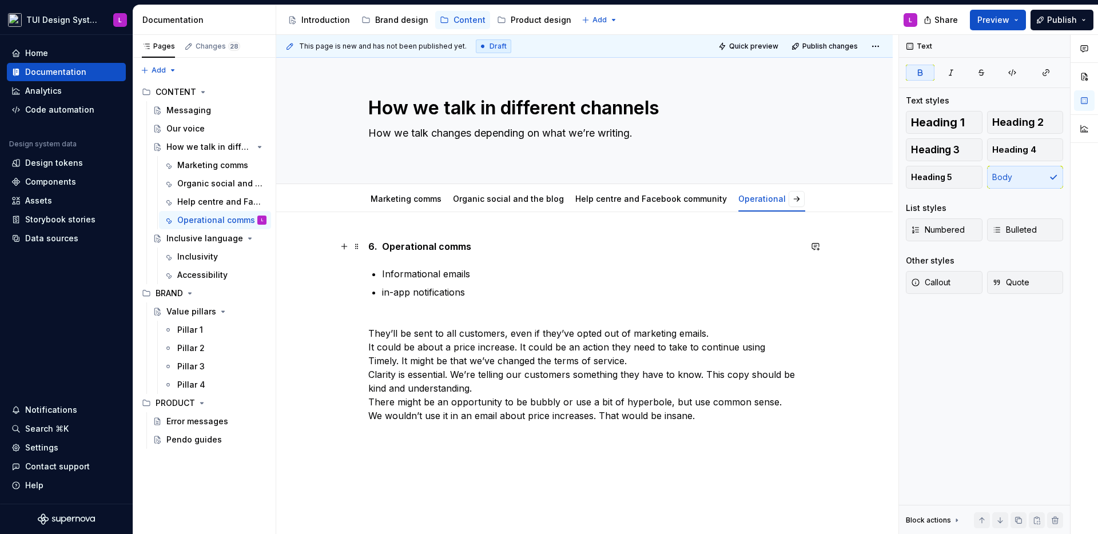
click at [383, 248] on strong "6. Operational comms" at bounding box center [419, 246] width 103 height 11
click at [745, 335] on p "They’ll be sent to all customers, even if they’ve opted out of marketing emails…" at bounding box center [584, 388] width 432 height 151
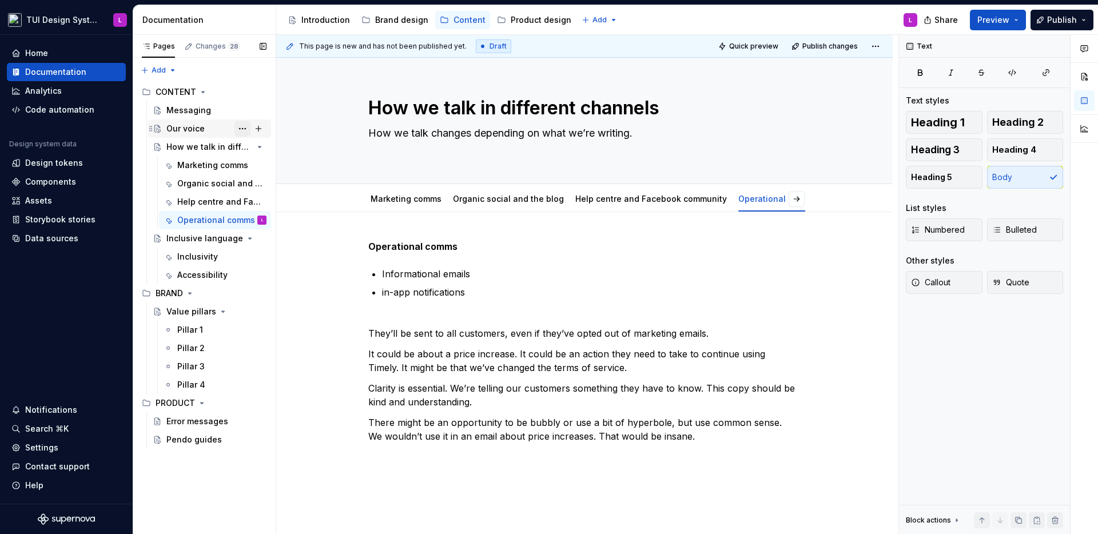
click at [242, 128] on button "Page tree" at bounding box center [243, 129] width 16 height 16
click at [257, 128] on div "Pages Changes 28 Add Accessibility guide for tree Page tree. Navigate the tree …" at bounding box center [204, 285] width 143 height 500
click at [260, 129] on button "Page tree" at bounding box center [259, 129] width 16 height 16
type textarea "*"
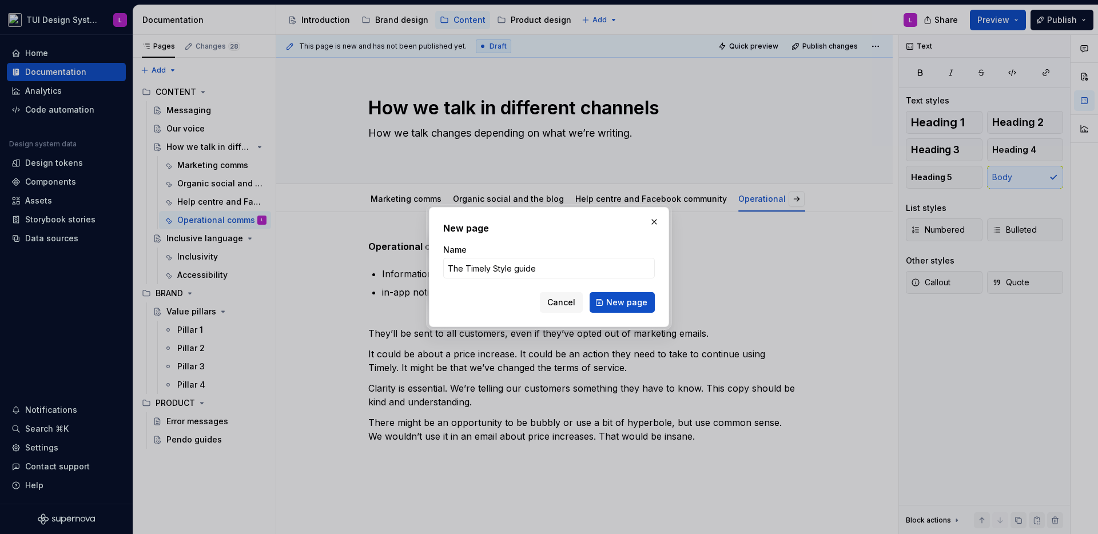
drag, startPoint x: 495, startPoint y: 269, endPoint x: 538, endPoint y: 281, distance: 44.5
click at [492, 269] on input "The Timely Style guide" at bounding box center [549, 268] width 212 height 21
type input "The Timely style guide"
drag, startPoint x: 610, startPoint y: 292, endPoint x: 620, endPoint y: 298, distance: 11.6
click at [611, 292] on form "Name The Timely style guide Cancel New page" at bounding box center [549, 278] width 212 height 69
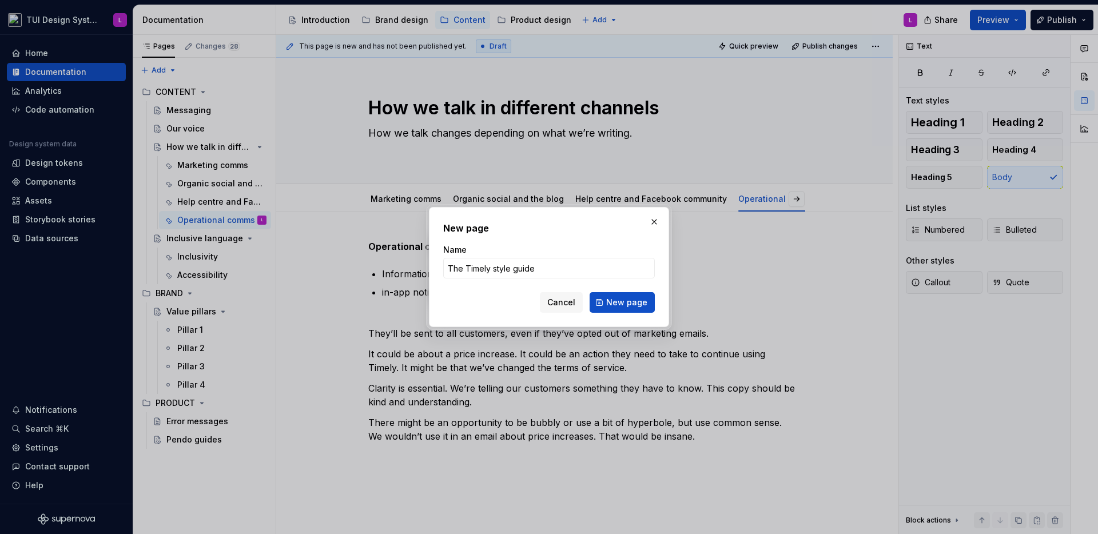
click at [624, 300] on span "New page" at bounding box center [626, 302] width 41 height 11
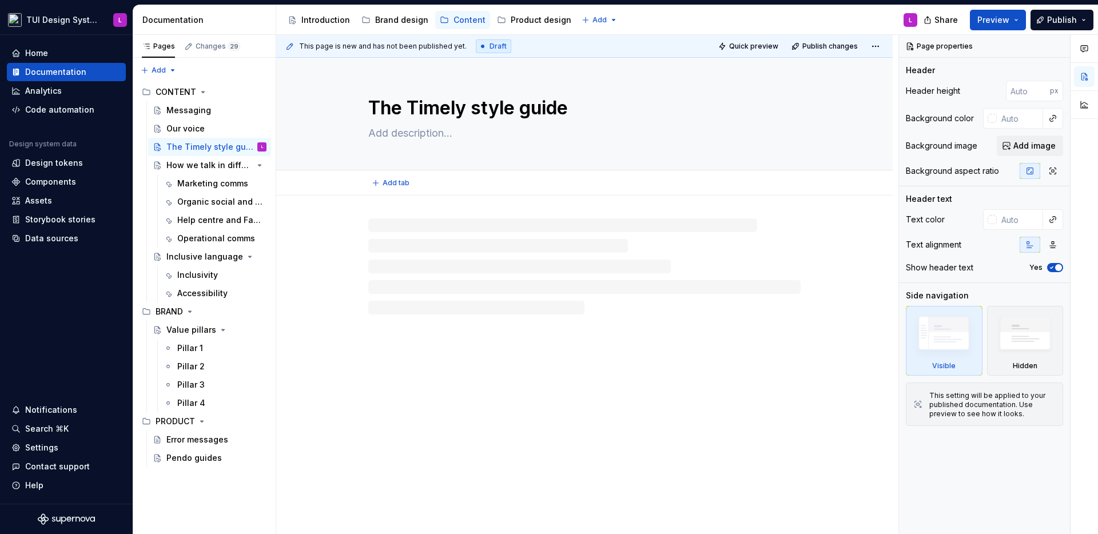
click at [423, 136] on textarea at bounding box center [582, 133] width 432 height 18
click at [424, 133] on textarea at bounding box center [582, 133] width 432 height 18
click at [425, 129] on textarea at bounding box center [582, 133] width 432 height 18
paste textarea "Read the full Timely style guide, it details everything from how to use bullet …"
type textarea "*"
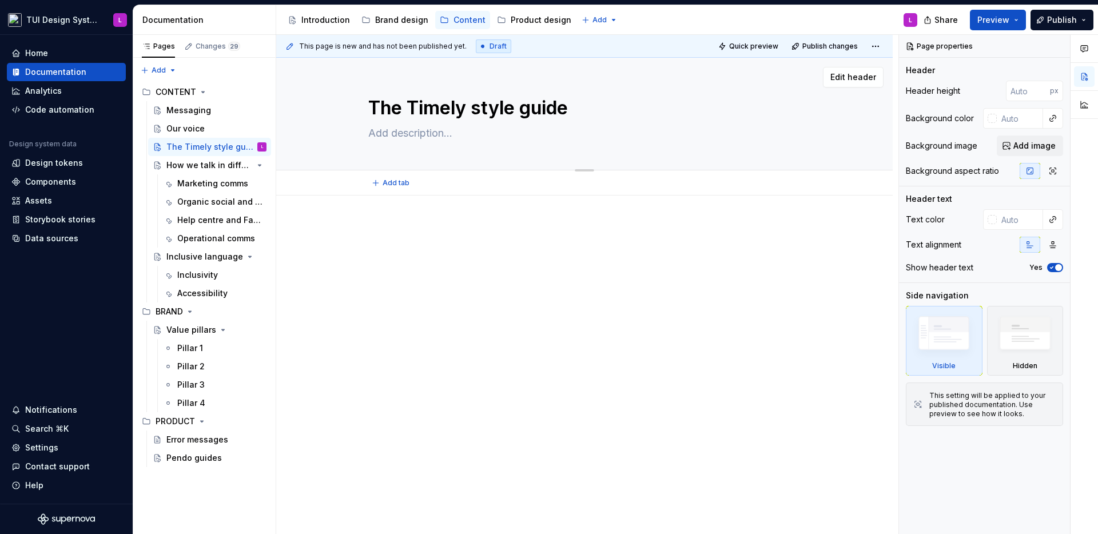
type textarea "Read the full Timely style guide, it details everything from how to use bullet …"
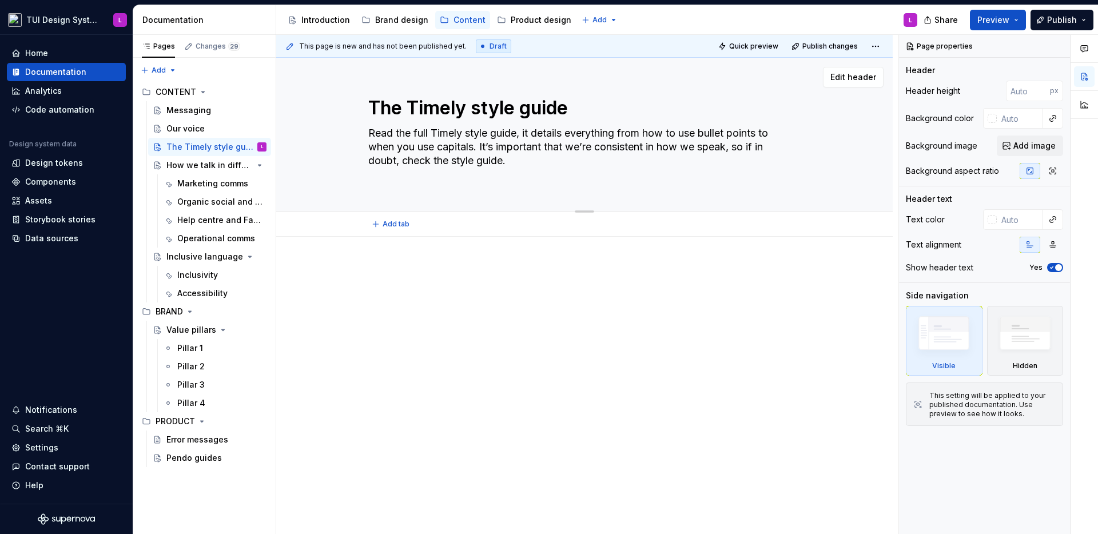
type textarea "*"
type textarea "Read the full Timely style guide, it details everything from how to use bullet …"
click at [503, 146] on textarea "Read the full Timely style guide, it details everything from how to use bullet …" at bounding box center [582, 147] width 432 height 46
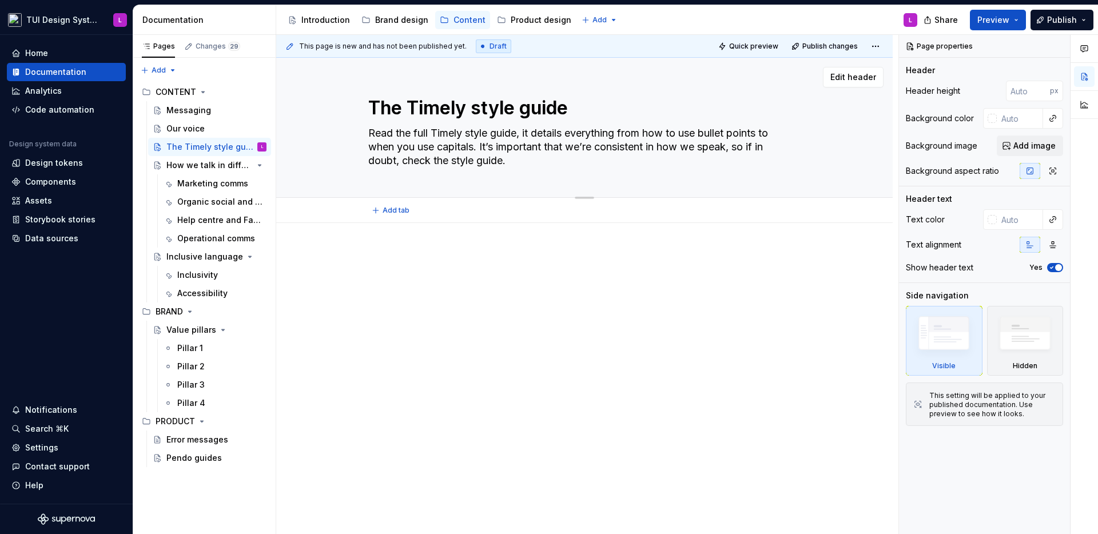
click at [490, 134] on textarea "Read the full Timely style guide, it details everything from how to use bullet …" at bounding box center [582, 147] width 432 height 46
click at [444, 133] on textarea "Read the full Timely style guide, it details everything from how to use bullet …" at bounding box center [582, 147] width 432 height 46
drag, startPoint x: 444, startPoint y: 133, endPoint x: 498, endPoint y: 136, distance: 53.8
click at [498, 136] on textarea "Read the full Timely style guide, it details everything from how to use bullet …" at bounding box center [582, 147] width 432 height 46
click at [407, 136] on textarea "Read the full Timely style guide, it details everything from how to use bullet …" at bounding box center [582, 147] width 432 height 46
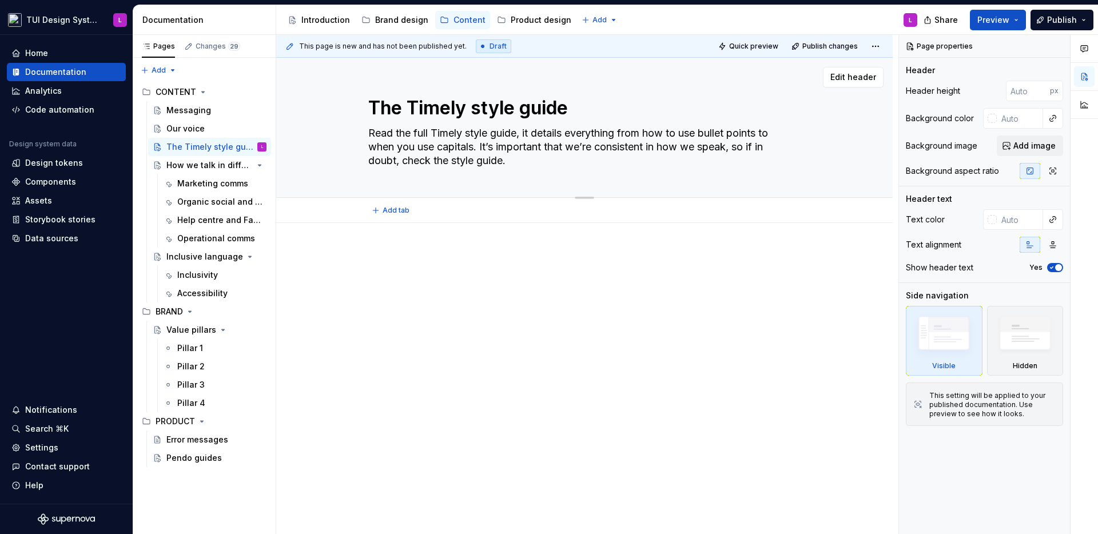
drag, startPoint x: 407, startPoint y: 136, endPoint x: 456, endPoint y: 135, distance: 49.2
click at [456, 135] on textarea "Read the full Timely style guide, it details everything from how to use bullet …" at bounding box center [582, 147] width 432 height 46
click at [414, 136] on textarea "Read the full Timely style guide, it details everything from how to use bullet …" at bounding box center [582, 147] width 432 height 46
drag, startPoint x: 414, startPoint y: 136, endPoint x: 514, endPoint y: 136, distance: 100.1
click at [514, 136] on textarea "Read the full Timely style guide, it details everything from how to use bullet …" at bounding box center [582, 147] width 432 height 46
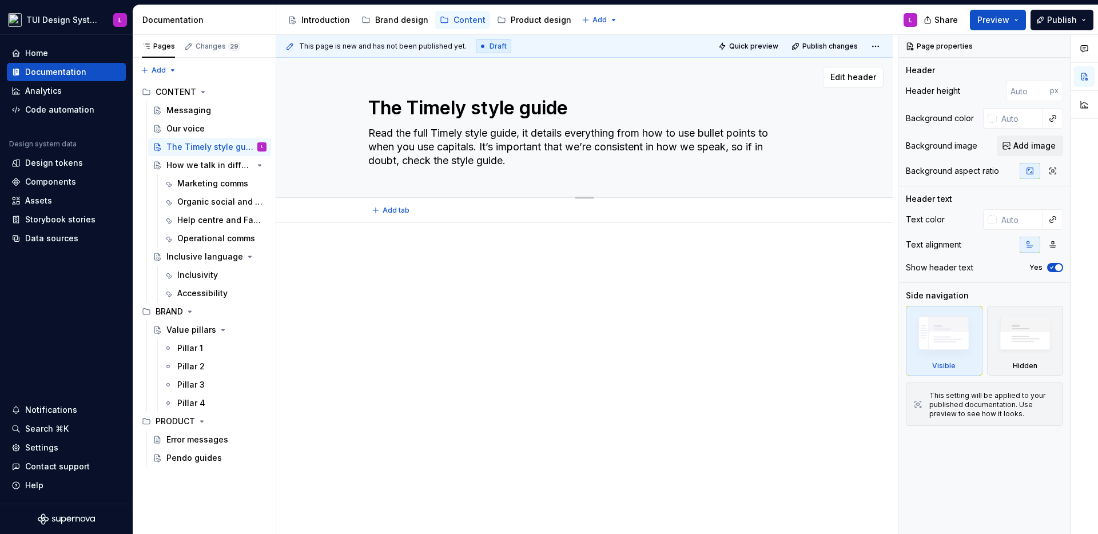
click at [486, 126] on textarea "Read the full Timely style guide, it details everything from how to use bullet …" at bounding box center [582, 147] width 432 height 46
type textarea "*"
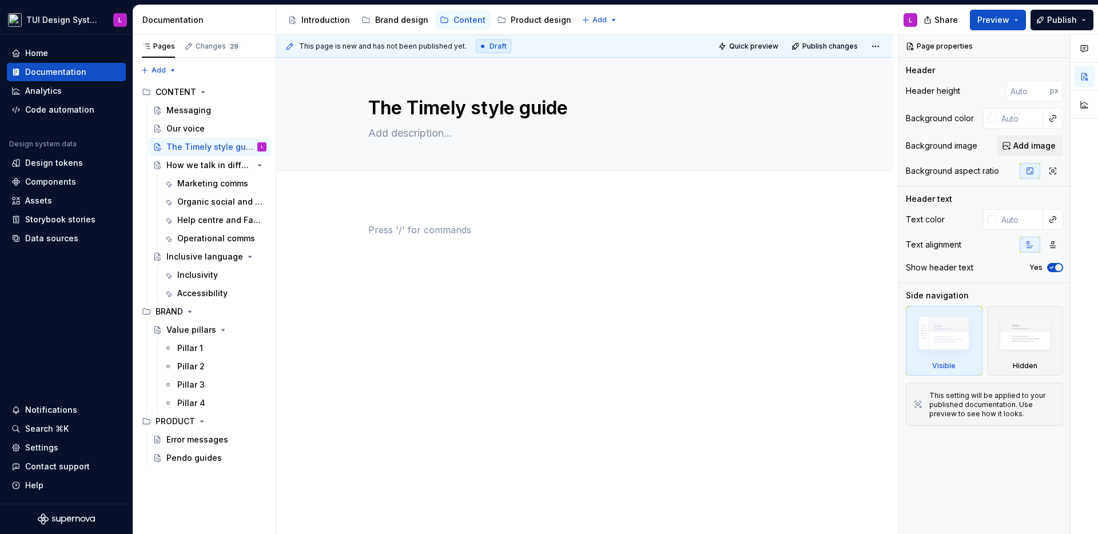
click at [482, 244] on div at bounding box center [584, 244] width 432 height 43
click at [636, 321] on div "This page is new and has not been published yet. Draft Quick preview Publish ch…" at bounding box center [587, 285] width 622 height 500
click at [474, 217] on div at bounding box center [584, 318] width 617 height 245
type textarea "*"
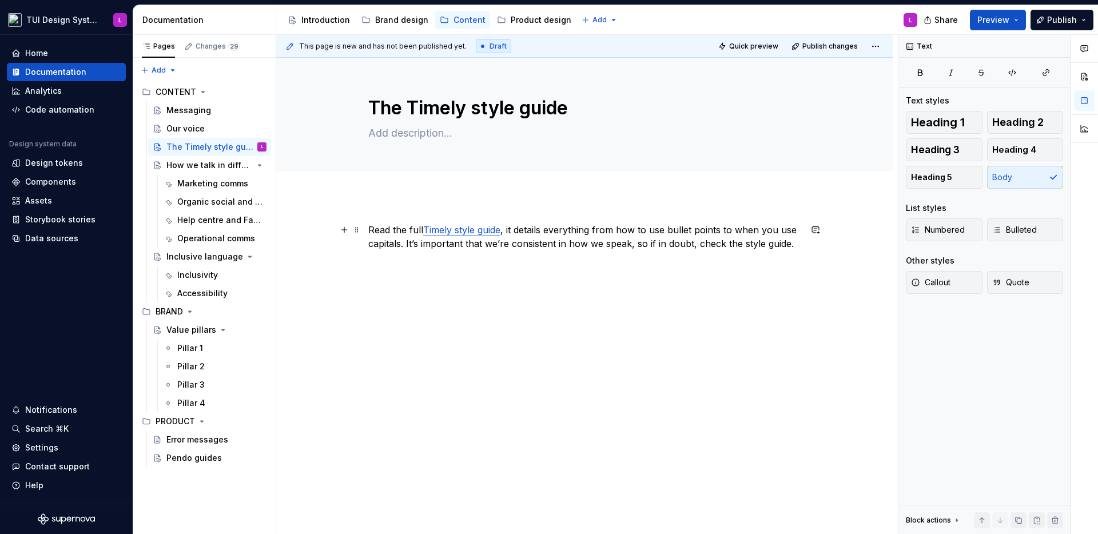
click at [476, 233] on link "Timely style guide" at bounding box center [461, 229] width 77 height 11
click at [541, 279] on div "Read the full Timely style guide , it details everything from how to use bullet…" at bounding box center [584, 251] width 432 height 57
click at [817, 240] on div "Read the full Timely style guide , it details everything from how to use bullet…" at bounding box center [584, 318] width 617 height 245
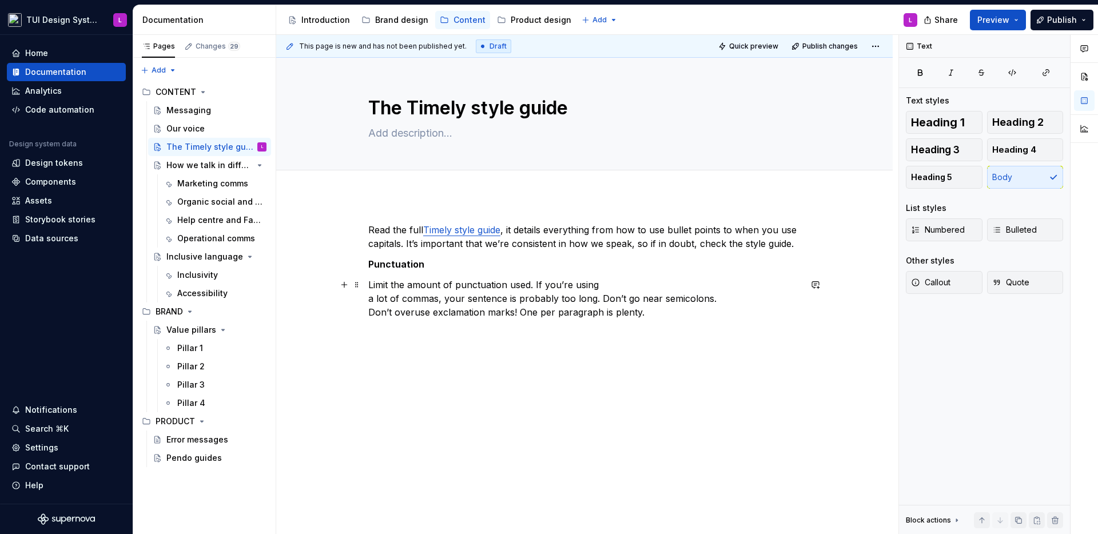
click at [430, 286] on p "Limit the amount of punctuation used. If you’re using a lot of commas, your sen…" at bounding box center [584, 340] width 432 height 124
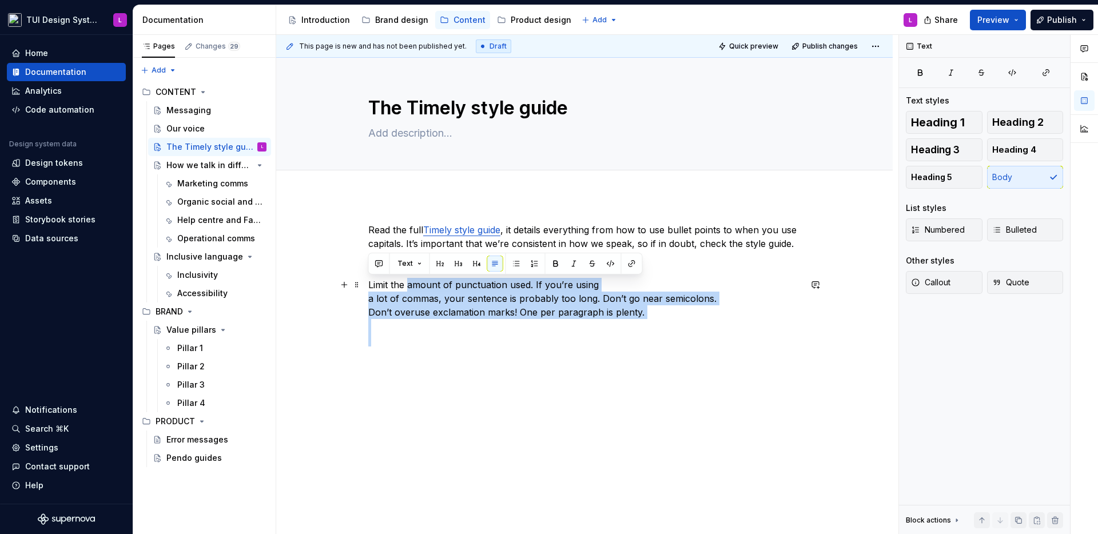
drag, startPoint x: 430, startPoint y: 286, endPoint x: 505, endPoint y: 333, distance: 88.4
click at [505, 333] on p "Limit the amount of punctuation used. If you’re using a lot of commas, your sen…" at bounding box center [584, 340] width 432 height 124
click at [518, 264] on button "button" at bounding box center [516, 264] width 16 height 16
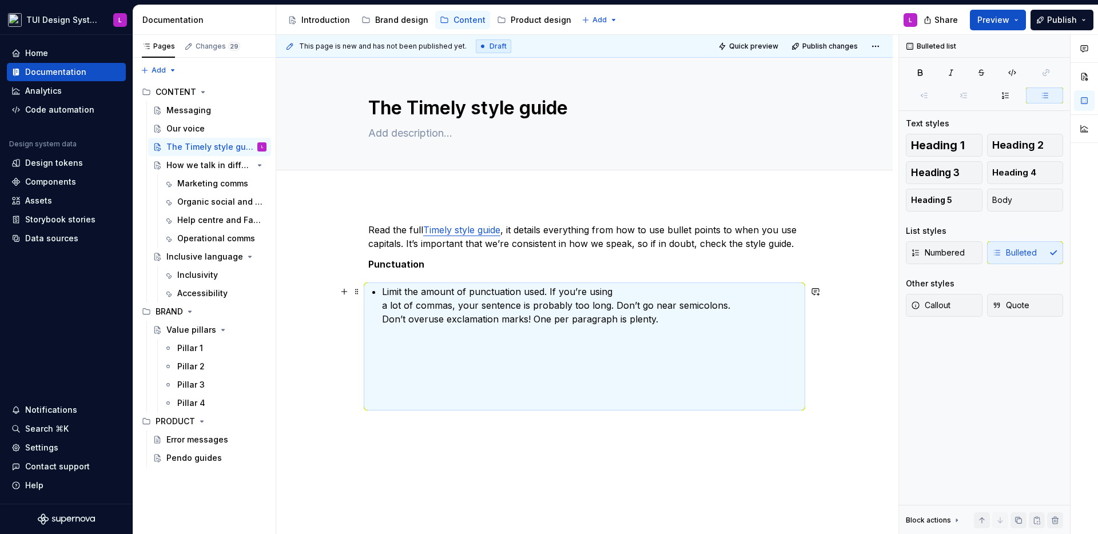
click at [643, 299] on p "Limit the amount of punctuation used. If you’re using a lot of commas, your sen…" at bounding box center [591, 347] width 419 height 124
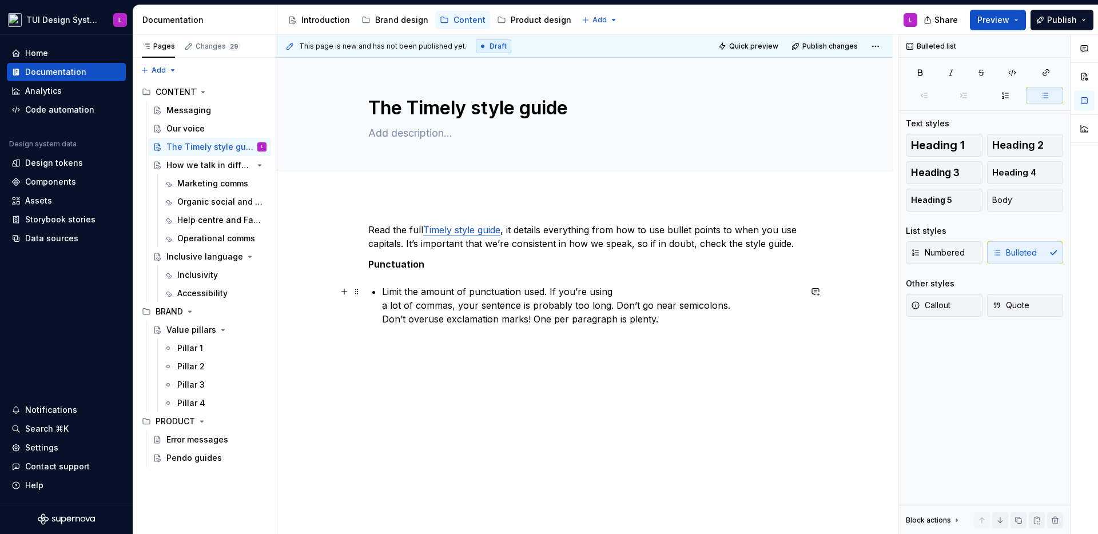
click at [644, 292] on p "Limit the amount of punctuation used. If you’re using a lot of commas, your sen…" at bounding box center [591, 347] width 419 height 124
click at [679, 339] on p "Don’t overuse exclamation marks! One per paragraph is plenty." at bounding box center [591, 365] width 419 height 96
click at [503, 369] on p "Don’t overuse exclamation marks! One per paragraph is plenty." at bounding box center [591, 365] width 419 height 96
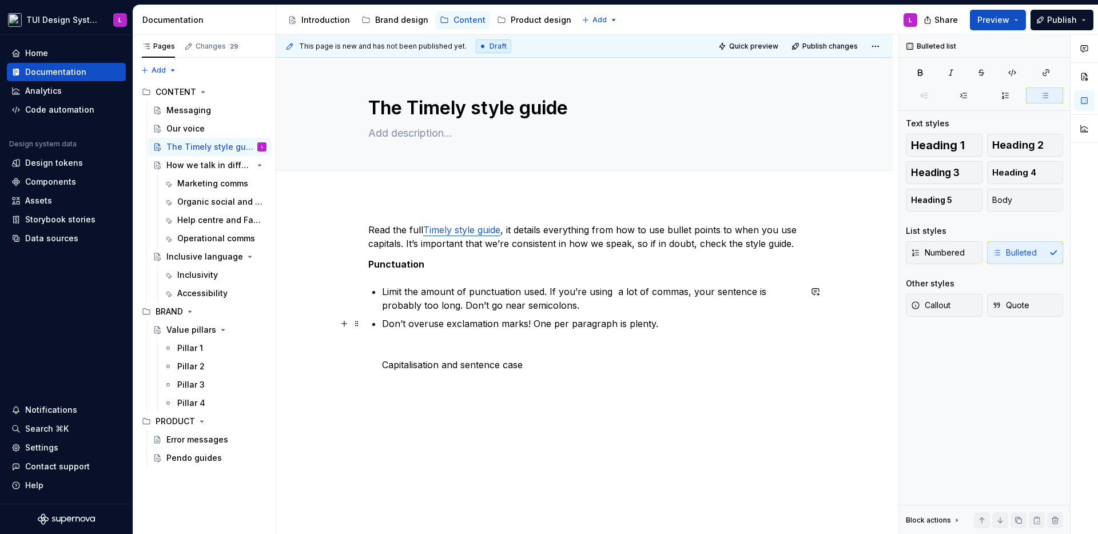
click at [450, 364] on p "Don’t overuse exclamation marks! One per paragraph is plenty. Capitalisation an…" at bounding box center [591, 365] width 419 height 96
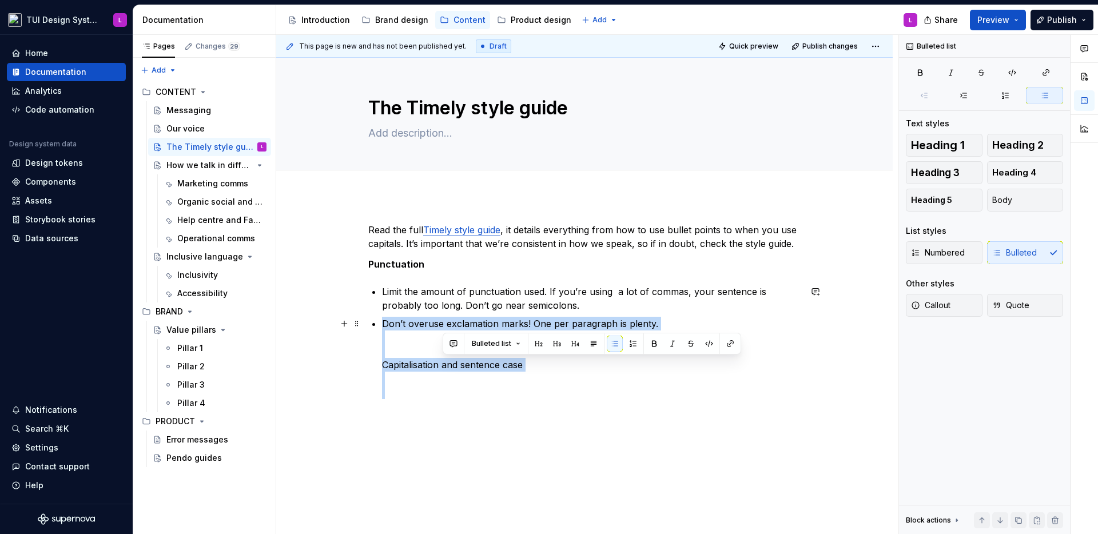
click at [450, 364] on p "Don’t overuse exclamation marks! One per paragraph is plenty. Capitalisation an…" at bounding box center [591, 365] width 419 height 96
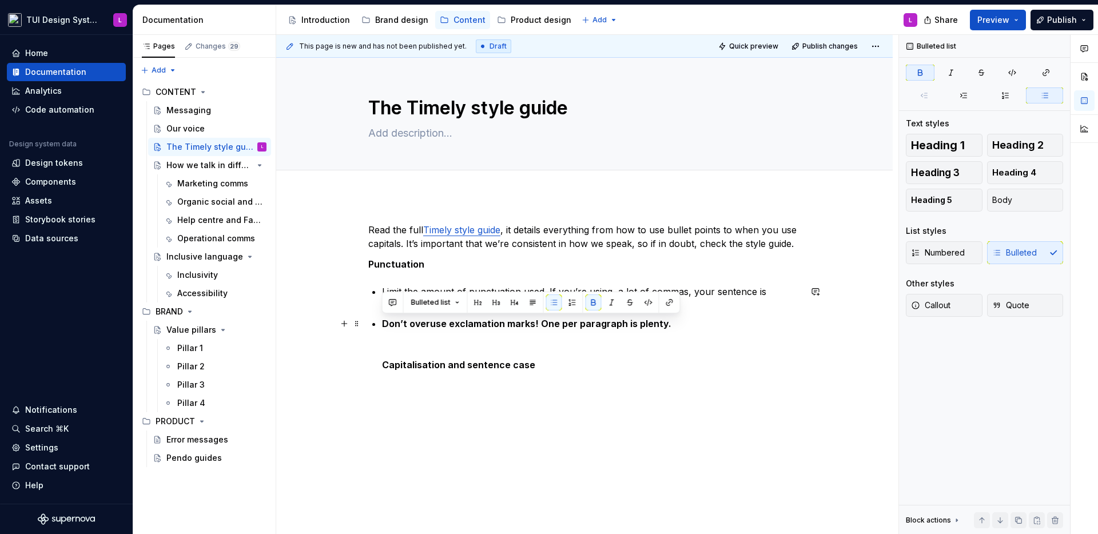
click at [380, 362] on div "Read the full Timely style guide , it details everything from how to use bullet…" at bounding box center [584, 318] width 432 height 190
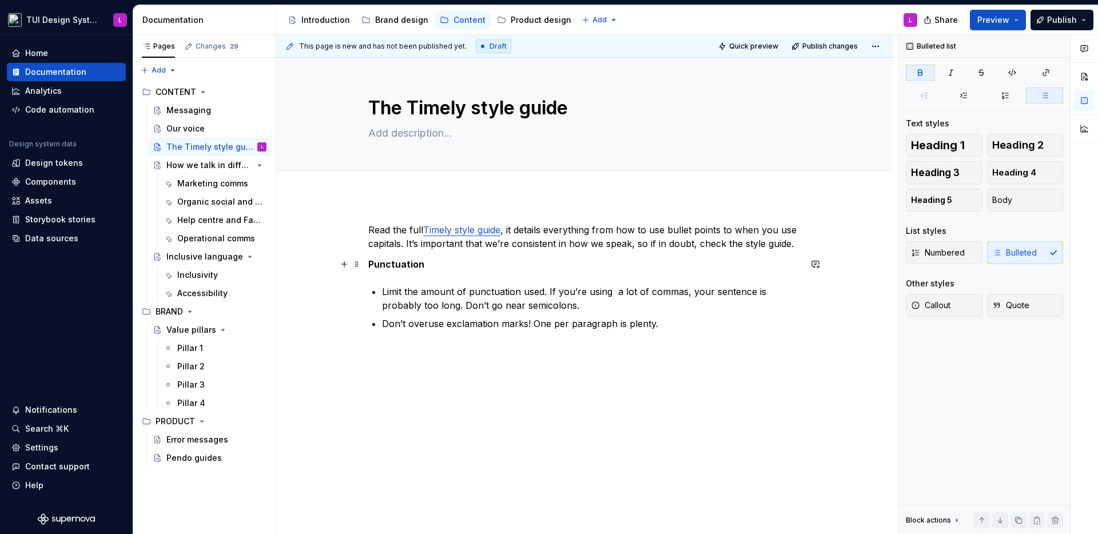
click at [386, 260] on strong "Punctuation" at bounding box center [396, 264] width 56 height 11
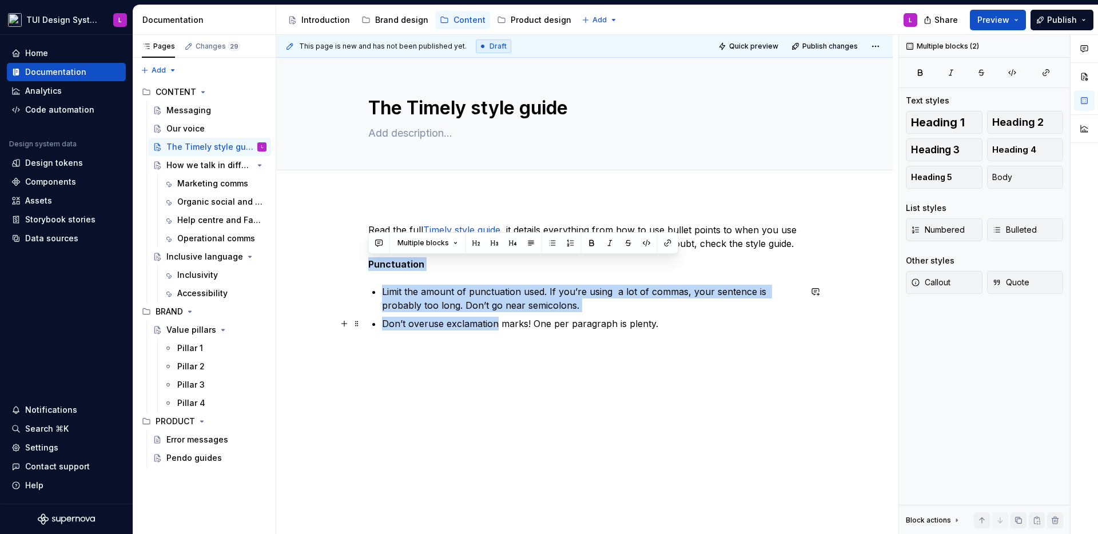
drag, startPoint x: 386, startPoint y: 260, endPoint x: 483, endPoint y: 327, distance: 118.4
click at [483, 327] on div "Read the full Timely style guide , it details everything from how to use bullet…" at bounding box center [584, 318] width 432 height 190
copy div "Punctuation Limit the amount of punctuation used. If you’re using a lot of comm…"
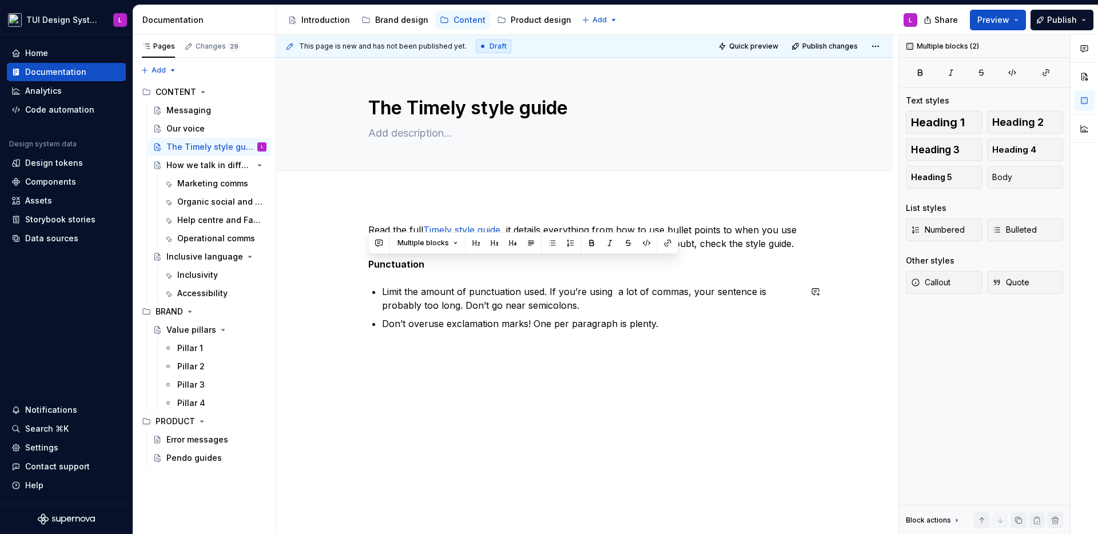
click at [437, 418] on div "Read the full Timely style guide , it details everything from how to use bullet…" at bounding box center [584, 325] width 432 height 204
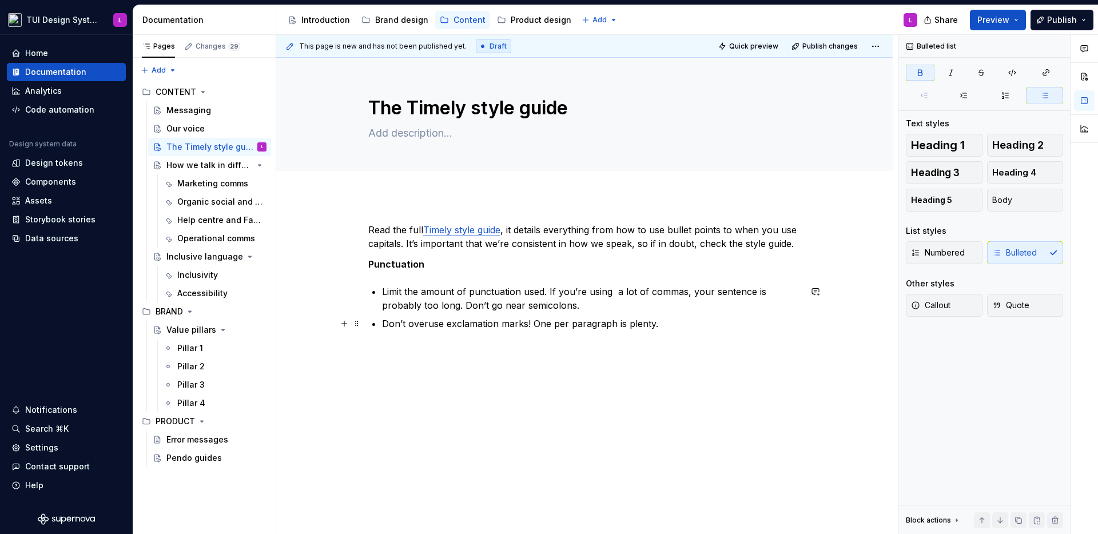
click at [424, 355] on p "Don’t overuse exclamation marks! One per paragraph is plenty." at bounding box center [591, 365] width 419 height 96
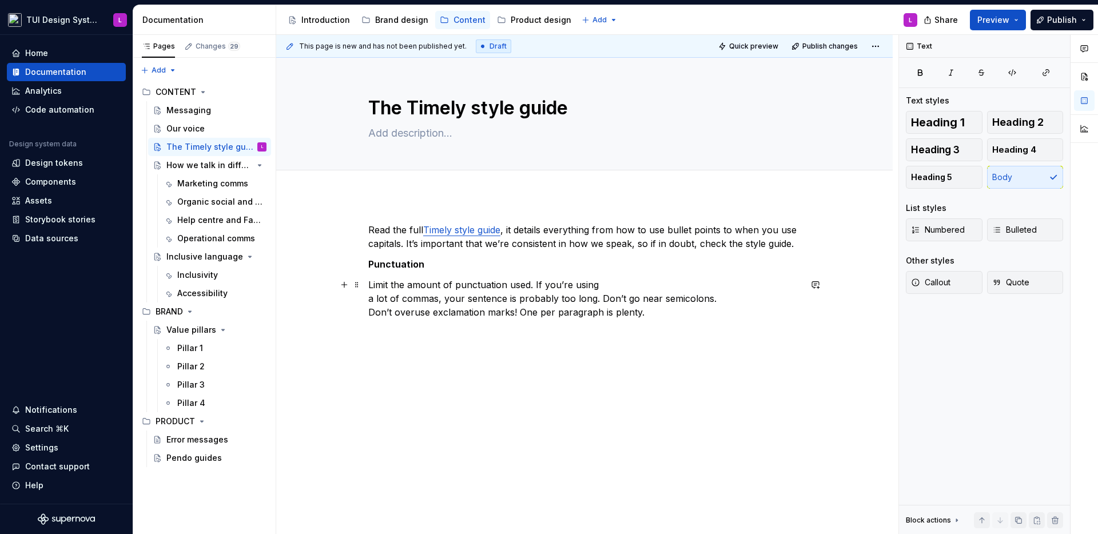
click at [406, 361] on p "Limit the amount of punctuation used. If you’re using a lot of commas, your sen…" at bounding box center [584, 340] width 432 height 124
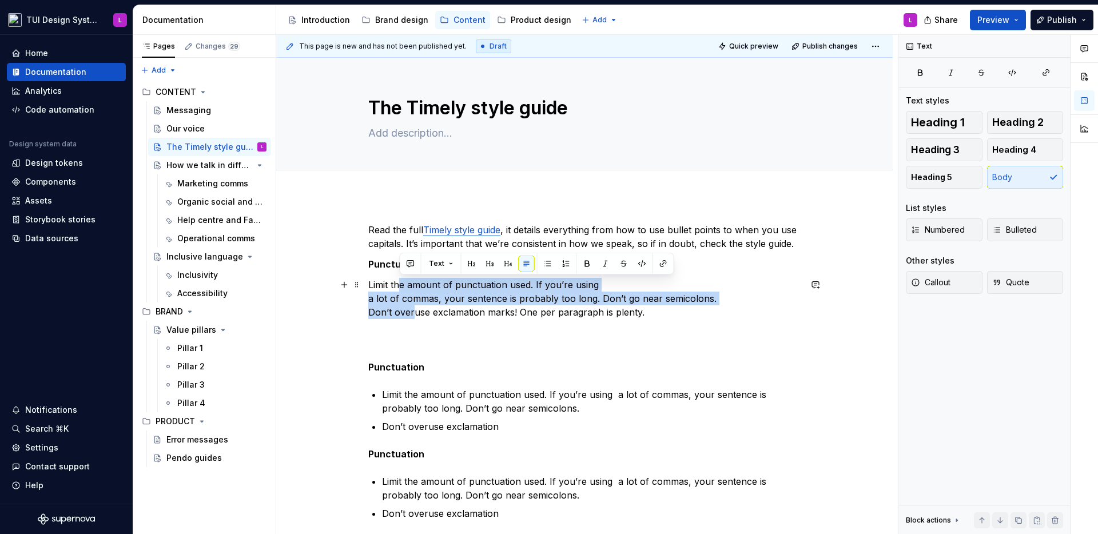
drag, startPoint x: 402, startPoint y: 280, endPoint x: 414, endPoint y: 309, distance: 31.5
click at [414, 309] on p "Limit the amount of punctuation used. If you’re using a lot of commas, your sen…" at bounding box center [584, 326] width 432 height 96
click at [658, 292] on p "Limit the amount of punctuation used. If you’re using a lot of commas, your sen…" at bounding box center [584, 326] width 432 height 96
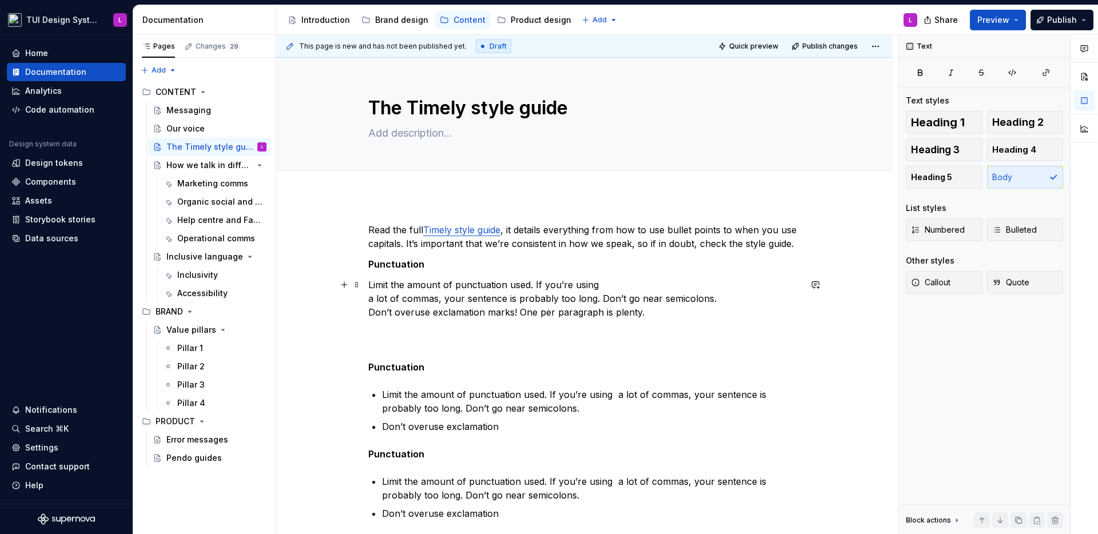
click at [653, 283] on p "Limit the amount of punctuation used. If you’re using a lot of commas, your sen…" at bounding box center [584, 326] width 432 height 96
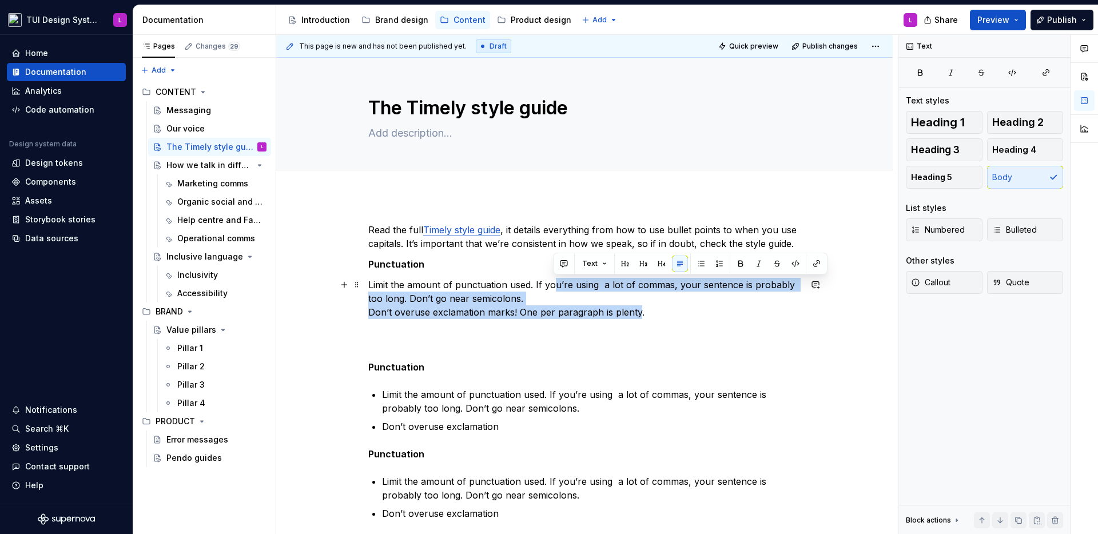
drag, startPoint x: 638, startPoint y: 306, endPoint x: 551, endPoint y: 285, distance: 89.3
click at [551, 285] on p "Limit the amount of punctuation used. If you’re using a lot of commas, your sen…" at bounding box center [584, 326] width 432 height 96
click at [703, 263] on button "button" at bounding box center [701, 264] width 16 height 16
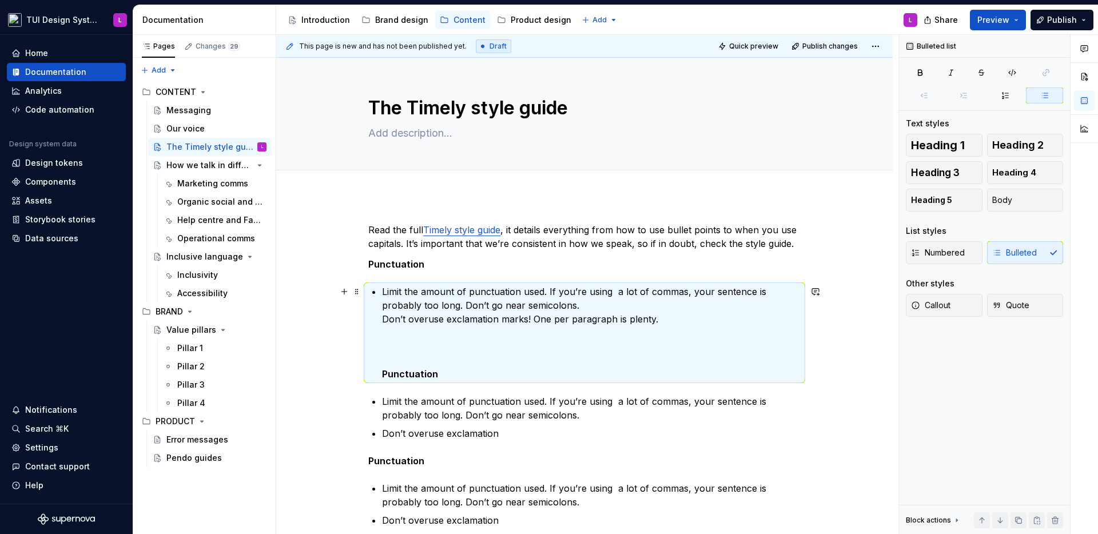
click at [617, 292] on p "Limit the amount of punctuation used. If you’re using a lot of commas, your sen…" at bounding box center [591, 333] width 419 height 96
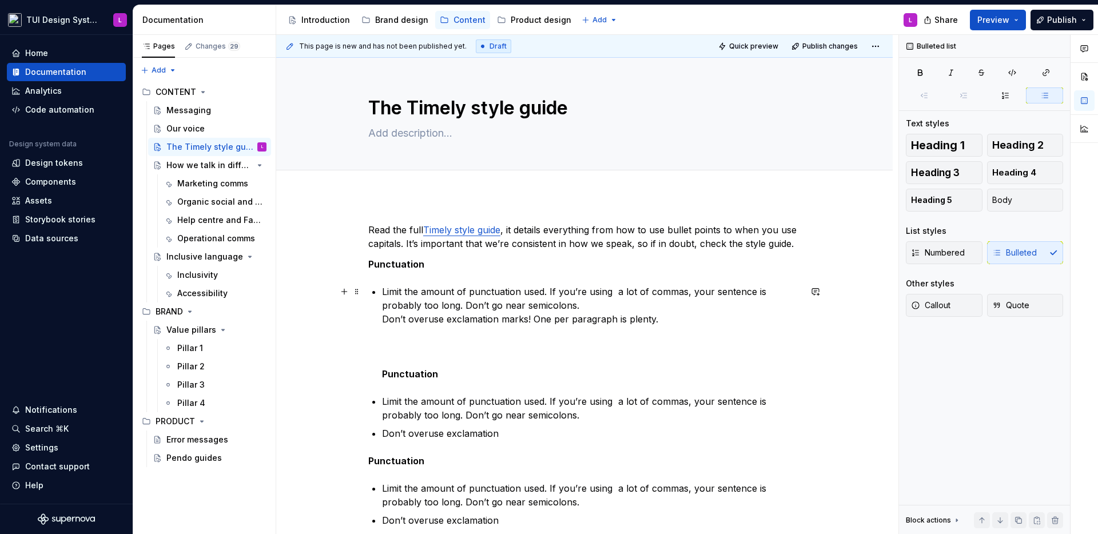
click at [613, 291] on p "Limit the amount of punctuation used. If you’re using a lot of commas, your sen…" at bounding box center [591, 333] width 419 height 96
click at [620, 302] on p "Limit the amount of punctuation used. If you’re using a lot of commas, your sen…" at bounding box center [591, 333] width 419 height 96
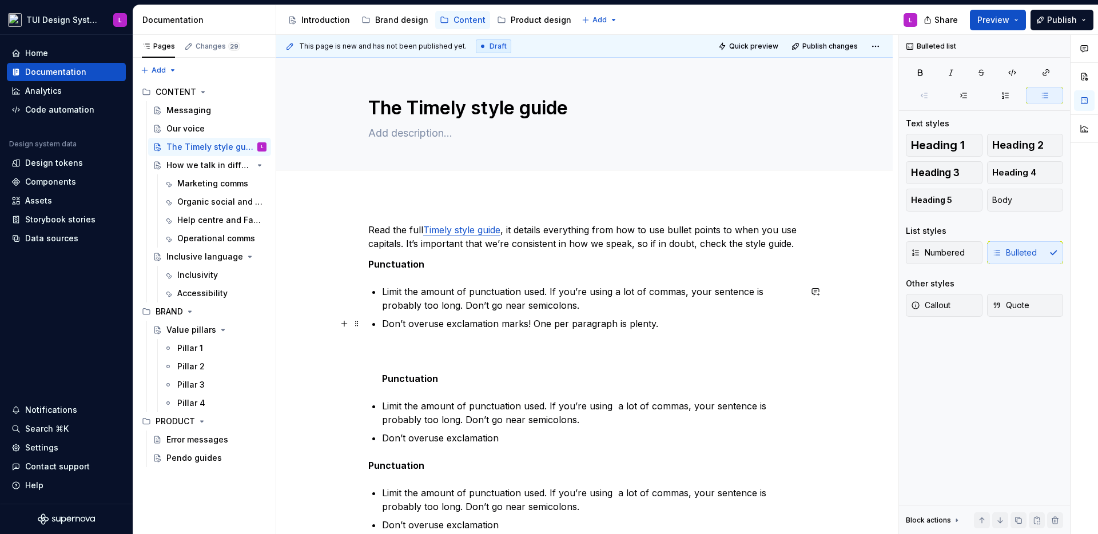
click at [379, 377] on div "Read the full Timely style guide , it details everything from how to use bullet…" at bounding box center [584, 405] width 432 height 364
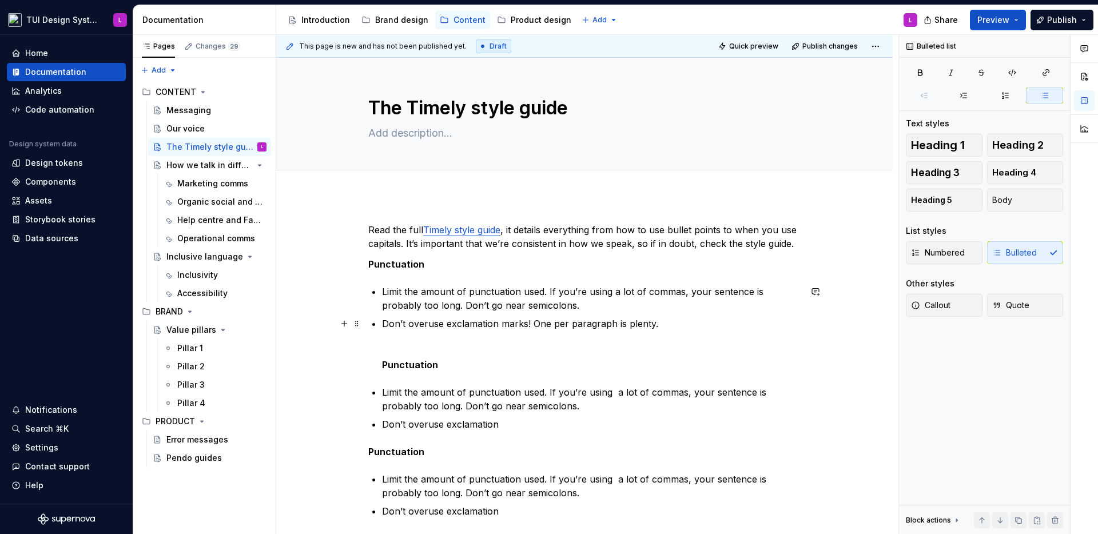
click at [410, 369] on strong "Punctuation" at bounding box center [410, 364] width 56 height 11
click at [373, 368] on div "Read the full Timely style guide , it details everything from how to use bullet…" at bounding box center [584, 398] width 432 height 350
click at [417, 365] on strong "Capitalisation and sentence case" at bounding box center [458, 364] width 153 height 11
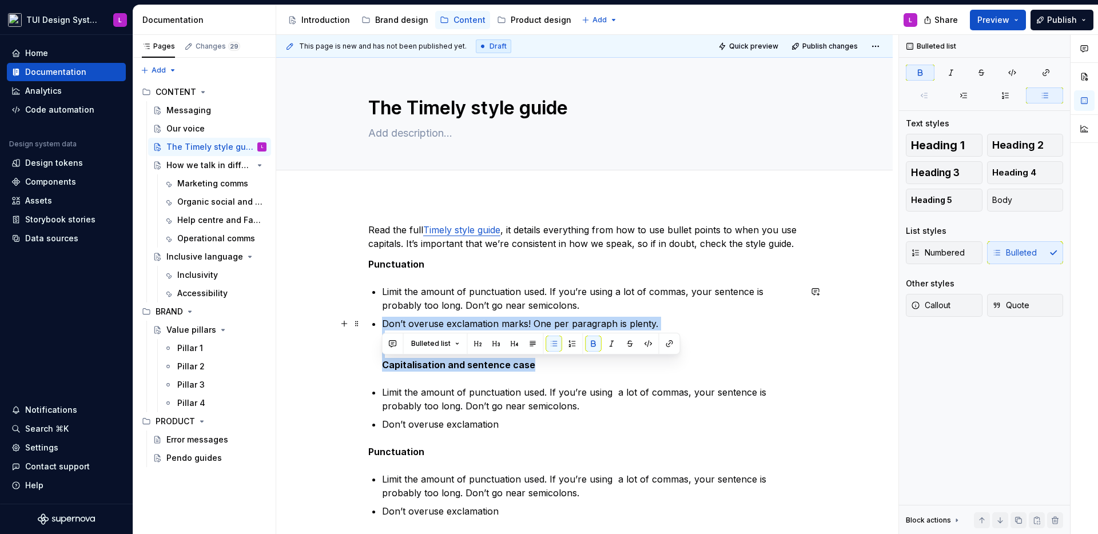
click at [417, 365] on strong "Capitalisation and sentence case" at bounding box center [458, 364] width 153 height 11
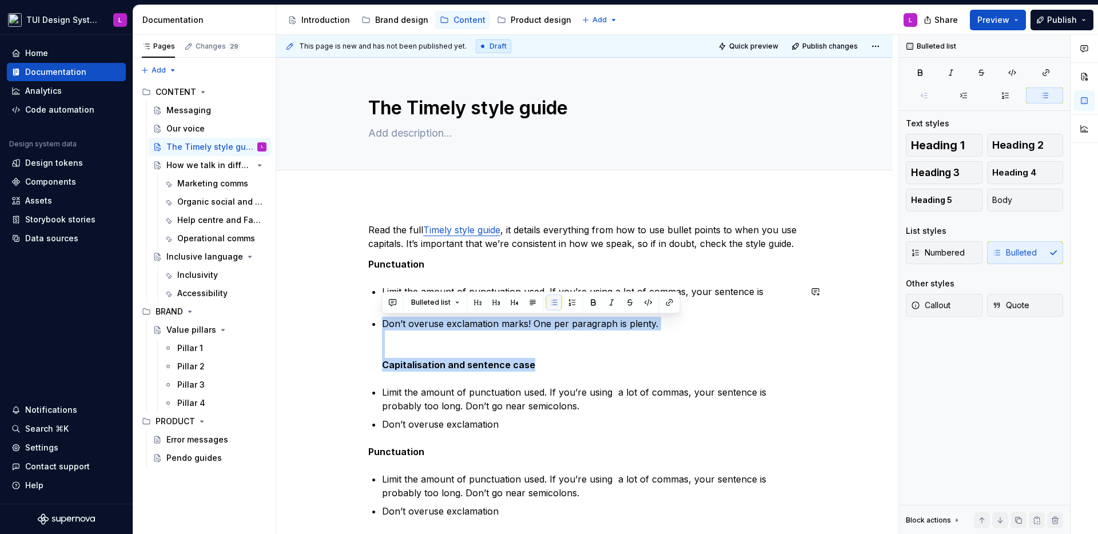
click at [554, 304] on button "button" at bounding box center [554, 303] width 16 height 16
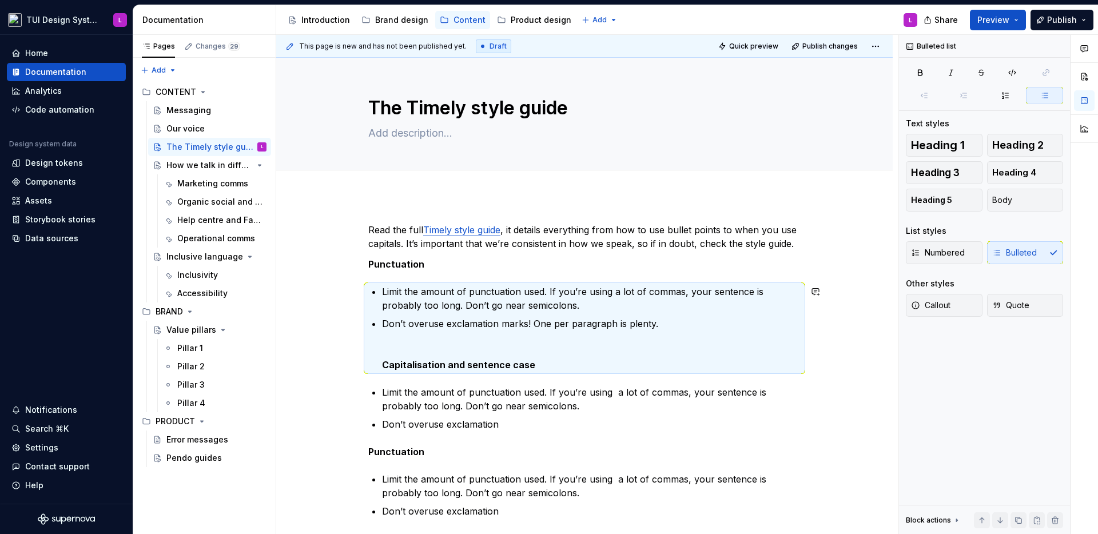
click at [474, 380] on div "Read the full Timely style guide , it details everything from how to use bullet…" at bounding box center [584, 398] width 432 height 350
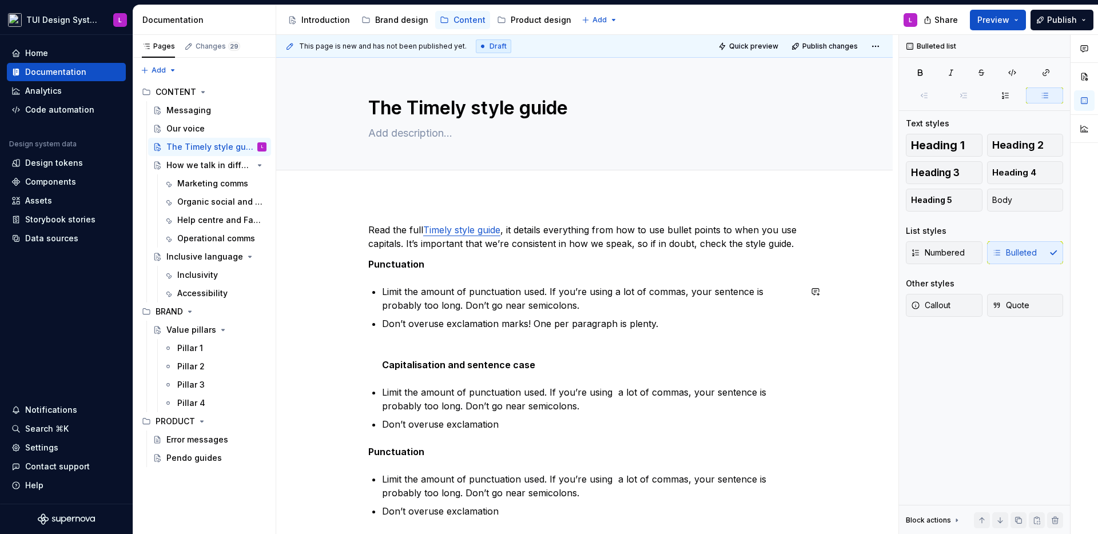
click at [472, 372] on div "Read the full Timely style guide , it details everything from how to use bullet…" at bounding box center [584, 398] width 432 height 350
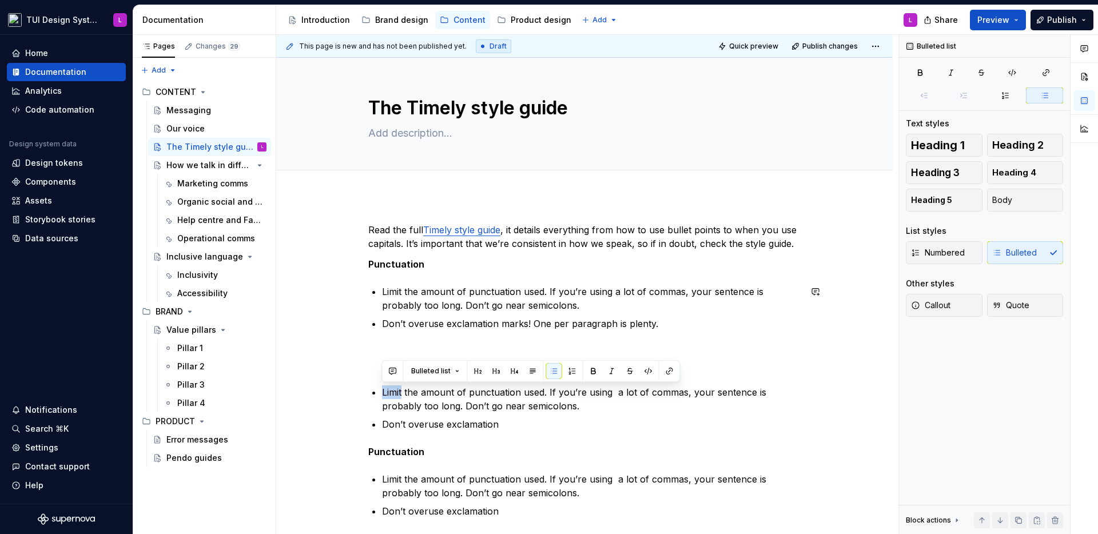
click at [472, 372] on div "Read the full Timely style guide , it details everything from how to use bullet…" at bounding box center [584, 398] width 432 height 350
click at [472, 372] on button "button" at bounding box center [478, 371] width 16 height 16
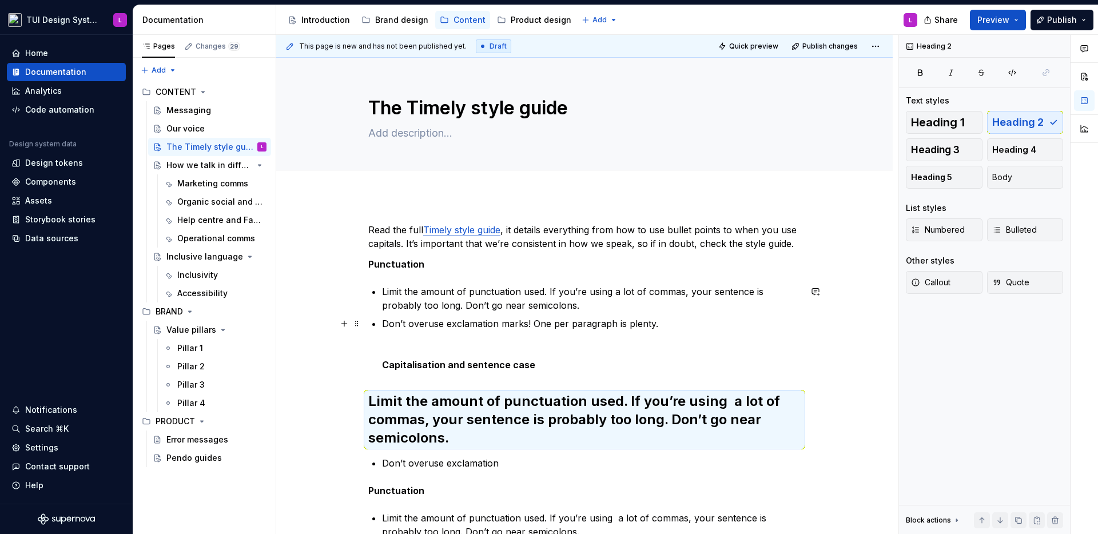
click at [494, 365] on strong "Capitalisation and sentence case" at bounding box center [458, 364] width 153 height 11
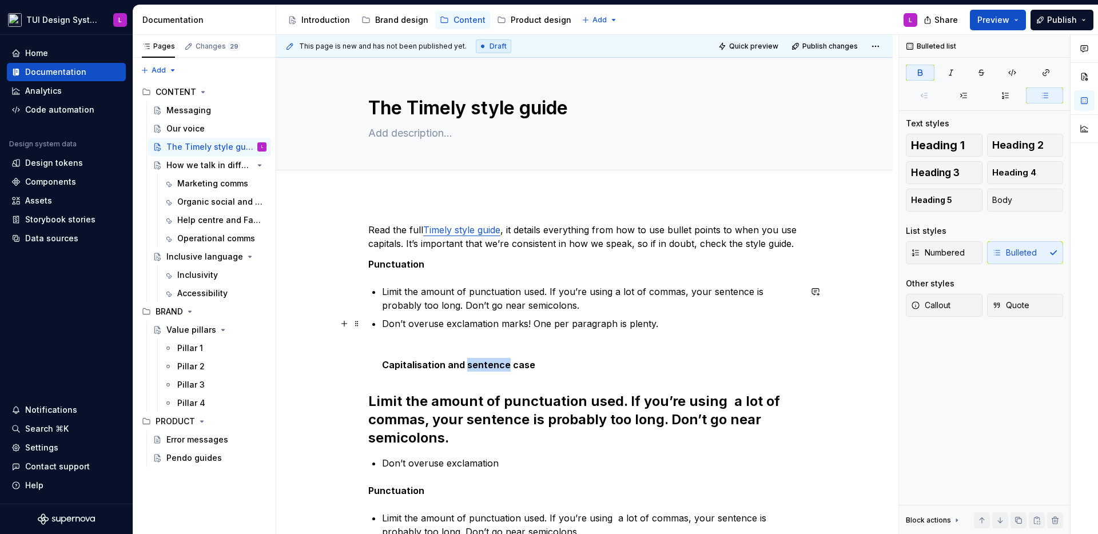
click at [494, 365] on strong "Capitalisation and sentence case" at bounding box center [458, 364] width 153 height 11
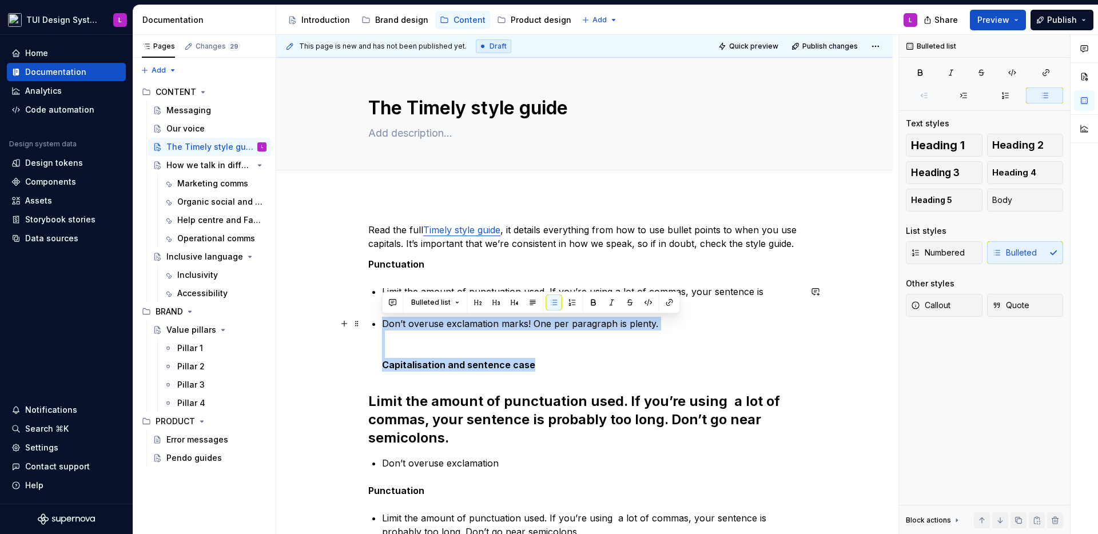
click at [494, 365] on strong "Capitalisation and sentence case" at bounding box center [458, 364] width 153 height 11
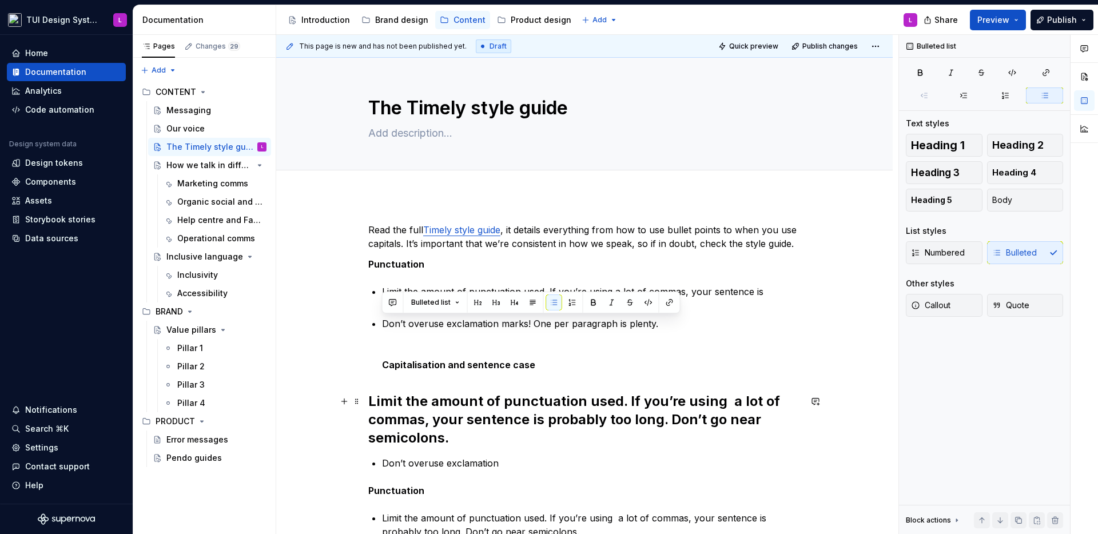
click at [500, 403] on h2 "Limit the amount of punctuation used. If you’re using a lot of commas, your sen…" at bounding box center [584, 419] width 432 height 55
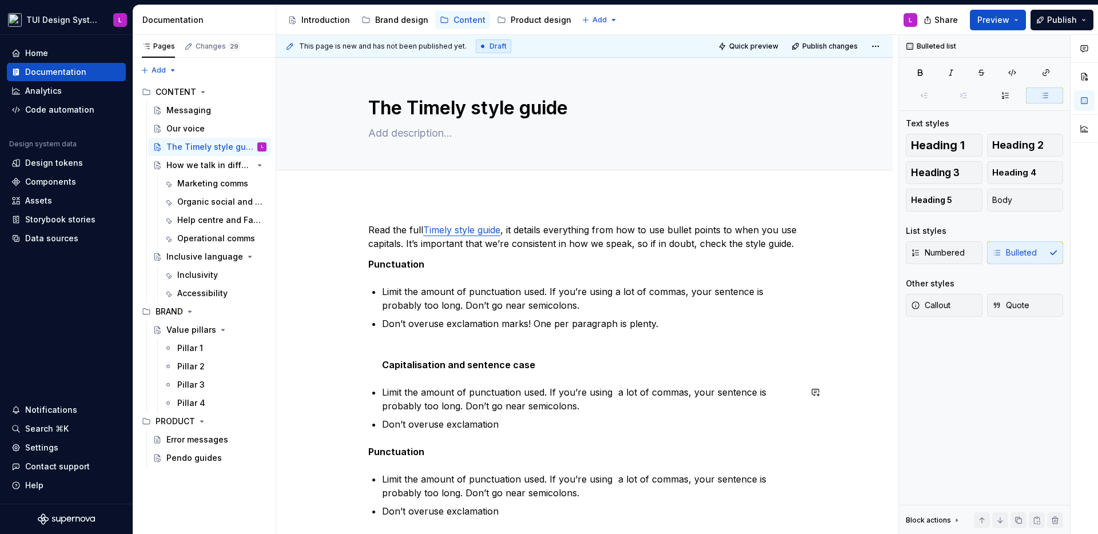
click at [502, 396] on p "Limit the amount of punctuation used. If you’re using a lot of commas, your sen…" at bounding box center [591, 399] width 419 height 27
click at [455, 385] on div "Read the full Timely style guide , it details everything from how to use bullet…" at bounding box center [584, 398] width 432 height 350
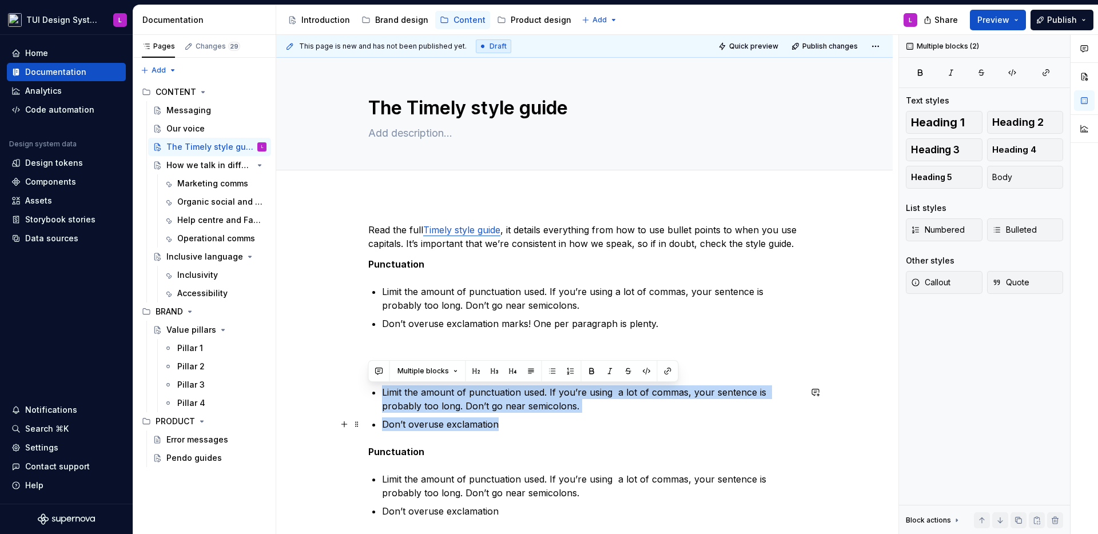
drag, startPoint x: 455, startPoint y: 385, endPoint x: 501, endPoint y: 426, distance: 62.0
click at [501, 426] on div "Read the full Timely style guide , it details everything from how to use bullet…" at bounding box center [584, 398] width 432 height 350
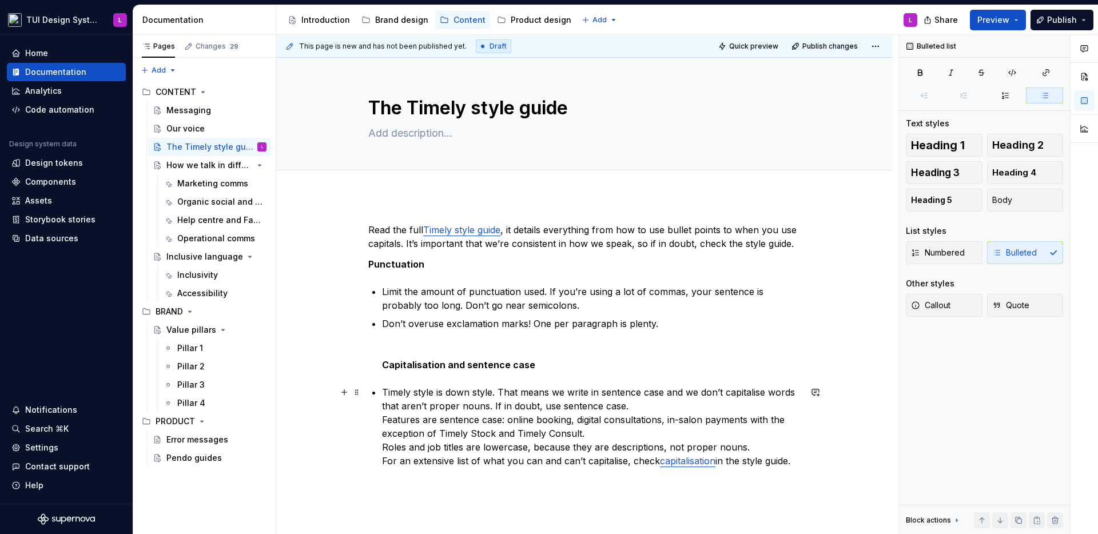
click at [628, 405] on p "Timely style is down style. That means we write in sentence case and we don’t c…" at bounding box center [591, 468] width 419 height 165
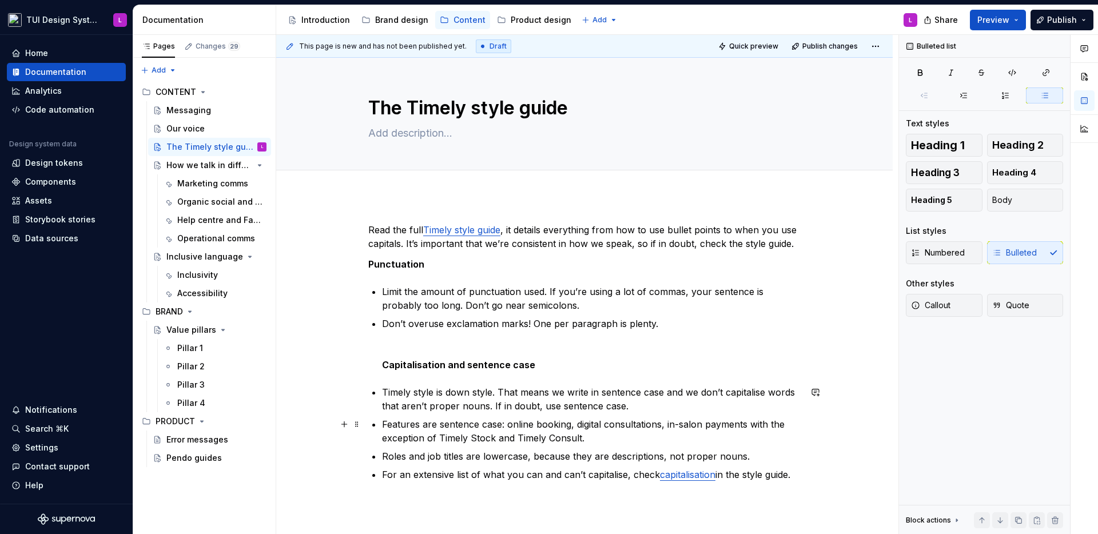
scroll to position [102, 0]
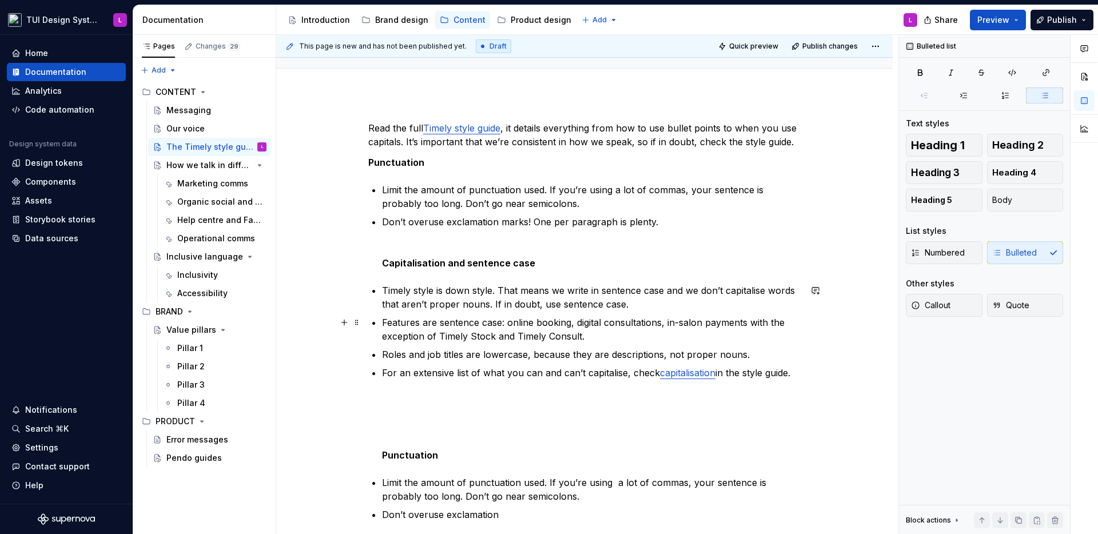
click at [419, 455] on strong "Punctuation" at bounding box center [410, 455] width 56 height 11
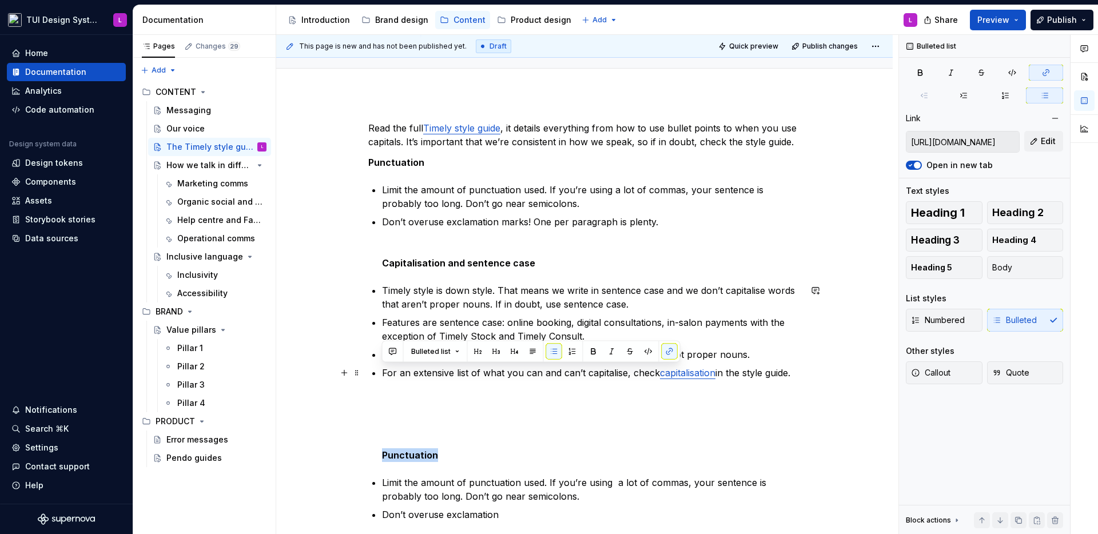
click at [419, 455] on strong "Punctuation" at bounding box center [410, 455] width 56 height 11
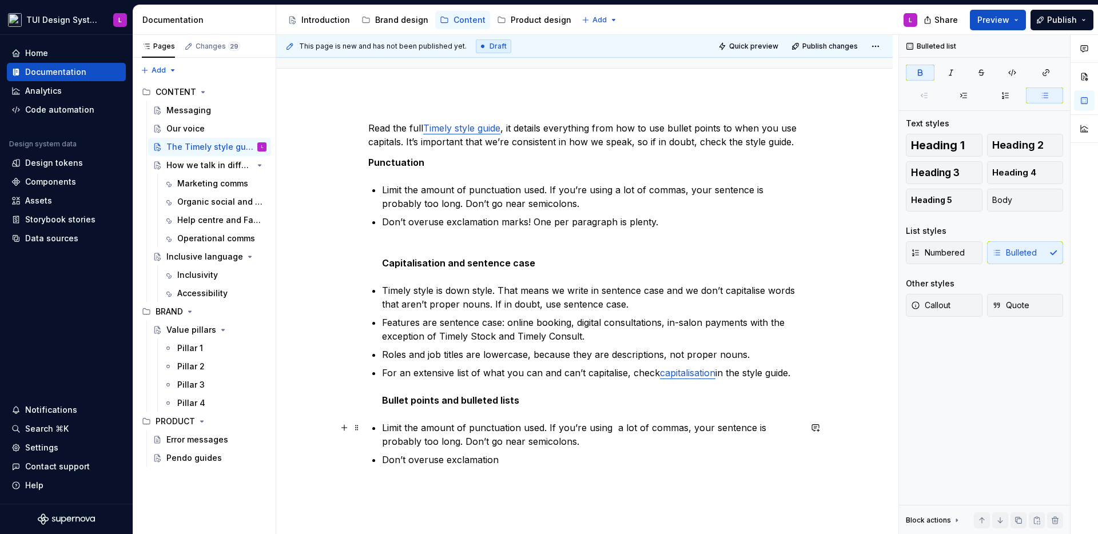
click at [394, 424] on p "Limit the amount of punctuation used. If you’re using a lot of commas, your sen…" at bounding box center [591, 434] width 419 height 27
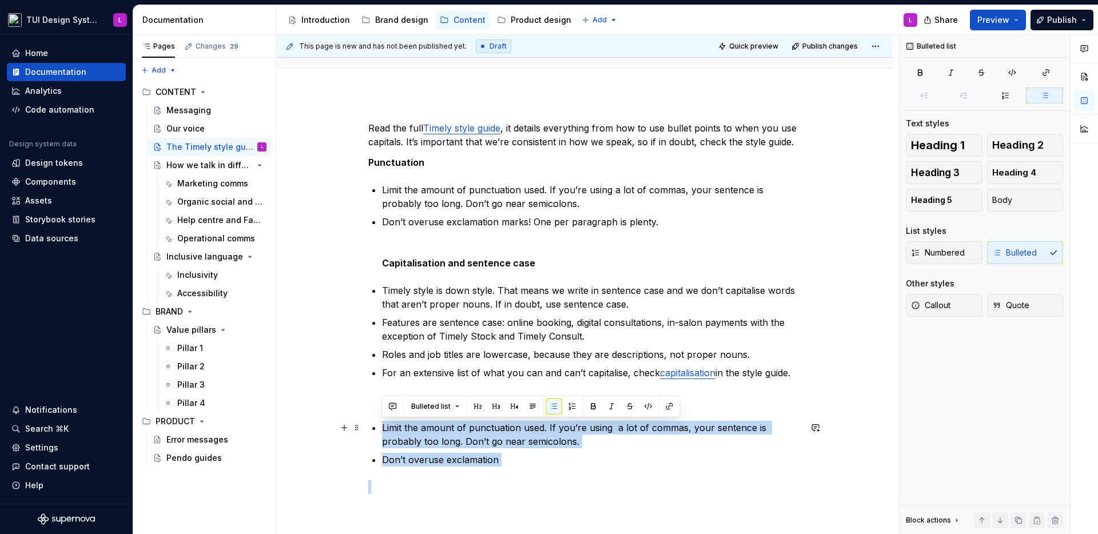
drag, startPoint x: 394, startPoint y: 424, endPoint x: 508, endPoint y: 482, distance: 128.4
click at [508, 482] on div "Read the full Timely style guide , it details everything from how to use bullet…" at bounding box center [584, 321] width 432 height 400
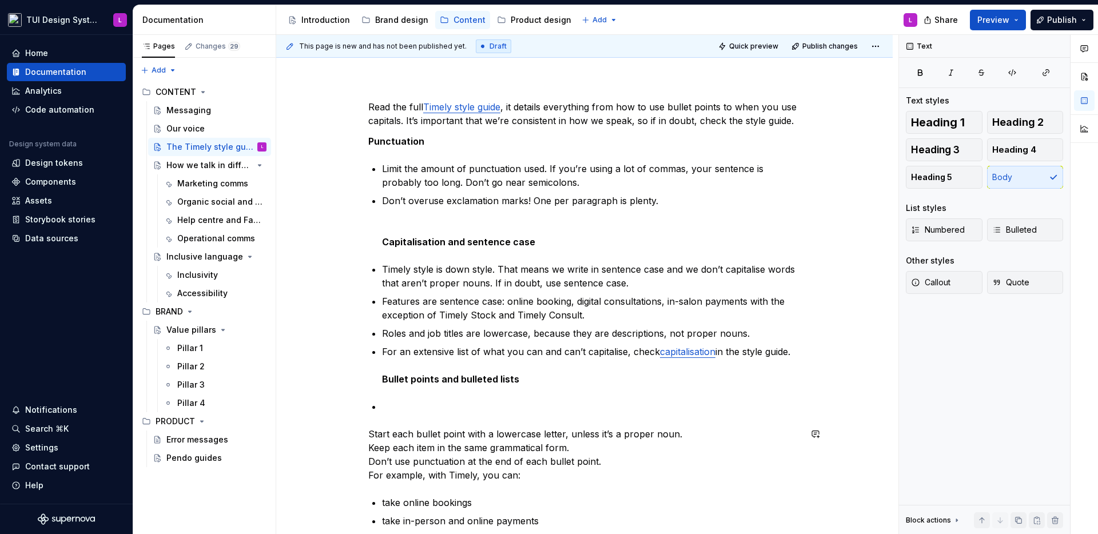
click at [446, 424] on div "Read the full Timely style guide , it details everything from how to use bullet…" at bounding box center [584, 343] width 432 height 487
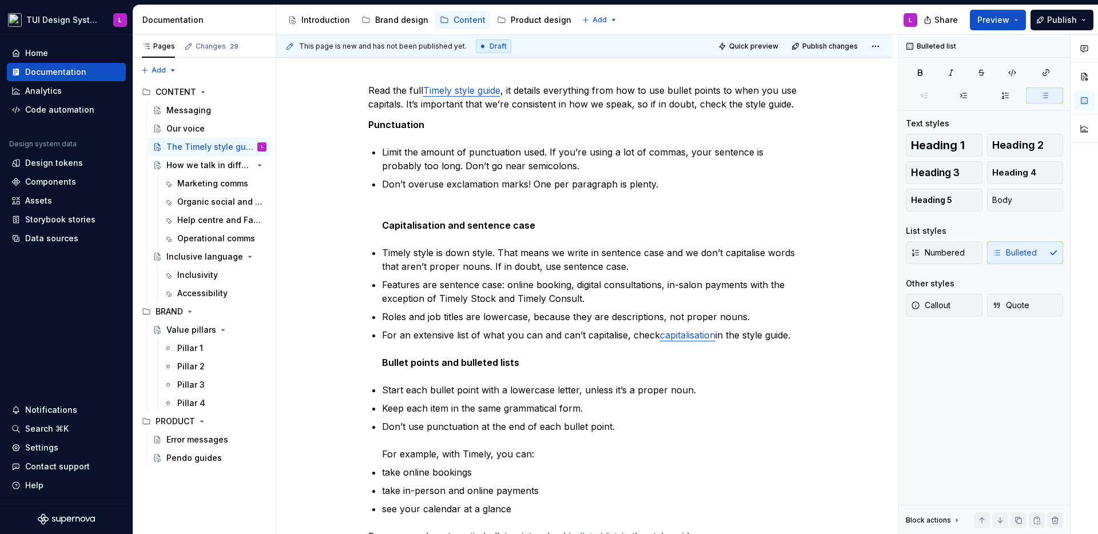
scroll to position [336, 0]
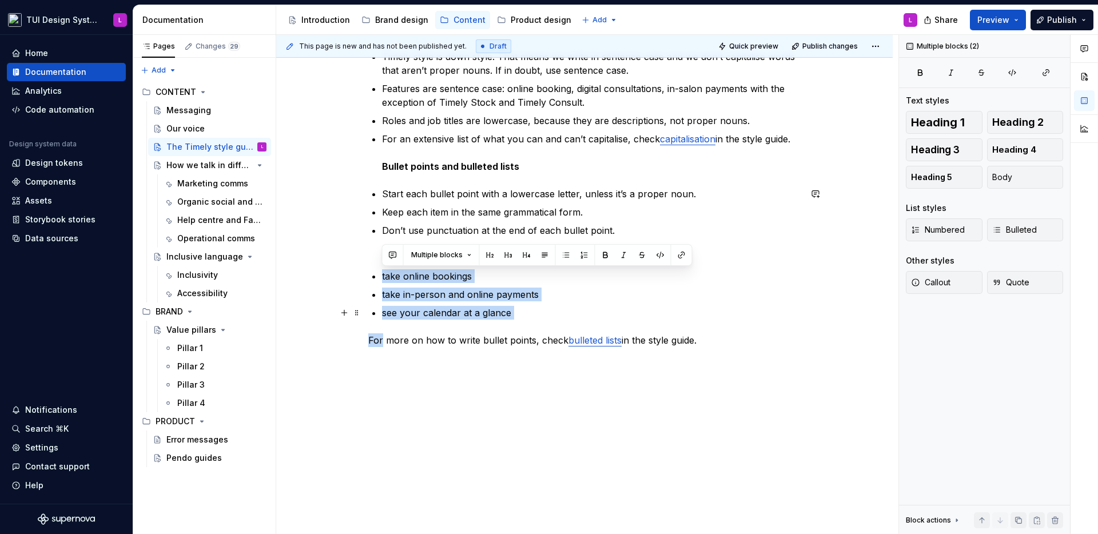
click at [541, 302] on ul "Start each bullet point with a lowercase letter, unless it’s a proper noun. Kee…" at bounding box center [591, 253] width 419 height 133
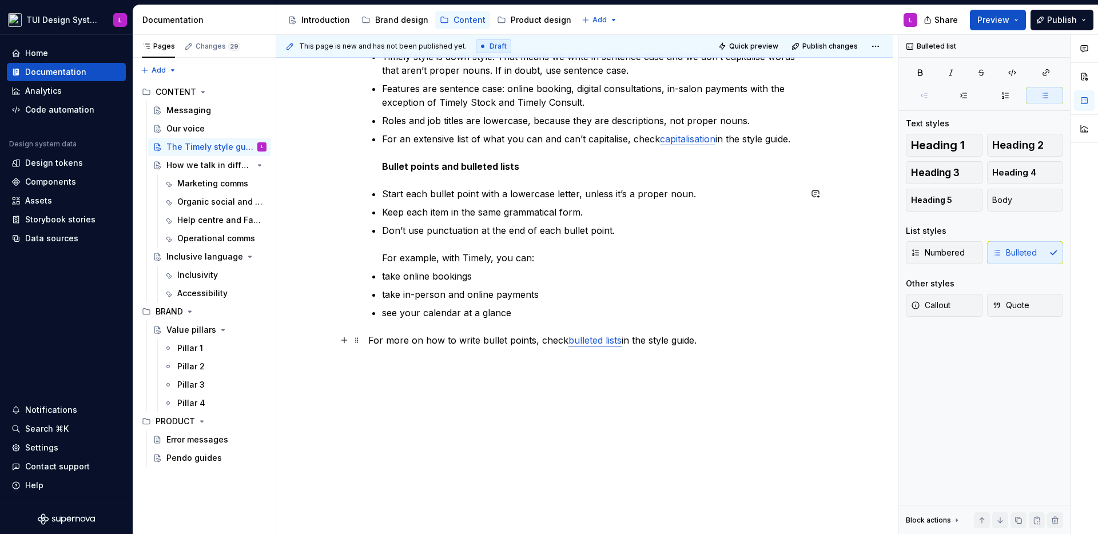
click at [456, 352] on p "For more on how to write bullet points, check bulleted lists in the style guide." at bounding box center [584, 346] width 432 height 27
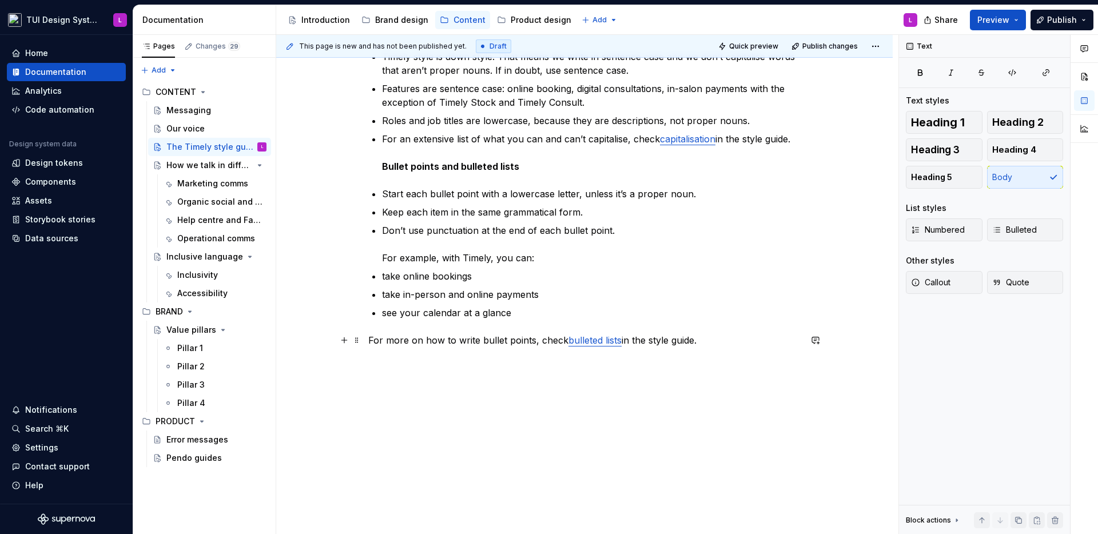
click at [613, 339] on link "bulleted lists" at bounding box center [595, 340] width 53 height 11
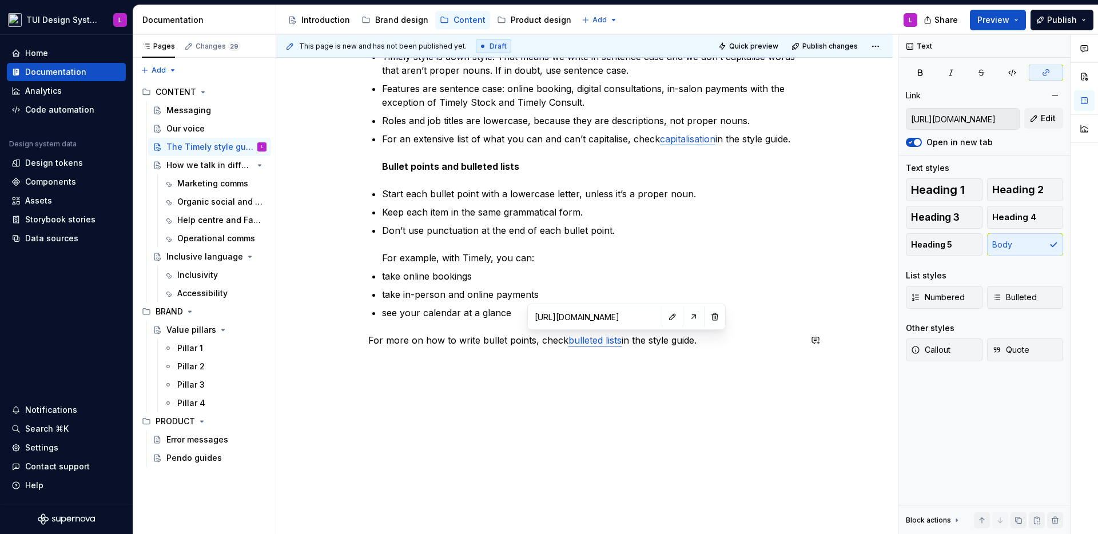
click at [603, 406] on div "Read the full Timely style guide , it details everything from how to use bullet…" at bounding box center [584, 197] width 617 height 675
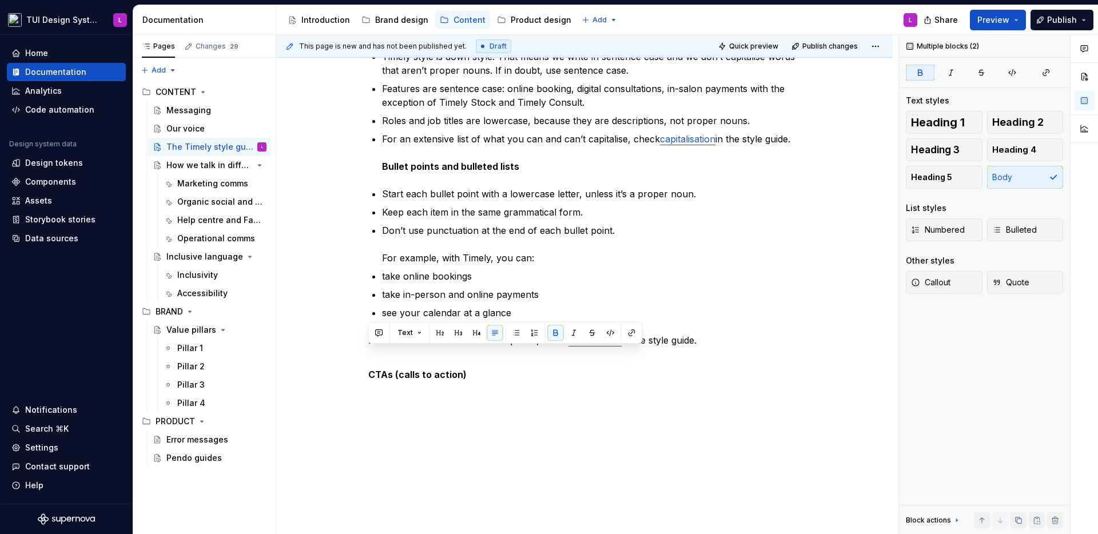
click at [482, 402] on div "Read the full Timely style guide , it details everything from how to use bullet…" at bounding box center [584, 208] width 617 height 696
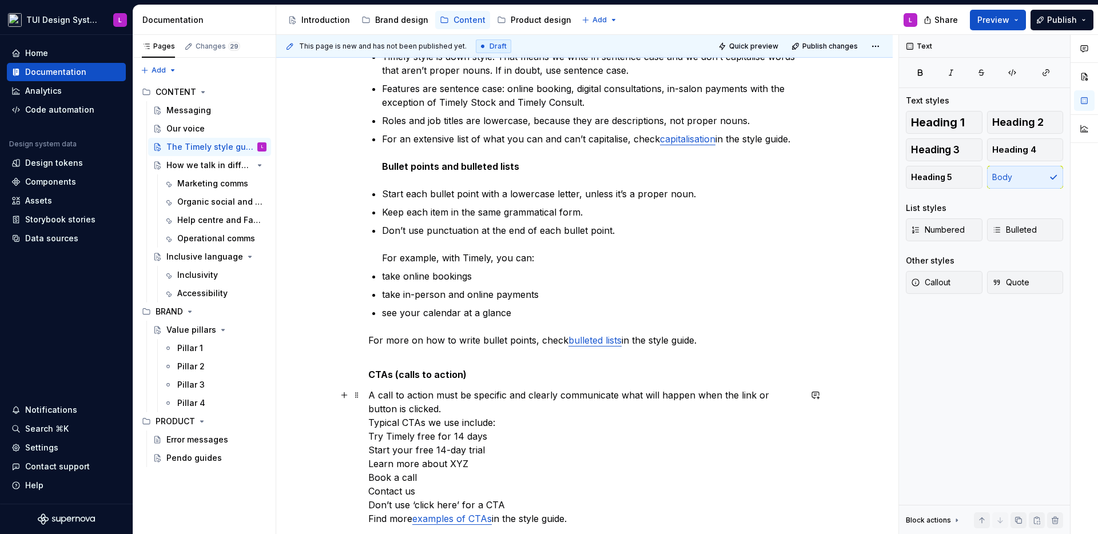
click at [530, 401] on p "A call to action must be specific and clearly communicate what will happen when…" at bounding box center [584, 463] width 432 height 151
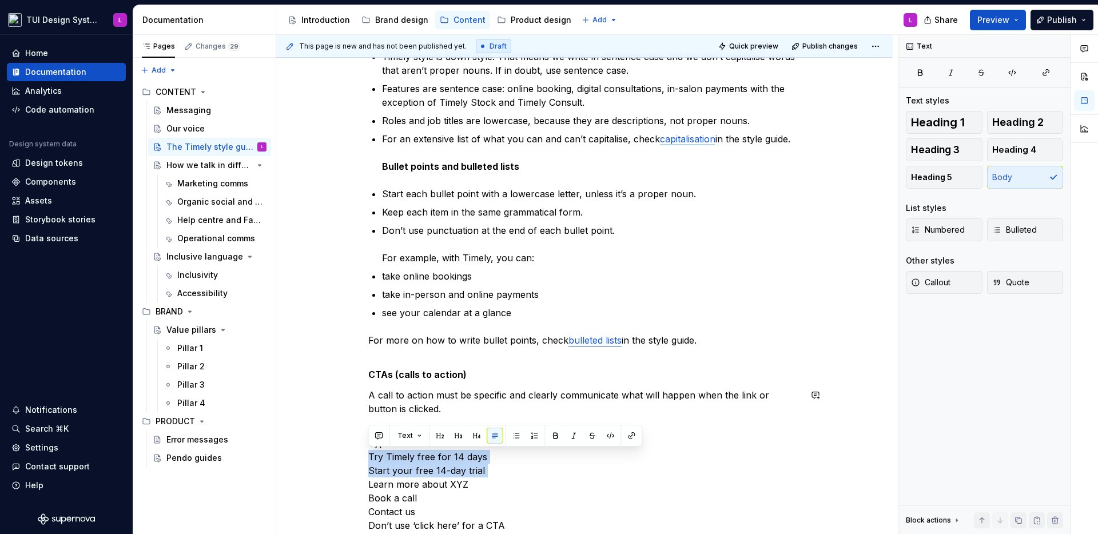
scroll to position [535, 0]
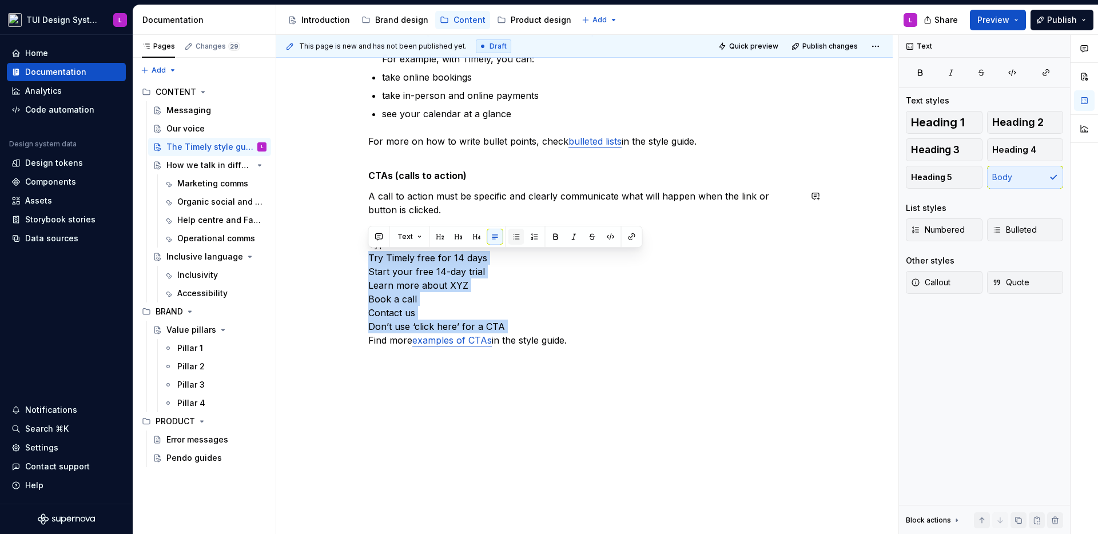
click at [513, 234] on button "button" at bounding box center [516, 237] width 16 height 16
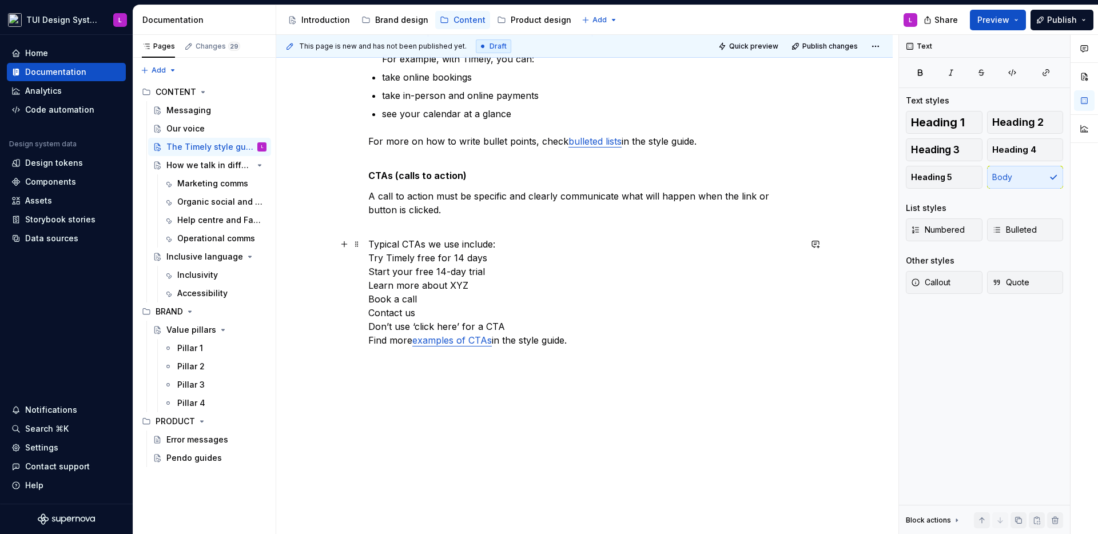
click at [512, 243] on p "Typical CTAs we use include: Try Timely free for 14 days Start your free 14-day…" at bounding box center [584, 299] width 432 height 124
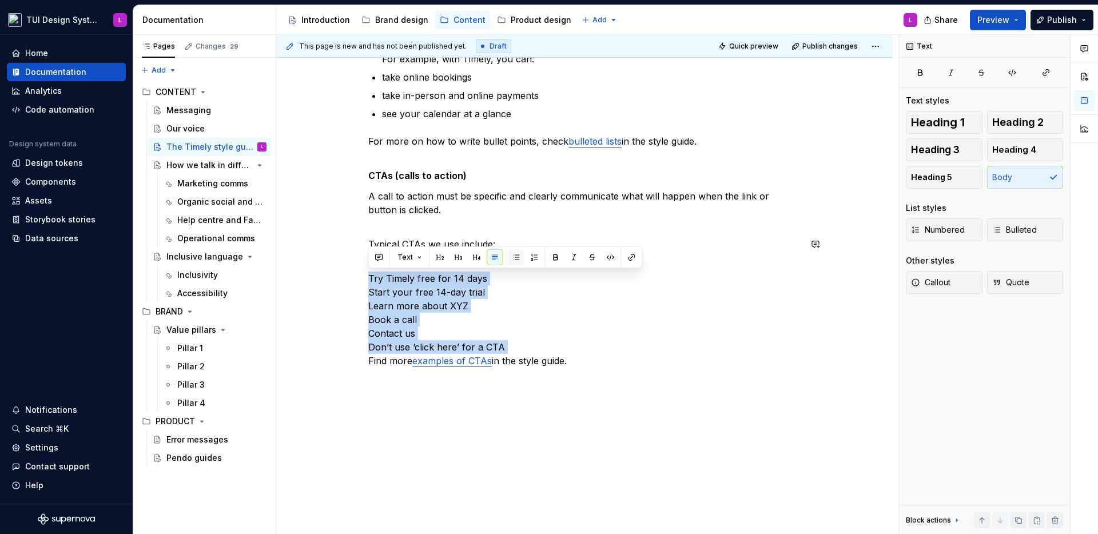
click at [519, 256] on button "button" at bounding box center [516, 257] width 16 height 16
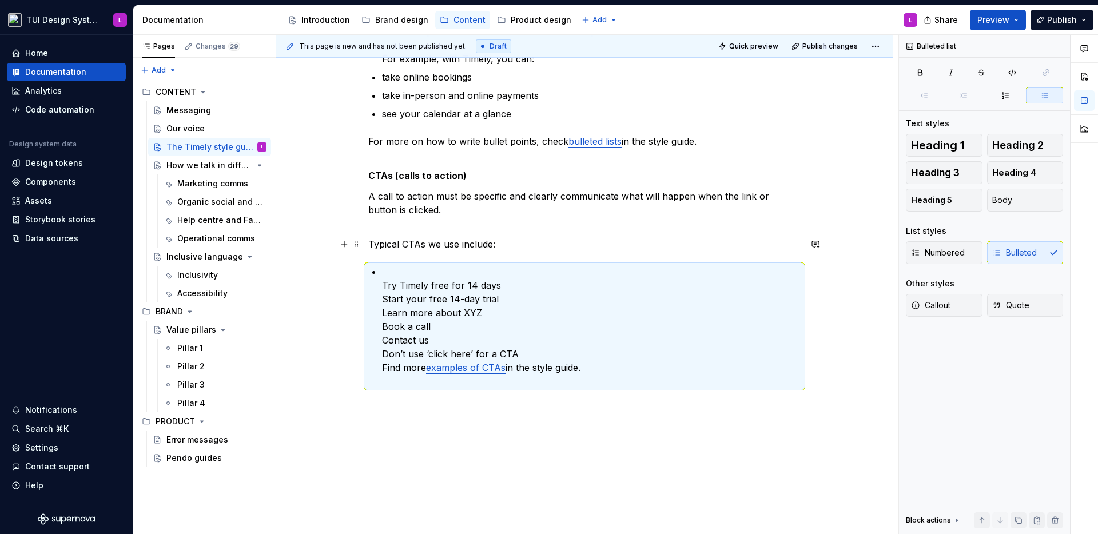
click at [376, 239] on p "Typical CTAs we use include:" at bounding box center [584, 244] width 432 height 14
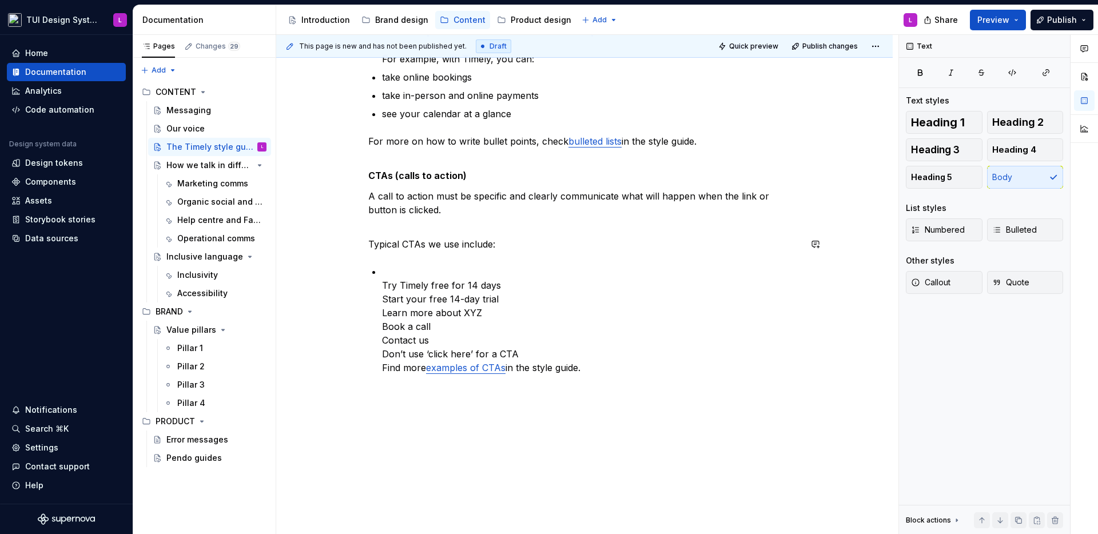
click at [377, 228] on p "A call to action must be specific and clearly communicate what will happen when…" at bounding box center [584, 209] width 432 height 41
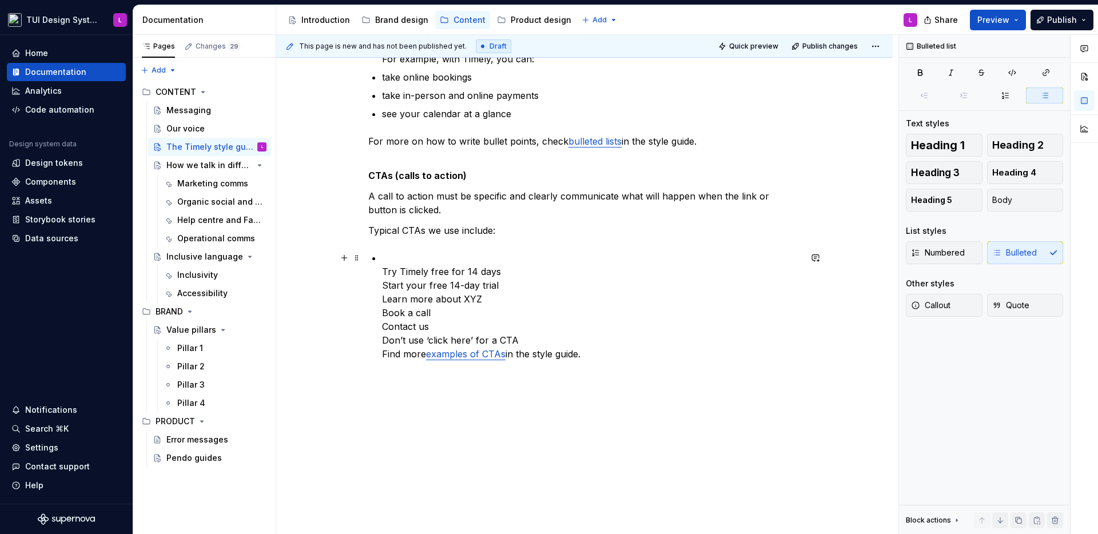
click at [392, 256] on p "Try Timely free for 14 days Start your free 14-day trial Learn more about XYZ B…" at bounding box center [591, 313] width 419 height 124
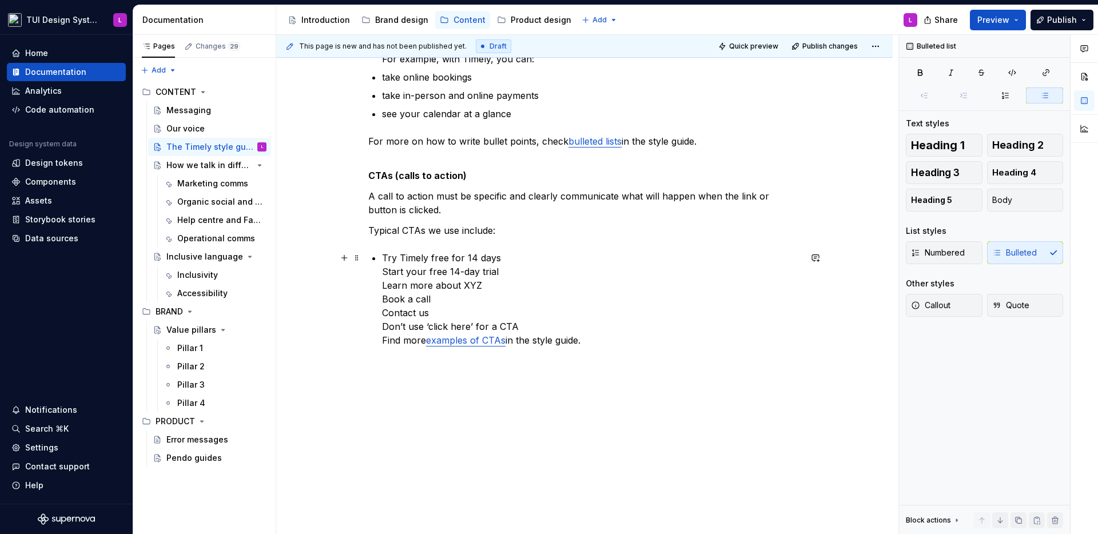
click at [520, 260] on p "Try Timely free for 14 days Start your free 14-day trial Learn more about XYZ B…" at bounding box center [591, 306] width 419 height 110
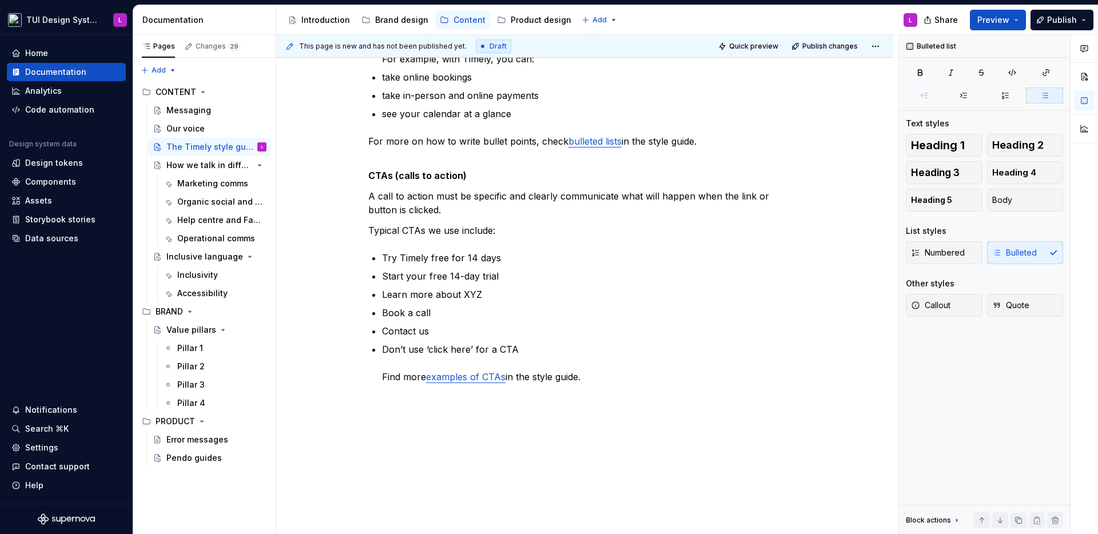
click at [470, 434] on div "Read the full Timely style guide , it details everything from how to use bullet…" at bounding box center [584, 116] width 617 height 911
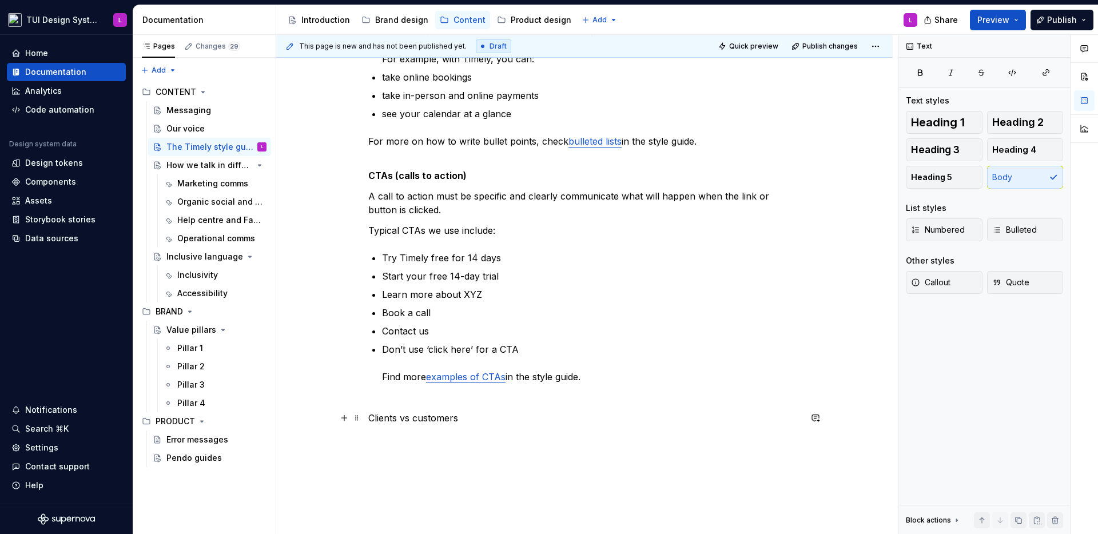
click at [409, 417] on p "Clients vs customers" at bounding box center [584, 418] width 432 height 14
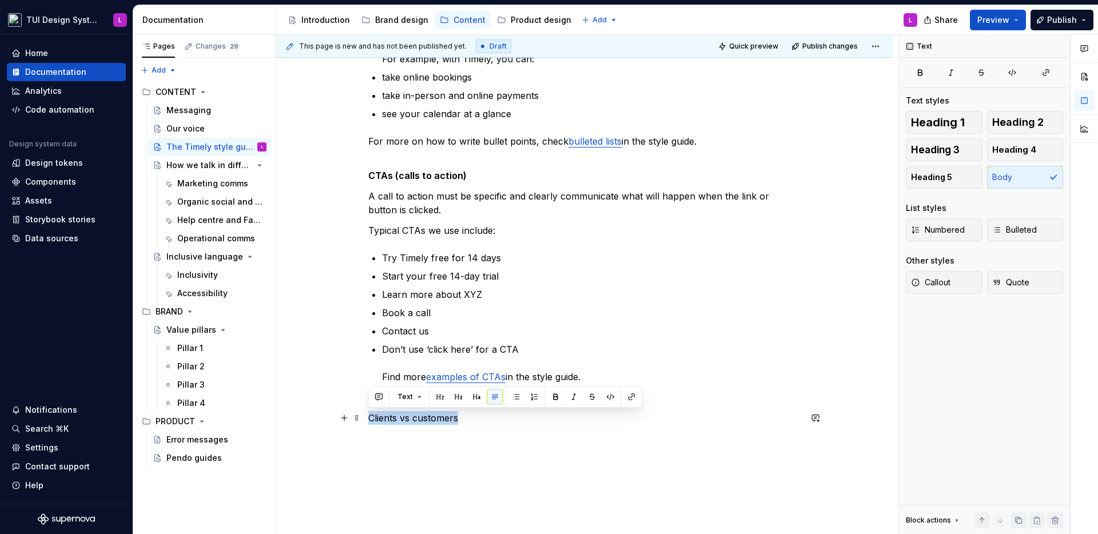
click at [409, 417] on p "Clients vs customers" at bounding box center [584, 418] width 432 height 14
click at [535, 437] on div "Read the full Timely style guide , it details everything from how to use bullet…" at bounding box center [584, 63] width 432 height 750
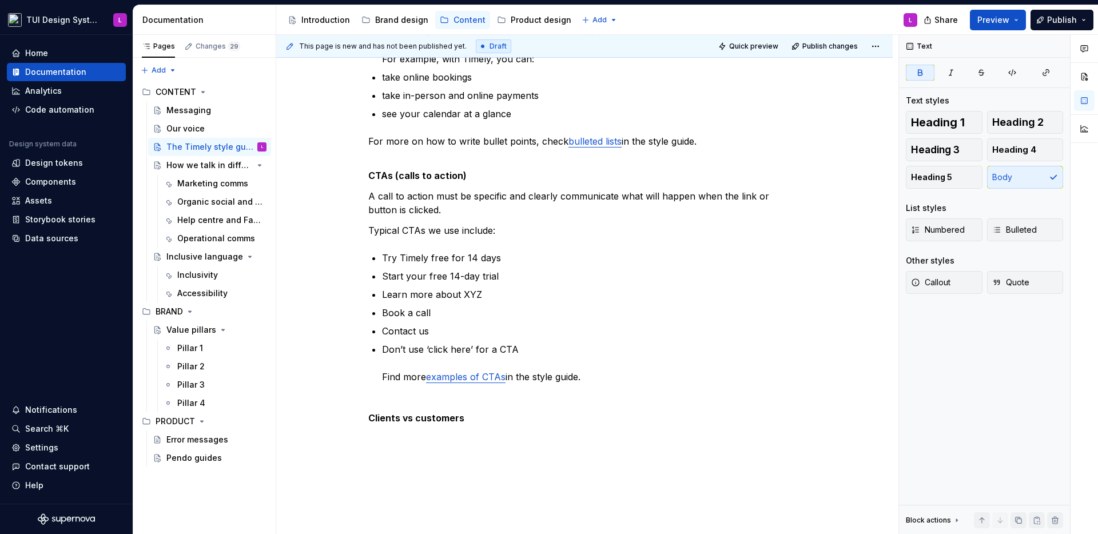
click at [533, 431] on div "Read the full Timely style guide , it details everything from how to use bullet…" at bounding box center [584, 63] width 432 height 750
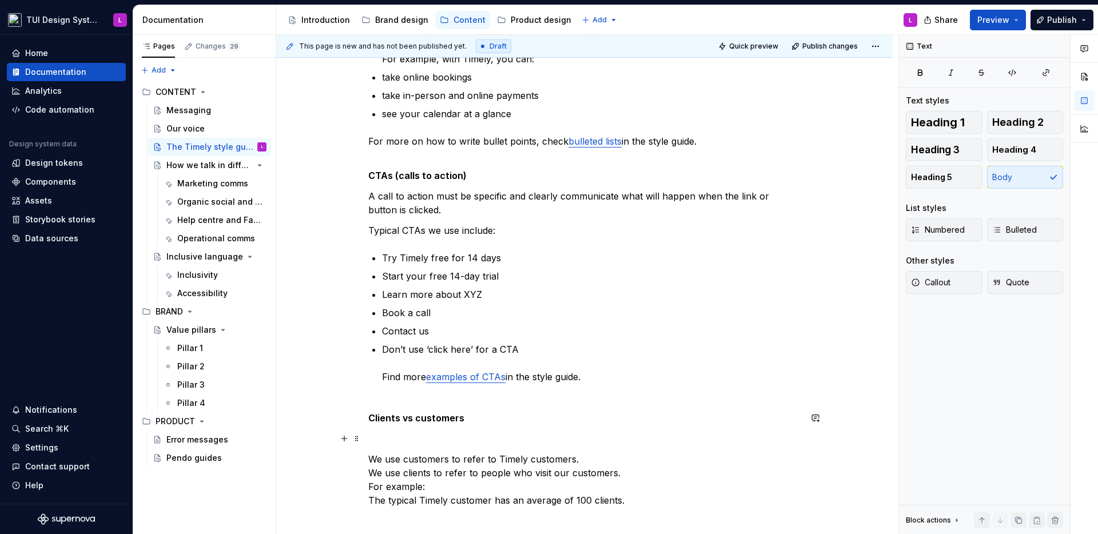
click at [491, 446] on div "Read the full Timely style guide , it details everything from how to use bullet…" at bounding box center [584, 97] width 432 height 819
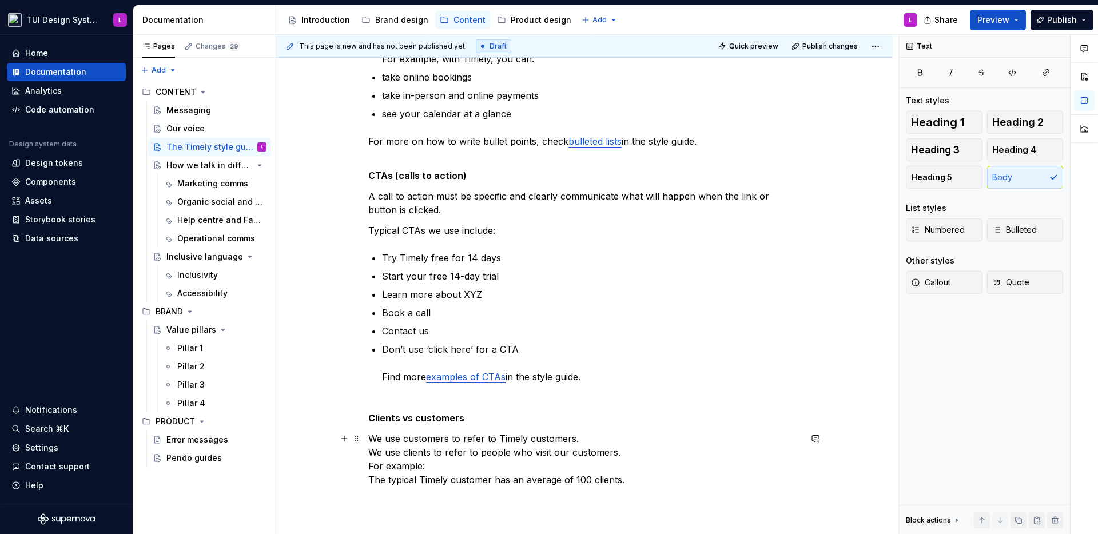
click at [458, 440] on p "We use customers to refer to Timely customers. We use clients to refer to peopl…" at bounding box center [584, 459] width 432 height 55
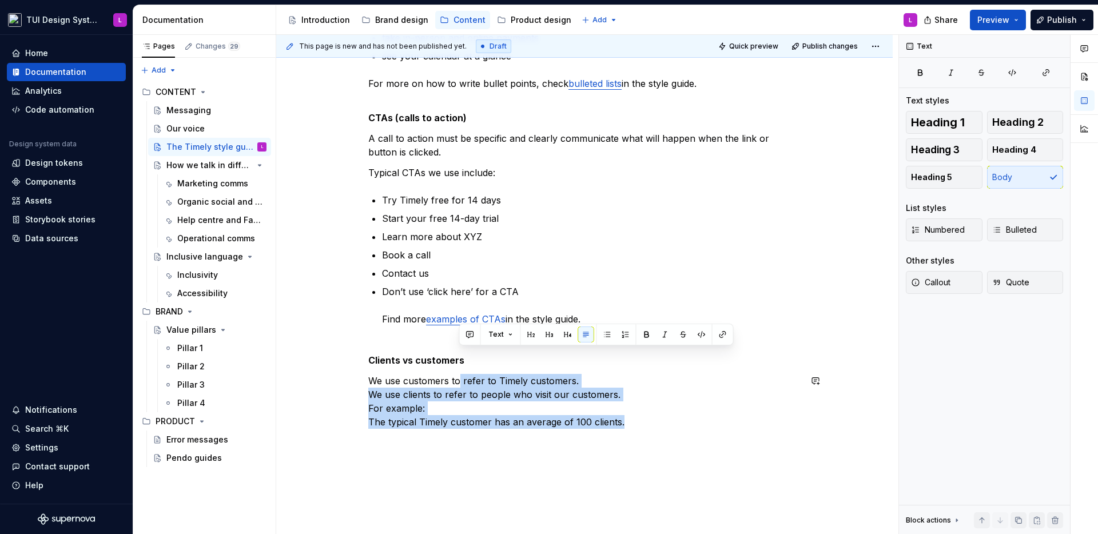
drag, startPoint x: 458, startPoint y: 440, endPoint x: 473, endPoint y: 490, distance: 52.1
click at [473, 490] on div "Read the full Timely style guide , it details everything from how to use bullet…" at bounding box center [584, 103] width 617 height 1000
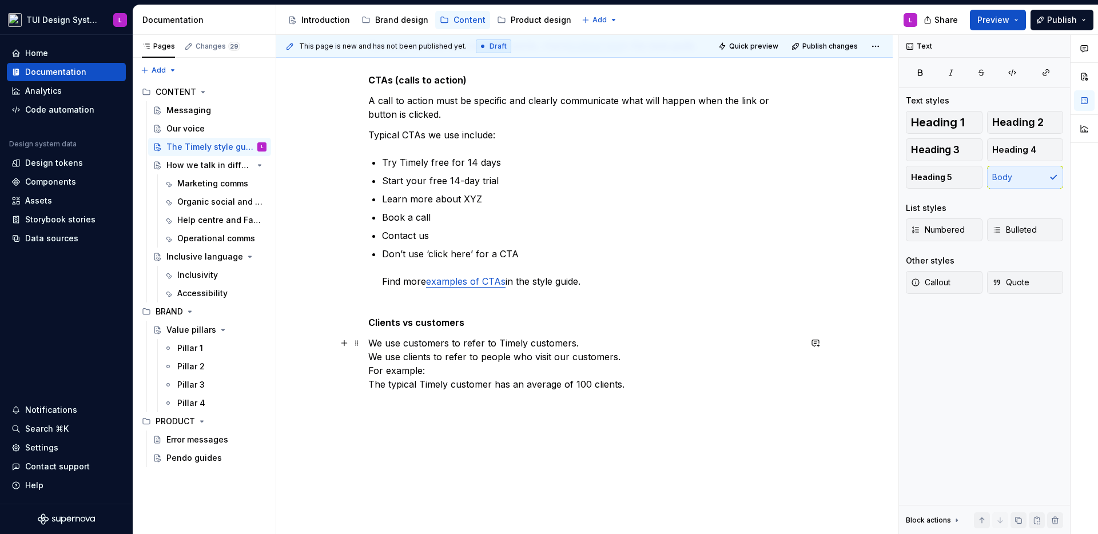
click at [626, 357] on p "We use customers to refer to Timely customers. We use clients to refer to peopl…" at bounding box center [584, 363] width 432 height 55
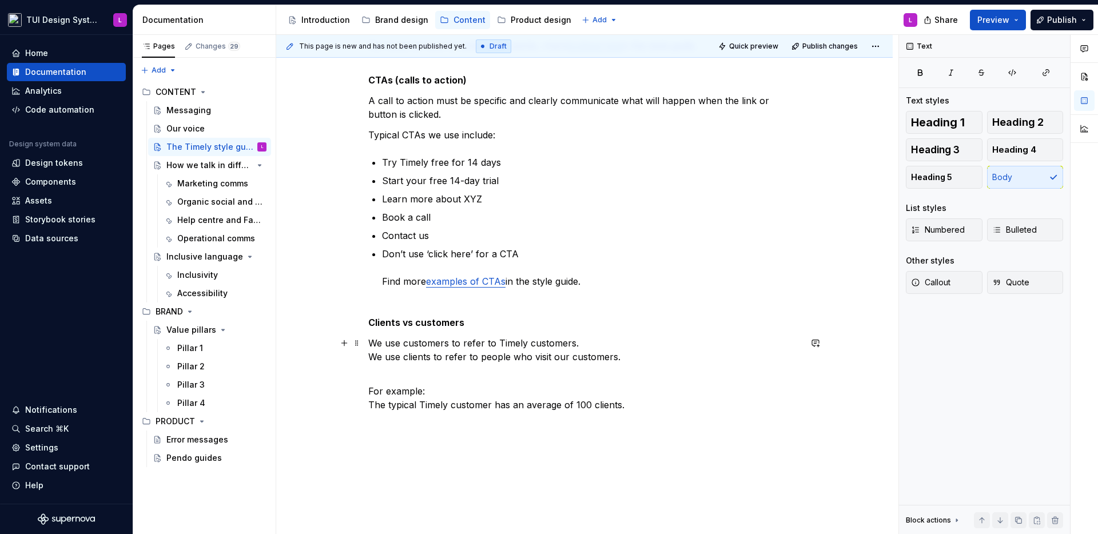
click at [608, 345] on p "We use customers to refer to Timely customers. We use clients to refer to peopl…" at bounding box center [584, 349] width 432 height 27
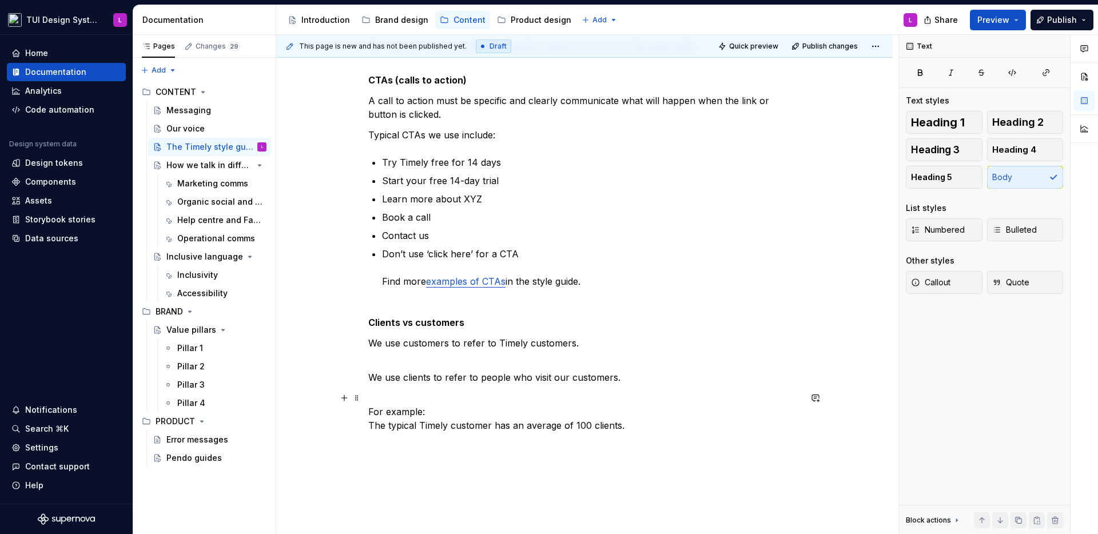
click at [561, 418] on p "For example: The typical Timely customer has an average of 100 clients." at bounding box center [584, 411] width 432 height 41
click at [411, 457] on div "Read the full Timely style guide , it details everything from how to use bullet…" at bounding box center [584, 85] width 617 height 1041
click at [438, 480] on div "Read the full Timely style guide , it details everything from how to use bullet…" at bounding box center [584, 40] width 432 height 895
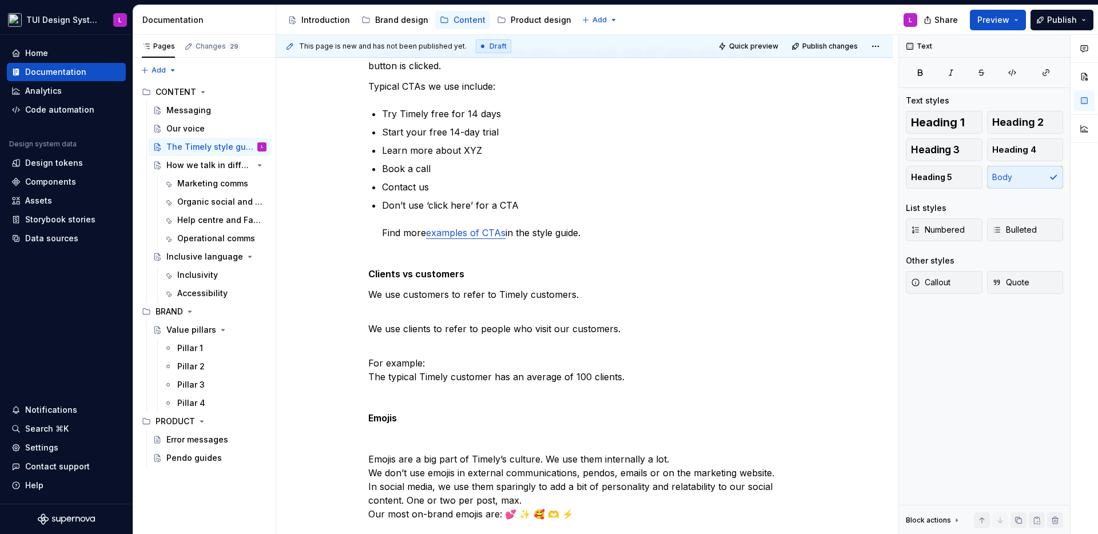
scroll to position [733, 0]
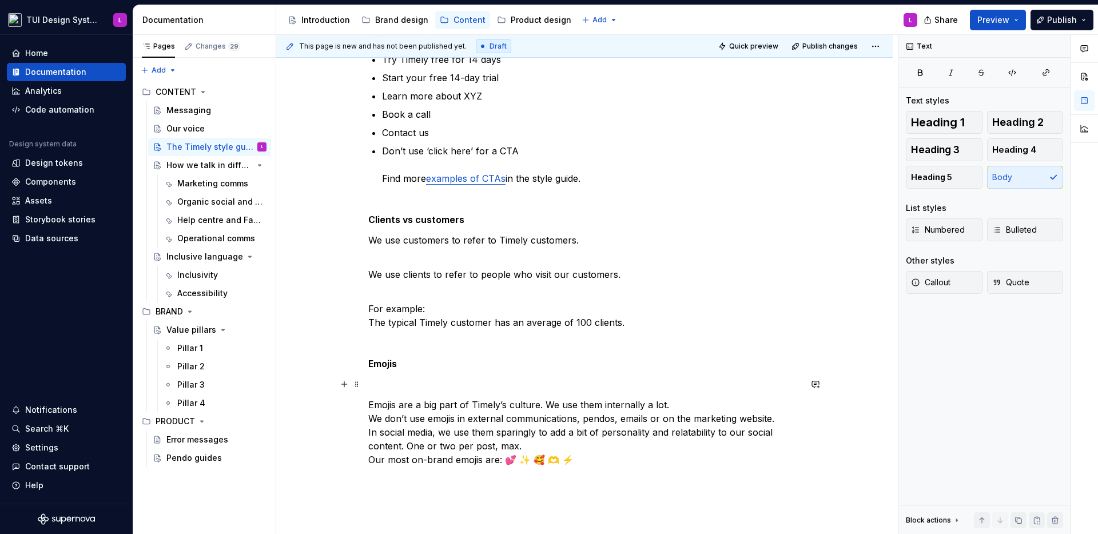
click at [396, 383] on p at bounding box center [584, 385] width 432 height 14
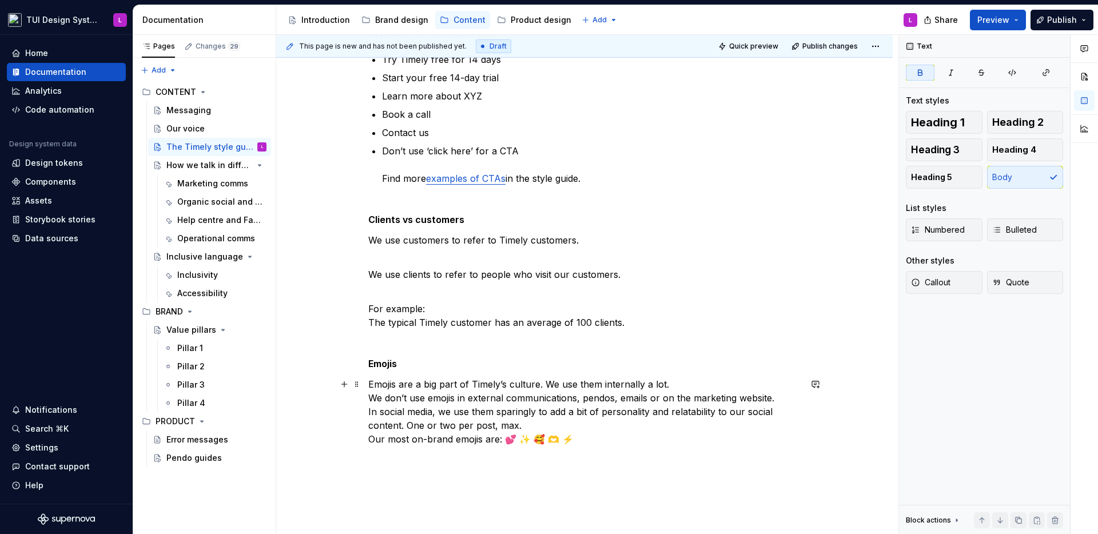
click at [480, 380] on p "Emojis are a big part of Timely’s culture. We use them internally a lot. We don…" at bounding box center [584, 419] width 432 height 82
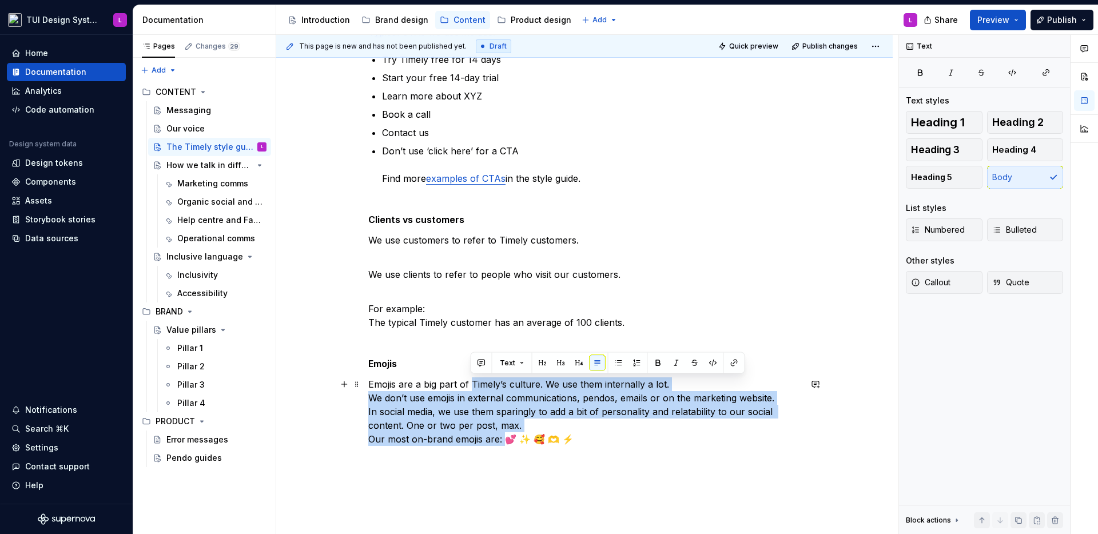
drag, startPoint x: 480, startPoint y: 380, endPoint x: 501, endPoint y: 437, distance: 61.0
click at [501, 437] on p "Emojis are a big part of Timely’s culture. We use them internally a lot. We don…" at bounding box center [584, 419] width 432 height 82
click at [611, 364] on button "button" at bounding box center [619, 363] width 16 height 16
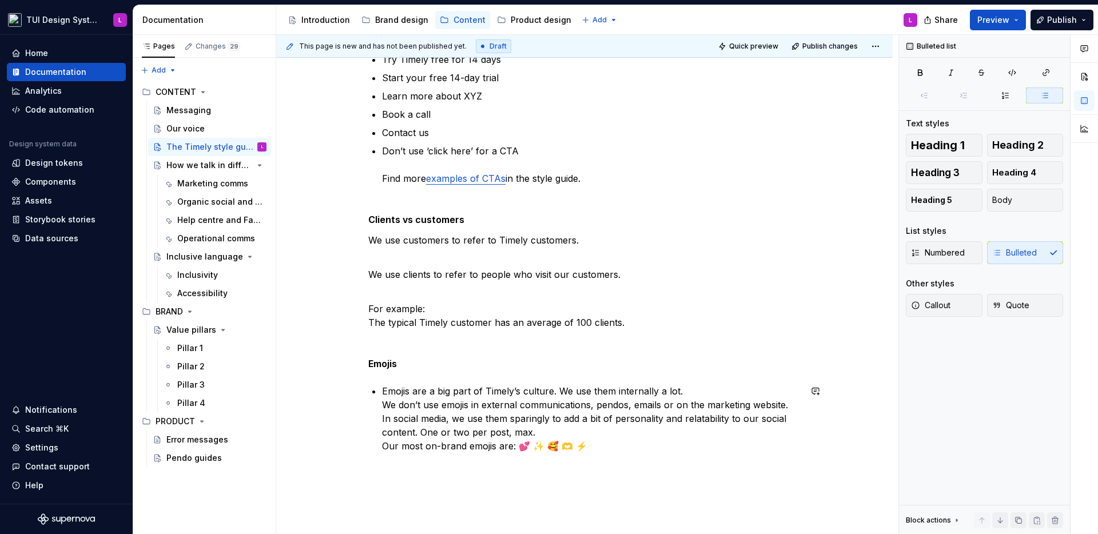
drag, startPoint x: 706, startPoint y: 380, endPoint x: 700, endPoint y: 388, distance: 10.5
click at [699, 388] on p "Emojis are a big part of Timely’s culture. We use them internally a lot. We don…" at bounding box center [591, 425] width 419 height 82
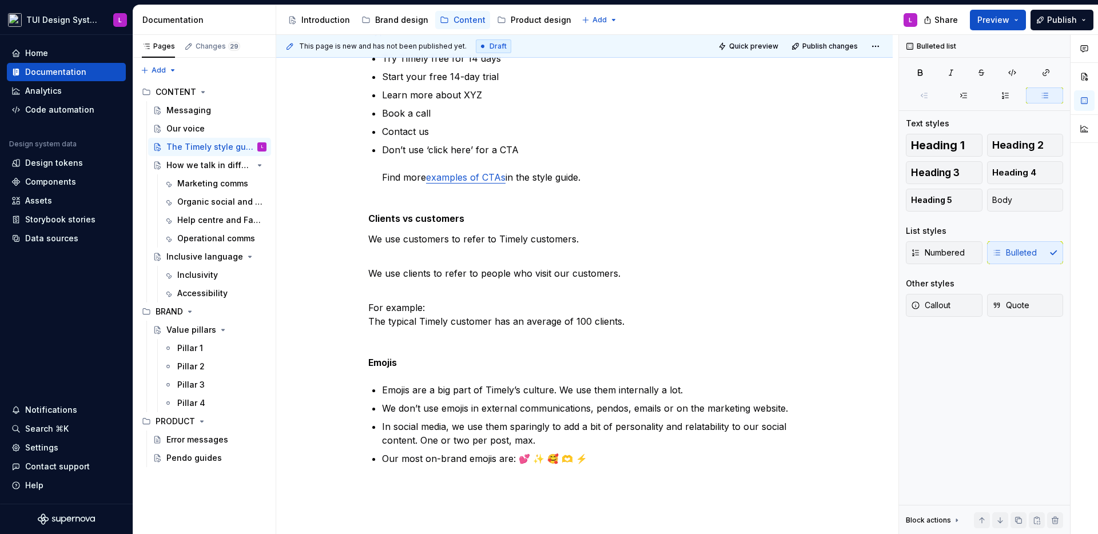
scroll to position [0, 0]
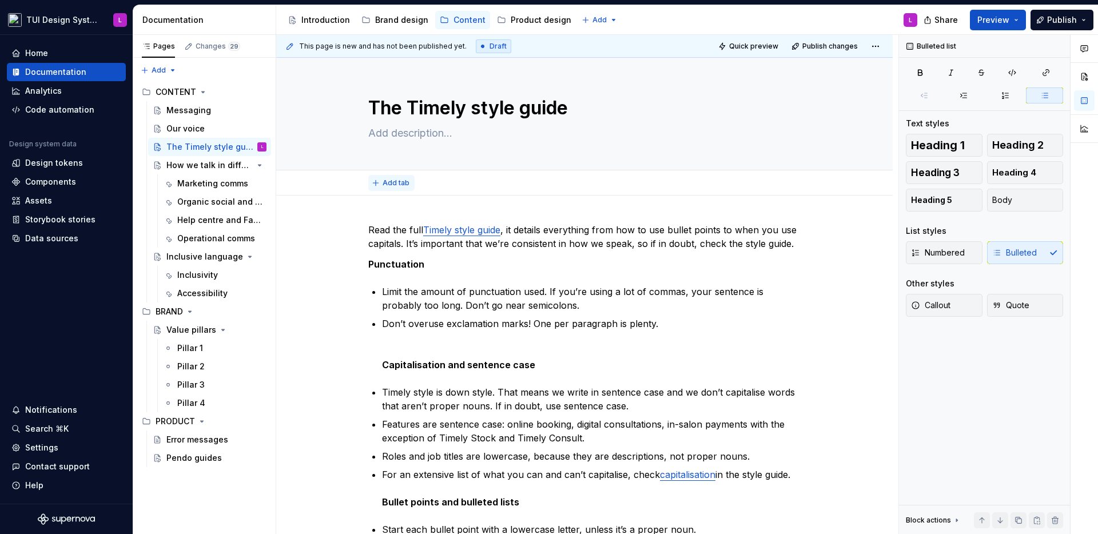
click at [401, 183] on span "Add tab" at bounding box center [396, 182] width 27 height 9
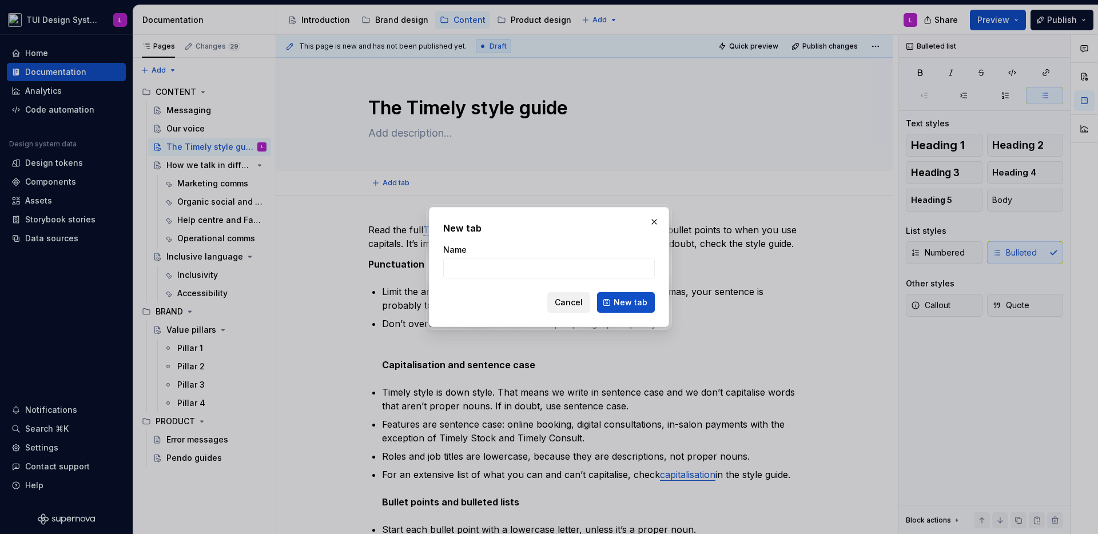
click at [589, 309] on button "Cancel" at bounding box center [568, 302] width 43 height 21
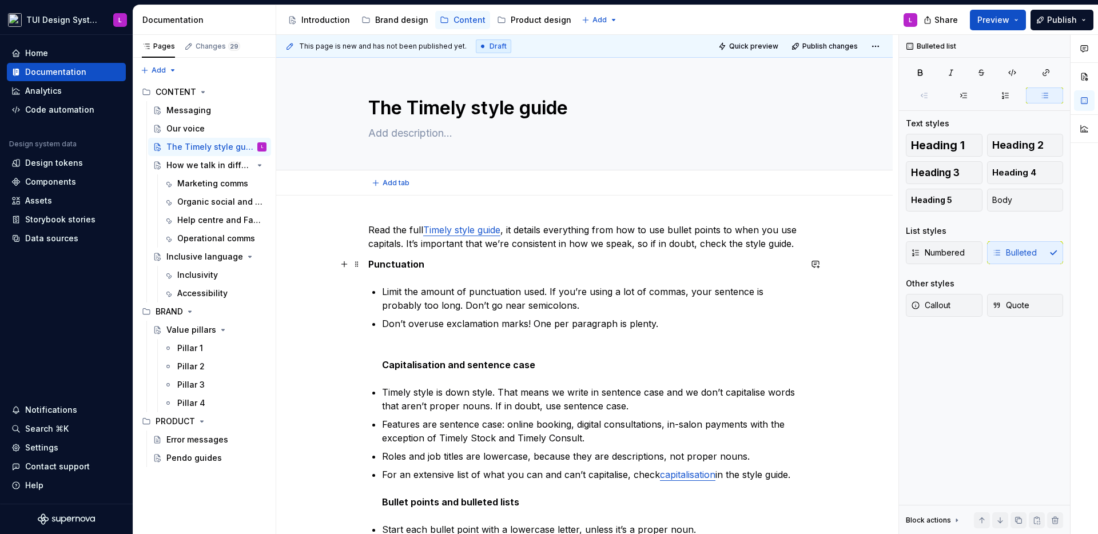
click at [436, 264] on p "Punctuation" at bounding box center [584, 264] width 432 height 14
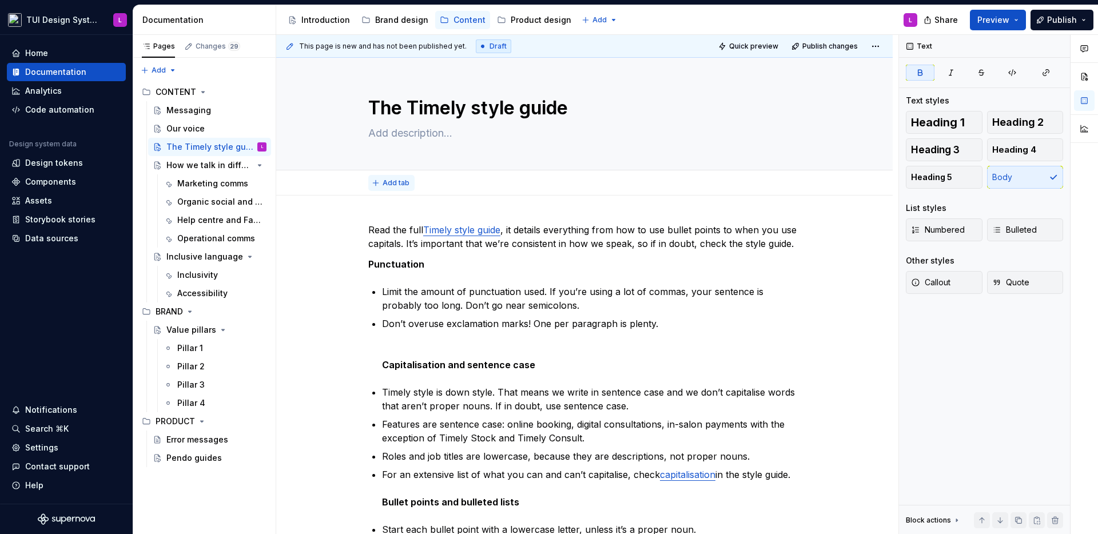
click at [397, 186] on span "Add tab" at bounding box center [396, 182] width 27 height 9
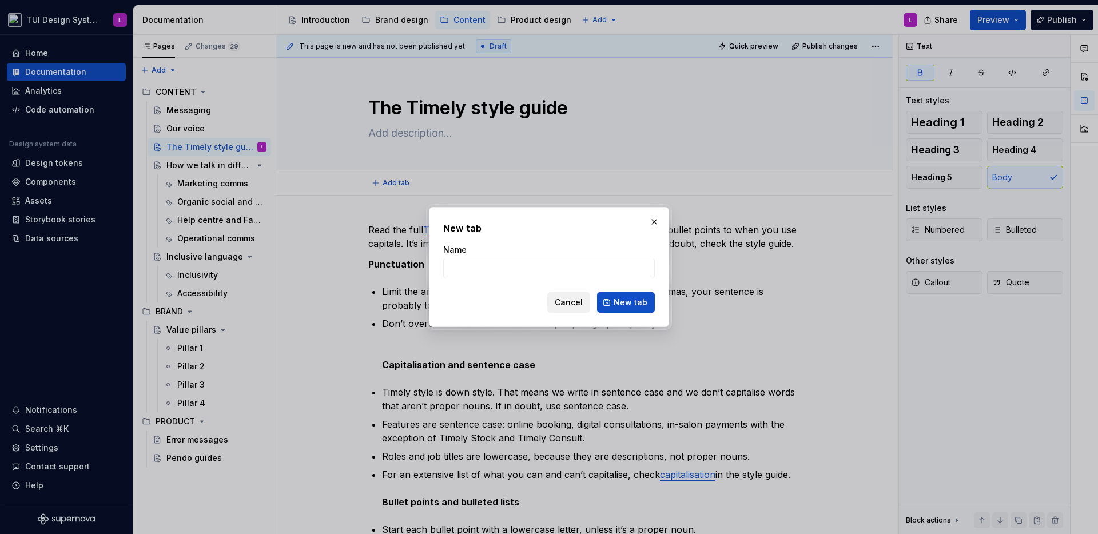
click at [575, 307] on span "Cancel" at bounding box center [569, 302] width 28 height 11
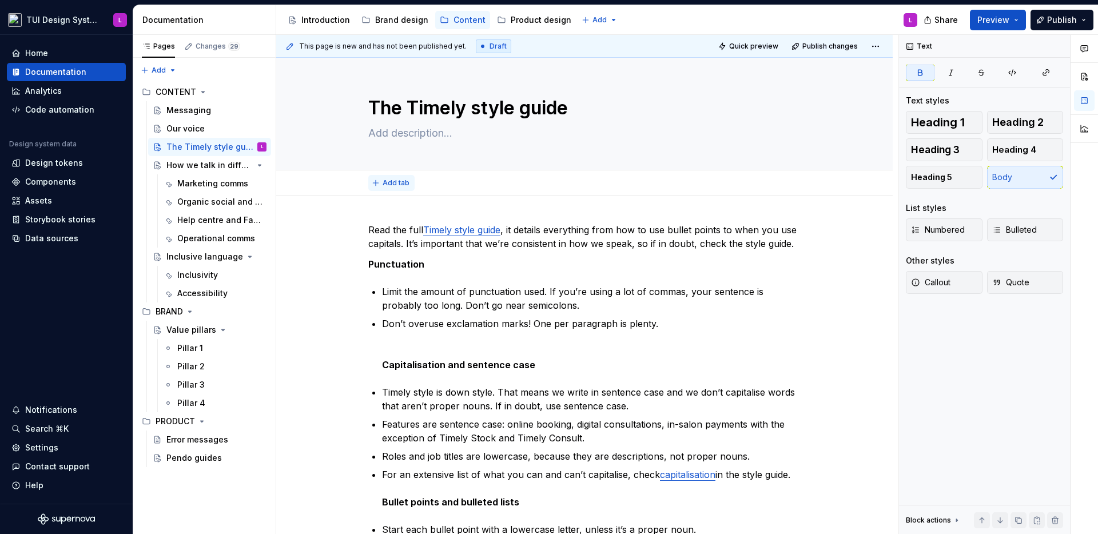
click at [397, 184] on span "Add tab" at bounding box center [396, 182] width 27 height 9
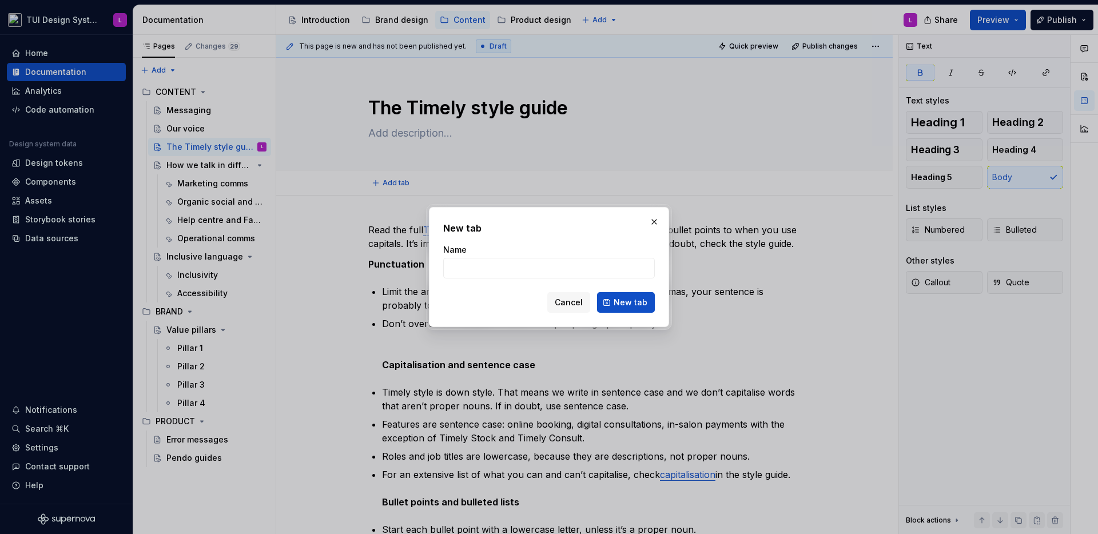
click at [581, 300] on span "Cancel" at bounding box center [569, 302] width 28 height 11
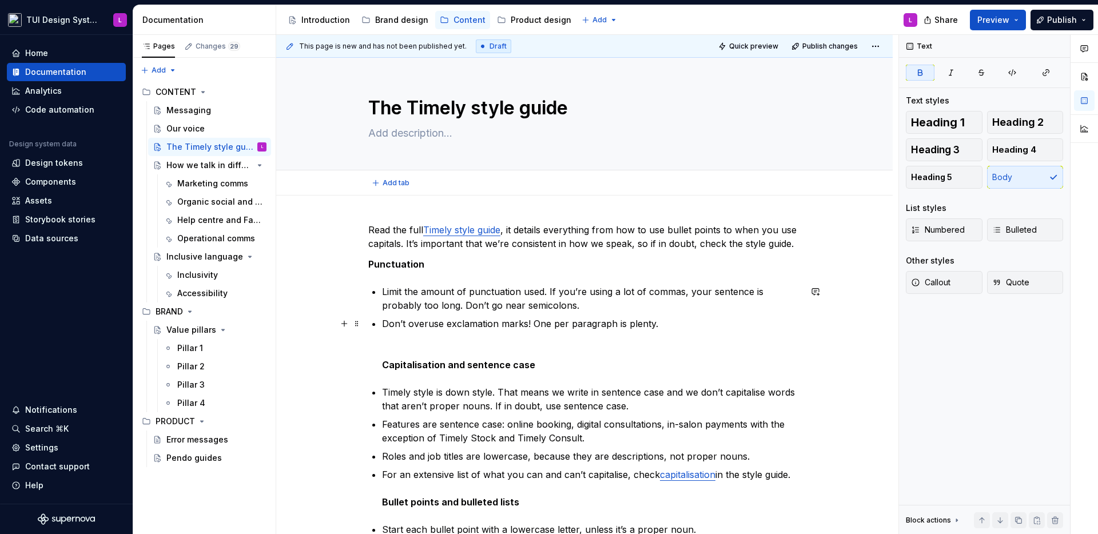
click at [484, 343] on p "Don’t overuse exclamation marks! One per paragraph is plenty. Capitalisation an…" at bounding box center [591, 344] width 419 height 55
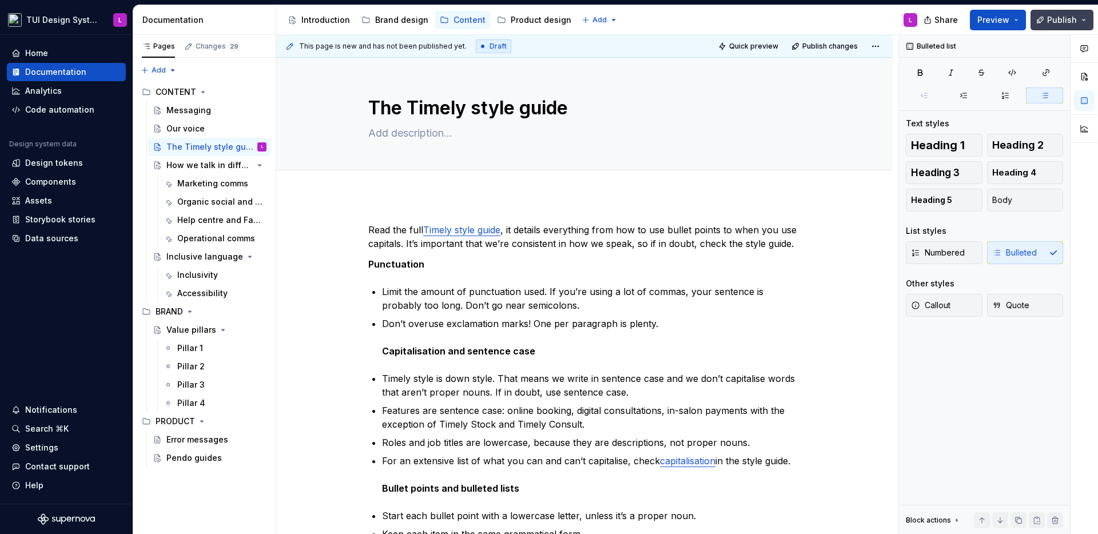
click at [1060, 19] on span "Publish" at bounding box center [1062, 19] width 30 height 11
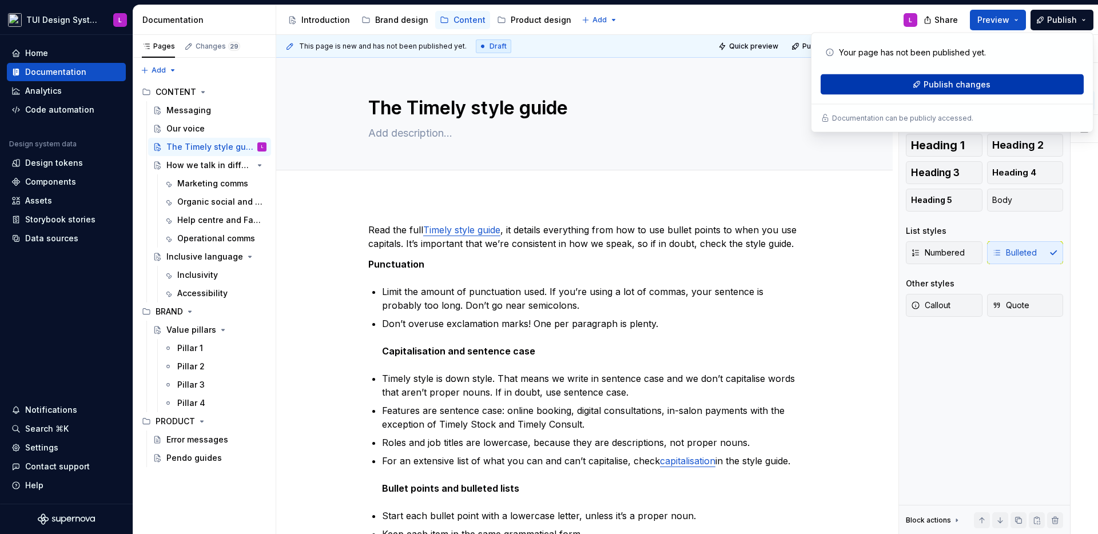
click at [965, 86] on span "Publish changes" at bounding box center [957, 84] width 67 height 11
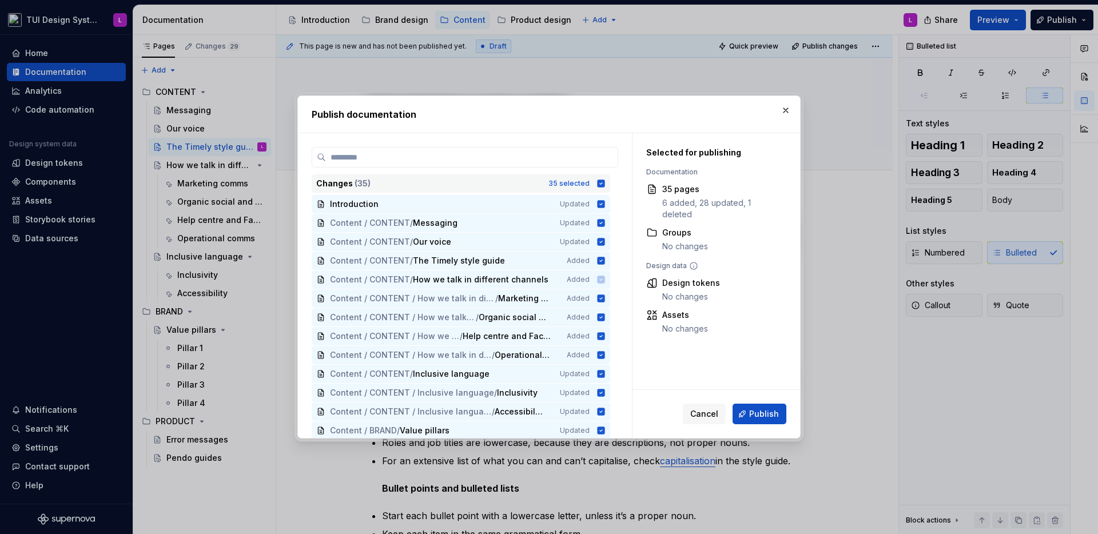
click at [601, 181] on icon at bounding box center [601, 183] width 7 height 7
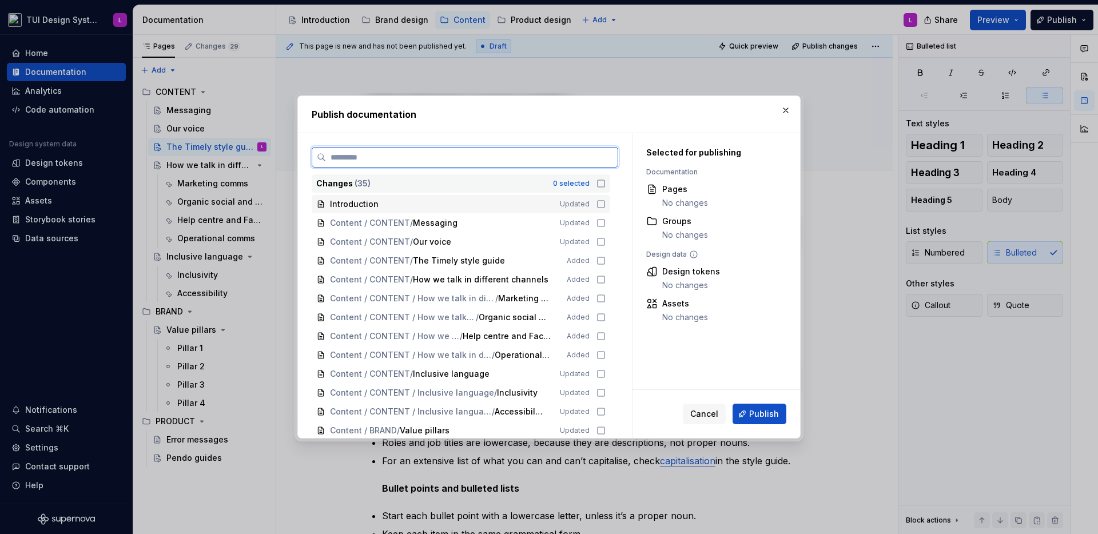
click at [601, 205] on icon at bounding box center [601, 204] width 9 height 9
click at [605, 228] on div "Content / CONTENT / Messaging Updated" at bounding box center [461, 223] width 299 height 18
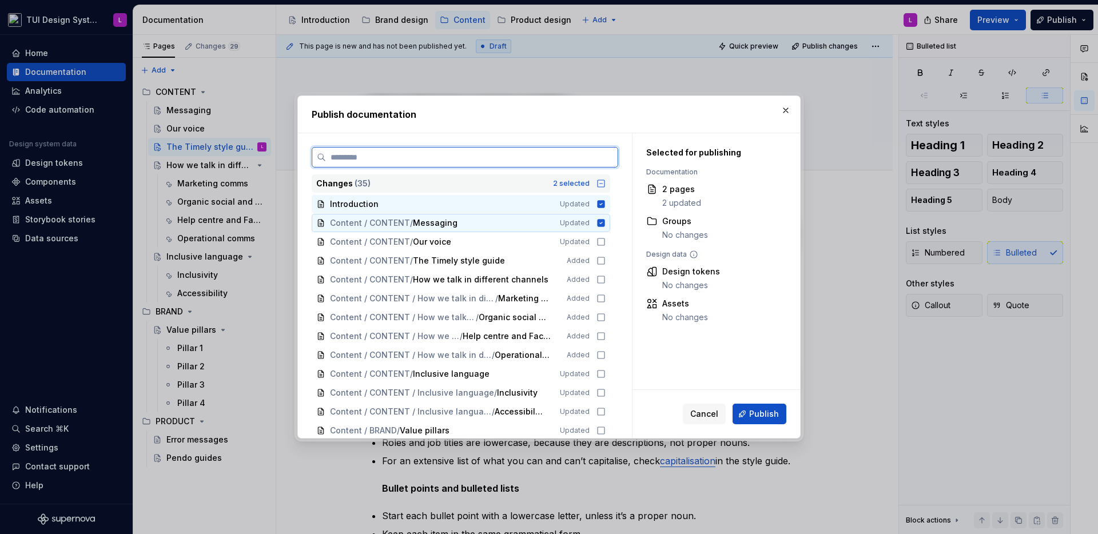
click at [602, 242] on icon at bounding box center [601, 241] width 9 height 9
click at [598, 260] on icon at bounding box center [601, 260] width 9 height 9
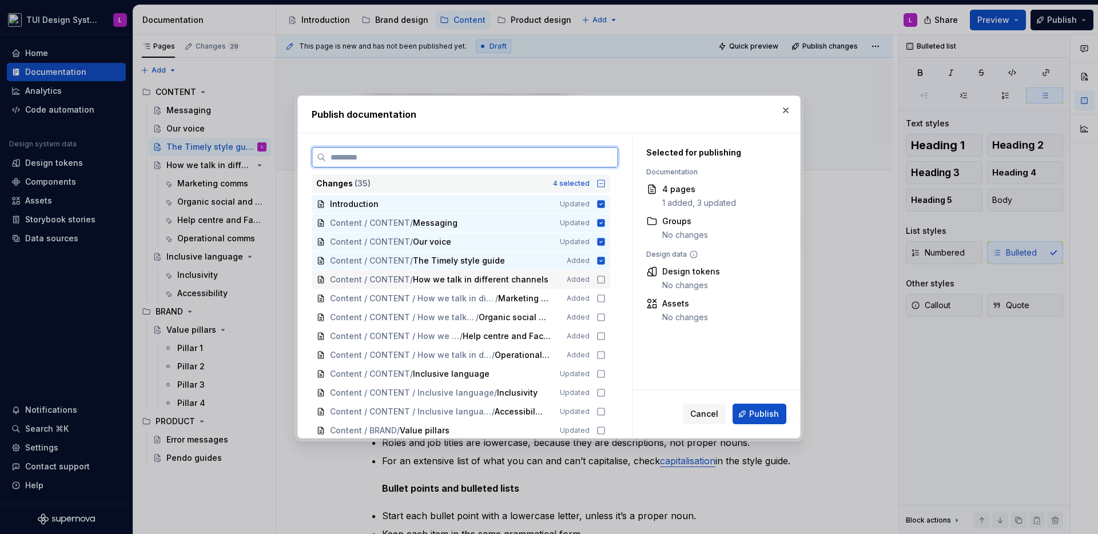
click at [599, 276] on icon at bounding box center [601, 279] width 7 height 7
click at [601, 291] on div "Content / CONTENT / How we talk in different channels / Marketing comms Added" at bounding box center [461, 298] width 299 height 18
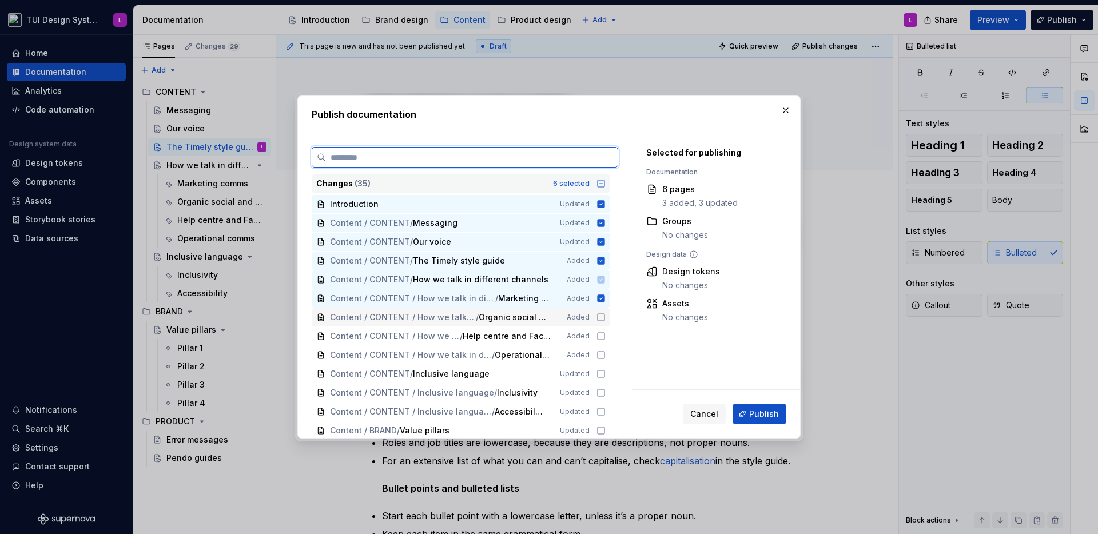
click at [602, 309] on div "Content / CONTENT / How we talk in different channels / Organic social and the …" at bounding box center [461, 317] width 299 height 18
click at [600, 333] on icon at bounding box center [601, 336] width 7 height 7
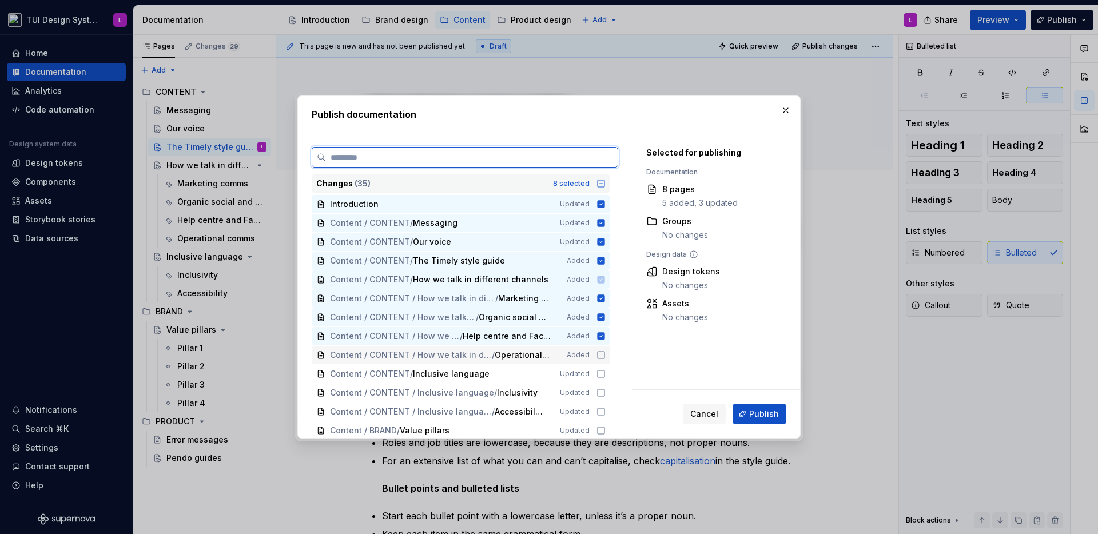
click at [600, 351] on icon at bounding box center [601, 355] width 9 height 9
click at [600, 368] on div "Content / CONTENT / Inclusive language Updated" at bounding box center [461, 374] width 299 height 18
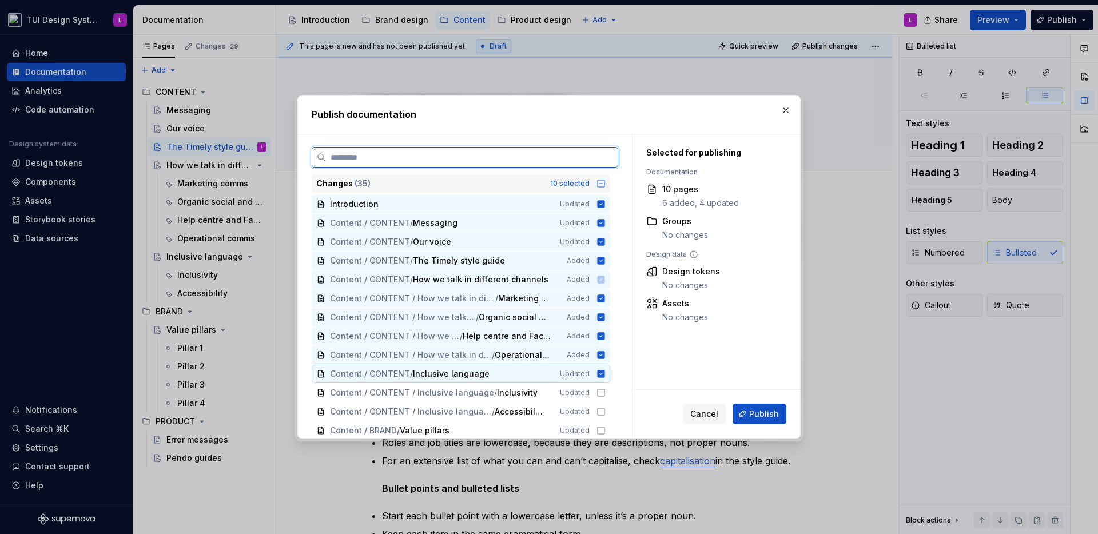
click at [600, 387] on div "Content / CONTENT / Inclusive language / Inclusivity Updated" at bounding box center [461, 393] width 299 height 18
click at [599, 410] on icon at bounding box center [601, 411] width 9 height 9
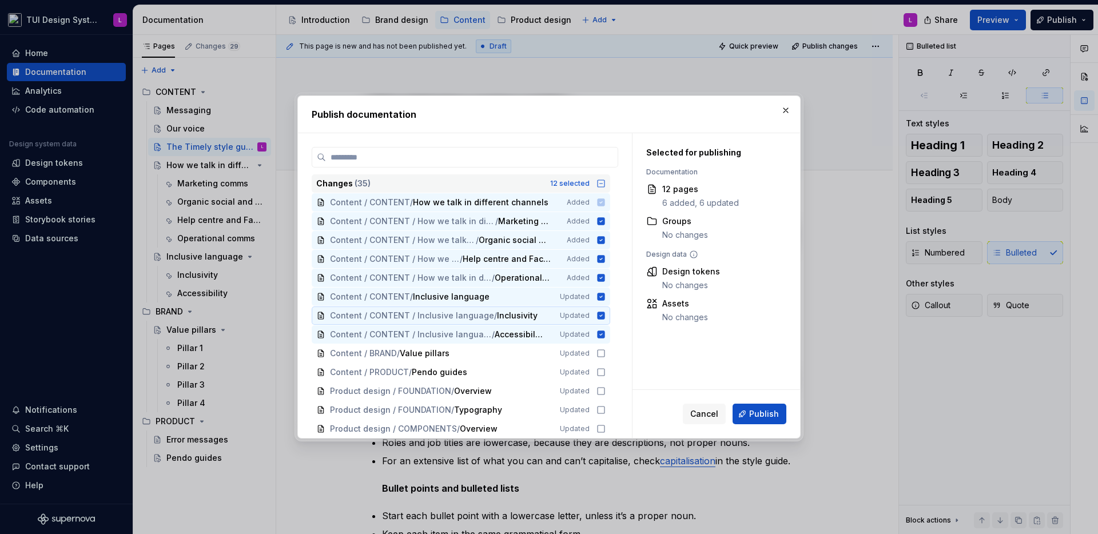
scroll to position [83, 0]
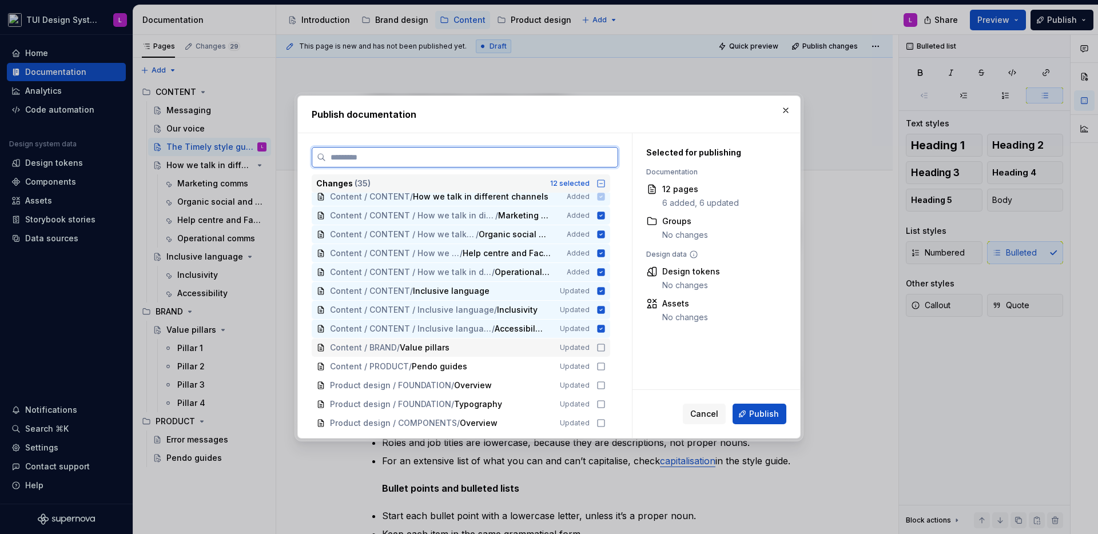
click at [597, 346] on icon at bounding box center [601, 347] width 9 height 9
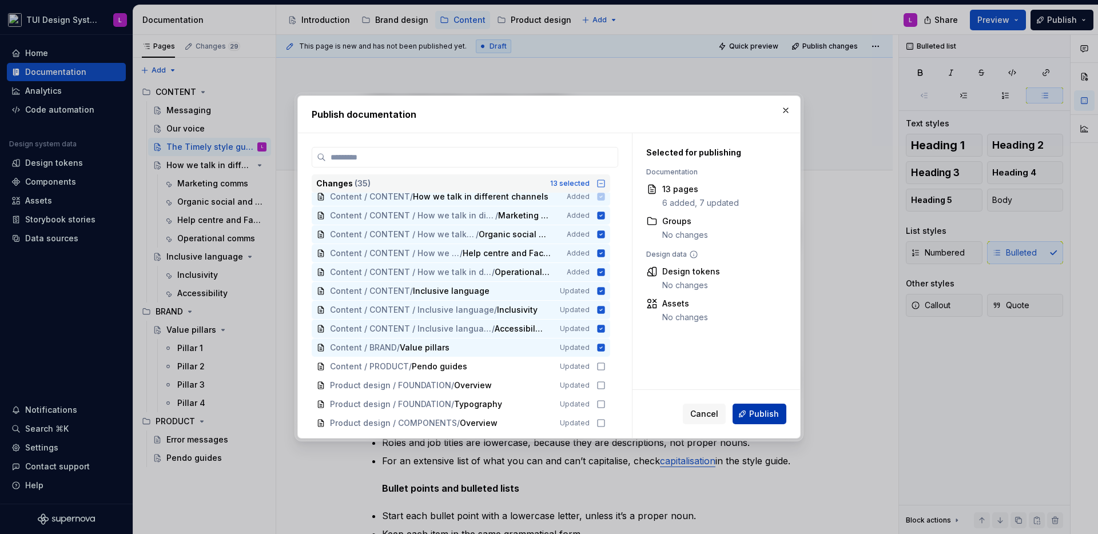
click at [765, 413] on span "Publish" at bounding box center [764, 413] width 30 height 11
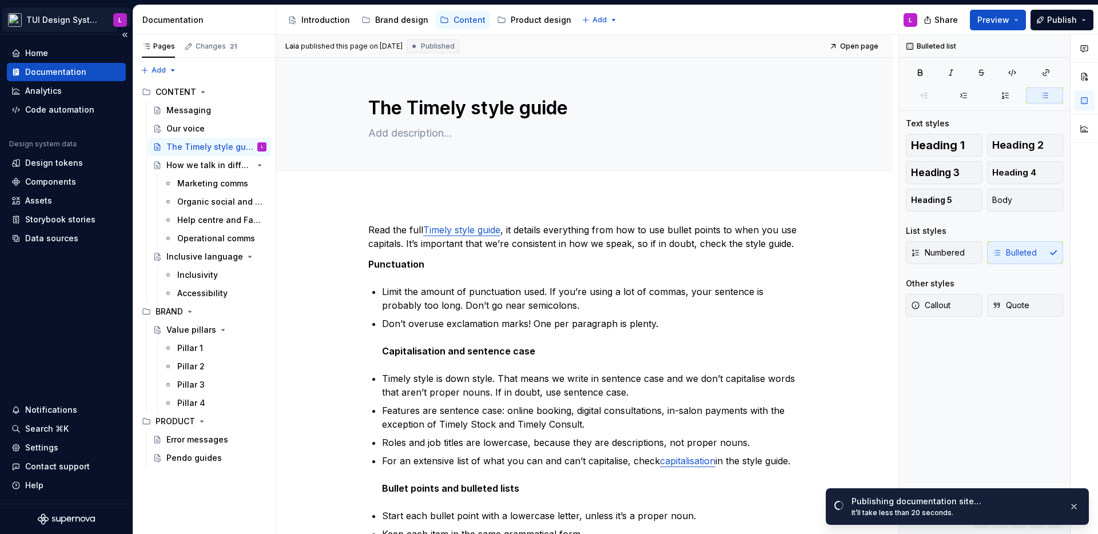
type textarea "*"
